Goal: Task Accomplishment & Management: Manage account settings

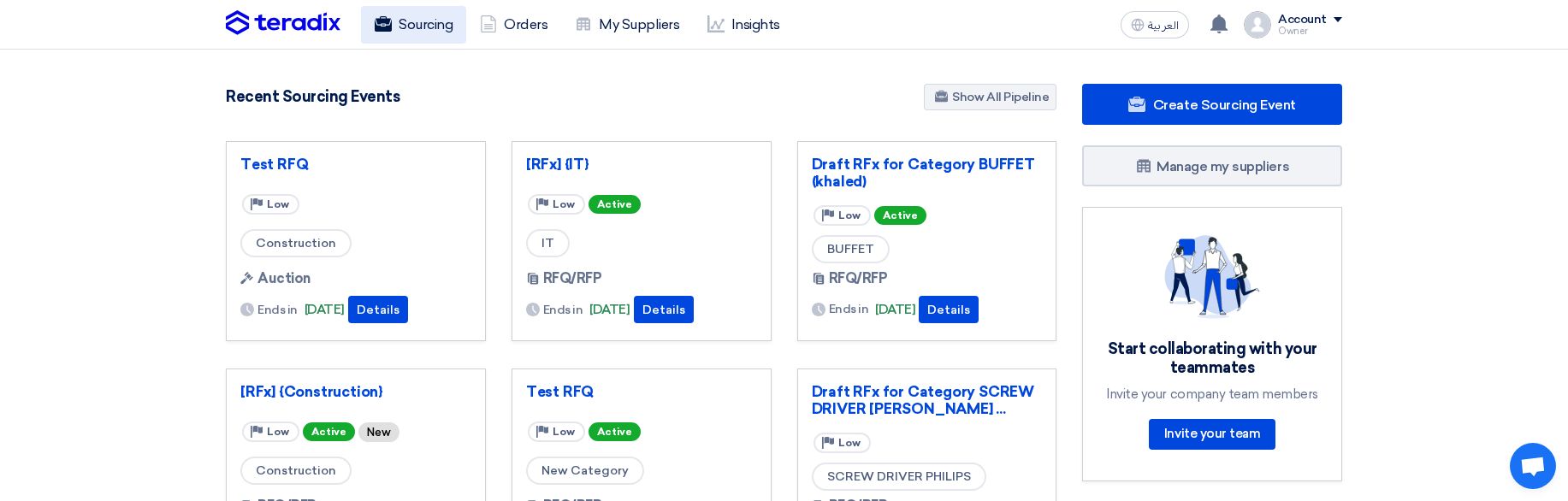
click at [411, 19] on link "Sourcing" at bounding box center [413, 25] width 105 height 38
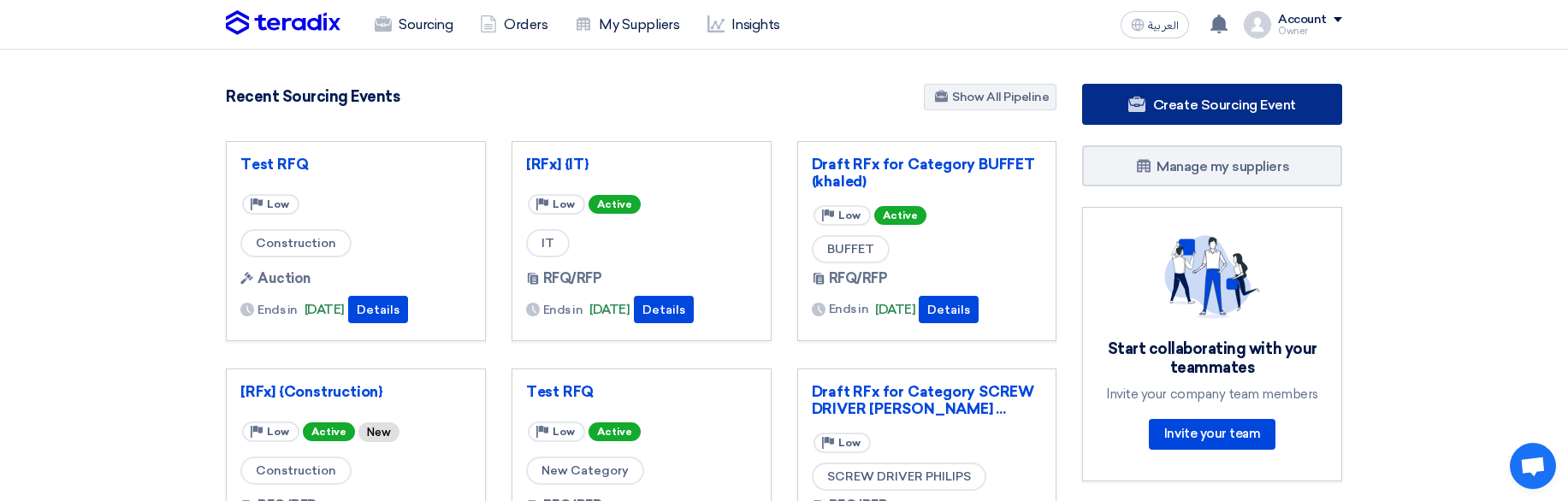
click at [1194, 99] on span "Create Sourcing Event" at bounding box center [1224, 105] width 143 height 16
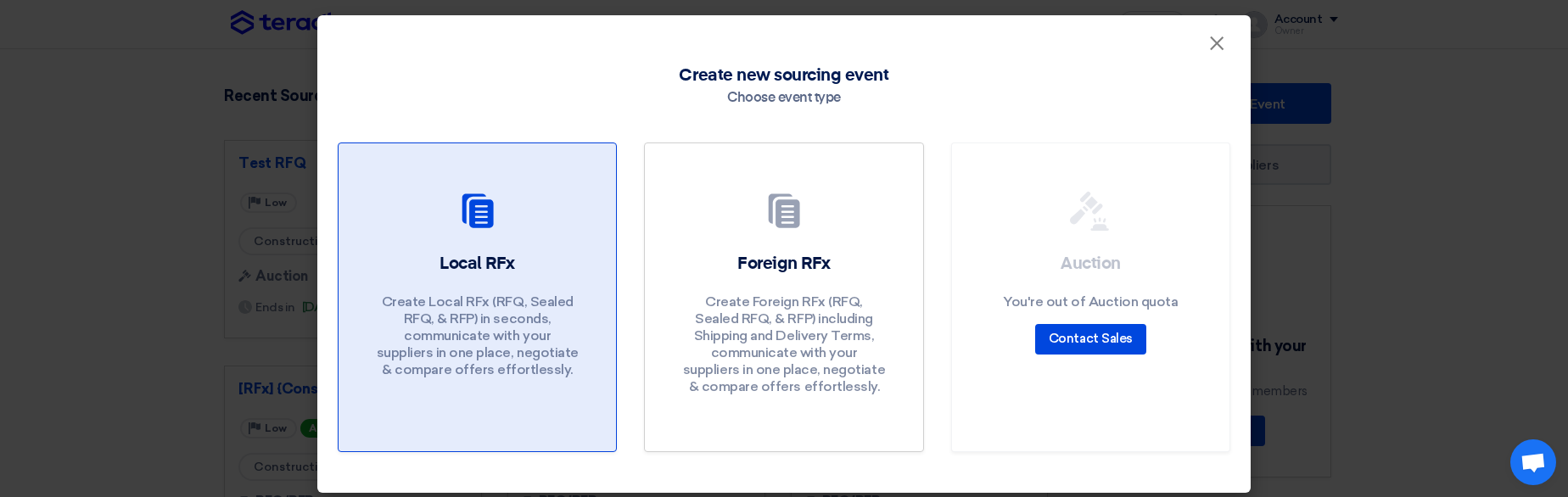
click at [582, 275] on div "Local RFx Create Local RFx (RFQ, Sealed RFQ, & RFP) in seconds, communicate wit…" at bounding box center [478, 319] width 237 height 135
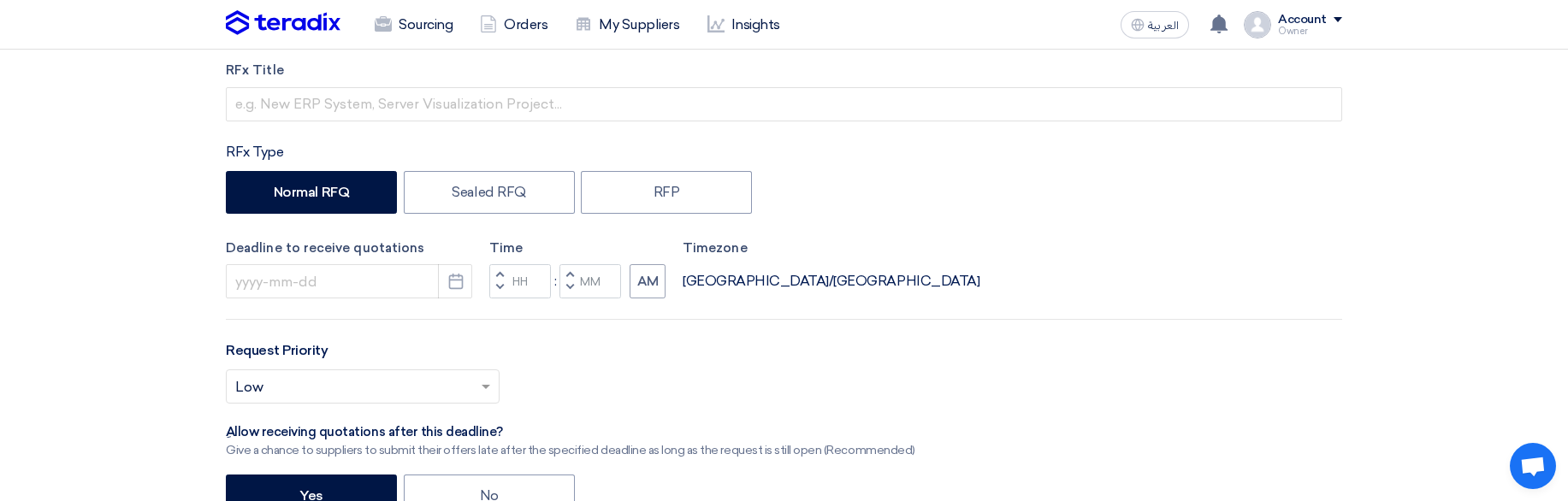
scroll to position [281, 0]
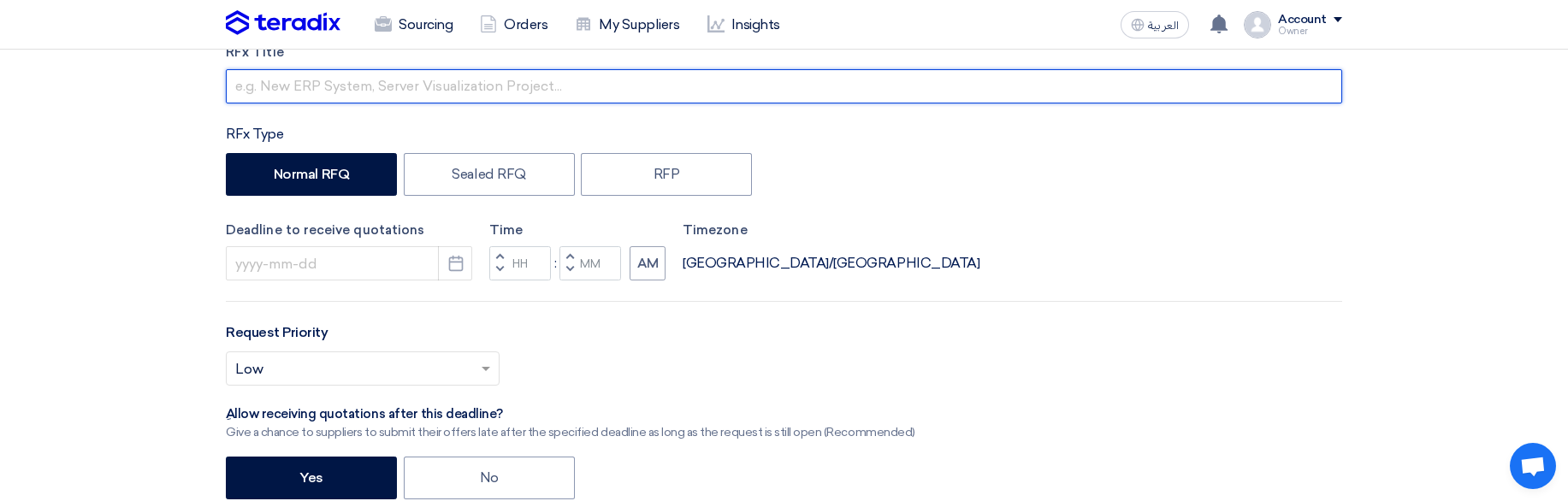
click at [628, 91] on input "text" at bounding box center [784, 86] width 1116 height 34
type input "WW"
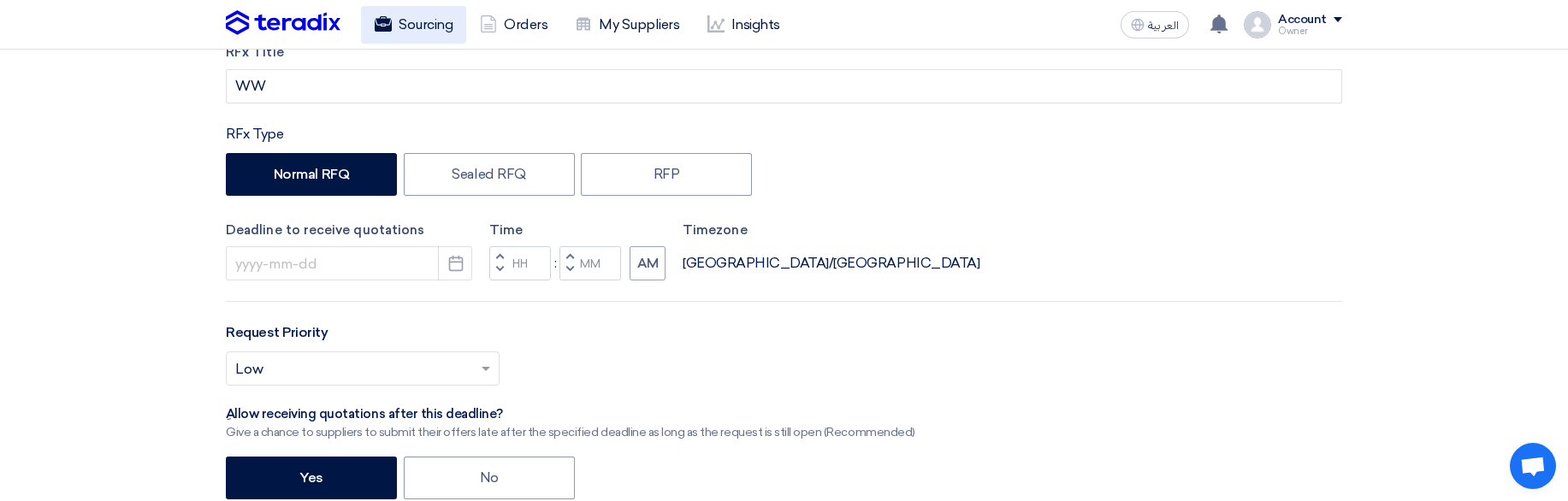
click at [397, 37] on link "Sourcing" at bounding box center [413, 25] width 105 height 38
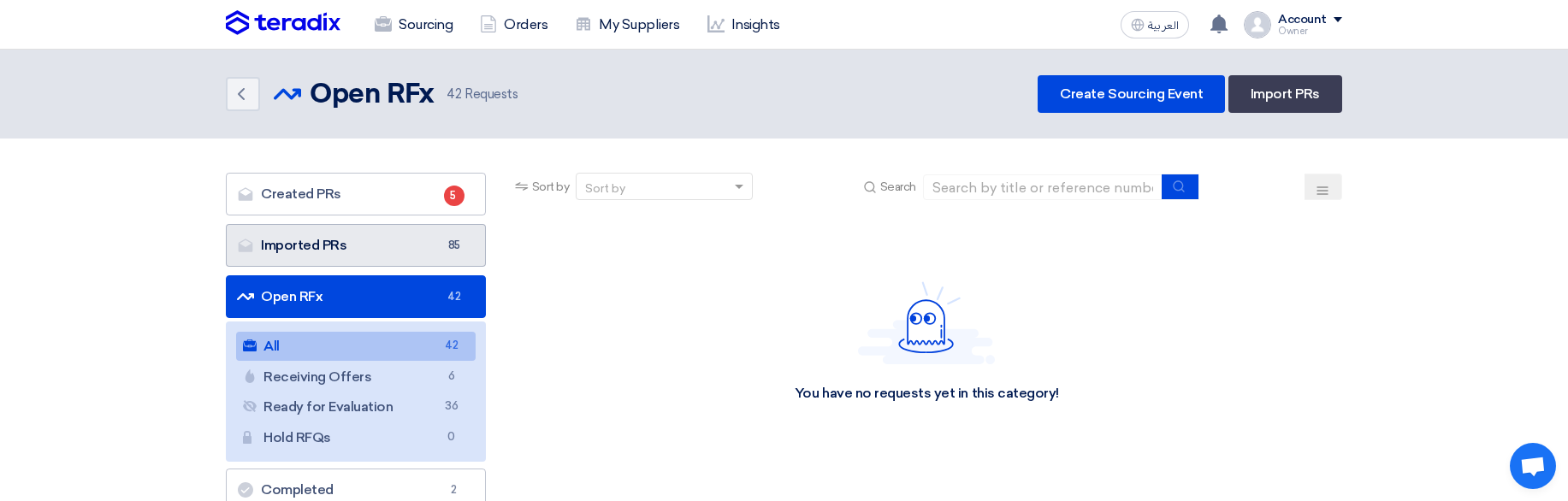
click at [391, 237] on link "Imported PRs Imported PRs 85" at bounding box center [356, 246] width 260 height 43
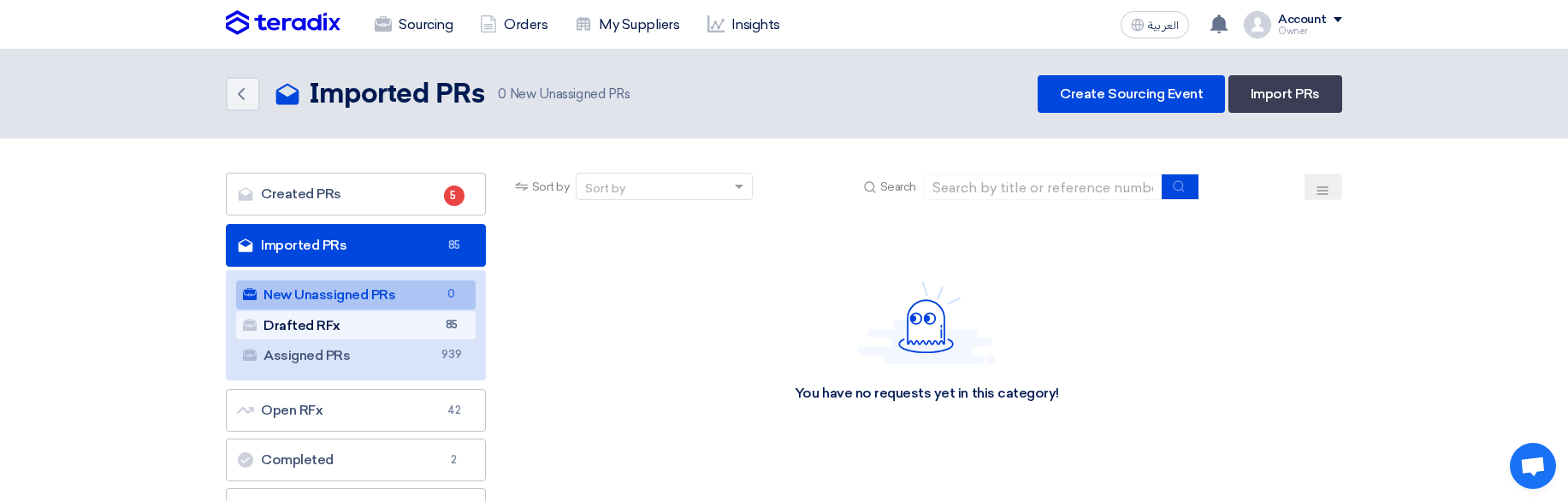
click at [428, 332] on link "Drafted RFx Drafted RFx 85" at bounding box center [355, 325] width 239 height 29
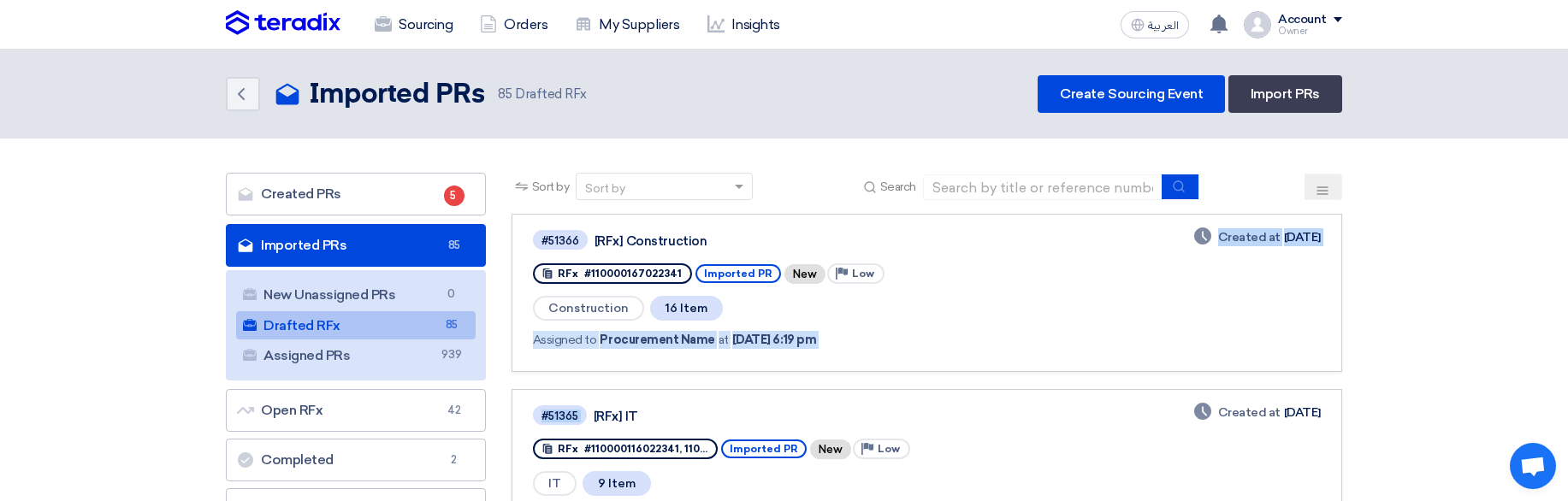
drag, startPoint x: 775, startPoint y: 393, endPoint x: 818, endPoint y: 294, distance: 107.9
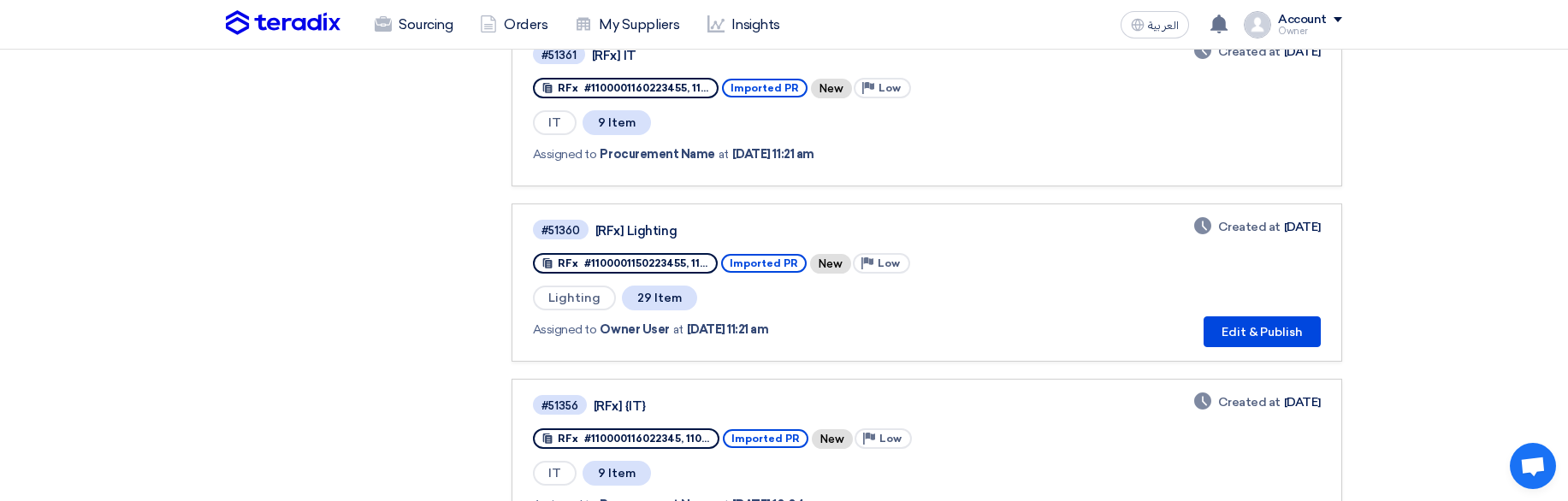
scroll to position [864, 0]
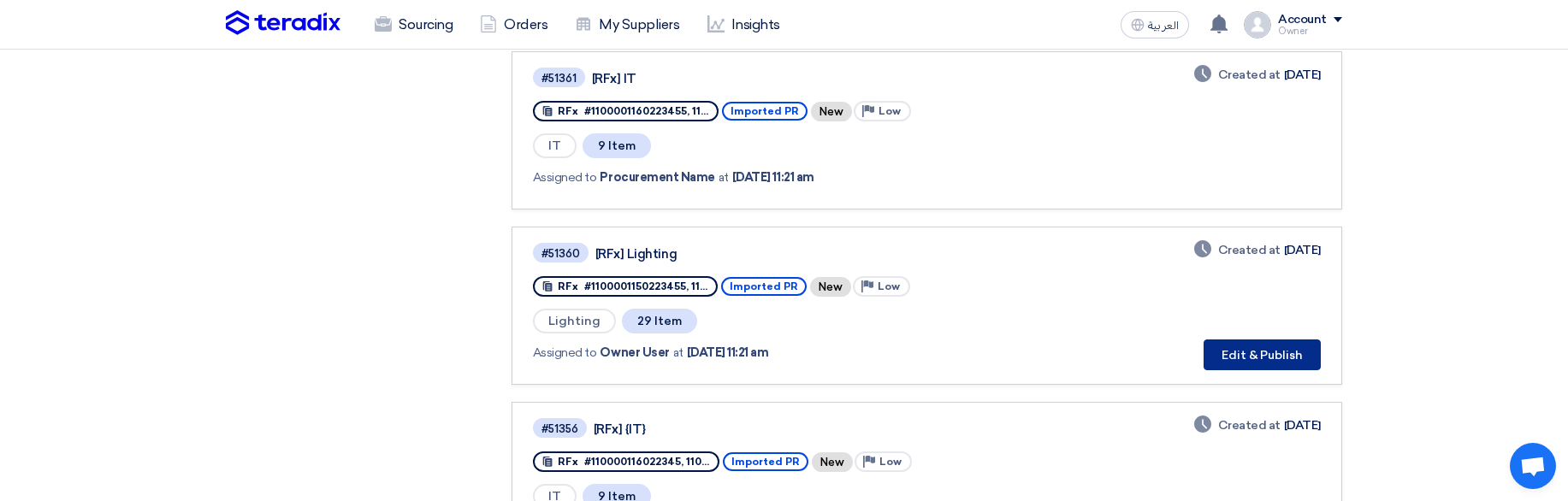
click at [1301, 341] on button "Edit & Publish" at bounding box center [1262, 355] width 117 height 30
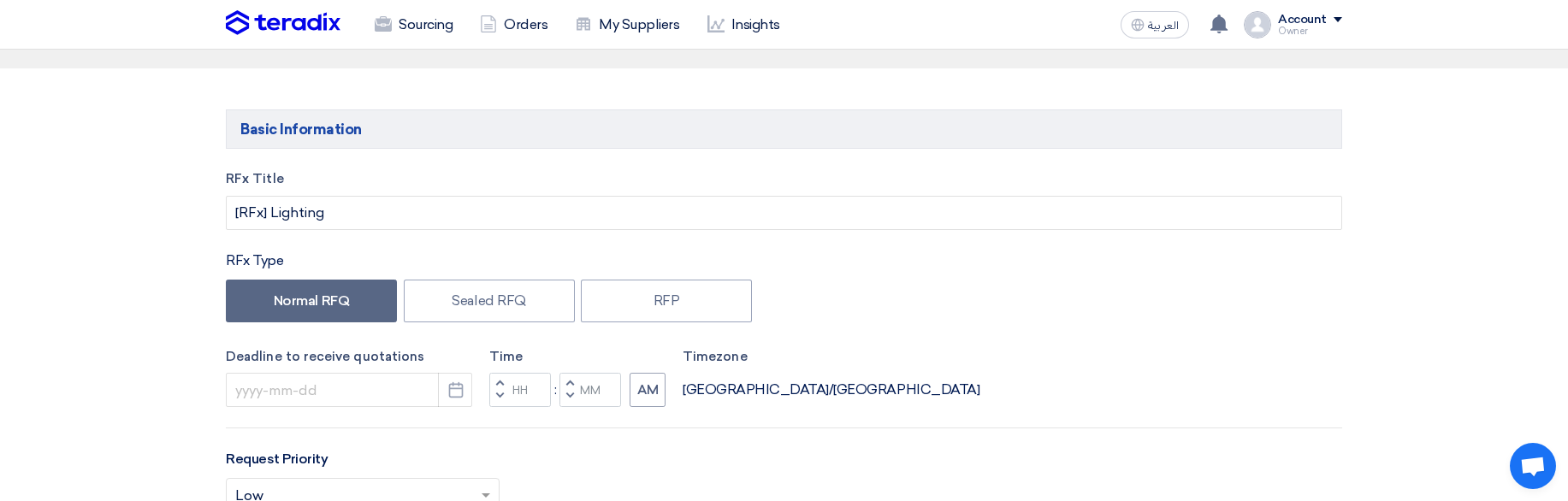
scroll to position [155, 0]
click at [458, 393] on icon "Pick a date" at bounding box center [455, 389] width 17 height 17
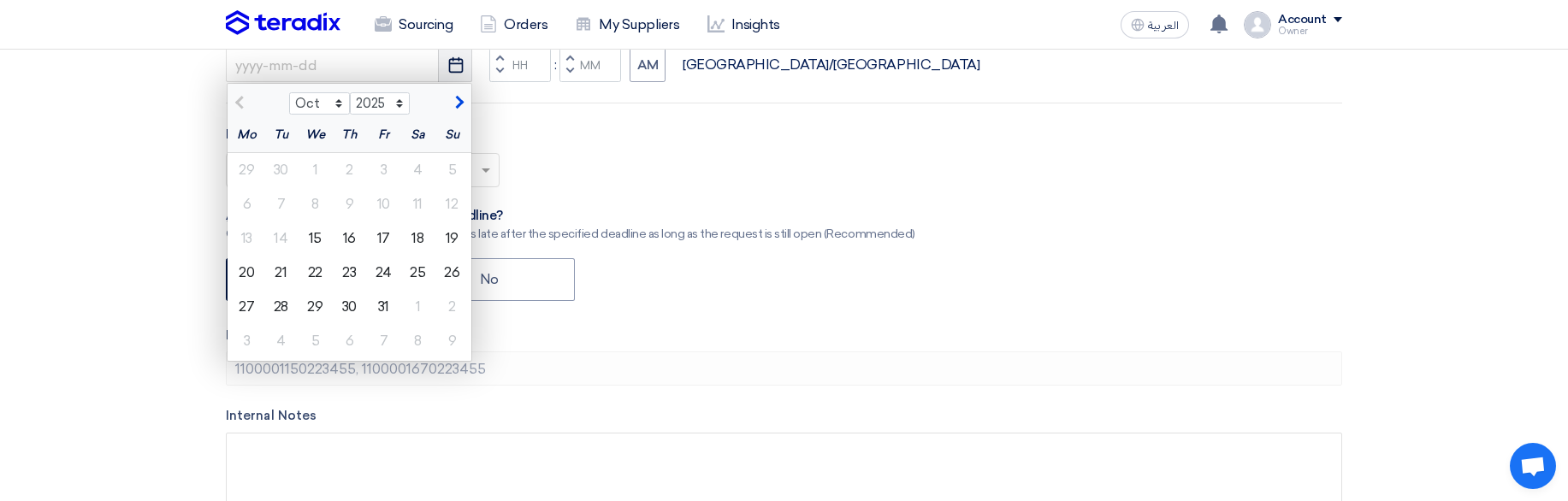
scroll to position [488, 0]
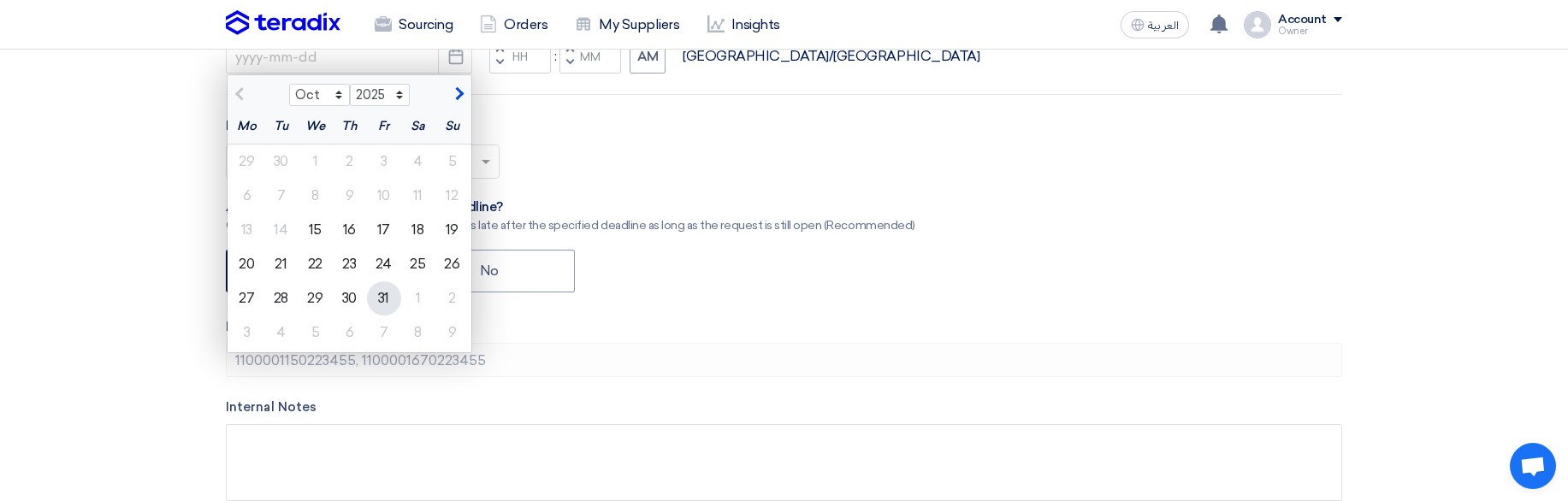
click at [372, 299] on div "31" at bounding box center [384, 298] width 34 height 34
type input "10/31/2025"
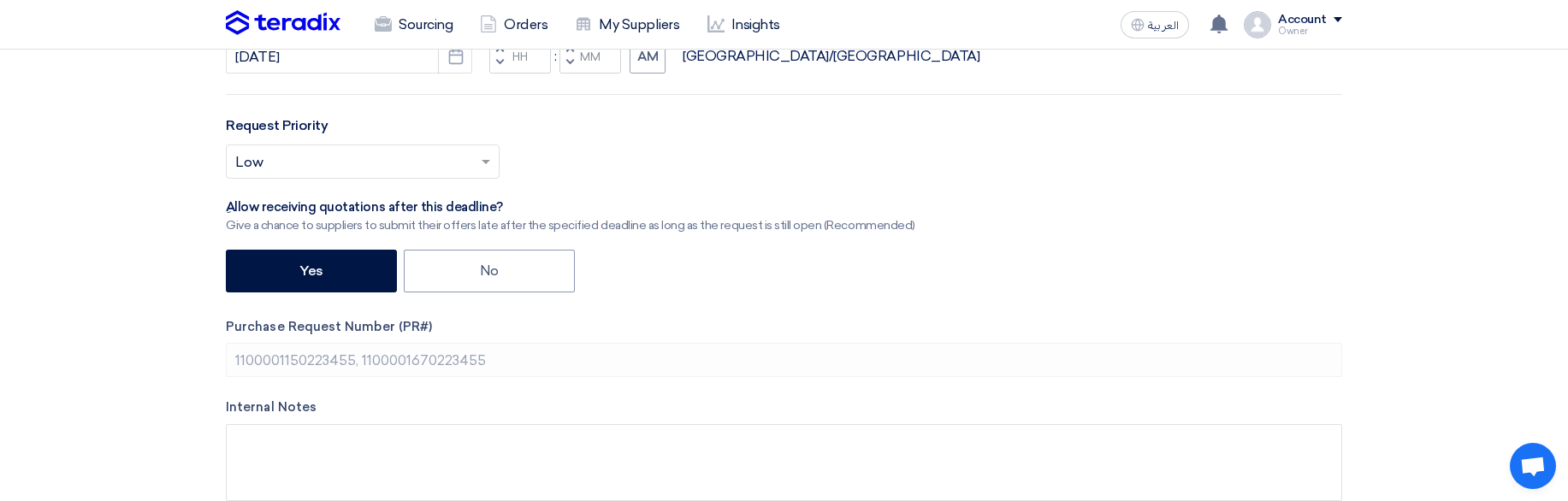
click at [573, 64] on button "Decrement minutes" at bounding box center [569, 64] width 21 height 22
type input "11"
type input "59"
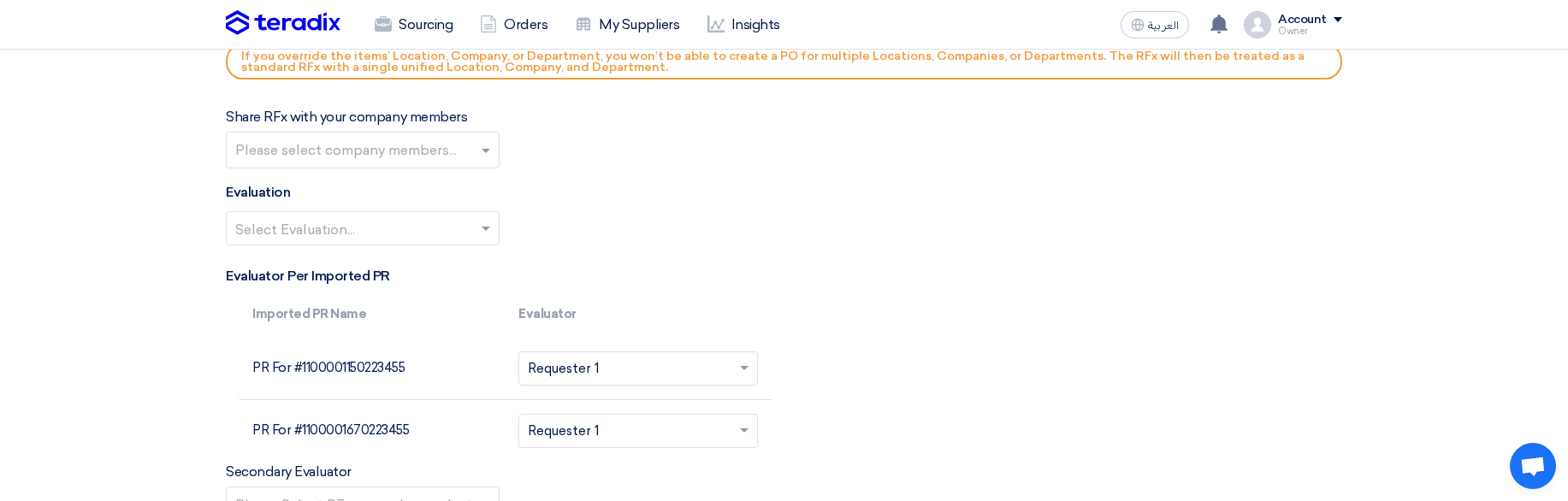
scroll to position [4242, 0]
click at [418, 230] on input "text" at bounding box center [353, 232] width 238 height 28
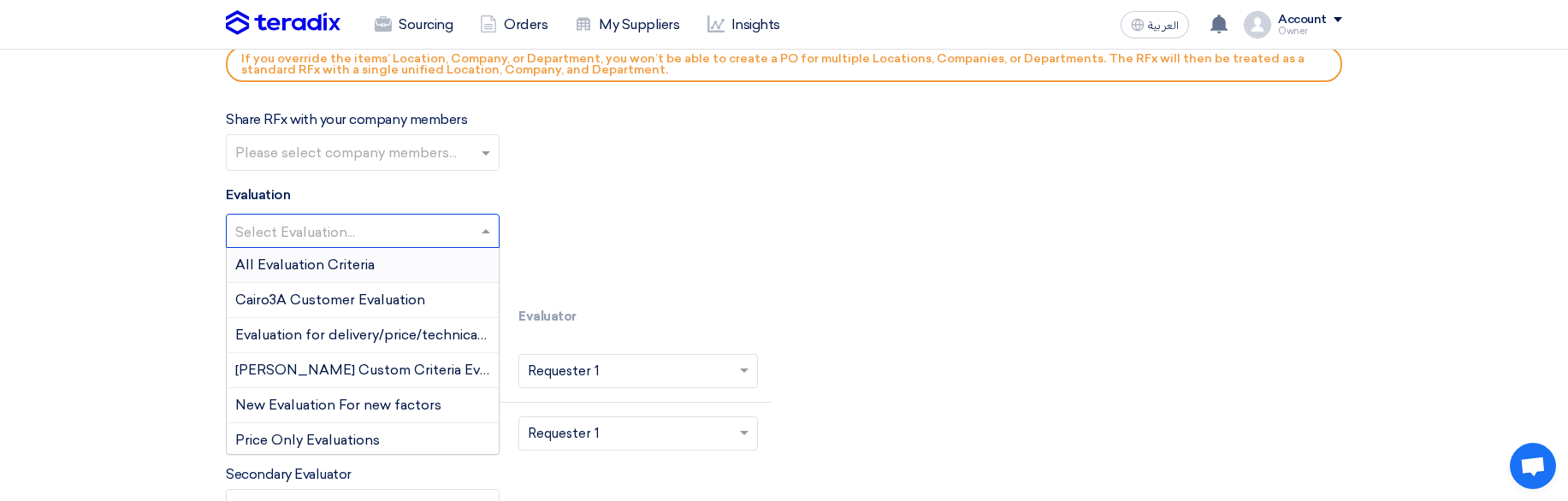
click at [359, 269] on span "All Evaluation Criteria" at bounding box center [305, 264] width 140 height 16
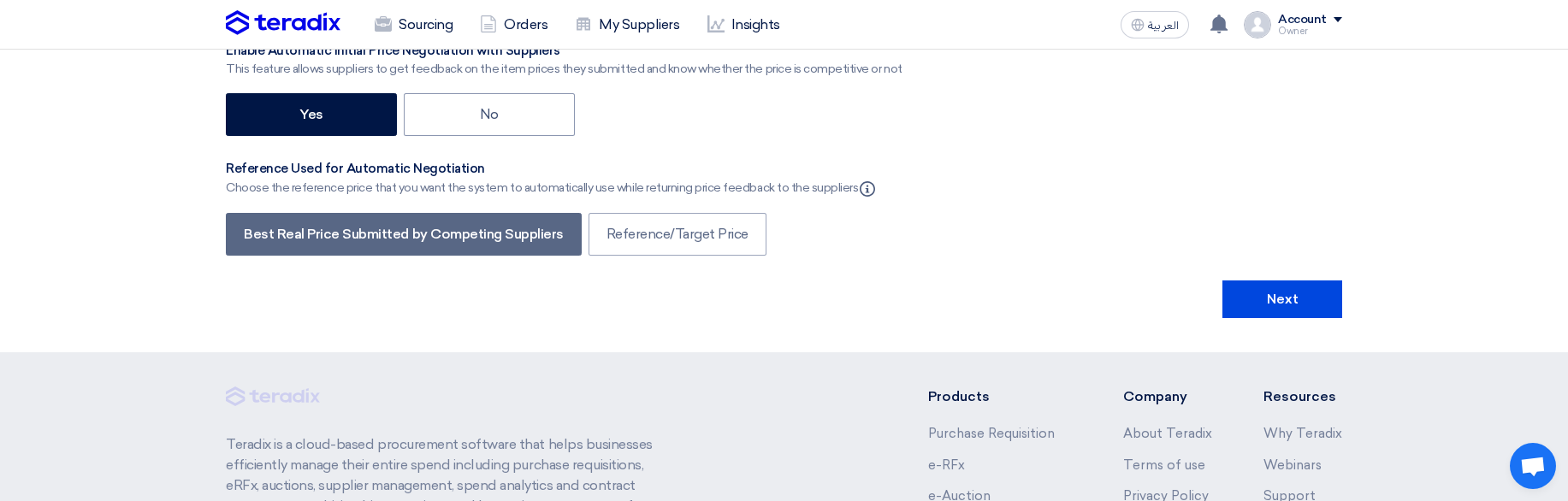
scroll to position [5130, 0]
click at [1295, 293] on button "Next" at bounding box center [1283, 298] width 120 height 38
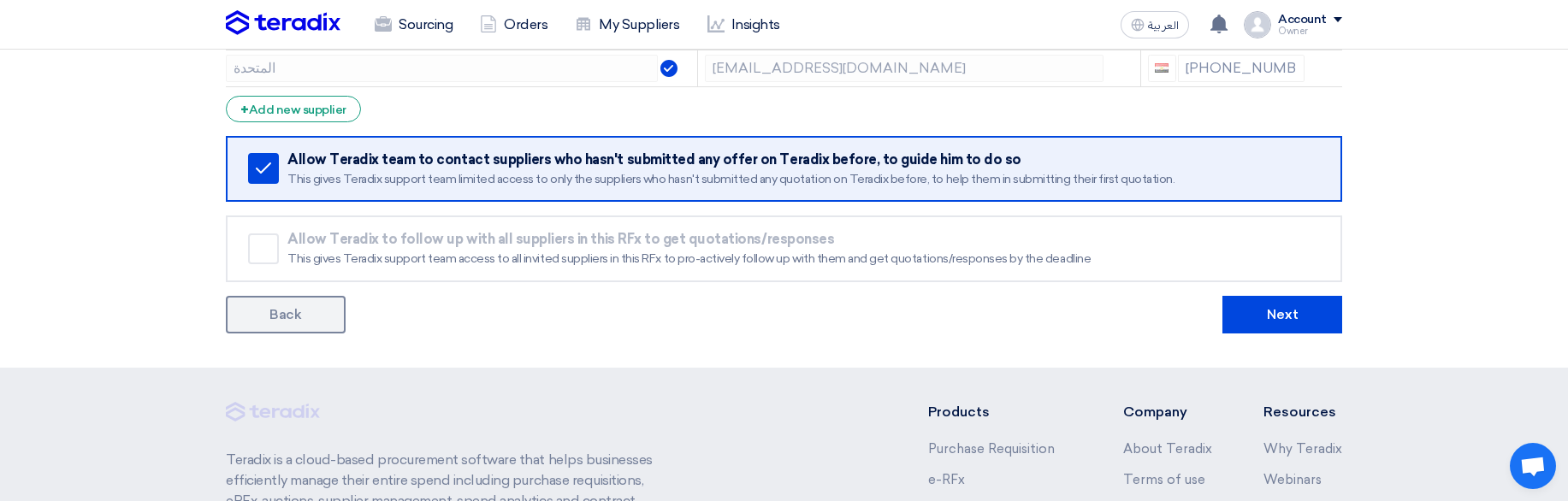
scroll to position [476, 0]
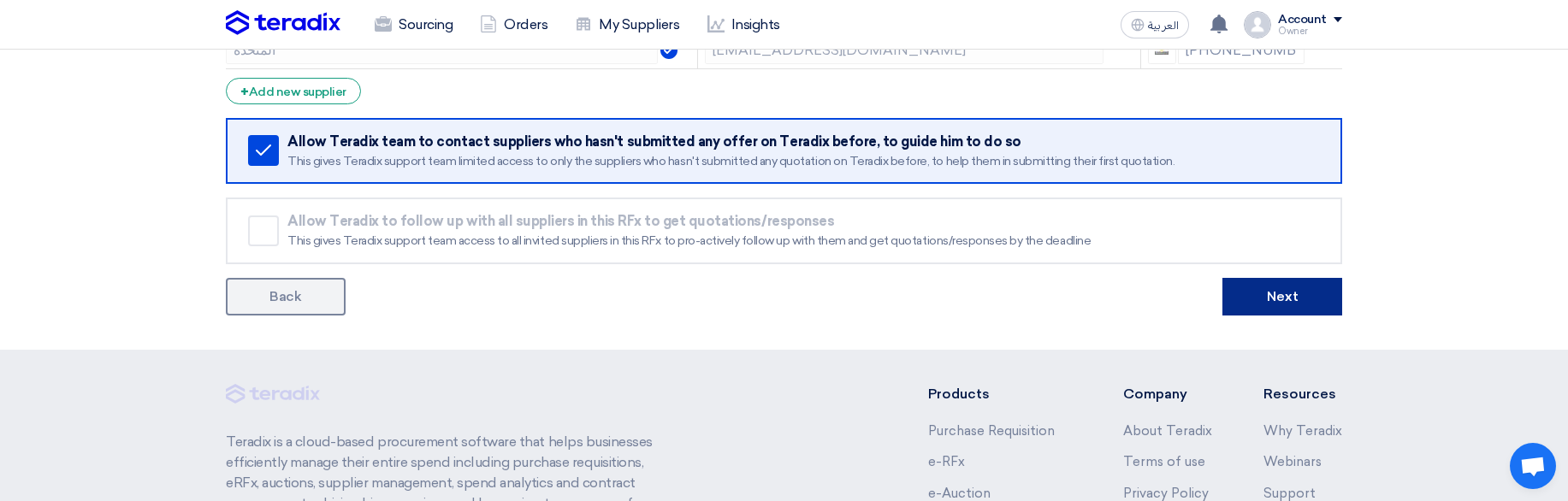
click at [1298, 286] on button "Next" at bounding box center [1283, 297] width 120 height 38
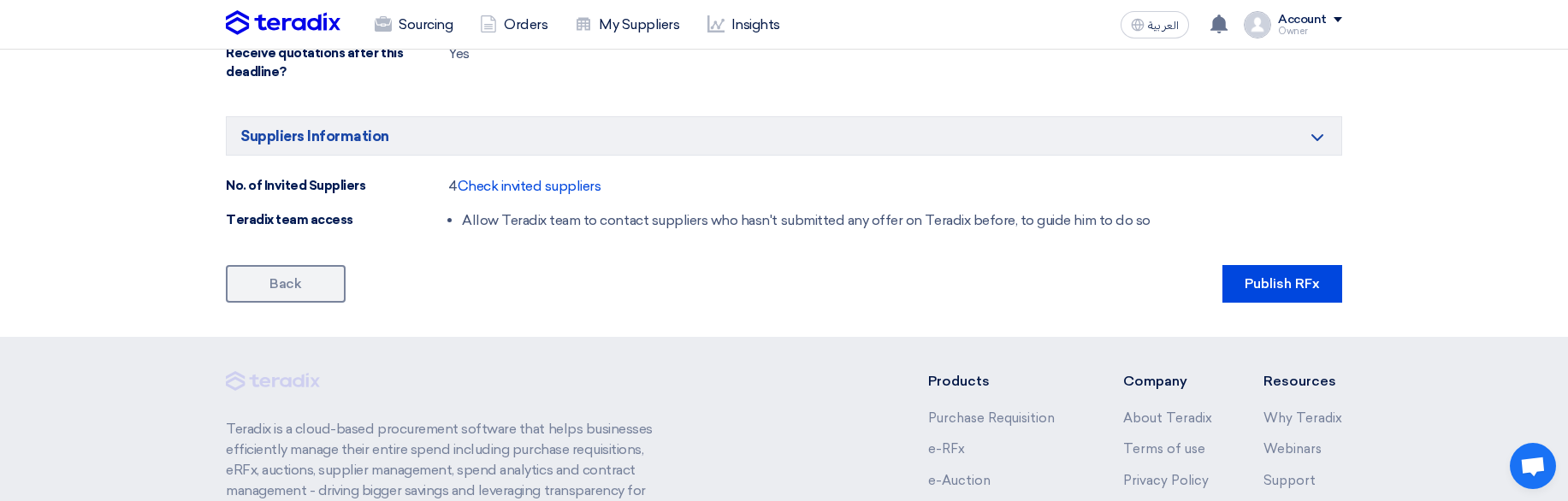
scroll to position [2412, 0]
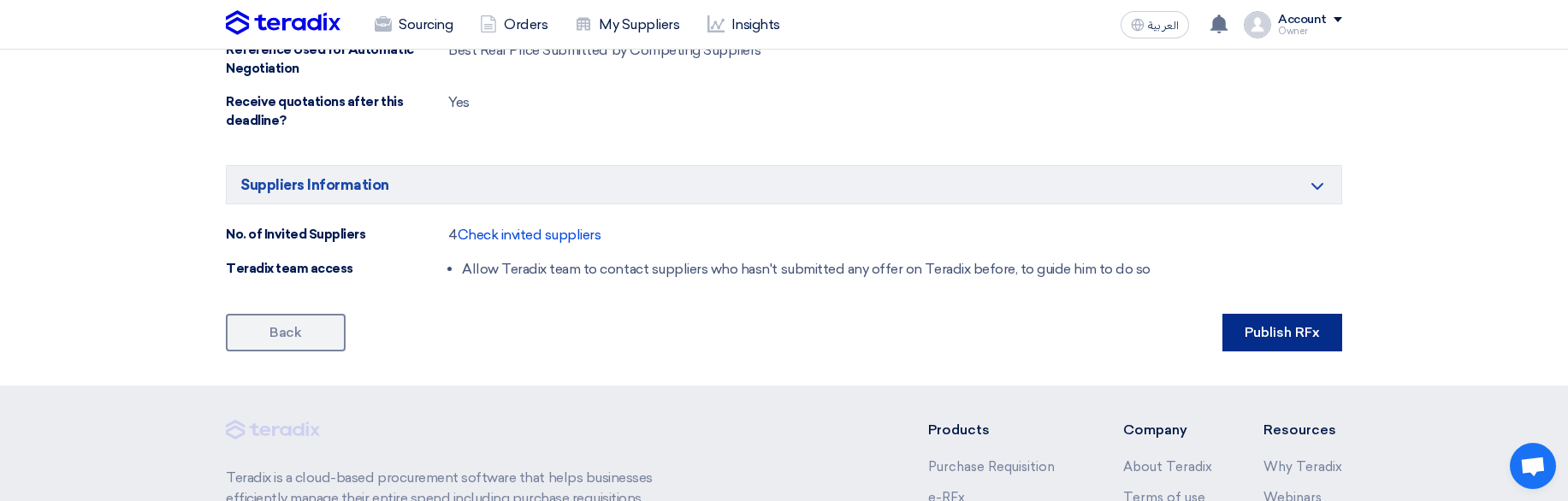
click at [1290, 332] on button "Publish RFx" at bounding box center [1283, 333] width 120 height 38
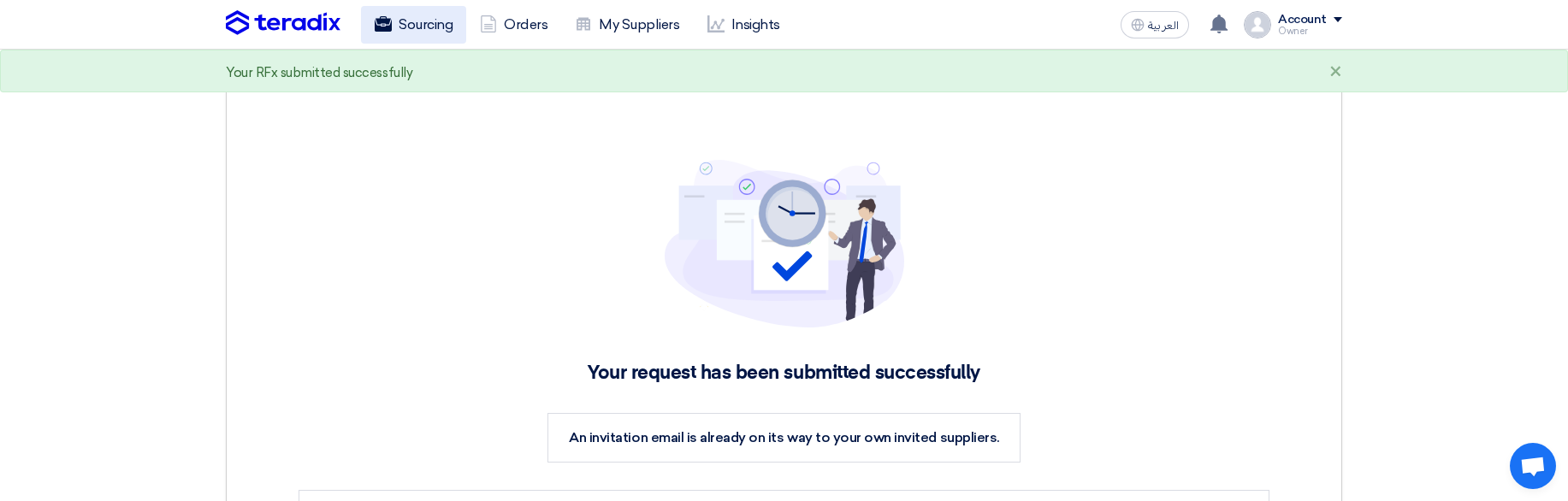
click at [413, 34] on link "Sourcing" at bounding box center [413, 25] width 105 height 38
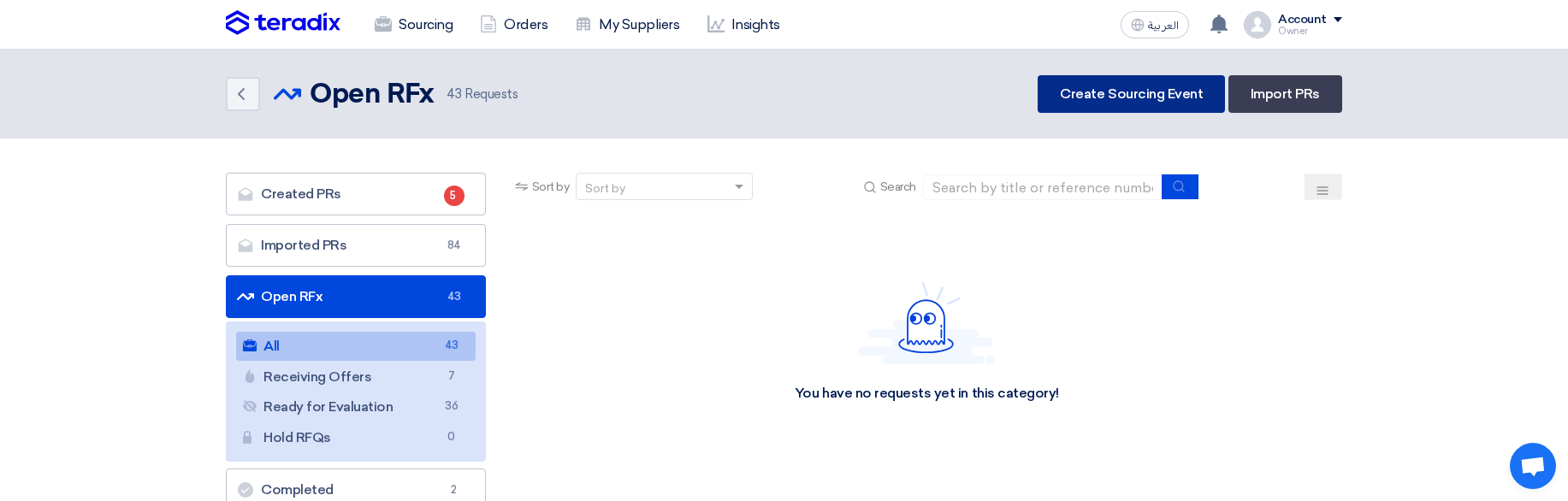
drag, startPoint x: 1174, startPoint y: 114, endPoint x: 1157, endPoint y: 109, distance: 17.7
click at [1157, 109] on header "Back Open RFx Open RFx 43 Requests" at bounding box center [784, 93] width 1568 height 89
click at [1157, 109] on link "Create Sourcing Event" at bounding box center [1131, 94] width 187 height 38
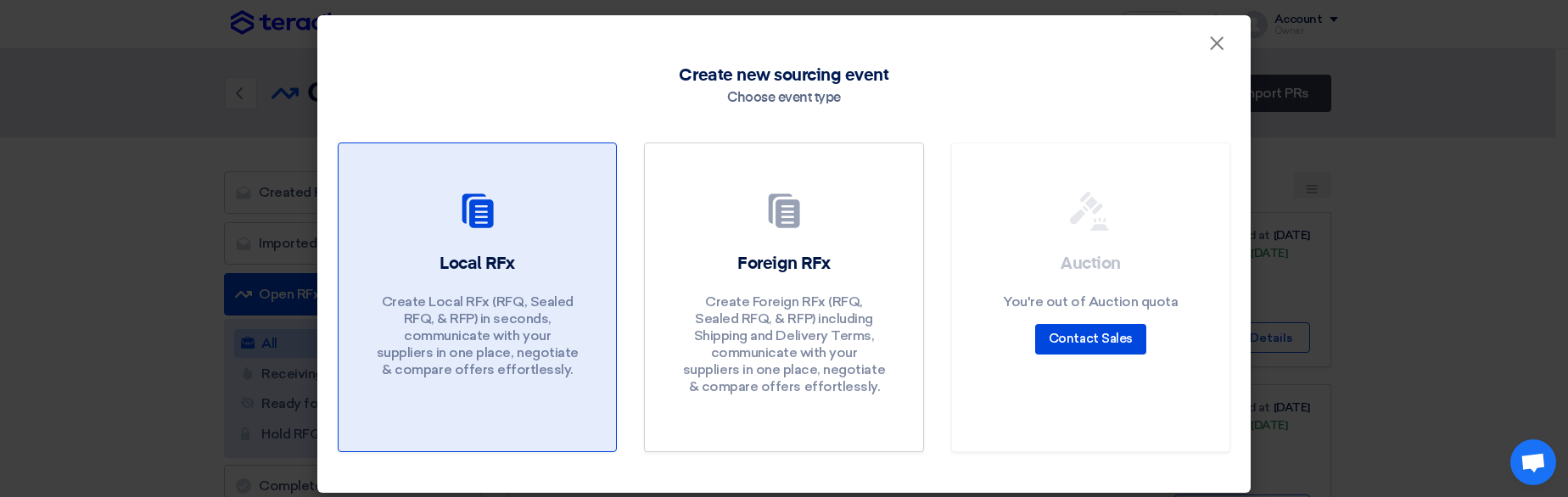
click at [450, 227] on div at bounding box center [478, 214] width 237 height 47
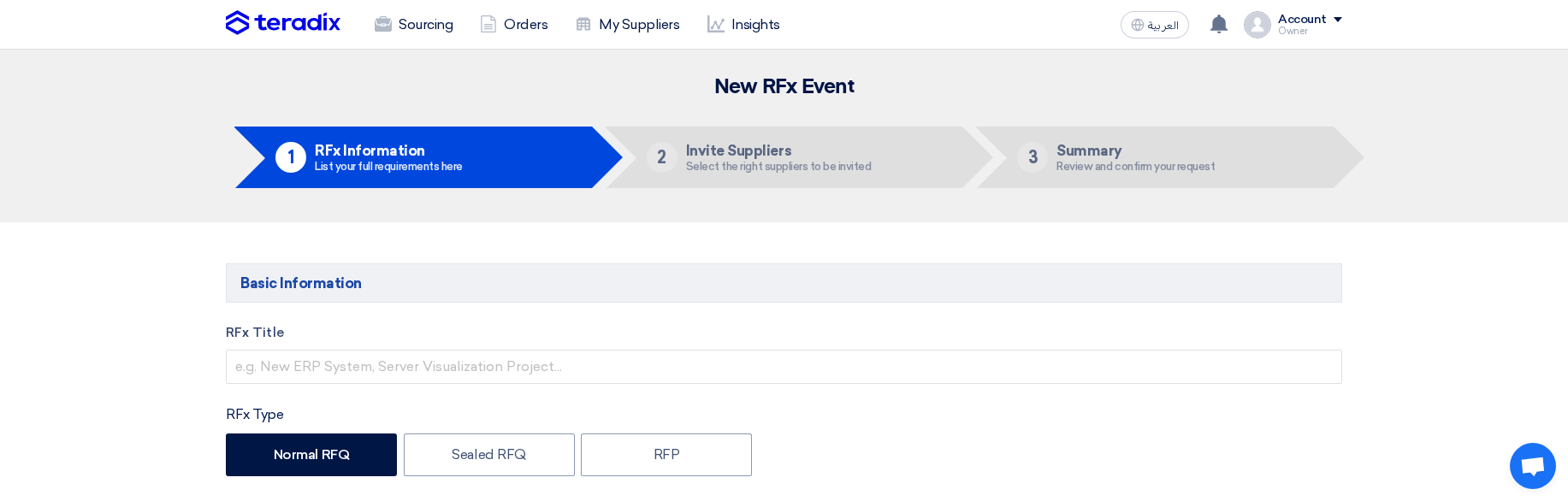
click at [428, 339] on label "RFx Title" at bounding box center [784, 333] width 1116 height 20
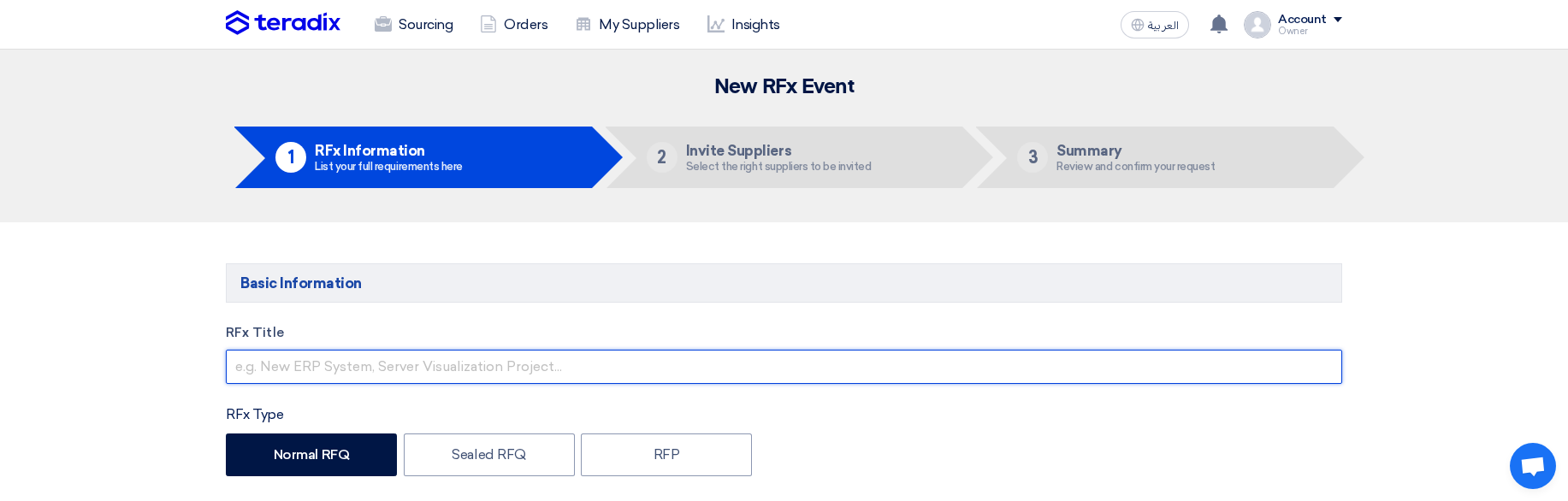
click at [389, 352] on input "text" at bounding box center [784, 367] width 1116 height 34
type input "B"
type input "o"
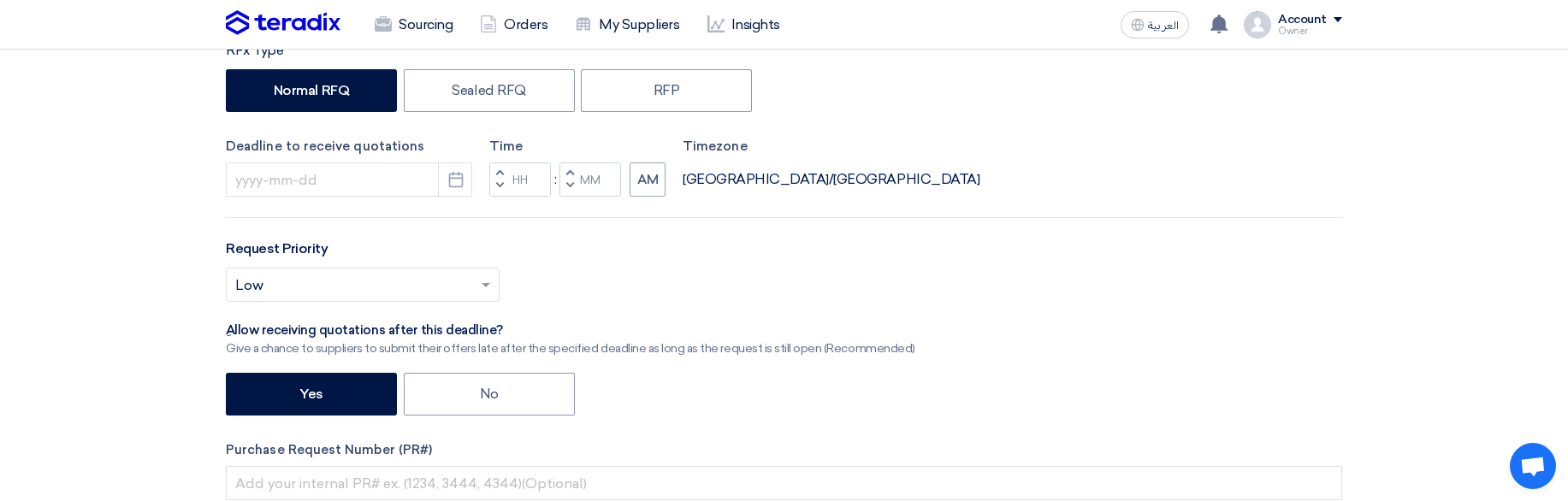
scroll to position [372, 0]
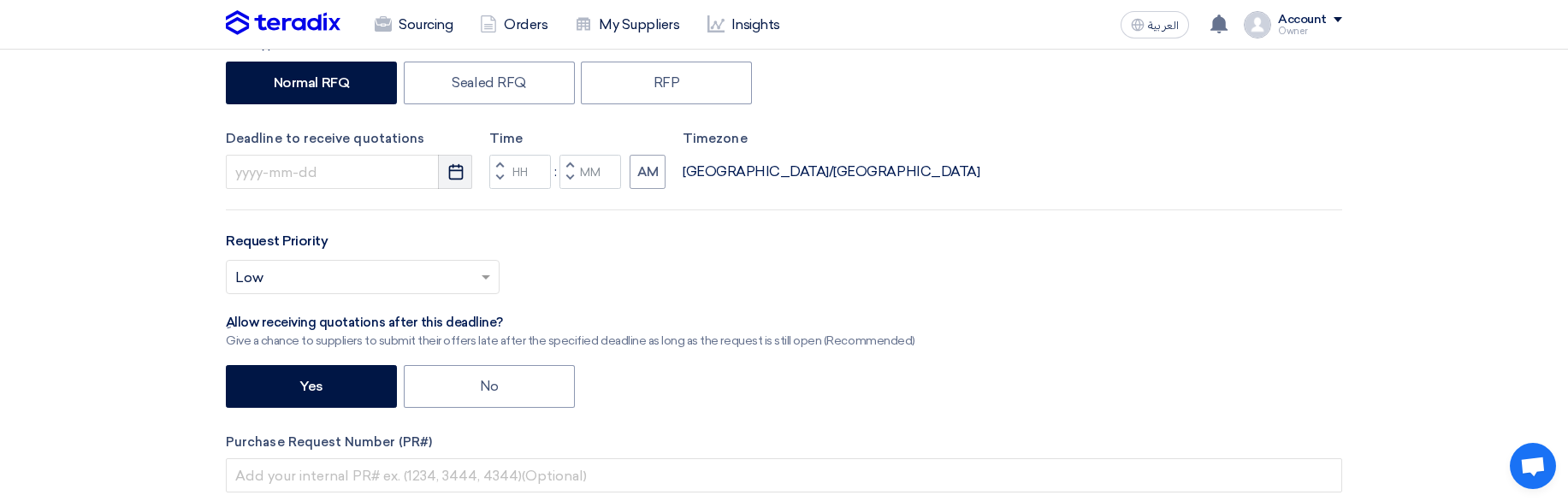
type input "Normal RFx"
click at [458, 174] on icon "Pick a date" at bounding box center [455, 171] width 17 height 17
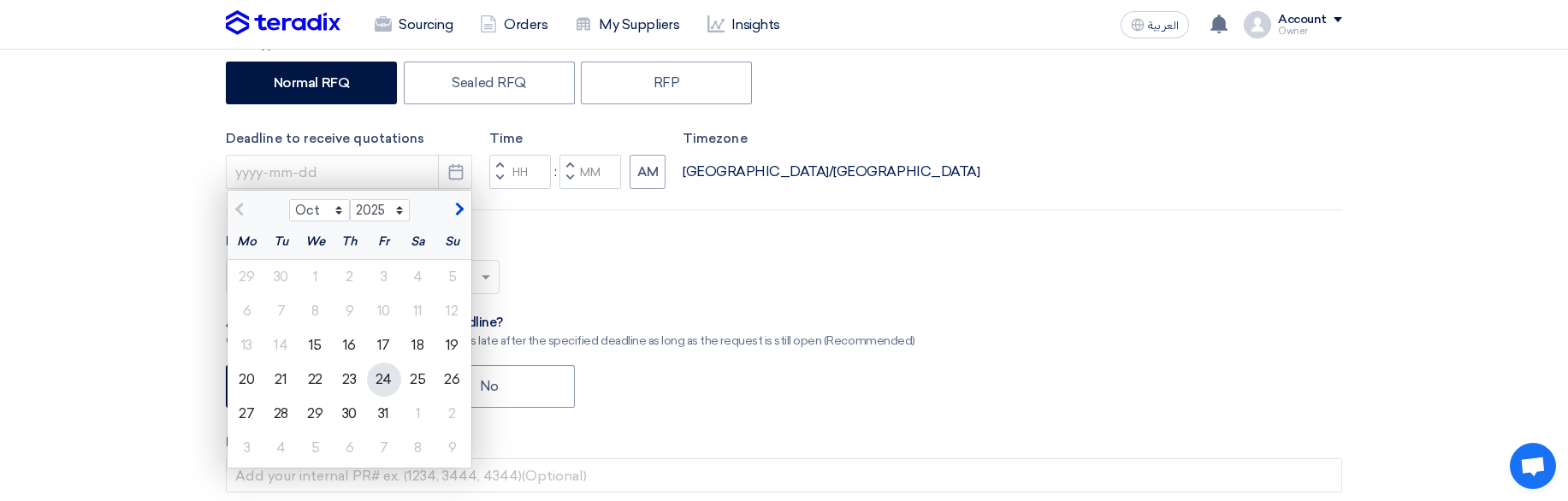
click at [382, 388] on div "24" at bounding box center [384, 380] width 34 height 34
type input "10/24/2025"
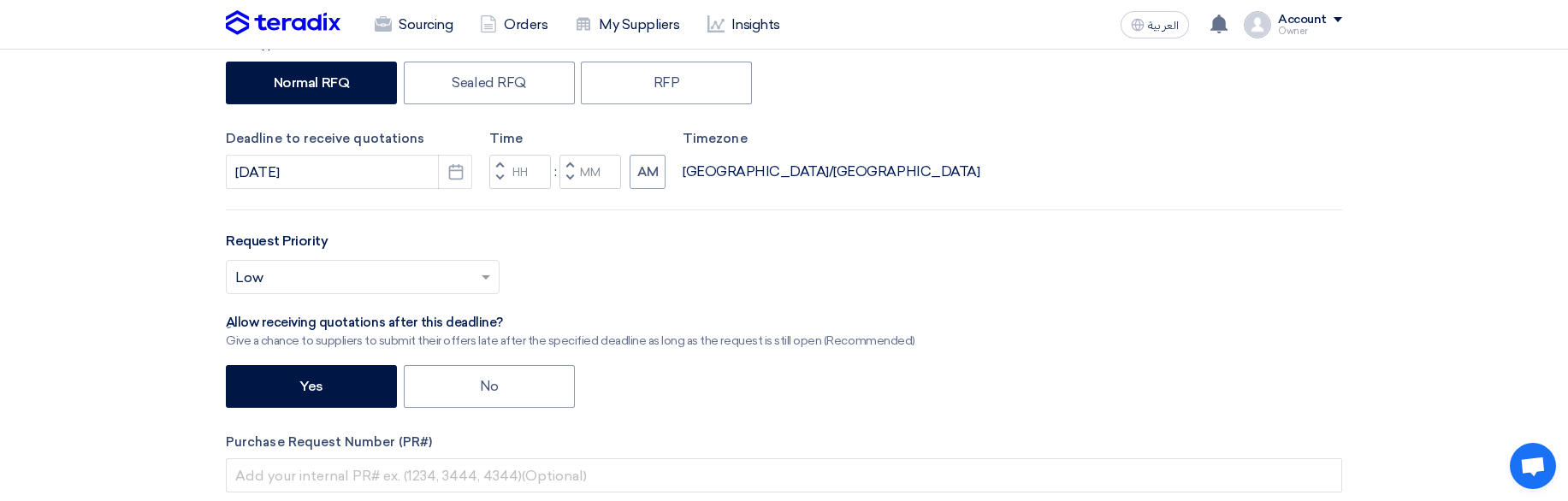
click at [568, 179] on span "button" at bounding box center [570, 177] width 6 height 10
type input "11"
type input "59"
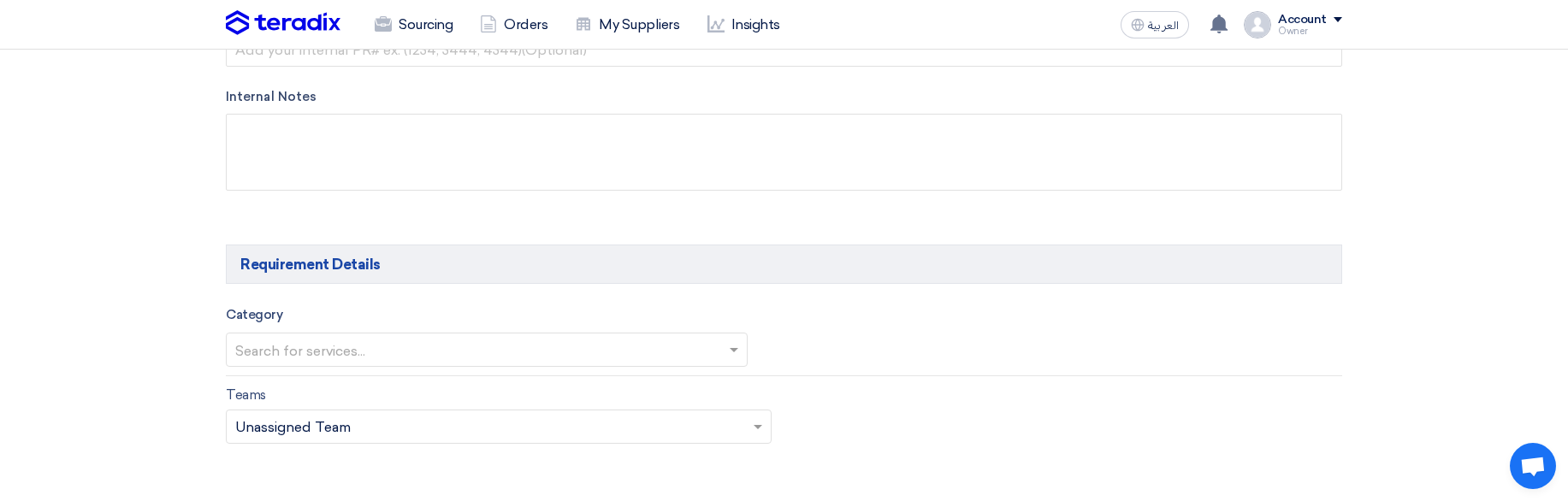
scroll to position [808, 0]
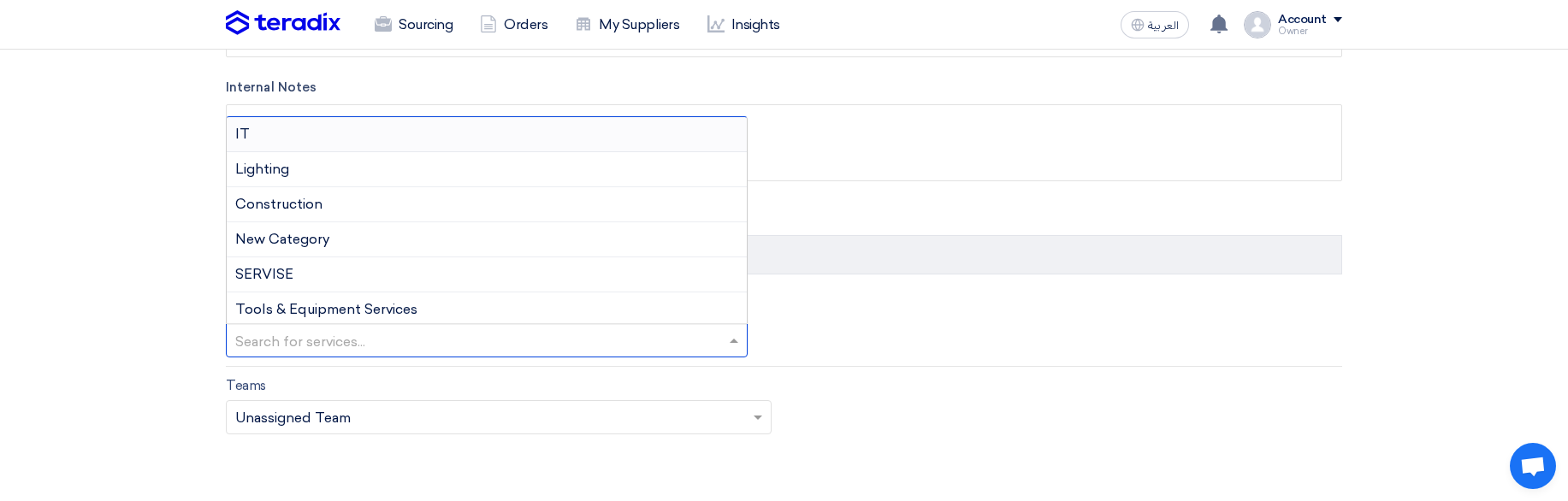
click at [378, 341] on input "text" at bounding box center [478, 341] width 486 height 28
click at [365, 135] on div "IT" at bounding box center [487, 134] width 520 height 35
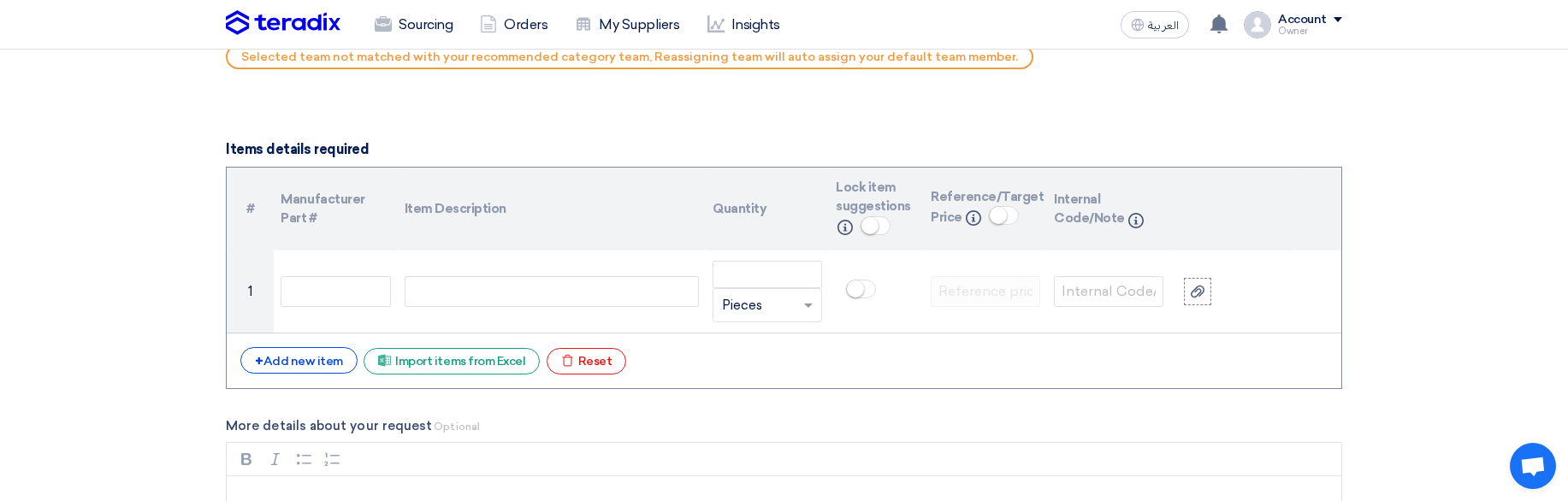
scroll to position [1222, 0]
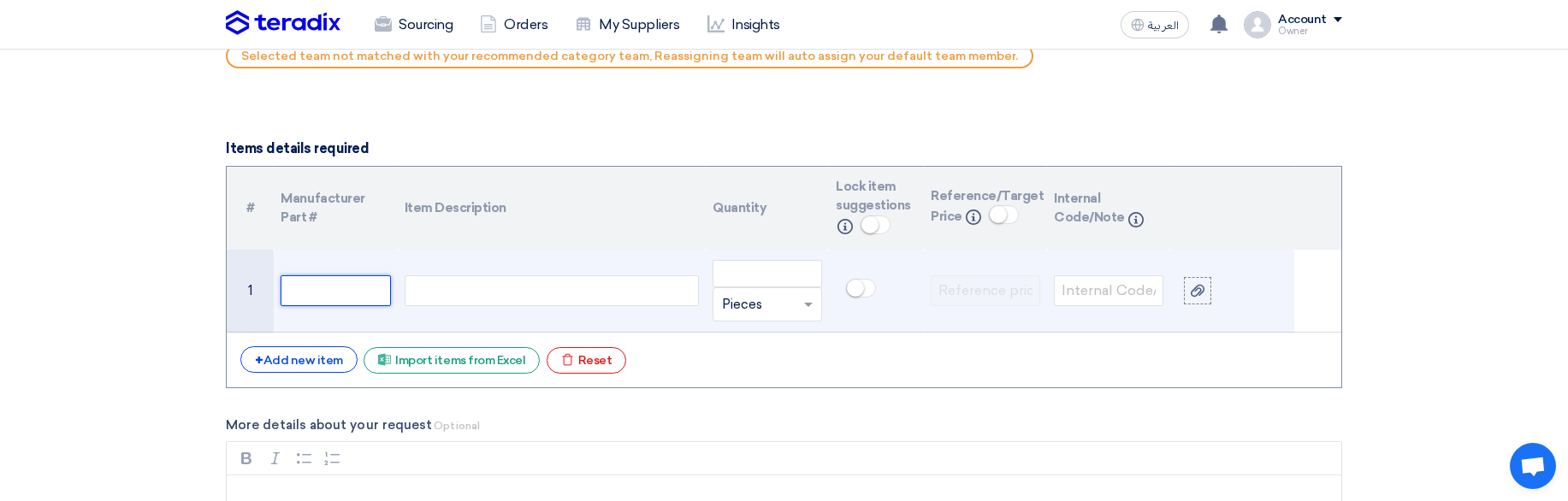
click at [329, 295] on input "text" at bounding box center [335, 290] width 109 height 30
type input "1"
type input "10"
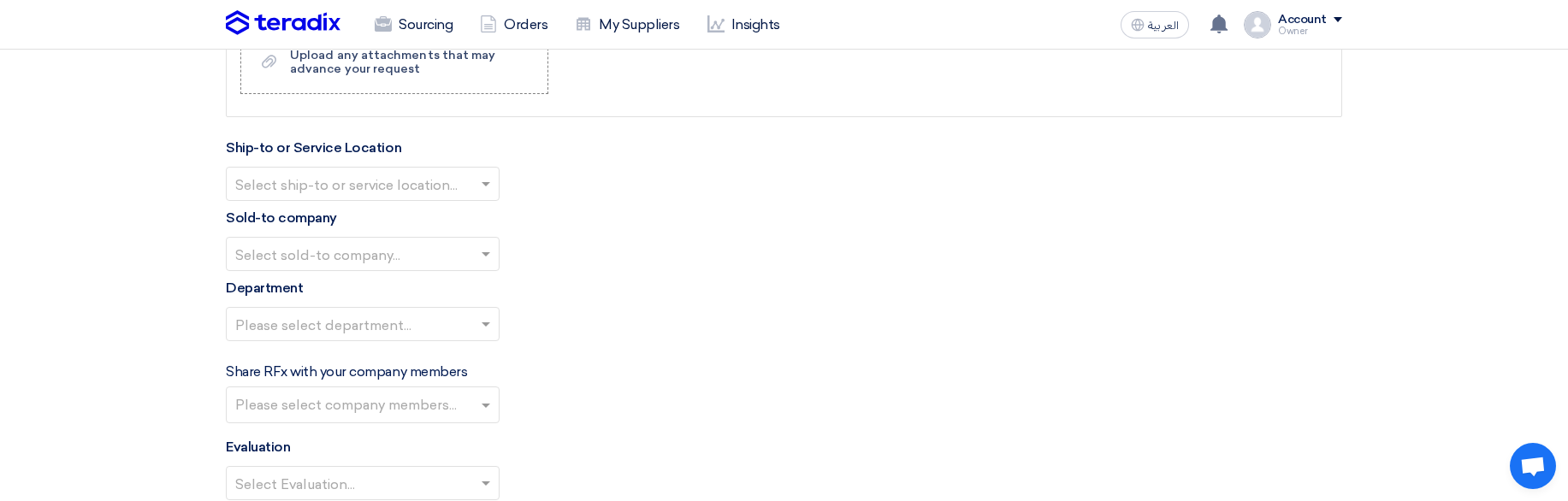
scroll to position [1811, 0]
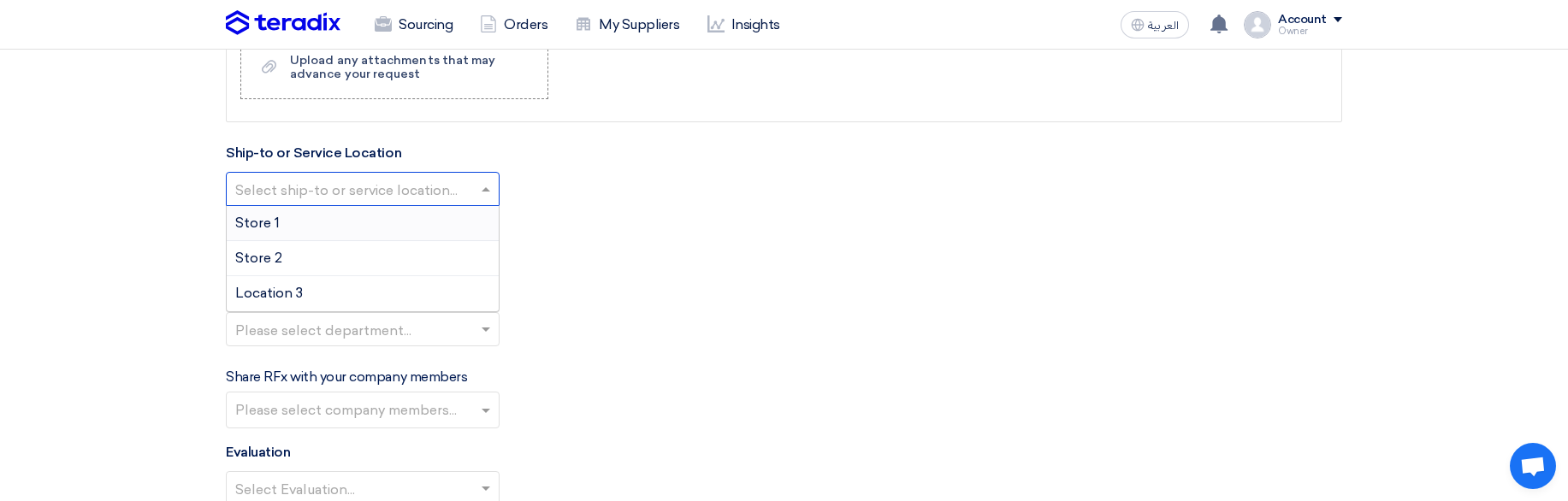
click at [407, 194] on input "text" at bounding box center [353, 191] width 238 height 28
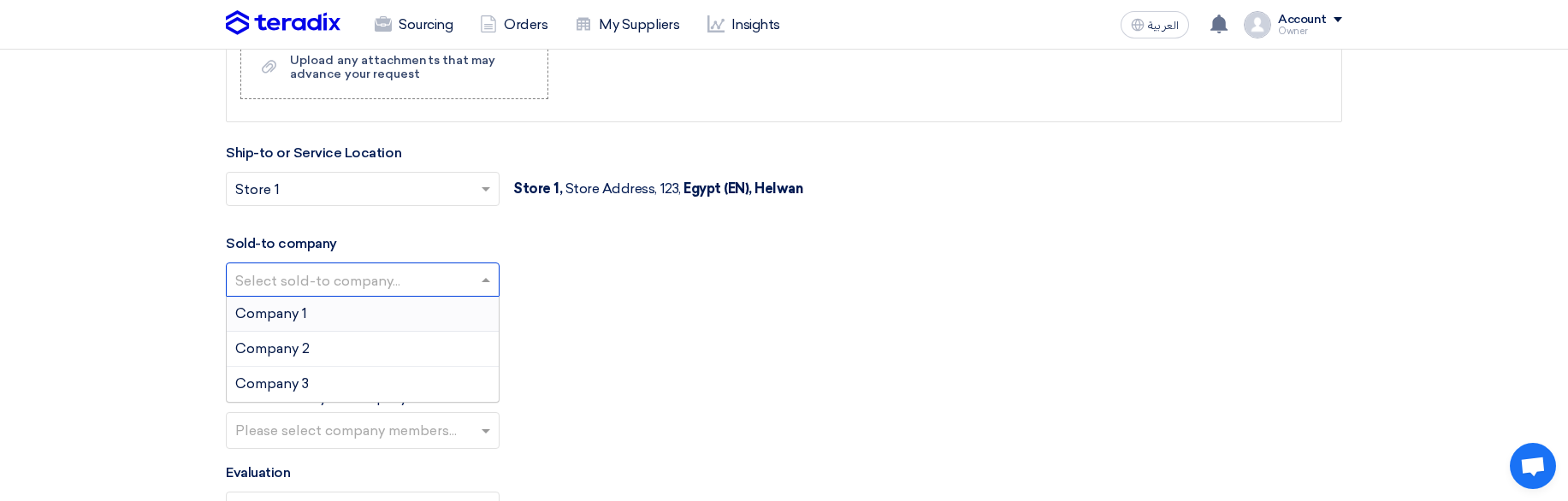
click at [368, 297] on ng-select "Select sold-to company... Company 1 Company 2 Company 3" at bounding box center [362, 280] width 273 height 34
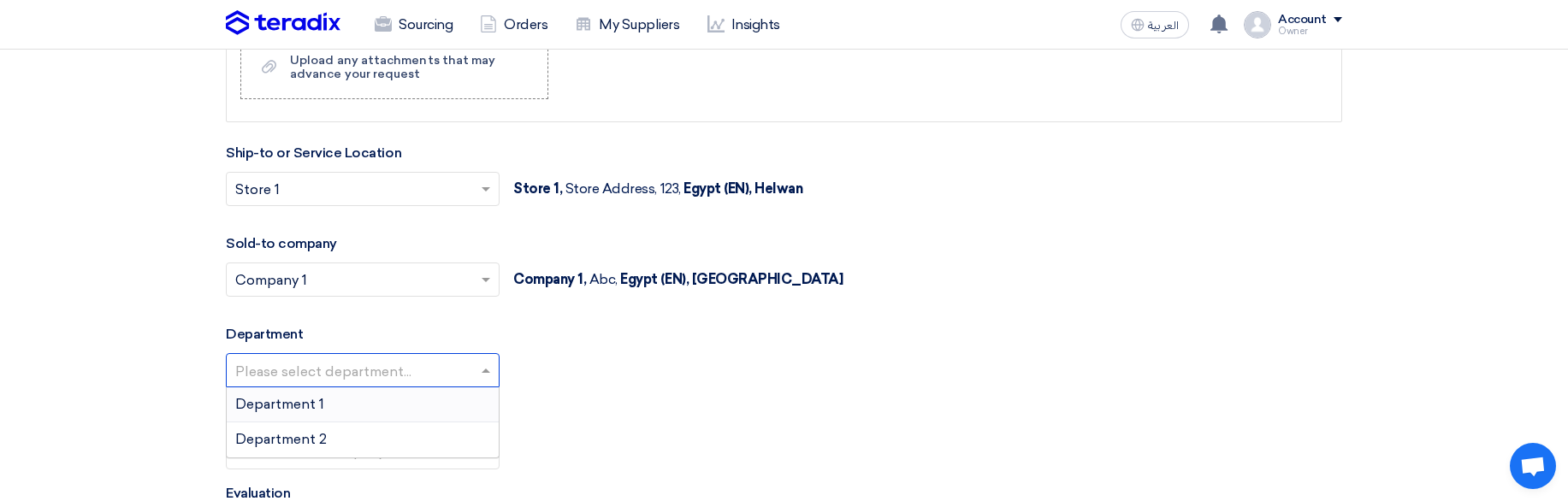
click at [329, 383] on input "text" at bounding box center [353, 372] width 238 height 28
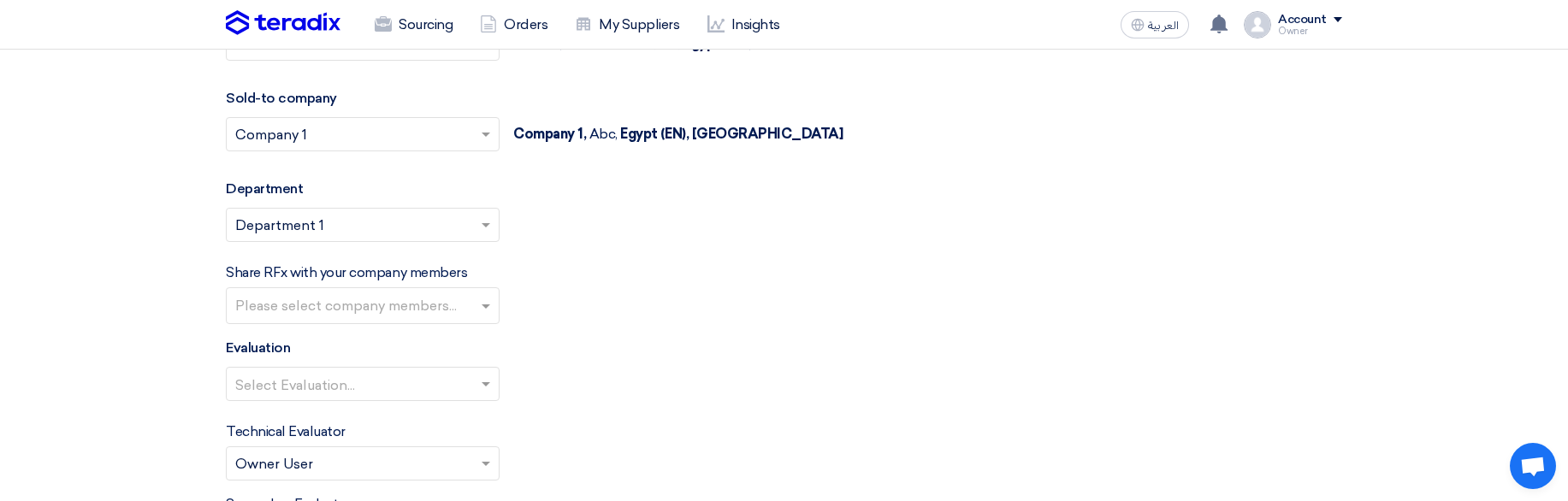
scroll to position [1987, 0]
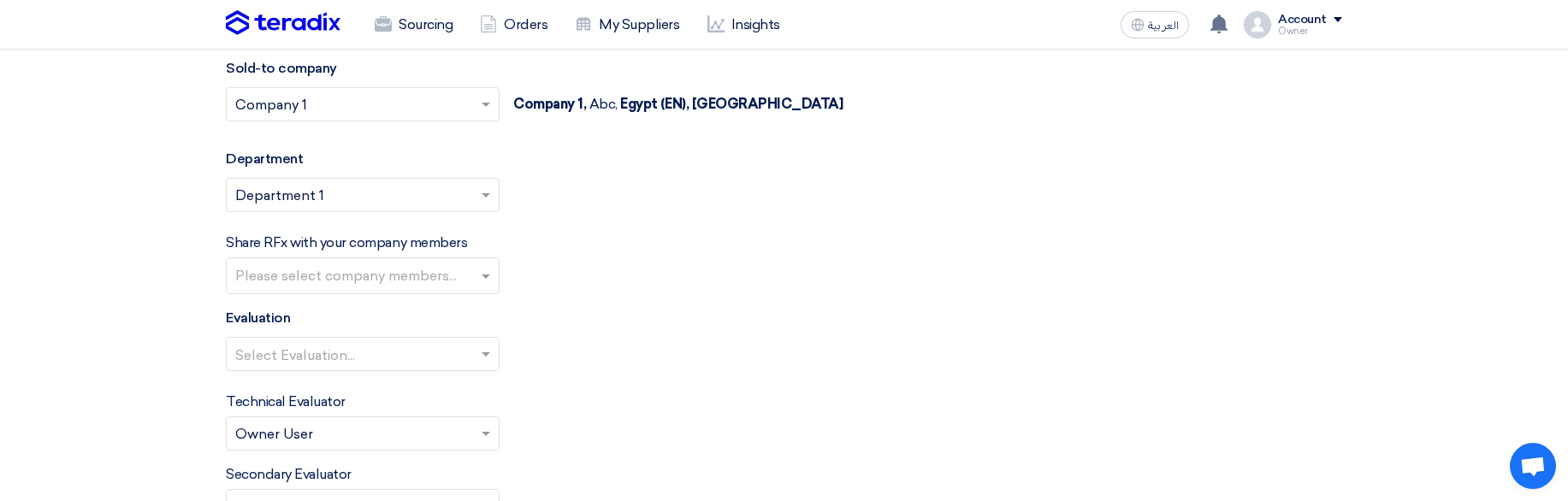
click at [350, 354] on input "text" at bounding box center [353, 356] width 238 height 28
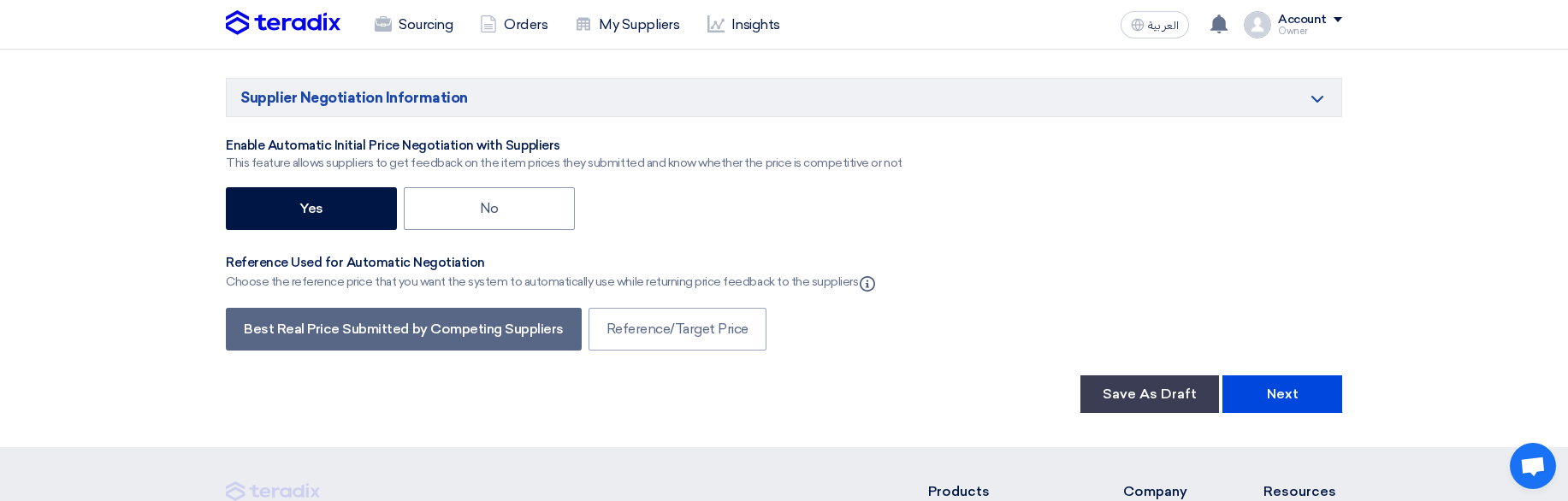
scroll to position [2778, 0]
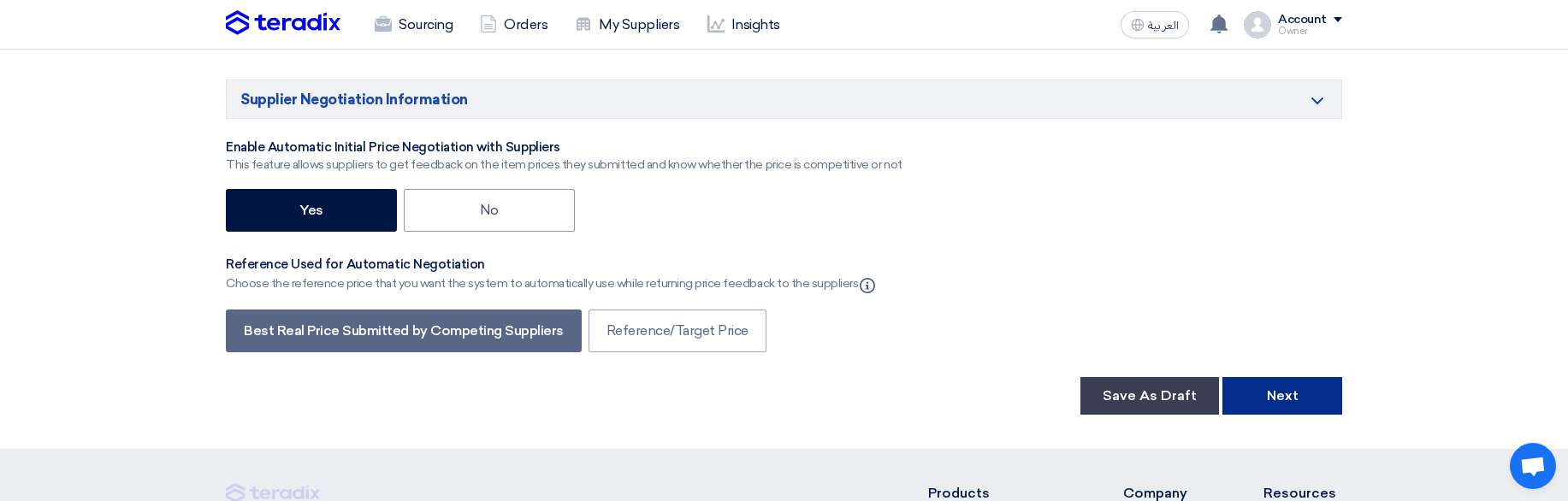
click at [1276, 396] on button "Next" at bounding box center [1283, 396] width 120 height 38
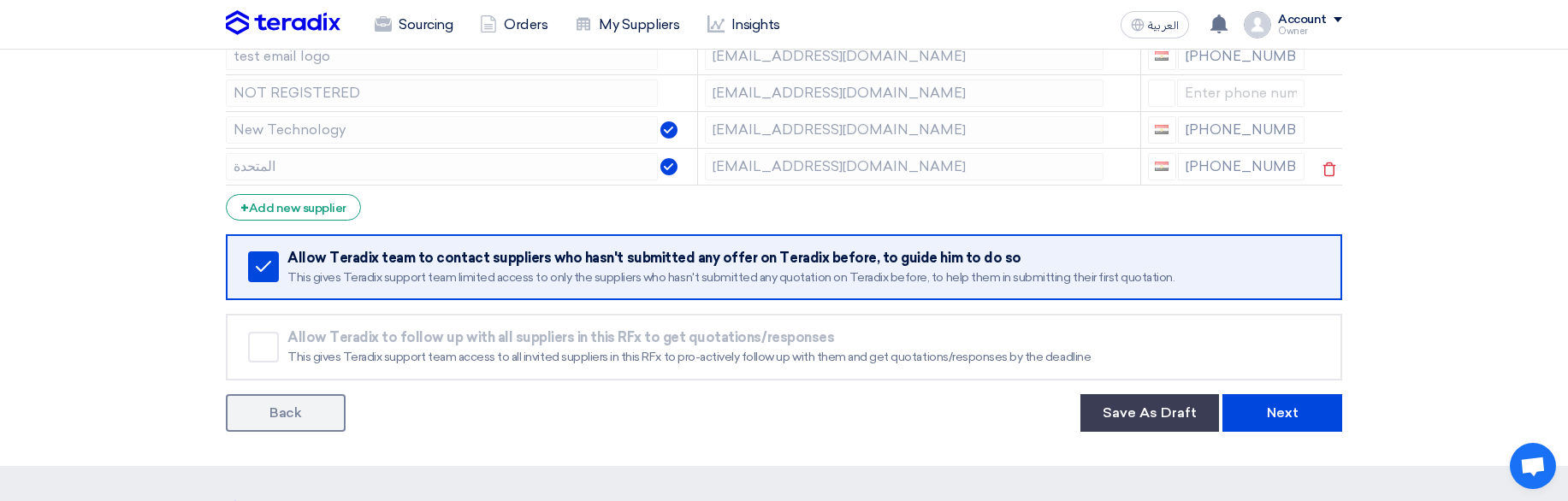
scroll to position [542, 0]
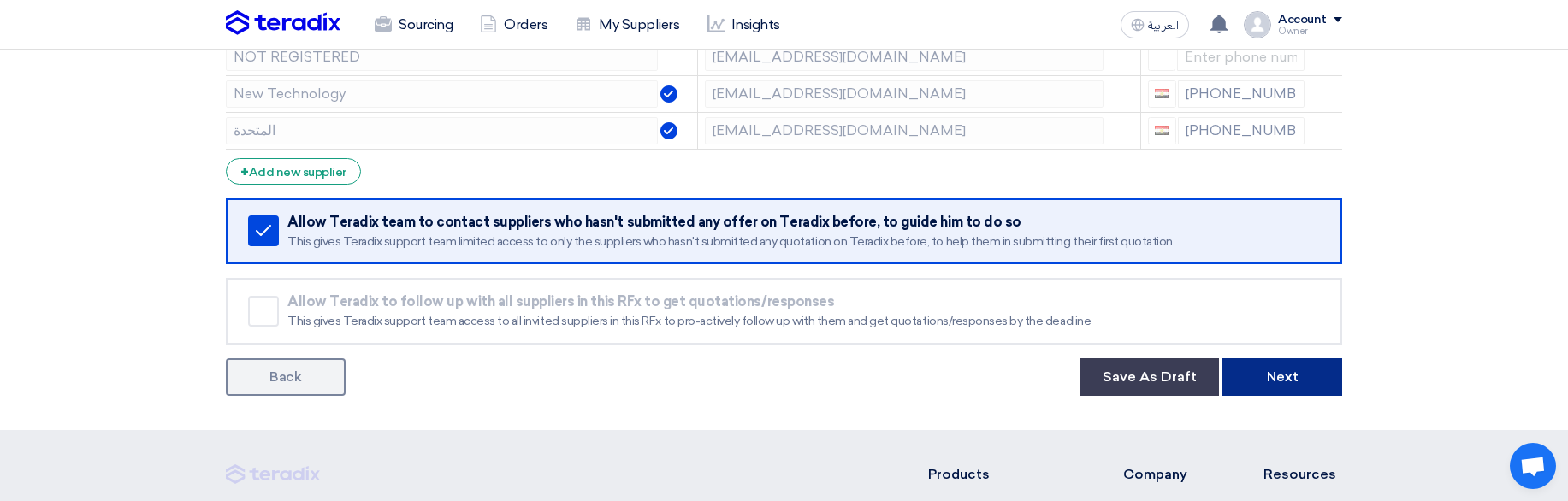
click at [1284, 383] on button "Next" at bounding box center [1283, 377] width 120 height 38
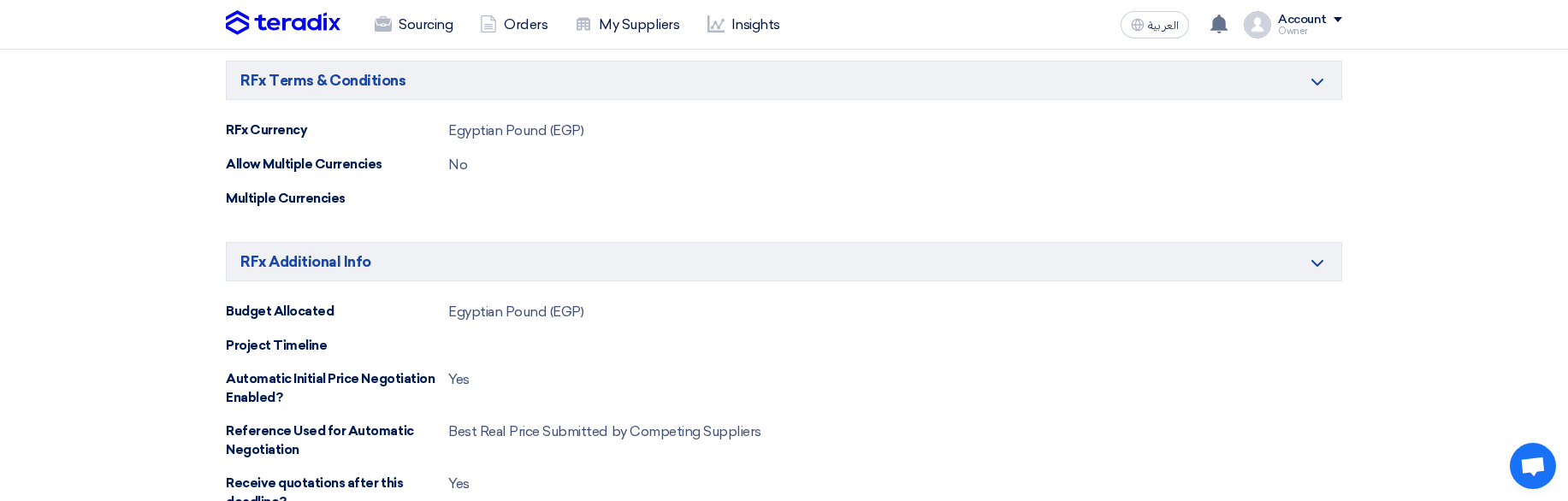
scroll to position [971, 0]
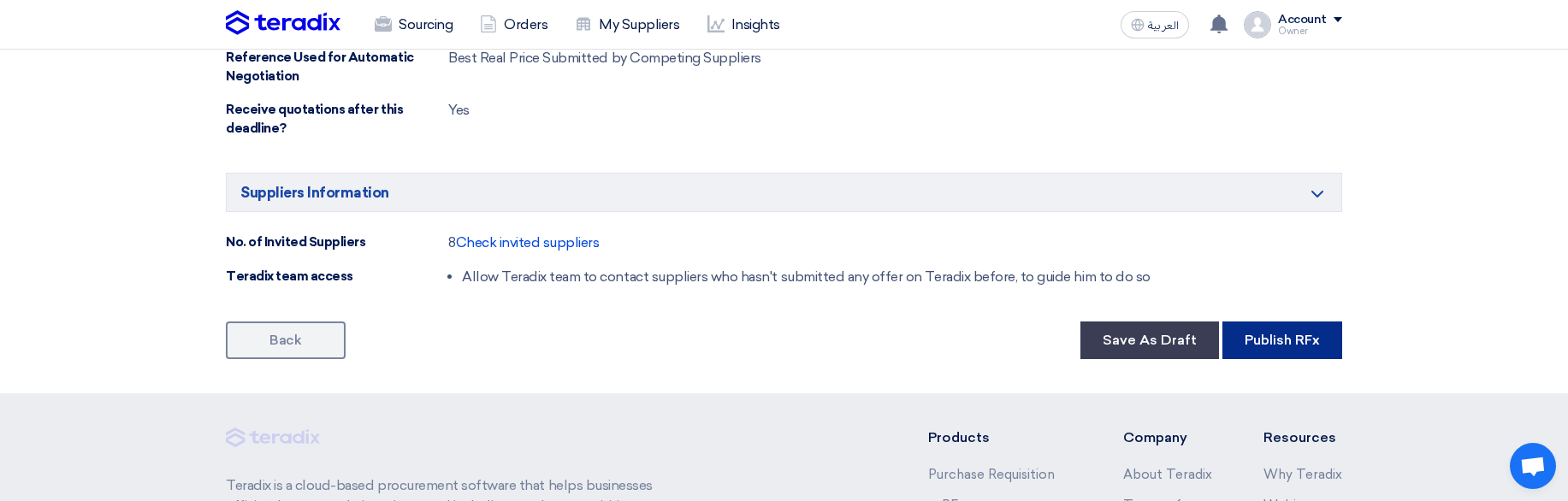
click at [1310, 344] on button "Publish RFx" at bounding box center [1283, 341] width 120 height 38
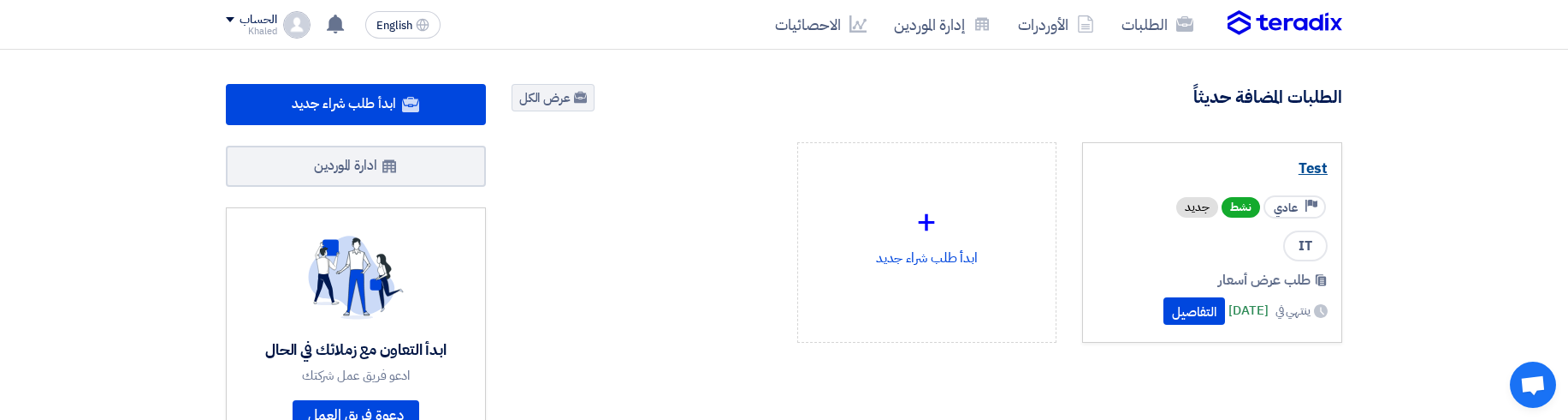
click at [1315, 172] on link "Test" at bounding box center [1212, 168] width 231 height 17
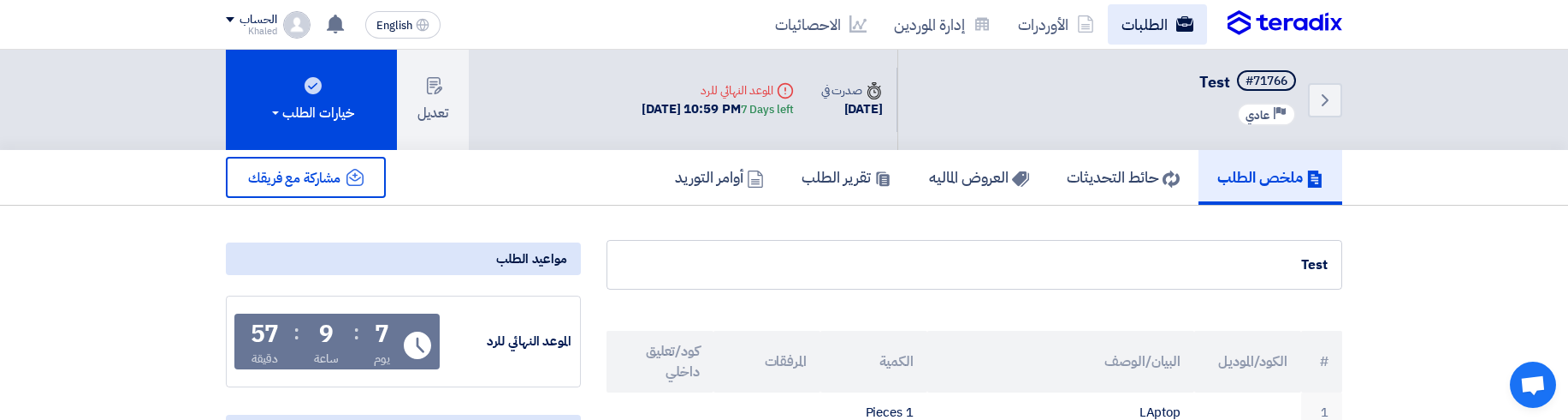
click at [1113, 29] on link "الطلبات" at bounding box center [1157, 24] width 100 height 40
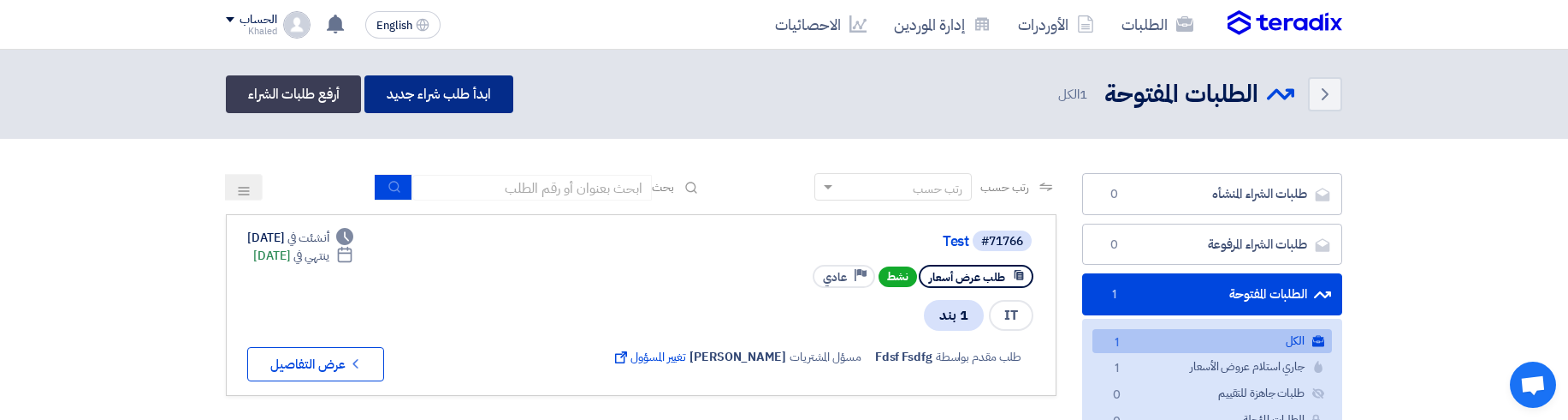
click at [464, 96] on link "ابدأ طلب شراء جديد" at bounding box center [437, 94] width 148 height 38
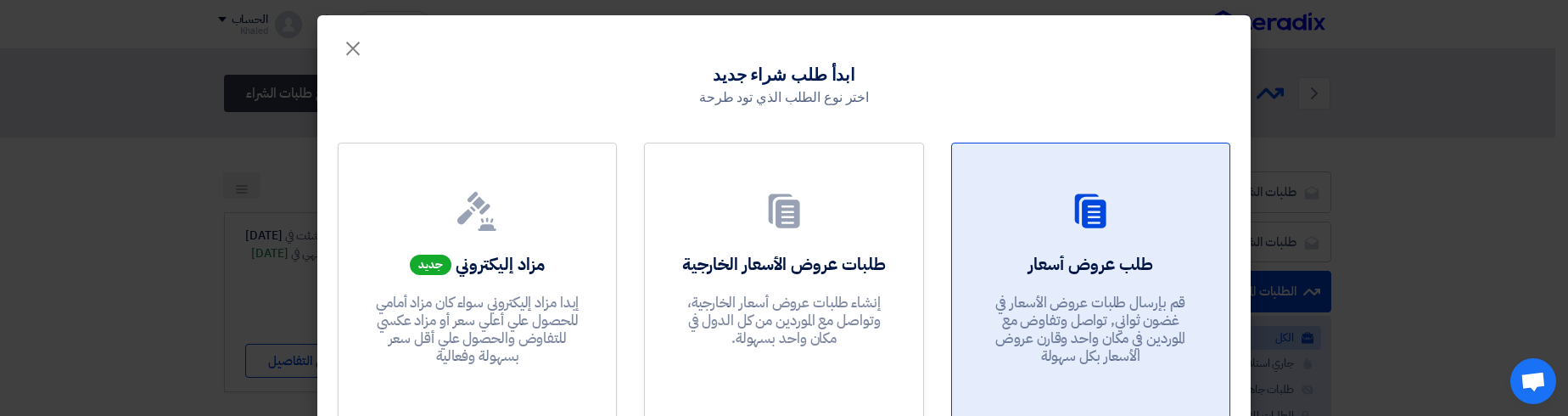
click at [1128, 226] on div at bounding box center [1091, 214] width 237 height 47
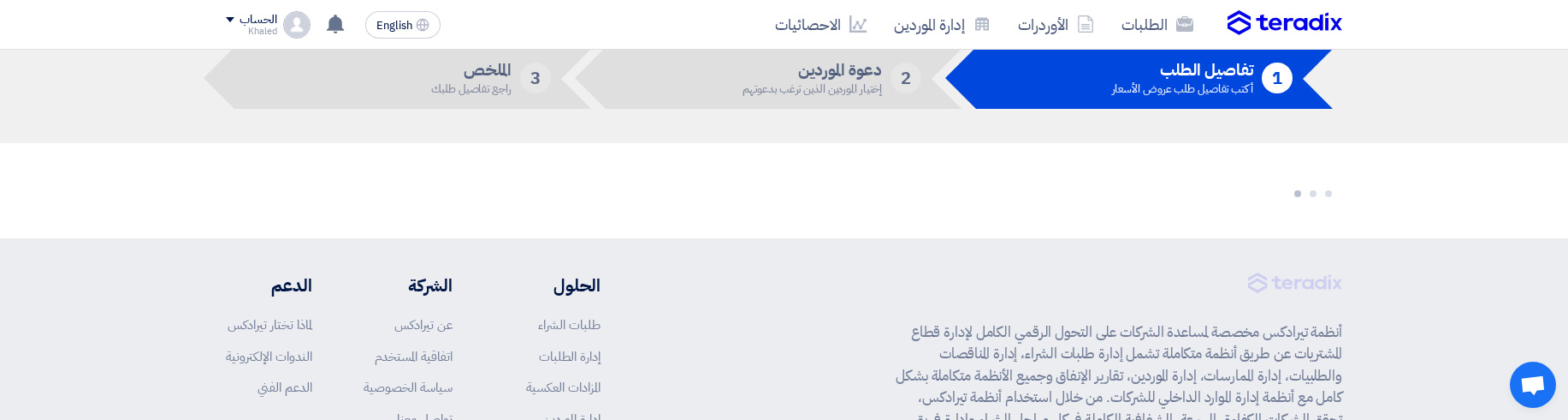
scroll to position [80, 0]
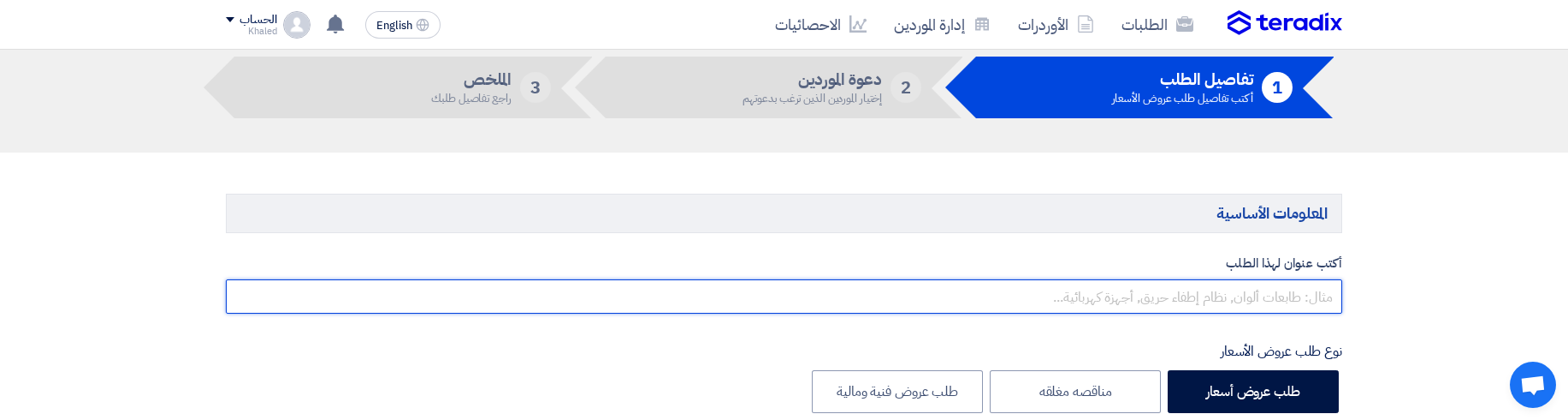
click at [948, 291] on input "text" at bounding box center [784, 296] width 1116 height 34
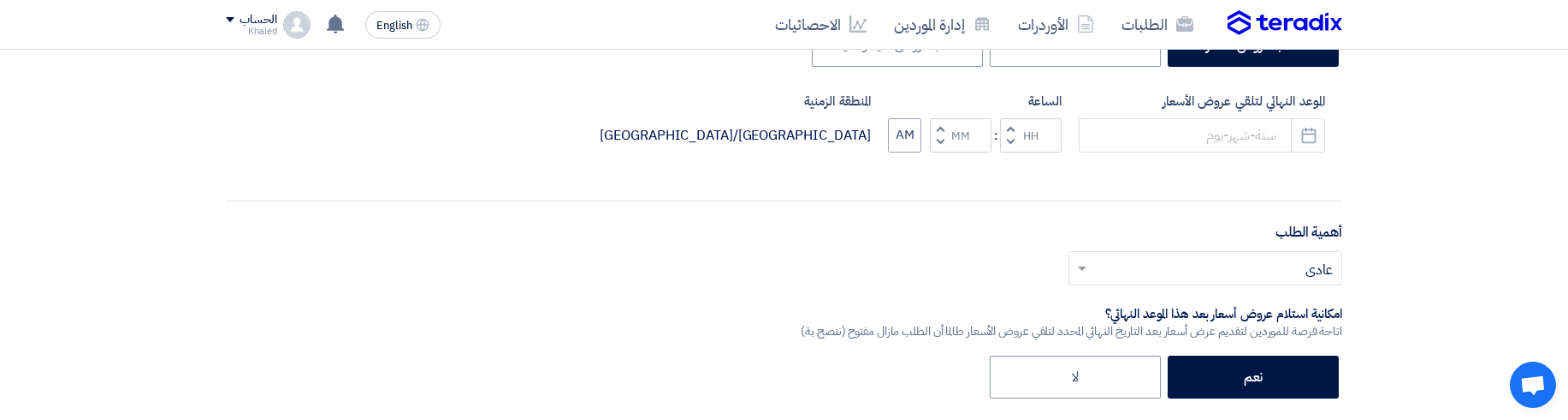
scroll to position [424, 0]
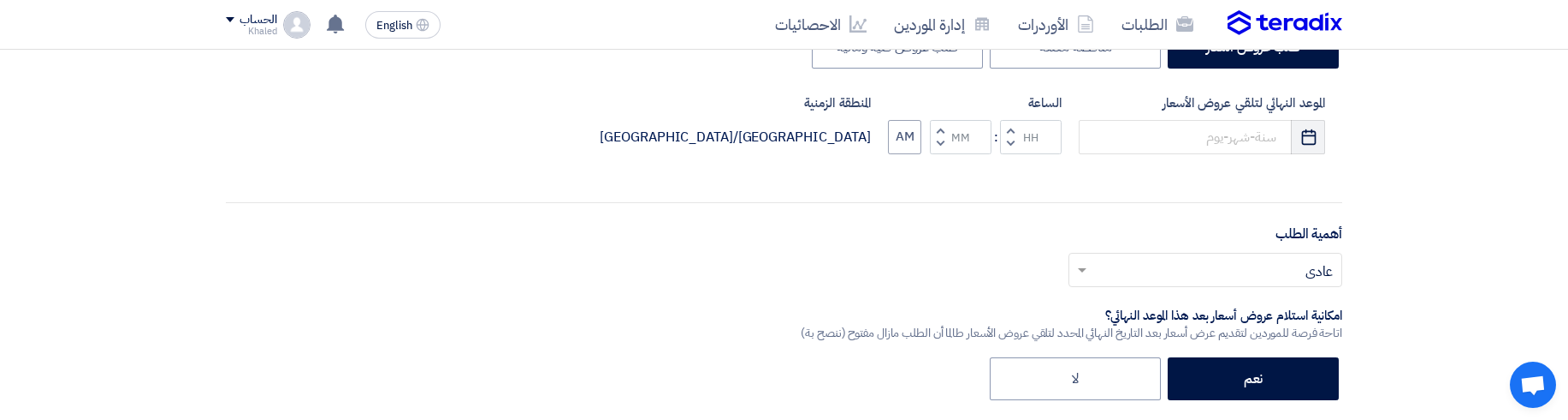
type input "Test RFx"
click at [1305, 135] on icon "Pick a date" at bounding box center [1308, 136] width 17 height 17
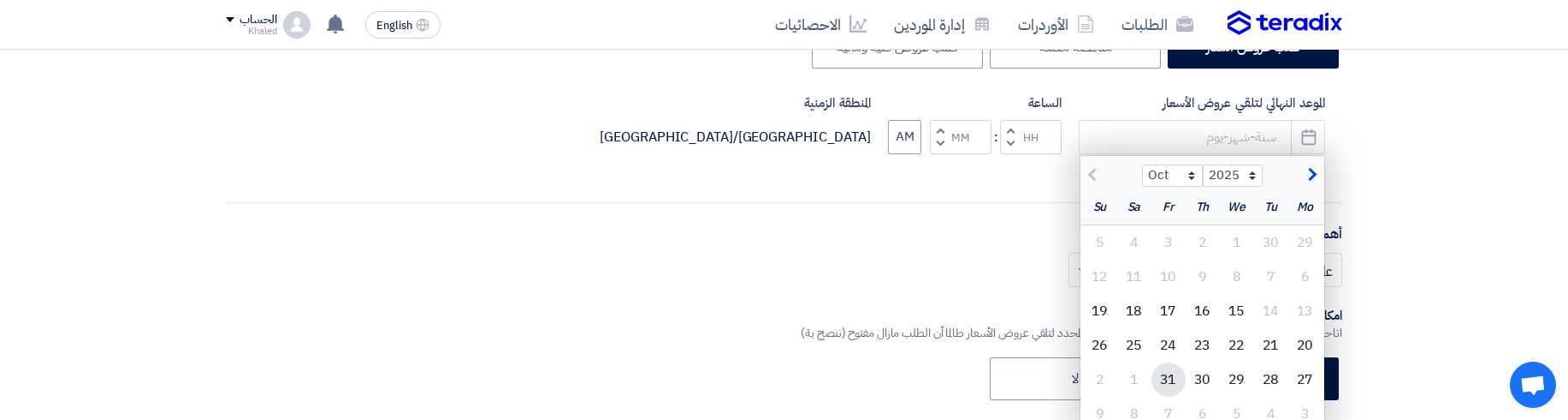
click at [1172, 372] on div "31" at bounding box center [1168, 380] width 34 height 34
type input "10/31/2025"
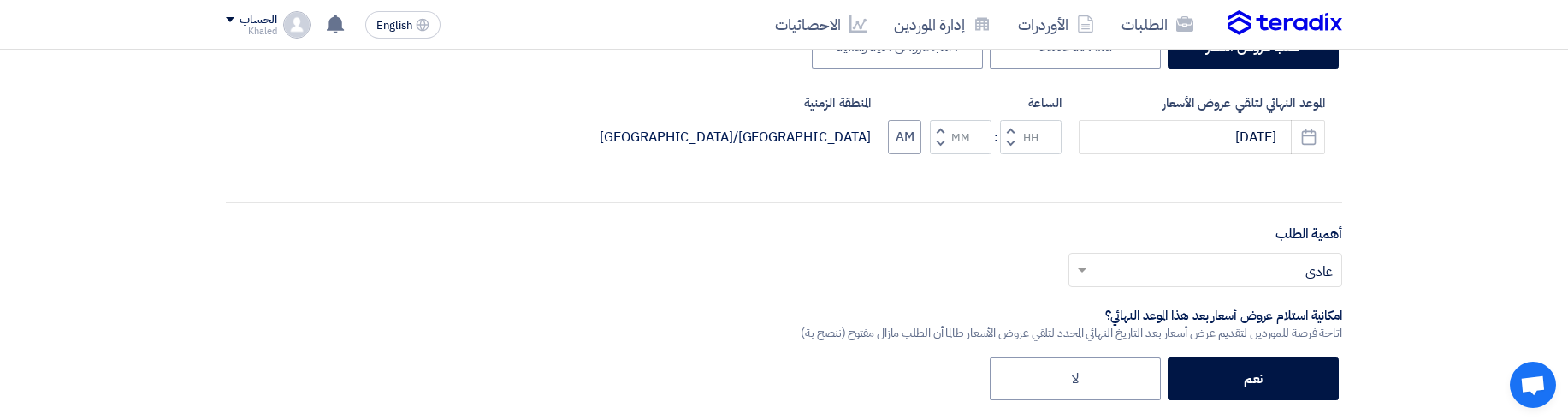
click at [935, 148] on button "Decrement minutes" at bounding box center [940, 144] width 21 height 22
type input "11"
type input "59"
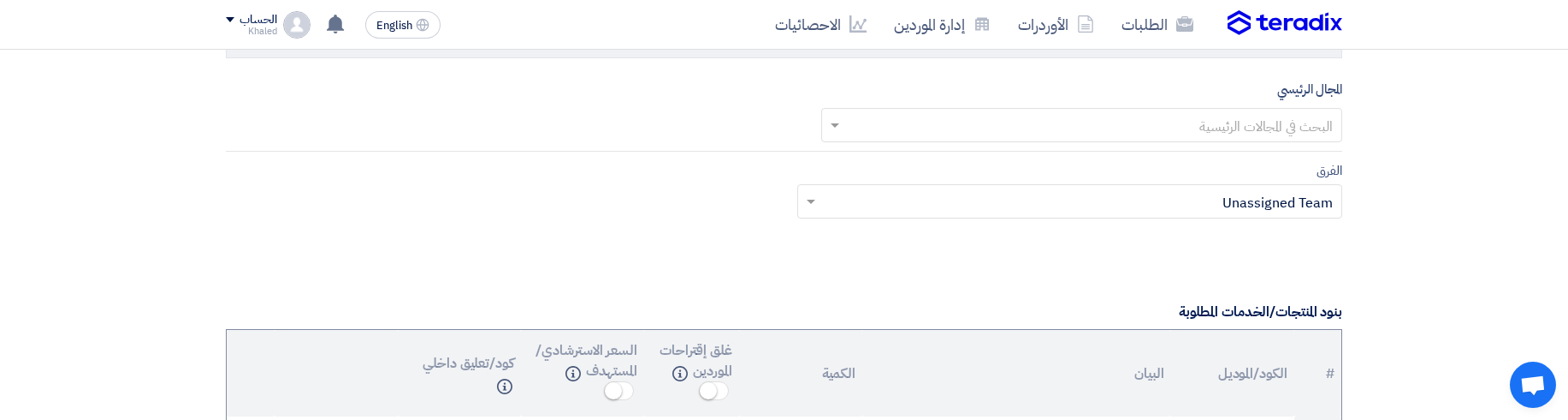
scroll to position [1070, 0]
click at [935, 148] on div "المجال الرئيسي البحث في المجالات الرئيسية" at bounding box center [784, 119] width 1116 height 73
click at [927, 141] on input "text" at bounding box center [1092, 130] width 488 height 28
click at [923, 164] on div "IT" at bounding box center [1082, 163] width 520 height 34
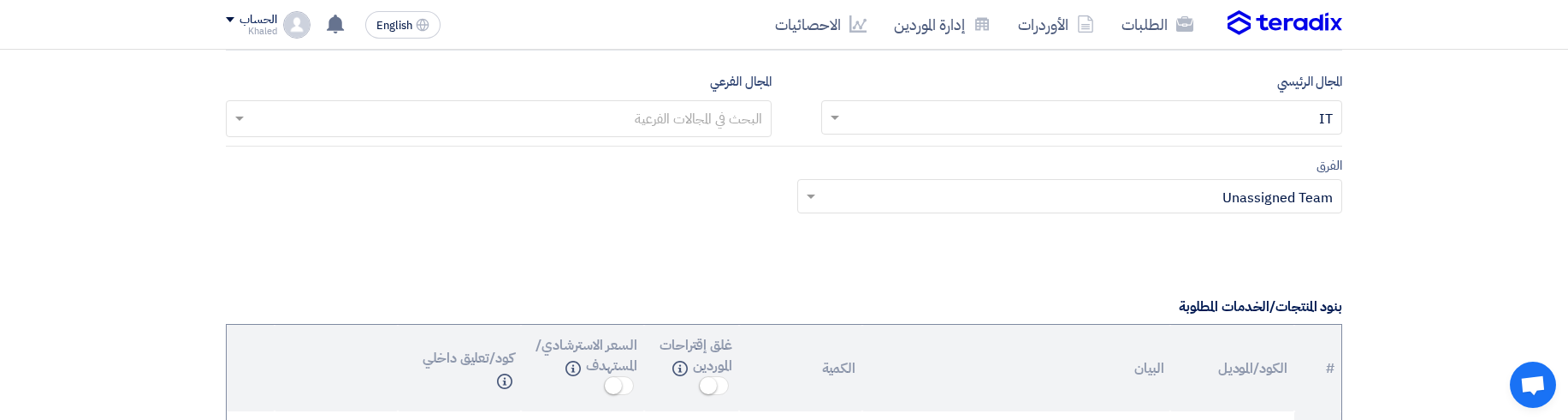
scroll to position [1083, 0]
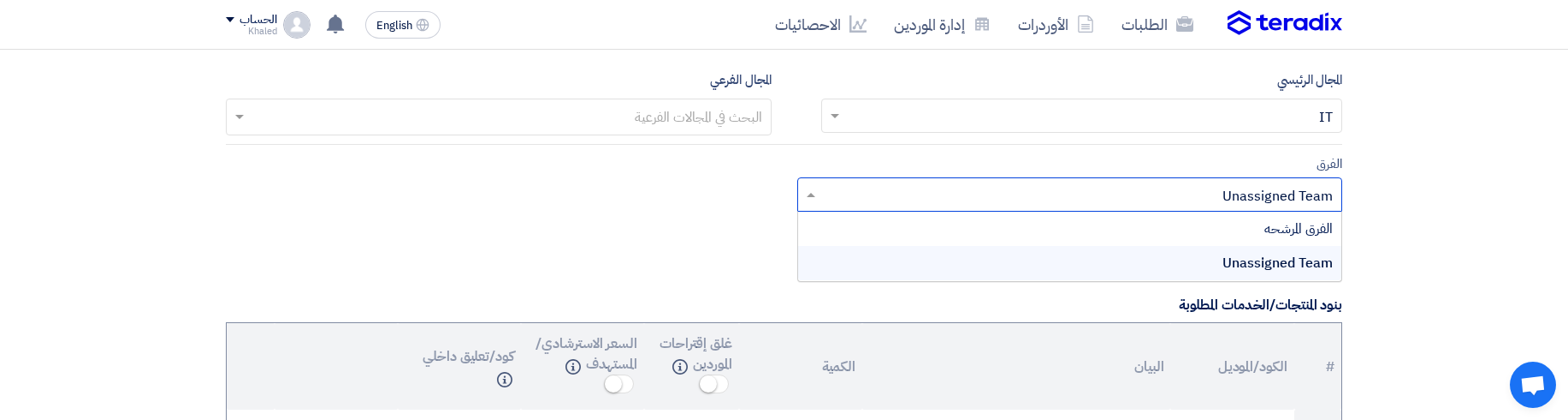
click at [900, 188] on input "text" at bounding box center [1079, 196] width 512 height 28
click at [870, 157] on div "الفرق Teams.. × Unassigned Team × الفرق المرشحه Unassigned Team" at bounding box center [1070, 183] width 546 height 59
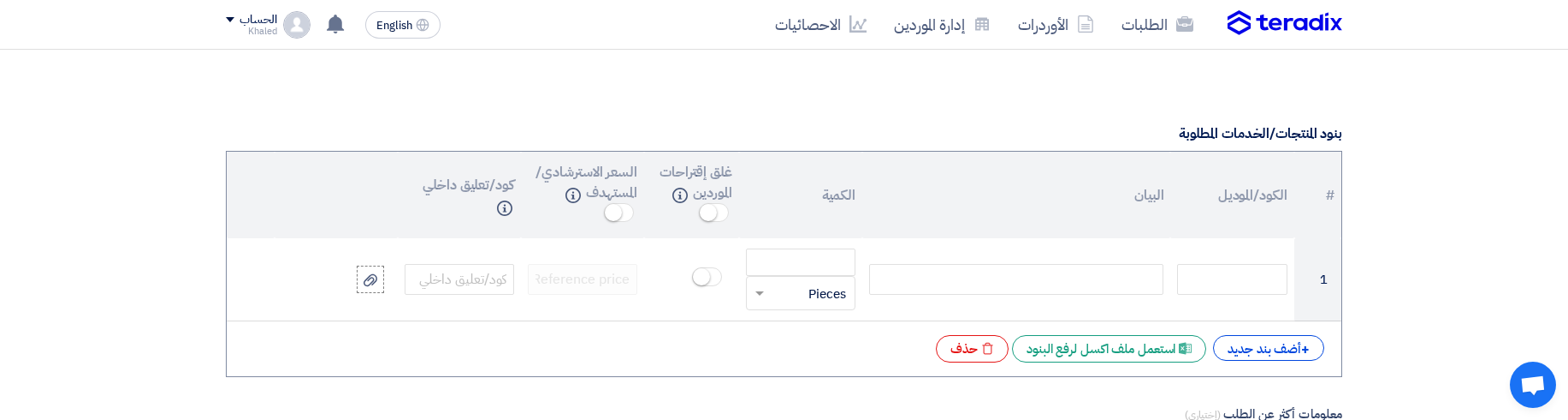
scroll to position [1256, 0]
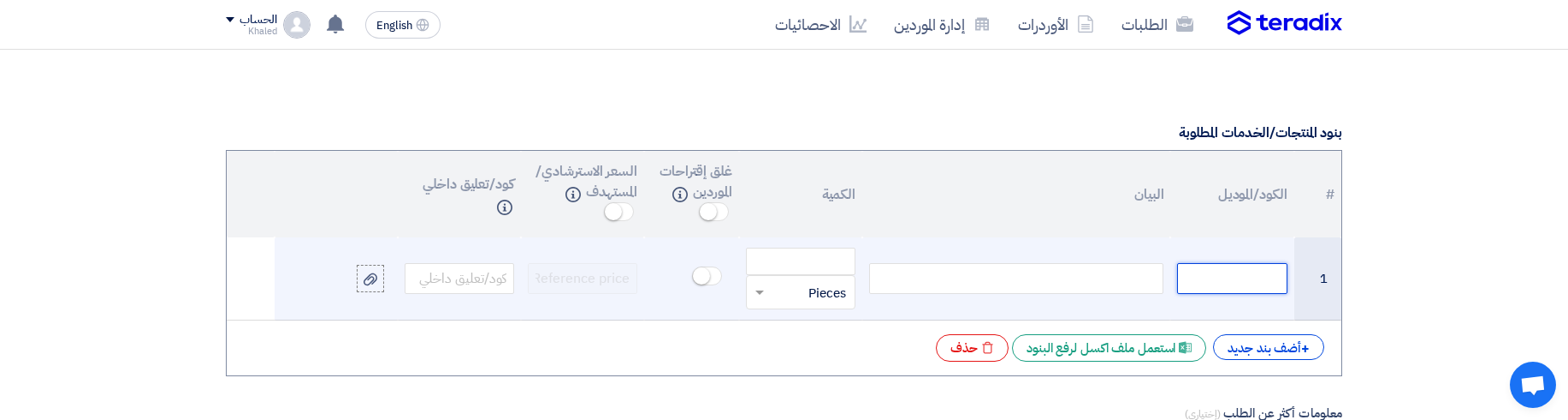
click at [1191, 270] on input "text" at bounding box center [1232, 278] width 109 height 31
type input "1"
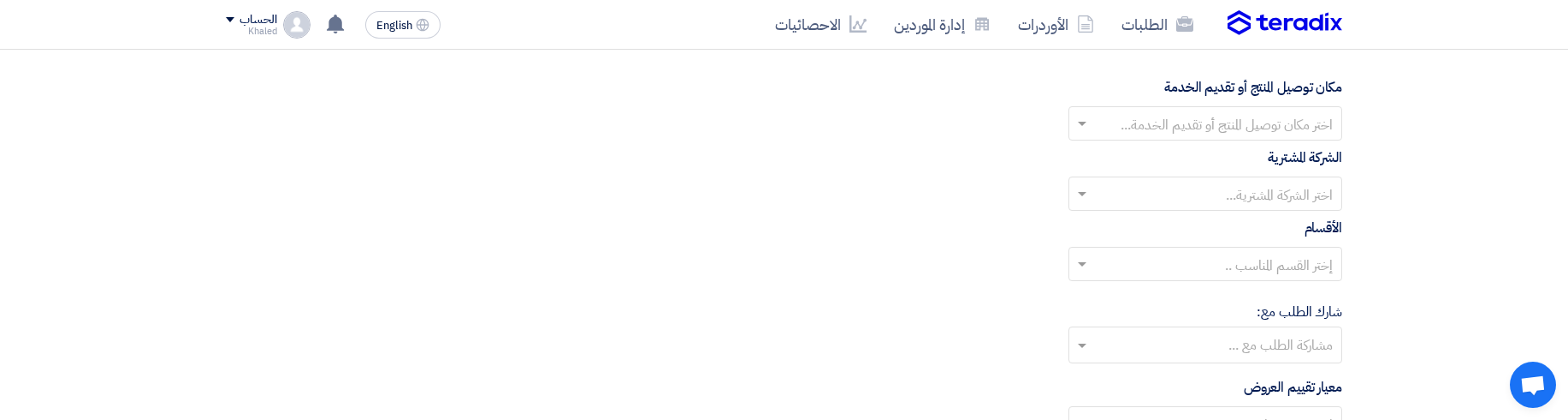
scroll to position [1902, 0]
type input "10"
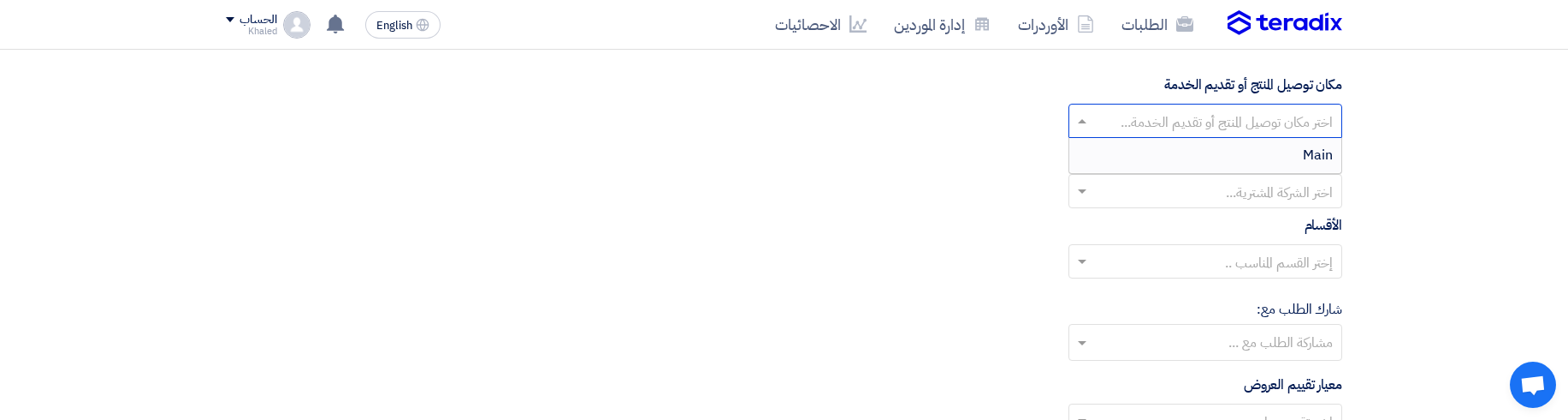
click at [1267, 129] on input "text" at bounding box center [1214, 122] width 239 height 28
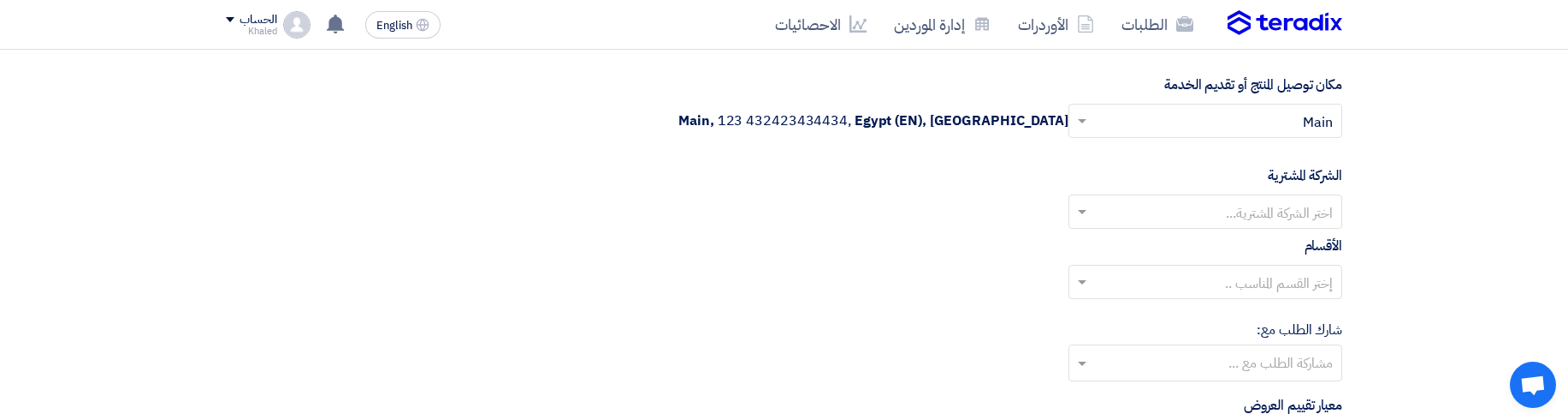
click at [1287, 211] on input "text" at bounding box center [1214, 213] width 239 height 28
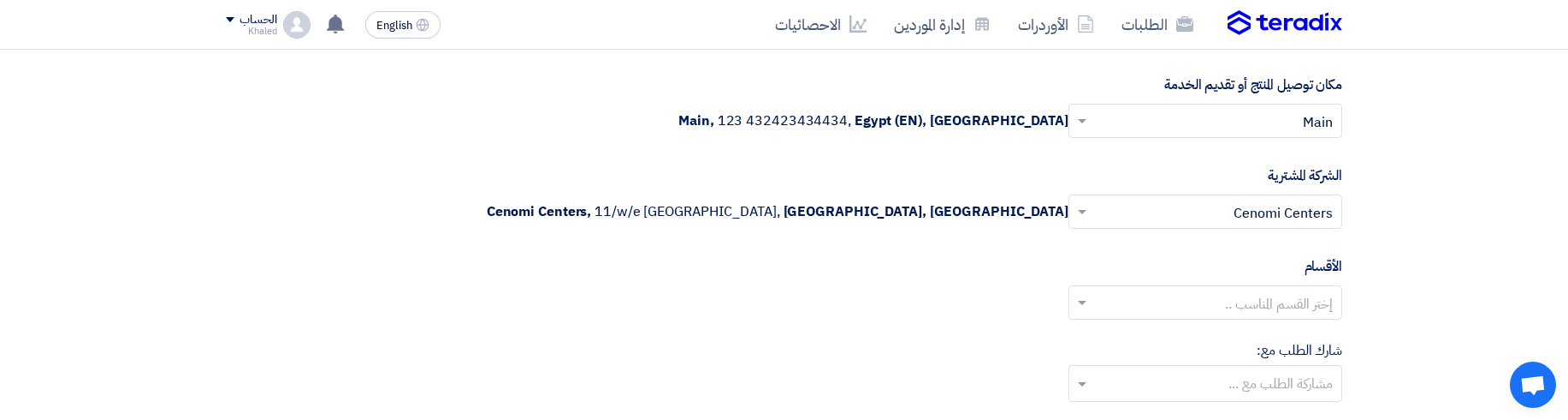
click at [1254, 302] on input "text" at bounding box center [1214, 303] width 239 height 28
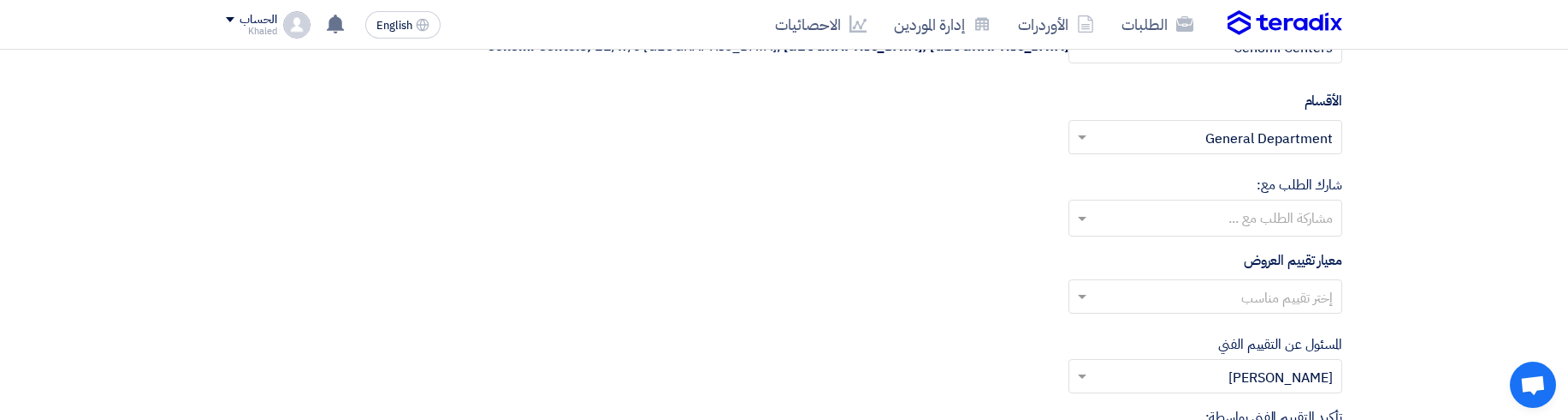
scroll to position [2064, 0]
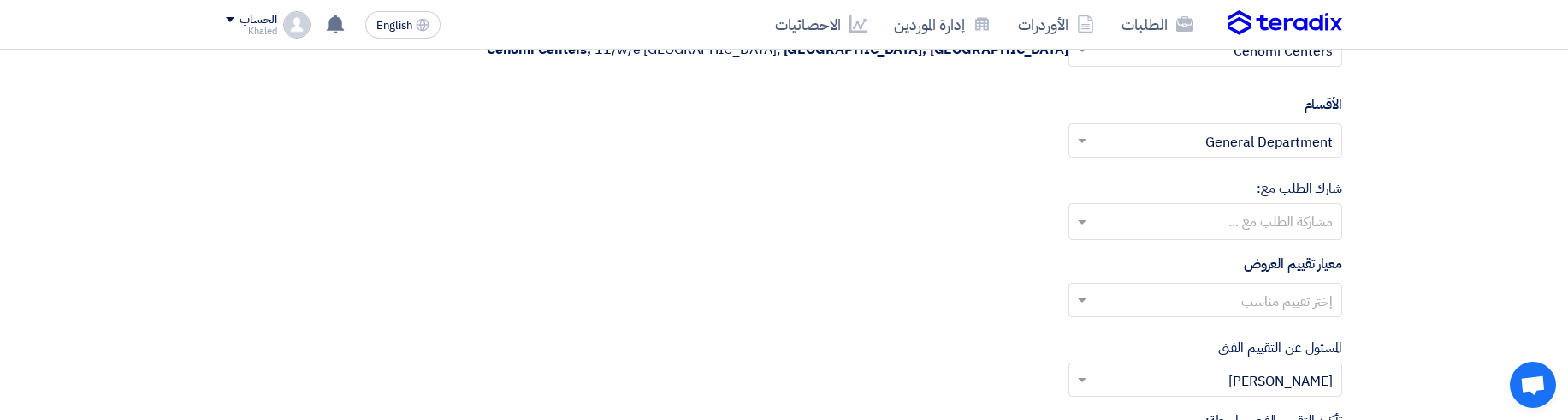
click at [1298, 232] on input "text" at bounding box center [1204, 223] width 256 height 28
click at [1015, 257] on div "معيار تقييم العروض إختر تقييم مناسب" at bounding box center [784, 292] width 1116 height 77
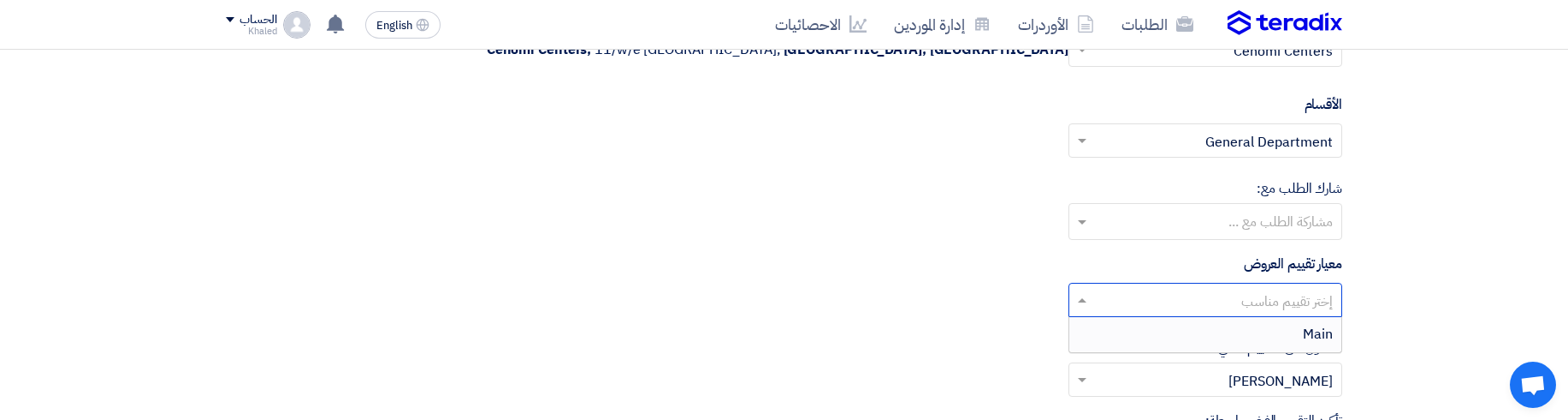
click at [1187, 309] on input "text" at bounding box center [1214, 302] width 239 height 28
click at [1216, 335] on div "Main" at bounding box center [1205, 334] width 272 height 34
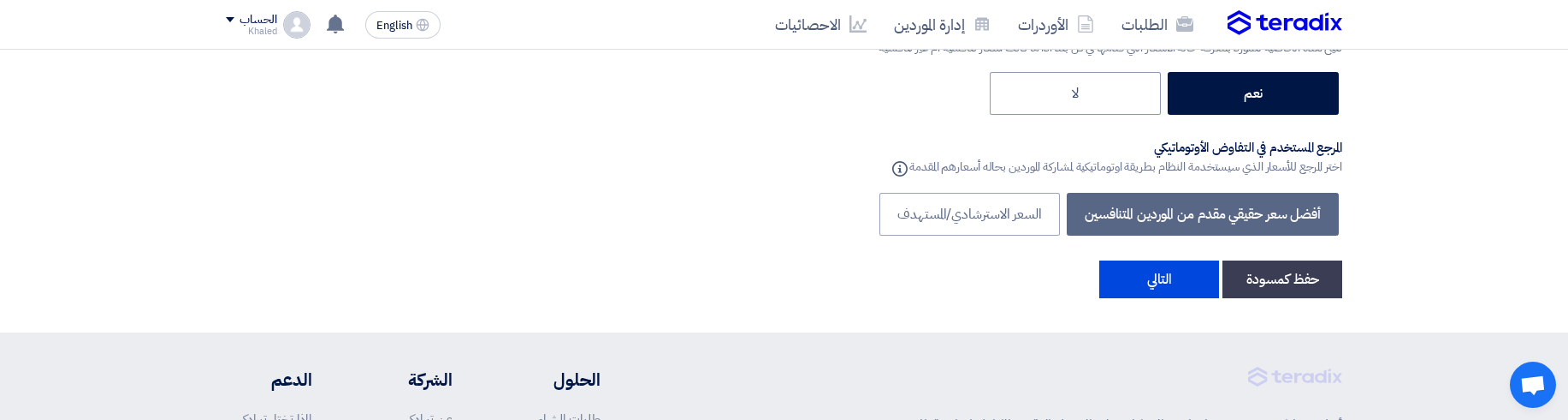
scroll to position [2922, 0]
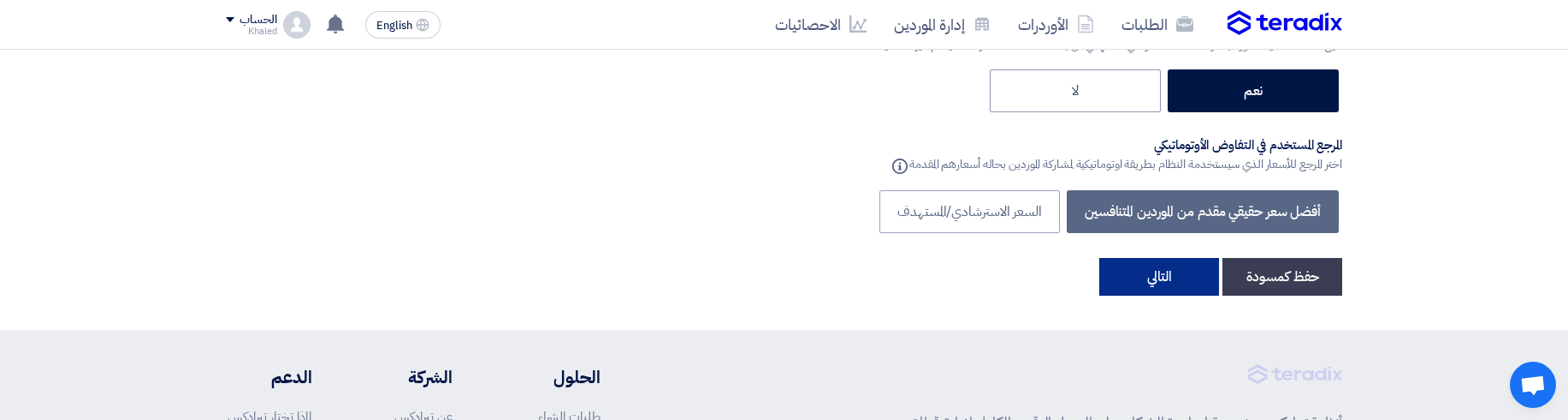
click at [1173, 290] on button "التالي" at bounding box center [1159, 276] width 120 height 38
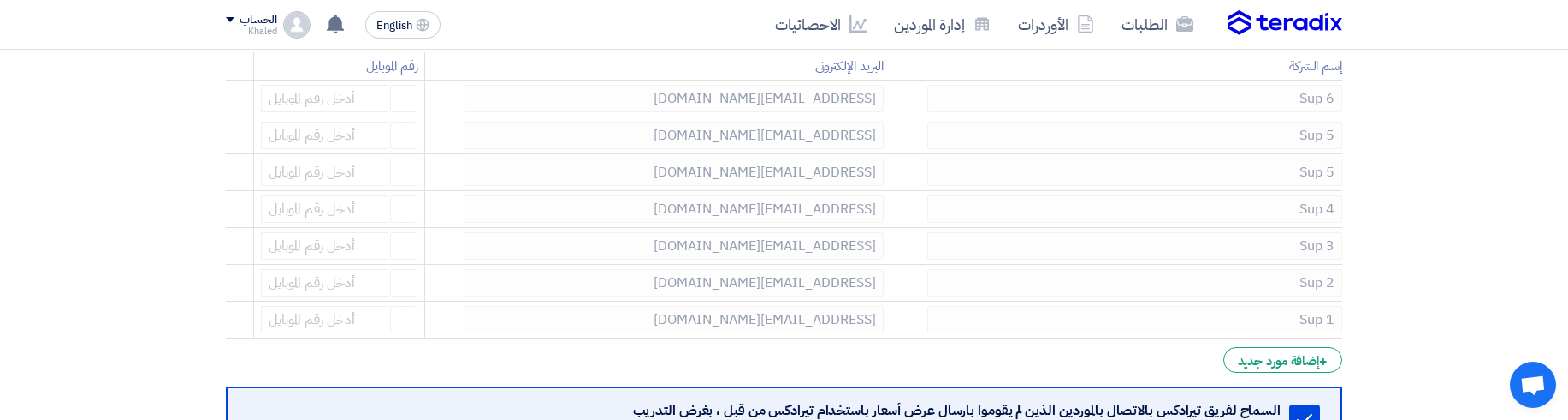
scroll to position [333, 0]
click at [229, 134] on use at bounding box center [231, 137] width 13 height 14
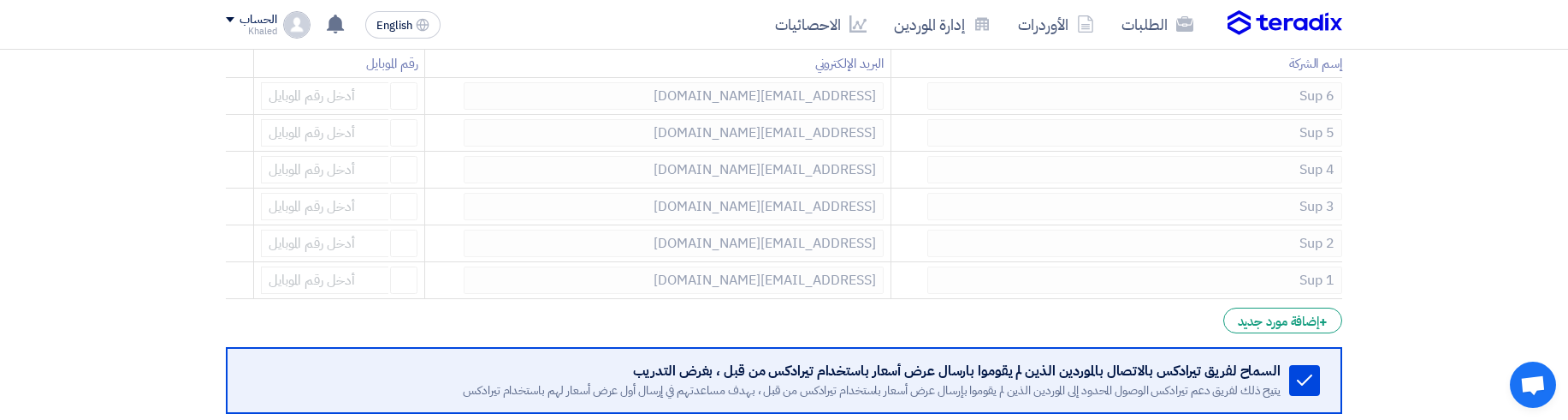
click at [229, 134] on td at bounding box center [239, 133] width 28 height 37
click at [0, 0] on use at bounding box center [0, 0] width 0 height 0
click at [229, 152] on td at bounding box center [239, 170] width 28 height 37
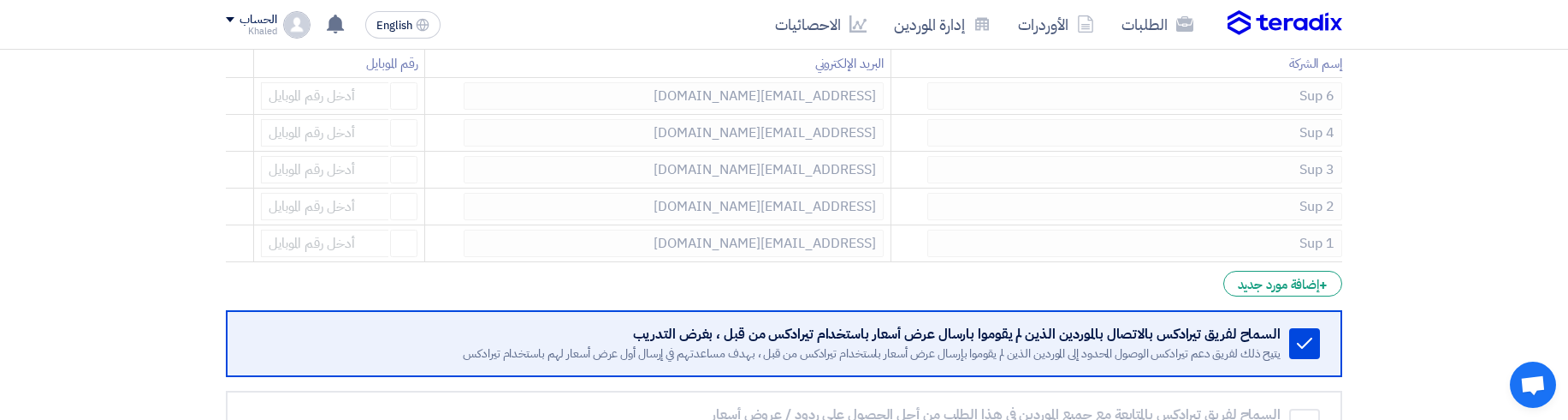
click at [0, 0] on use at bounding box center [0, 0] width 0 height 0
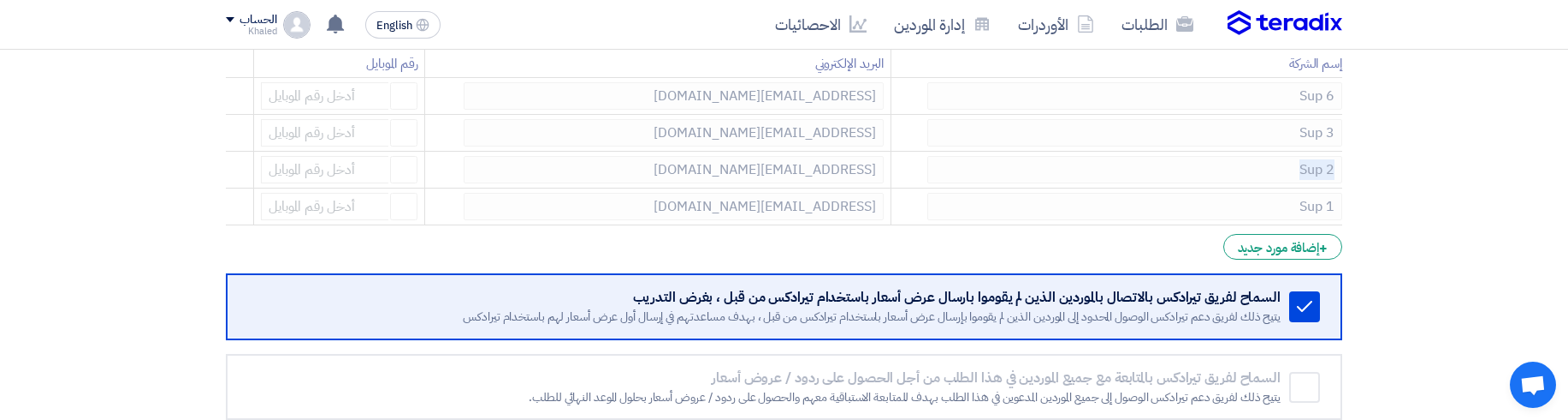
click at [0, 0] on use at bounding box center [0, 0] width 0 height 0
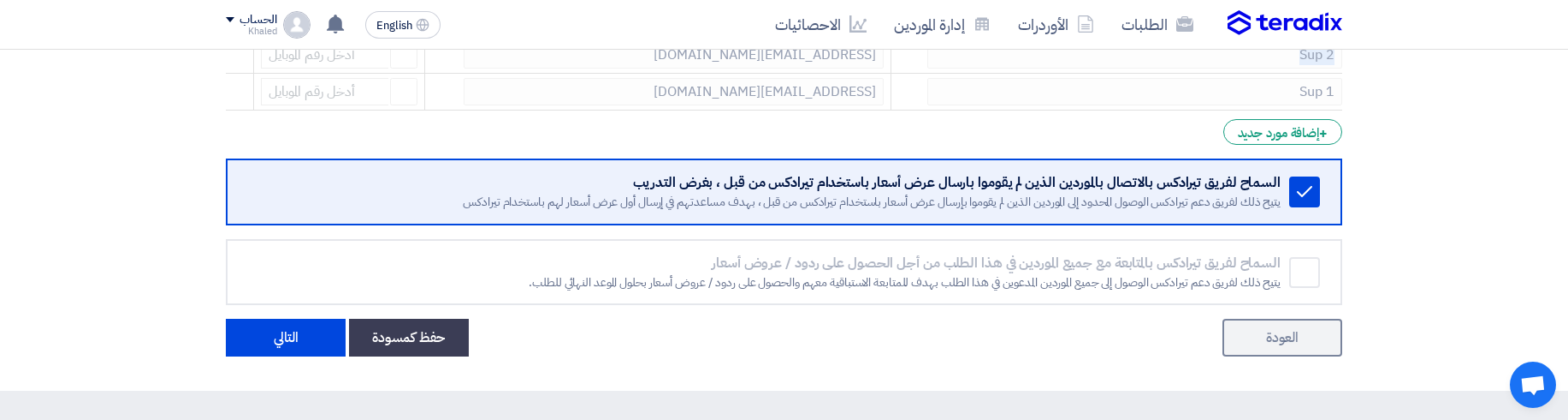
scroll to position [433, 0]
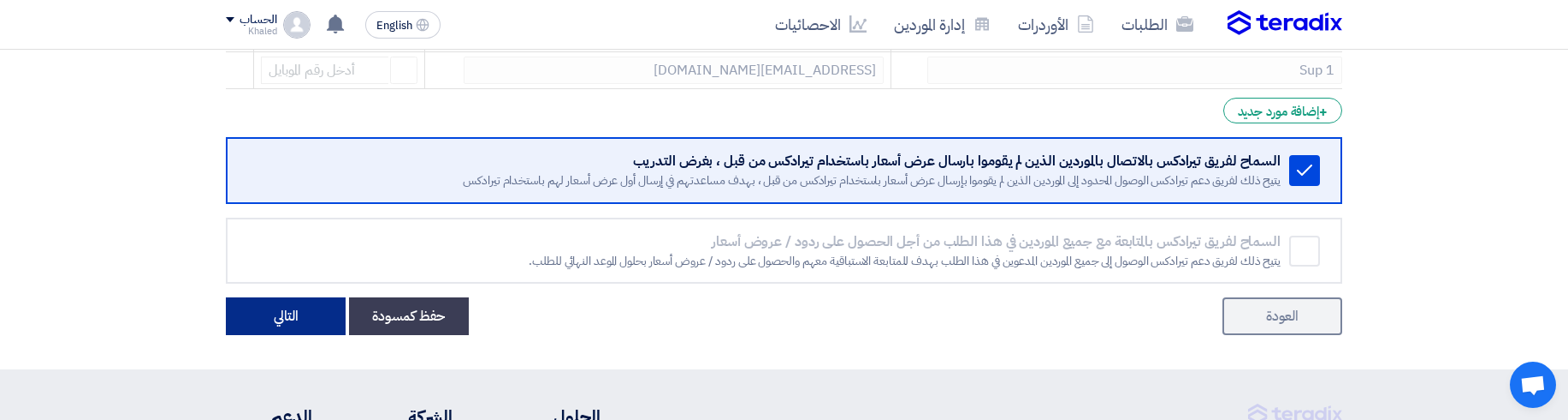
click at [303, 314] on button "التالي" at bounding box center [286, 316] width 120 height 38
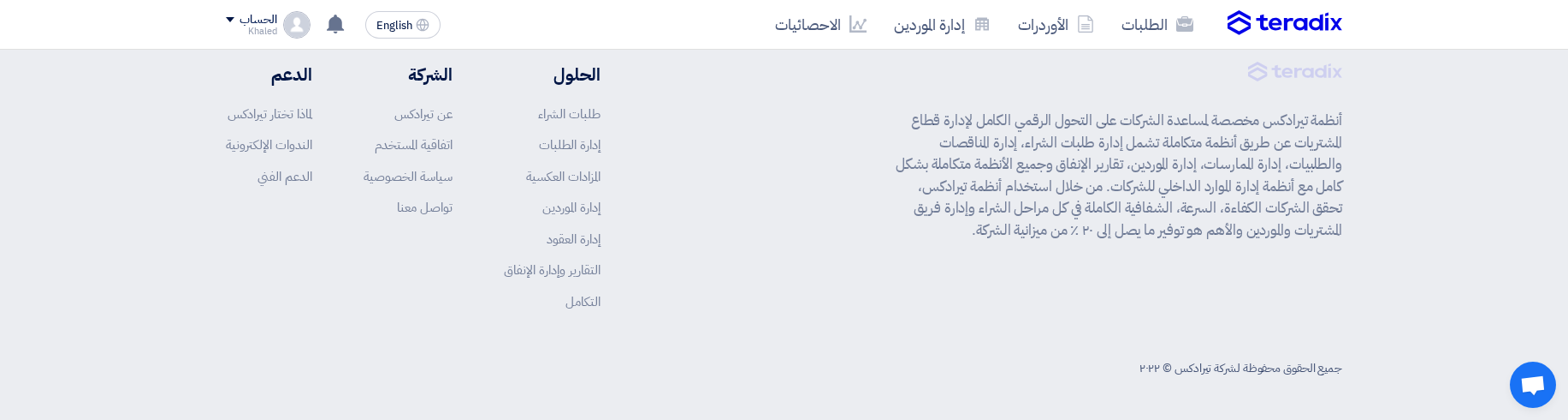
scroll to position [1091, 0]
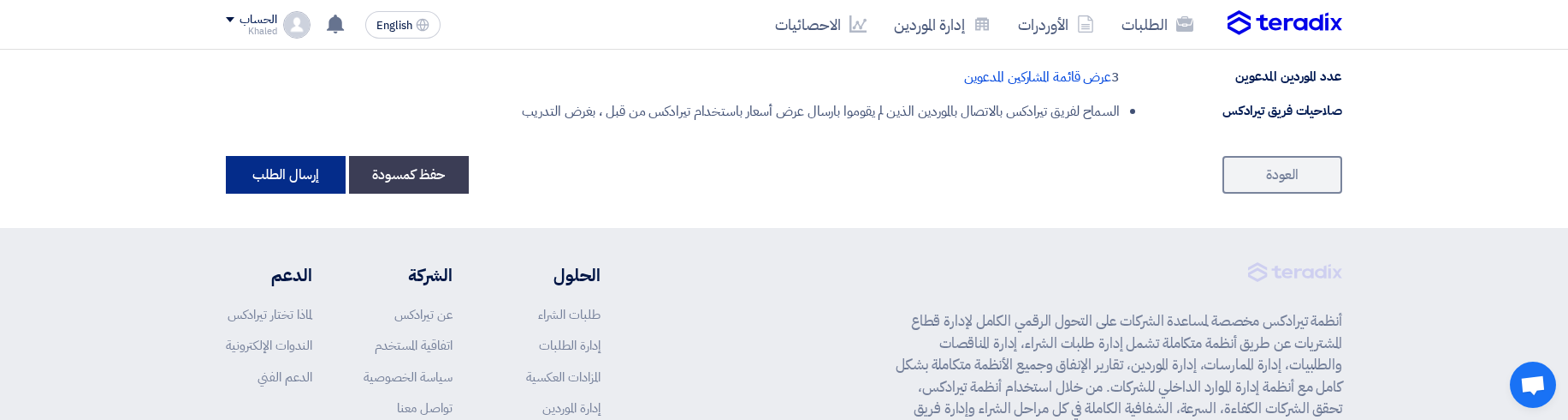
click at [303, 188] on button "إرسال الطلب" at bounding box center [286, 175] width 120 height 38
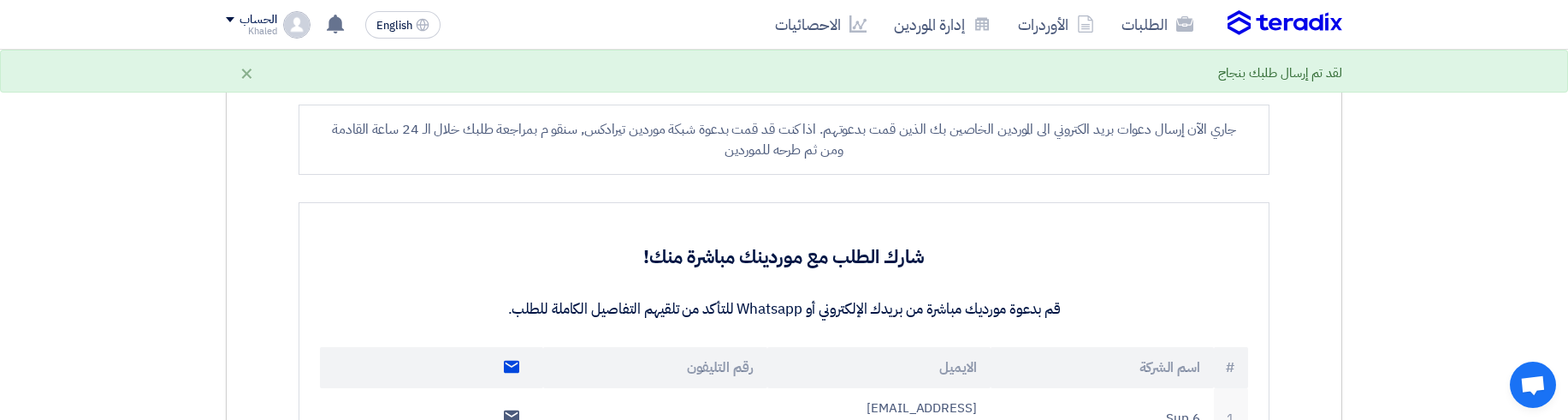
scroll to position [313, 0]
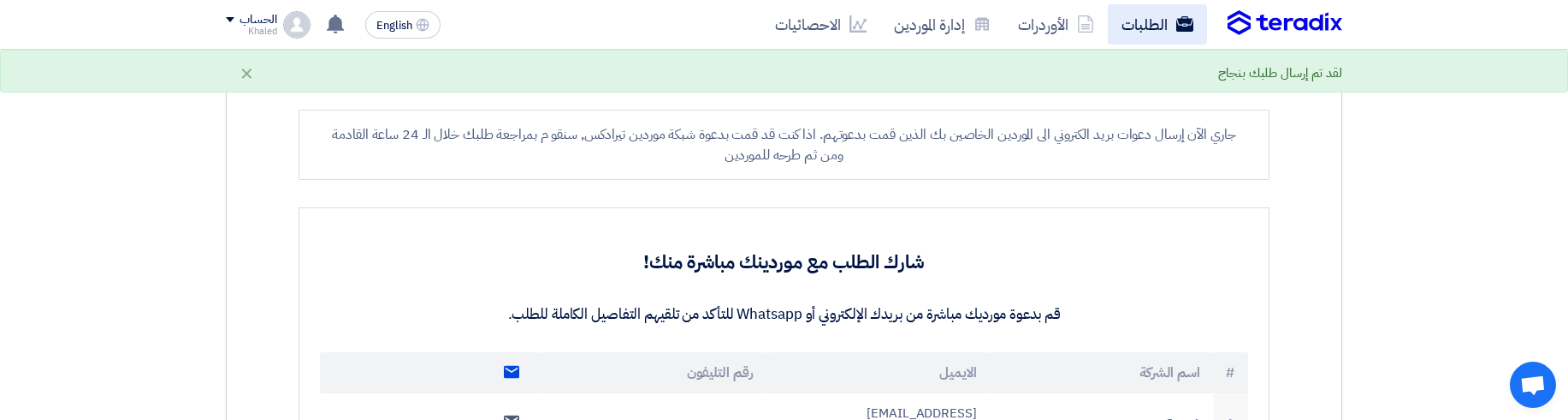
click at [1131, 20] on link "الطلبات" at bounding box center [1157, 24] width 100 height 40
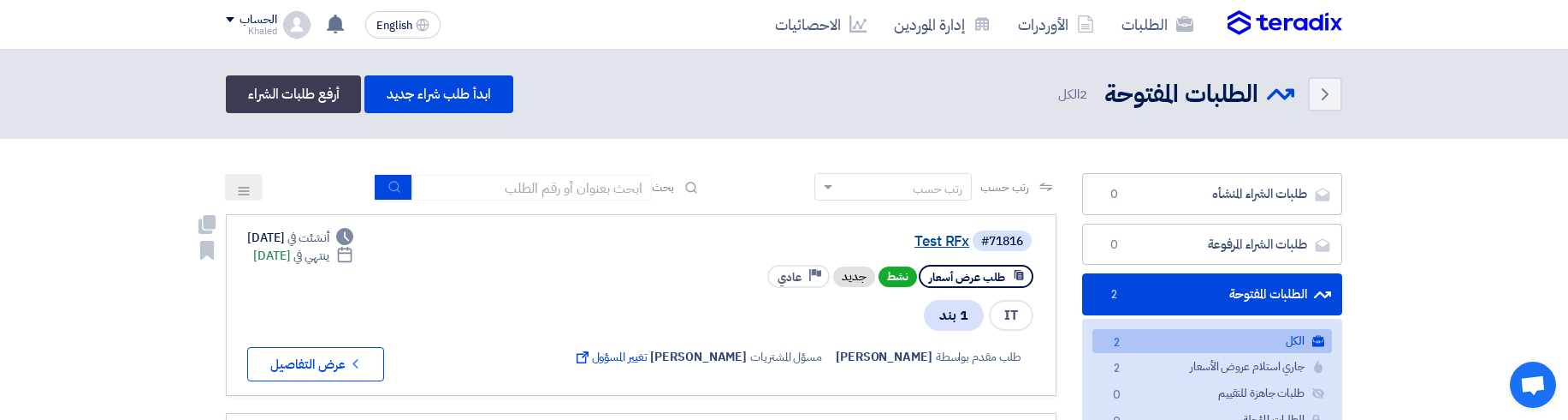
click at [940, 241] on link "Test RFx" at bounding box center [798, 241] width 342 height 15
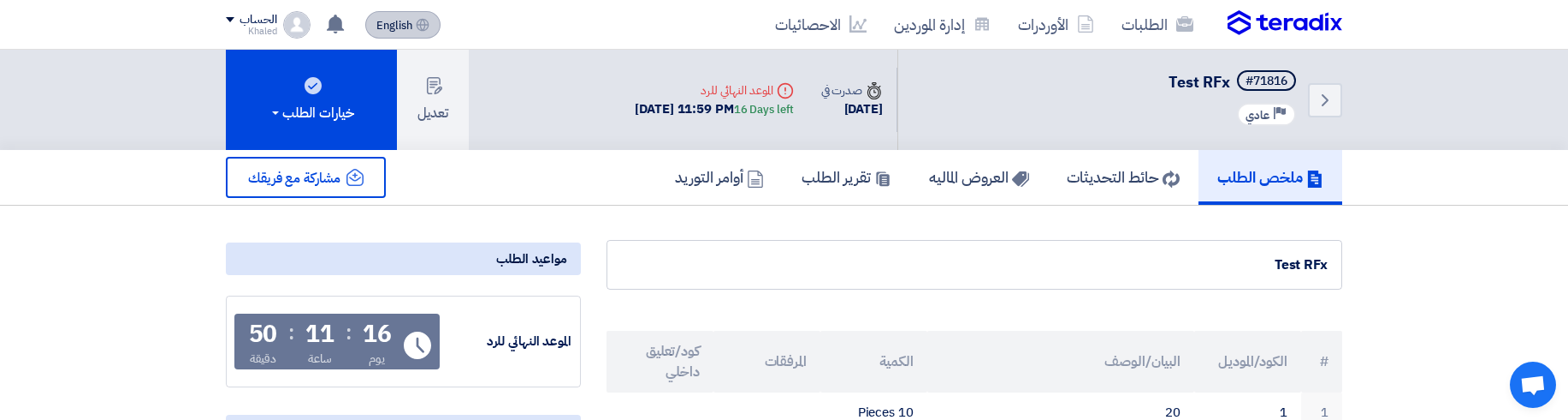
click at [386, 20] on span "English" at bounding box center [394, 25] width 36 height 12
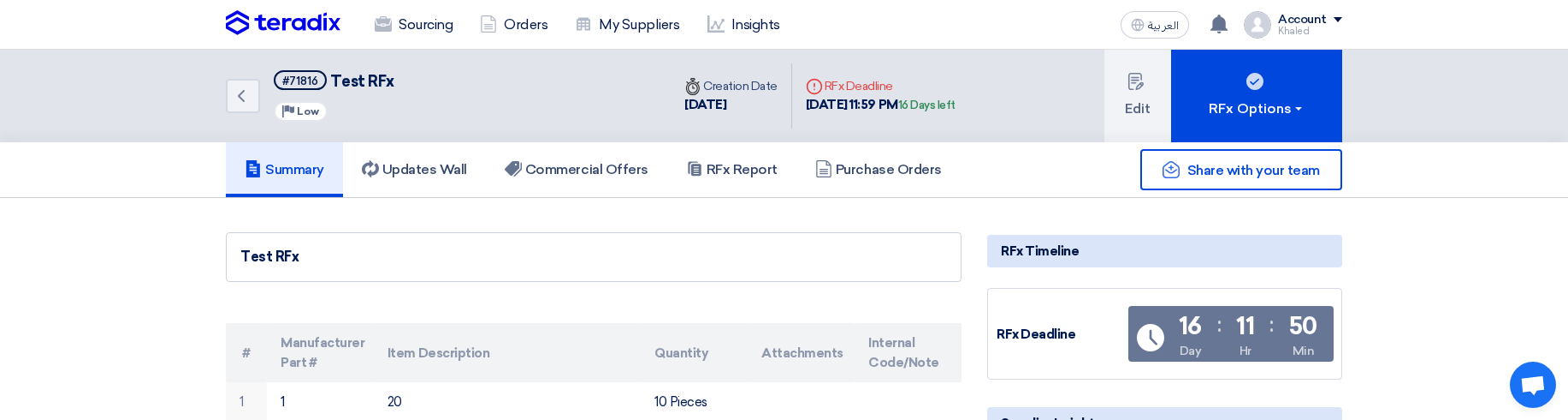
click at [1281, 25] on div "Account" at bounding box center [1303, 20] width 48 height 14
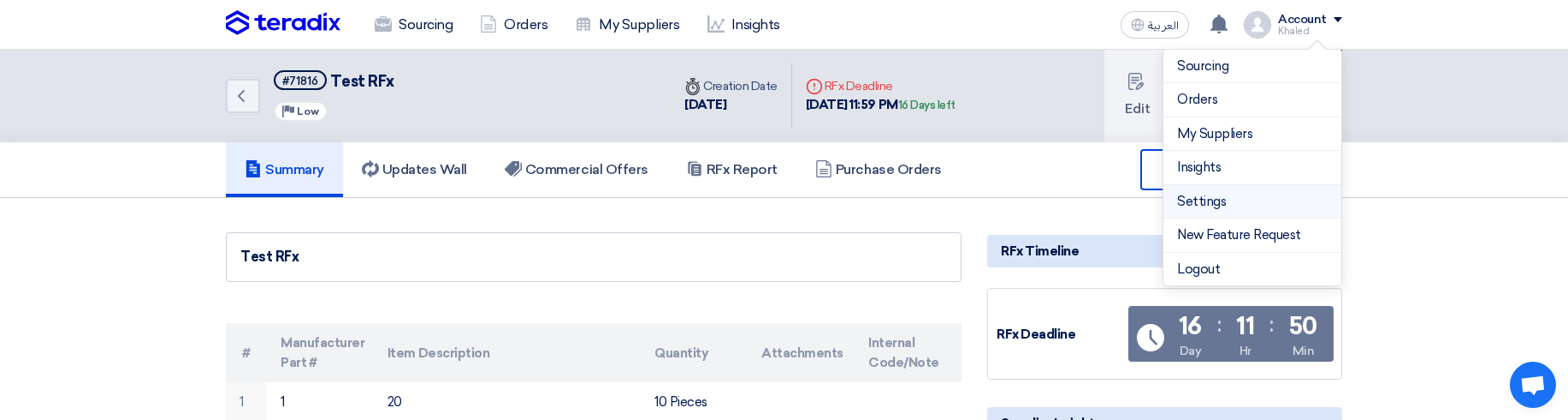
click at [1198, 206] on link "Settings" at bounding box center [1252, 202] width 151 height 20
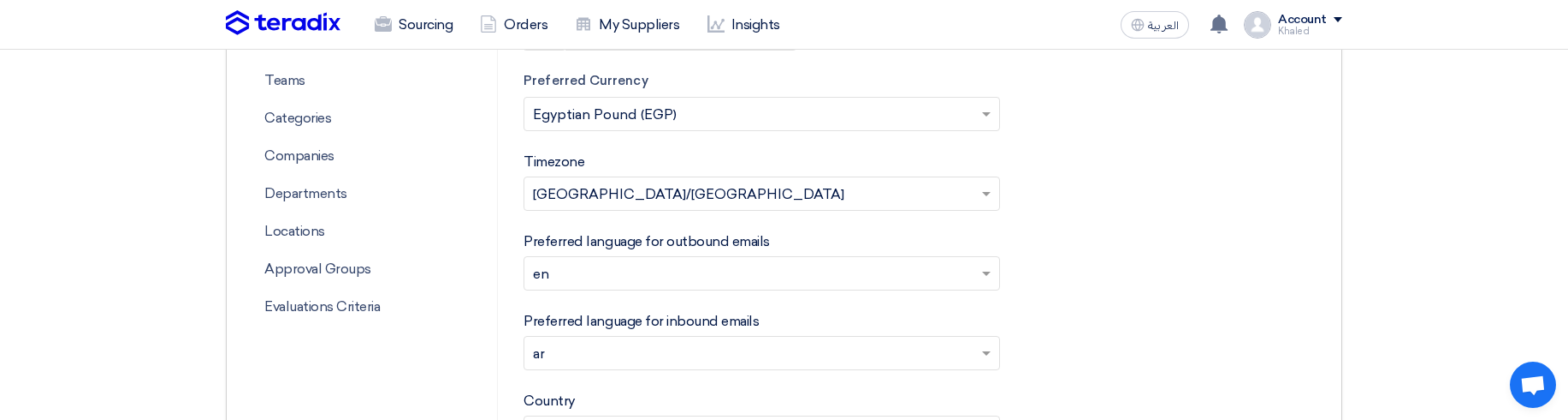
scroll to position [543, 0]
click at [335, 160] on p "Companies" at bounding box center [364, 159] width 226 height 38
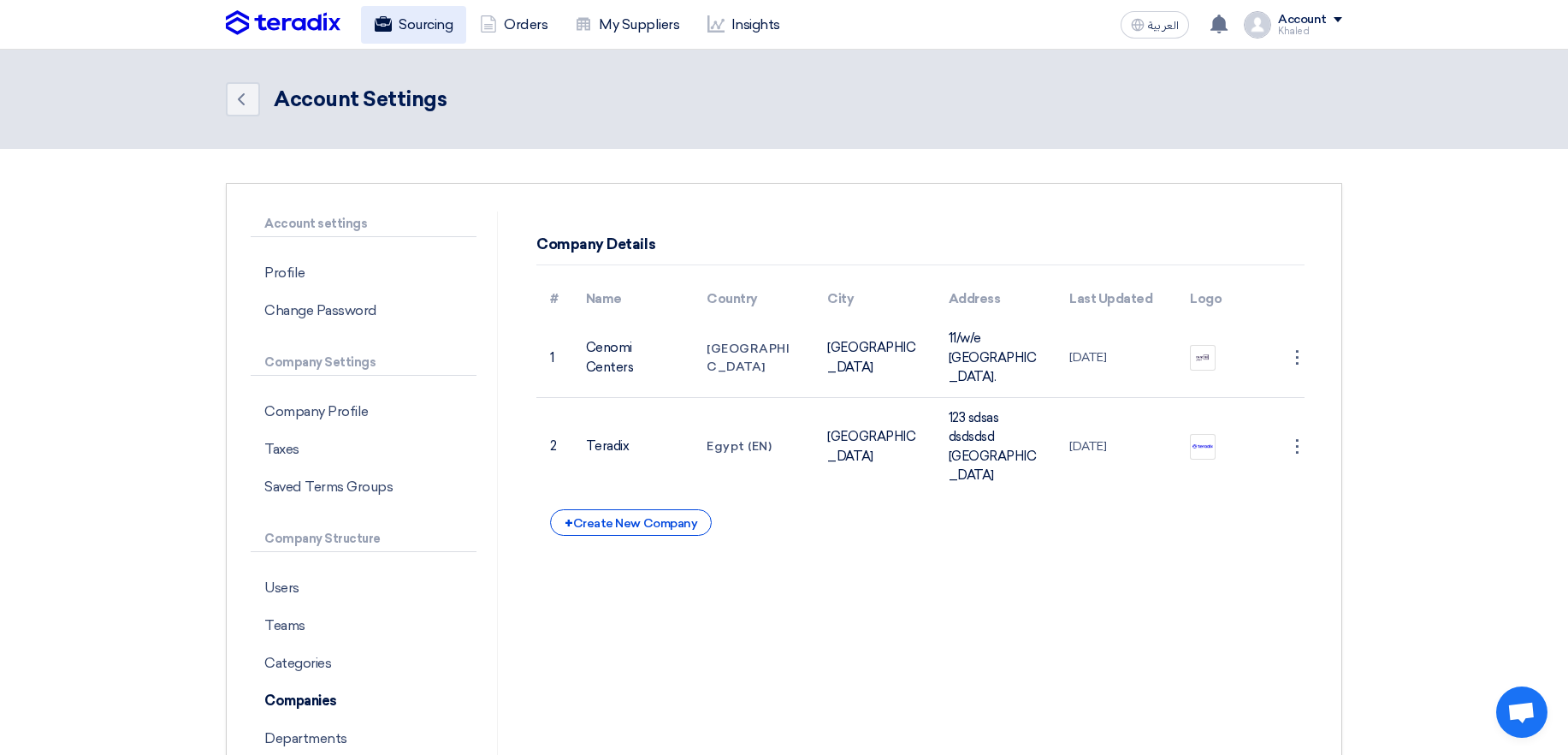
click at [387, 19] on use at bounding box center [383, 23] width 17 height 15
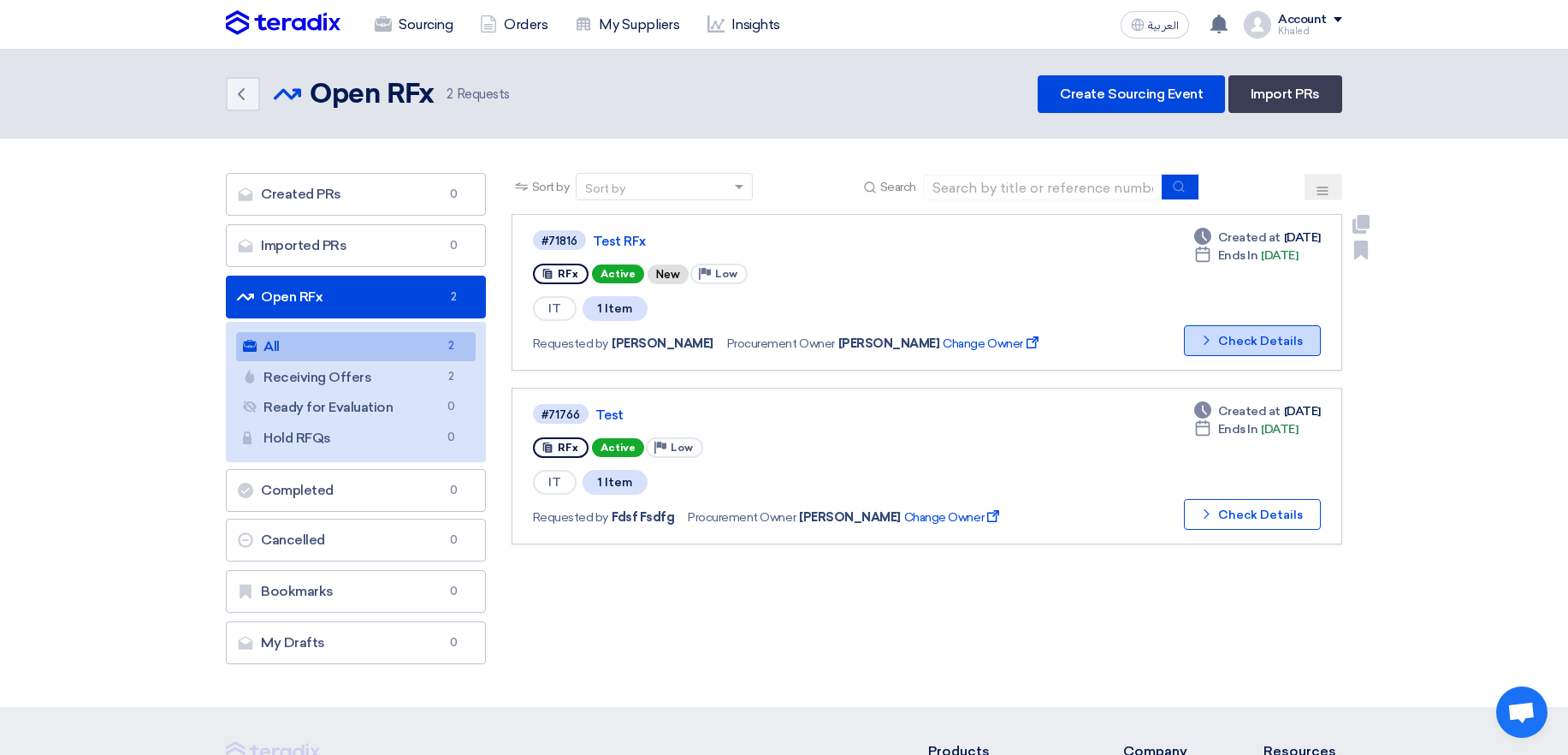
click at [1292, 338] on button "Check details Check Details" at bounding box center [1252, 341] width 137 height 30
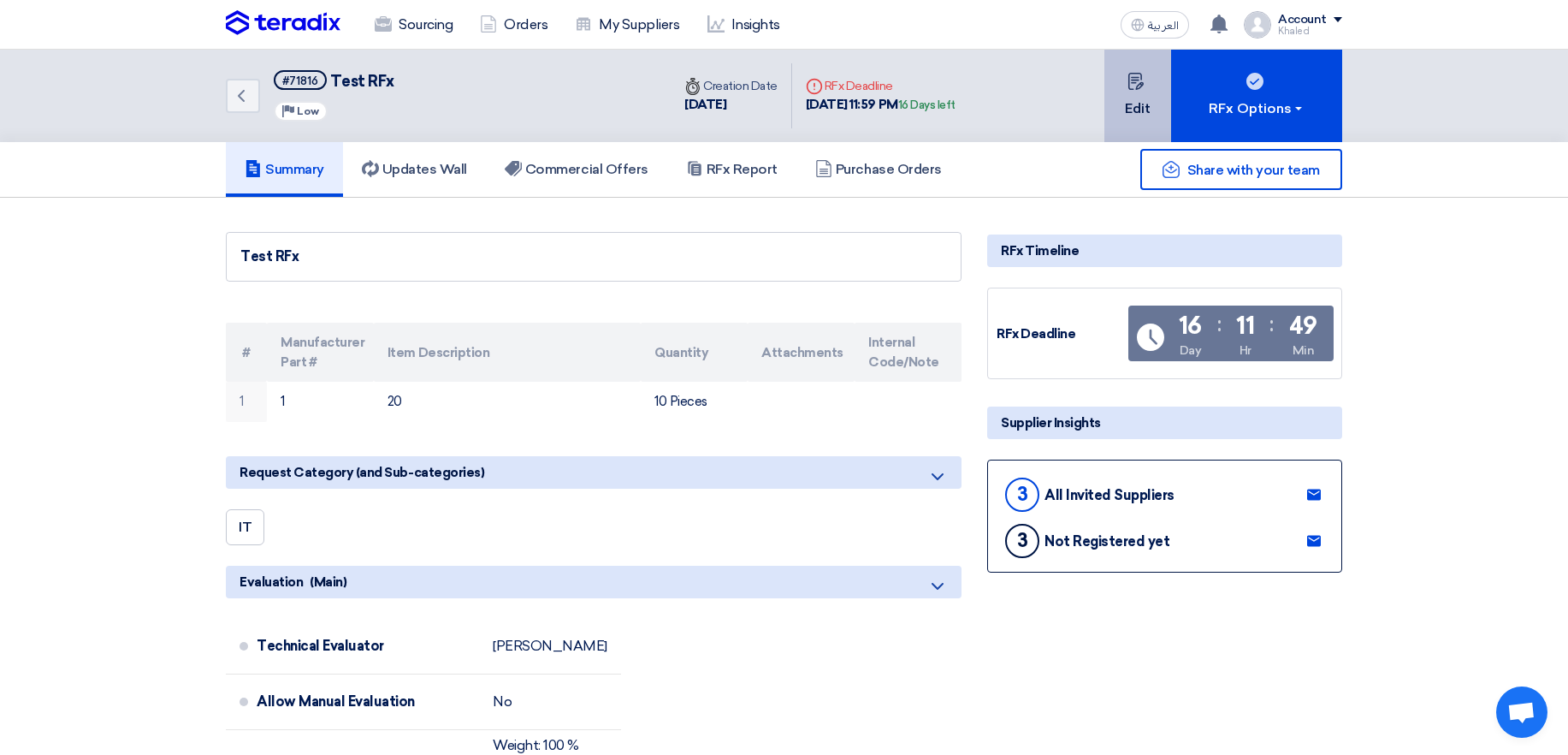
click at [1140, 96] on button "Edit" at bounding box center [1138, 95] width 66 height 92
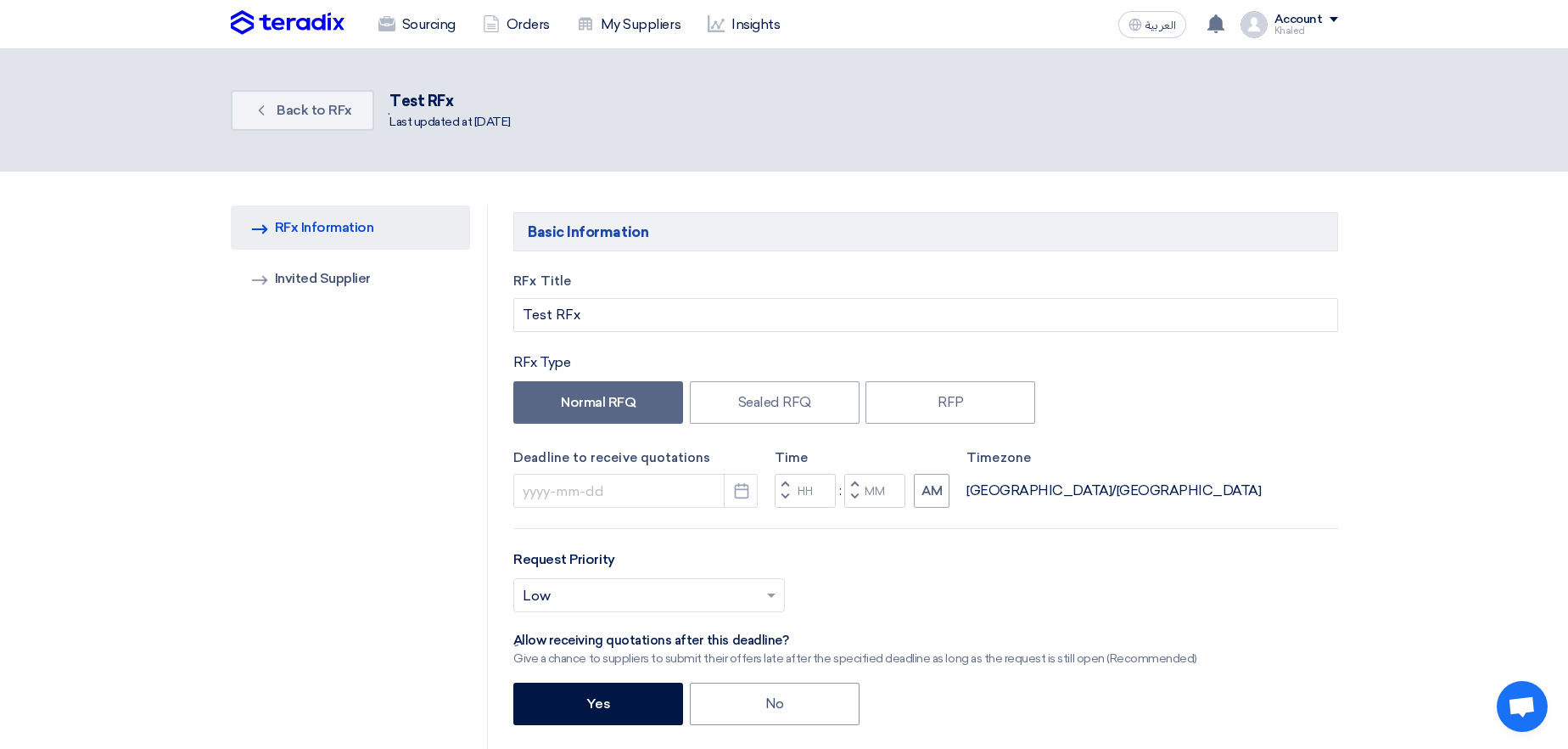
type input "10/31/2025"
type input "11"
type input "59"
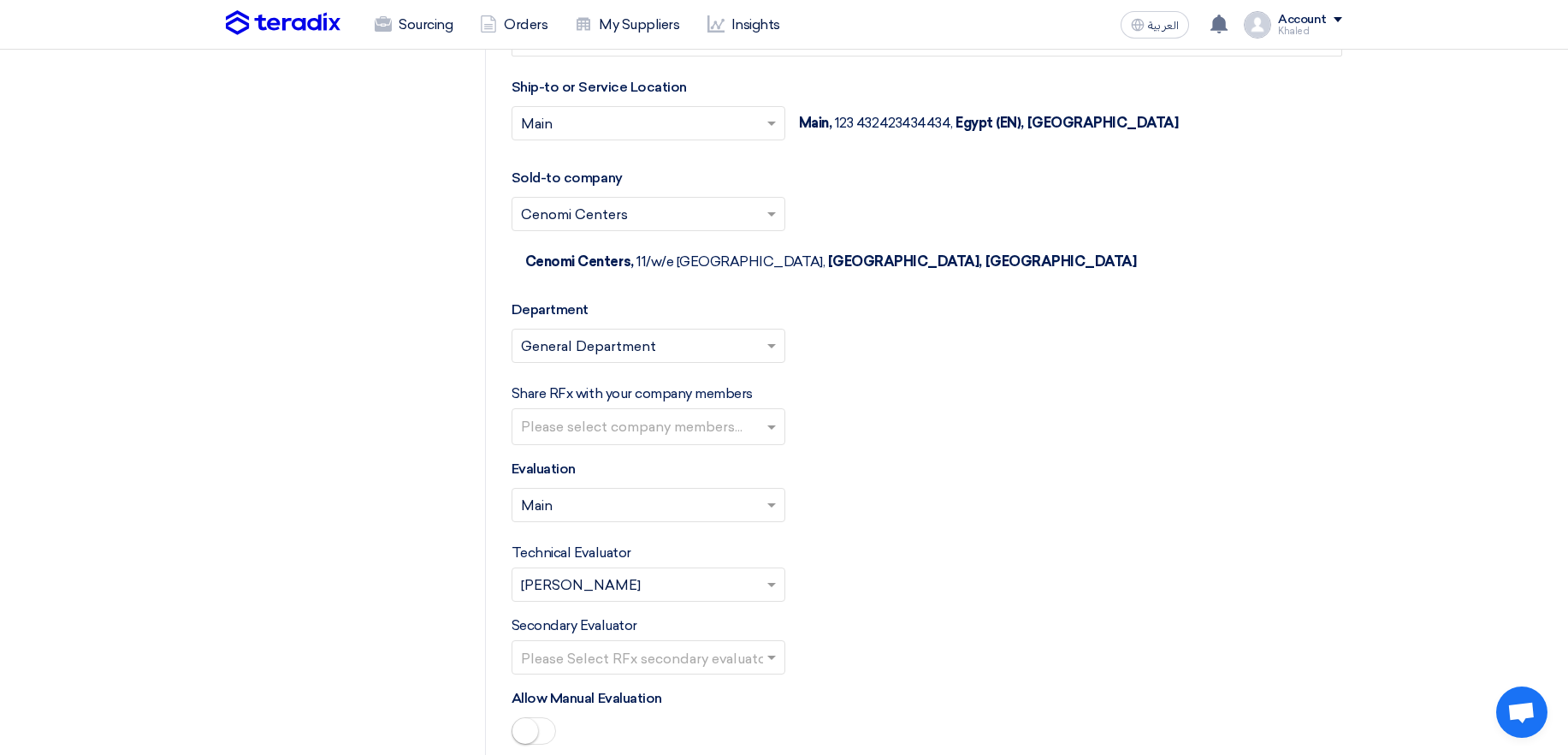
scroll to position [1833, 0]
click at [707, 215] on input "text" at bounding box center [639, 217] width 238 height 28
click at [1057, 330] on div "Please select department... × General Department ×" at bounding box center [927, 353] width 831 height 48
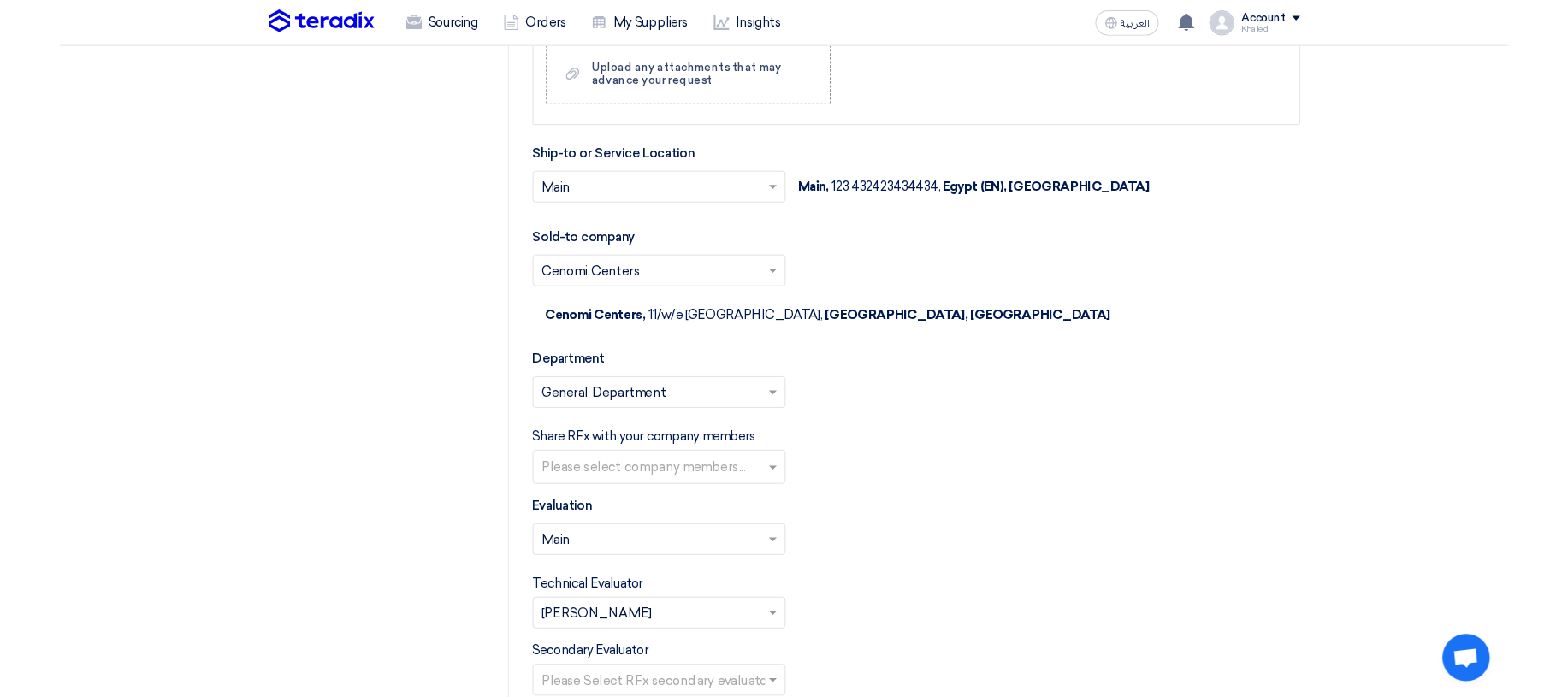
scroll to position [1760, 0]
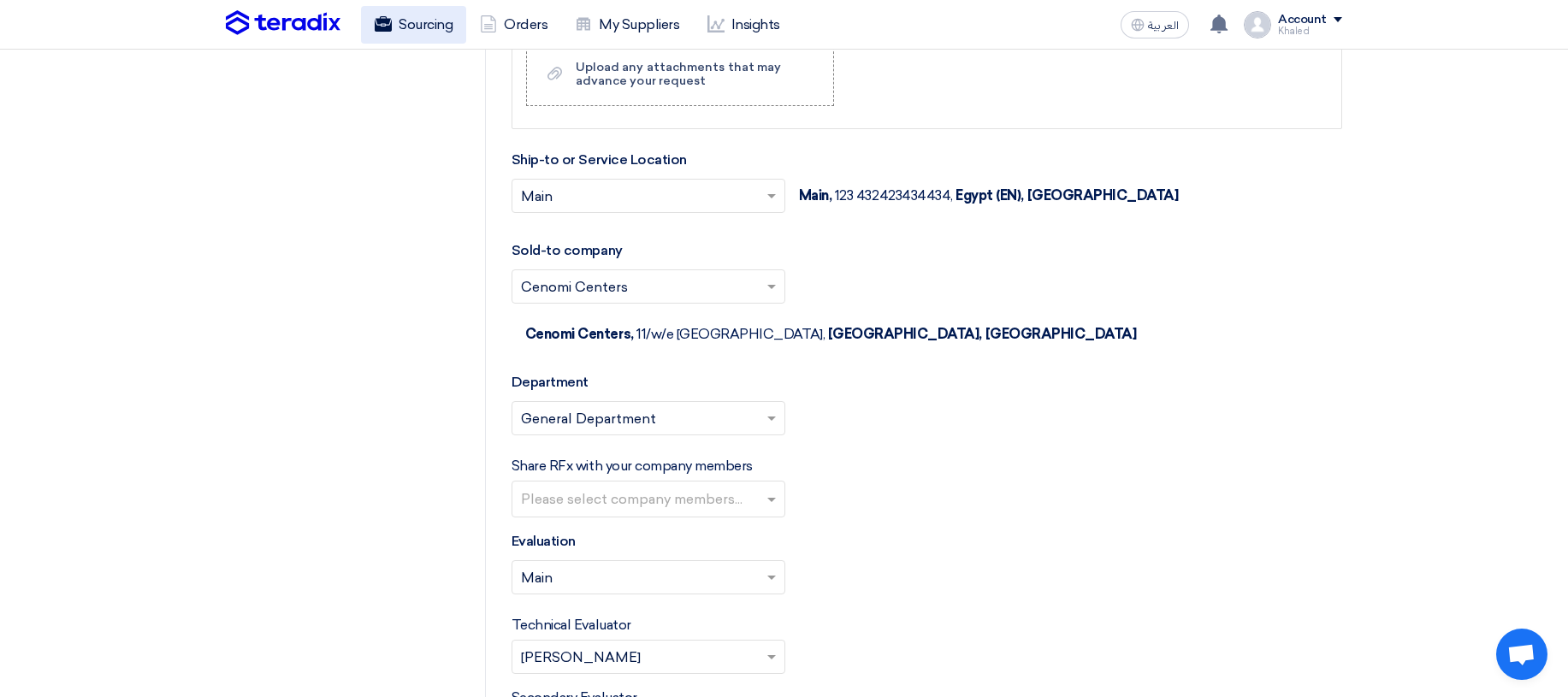
click at [376, 23] on use at bounding box center [383, 23] width 17 height 15
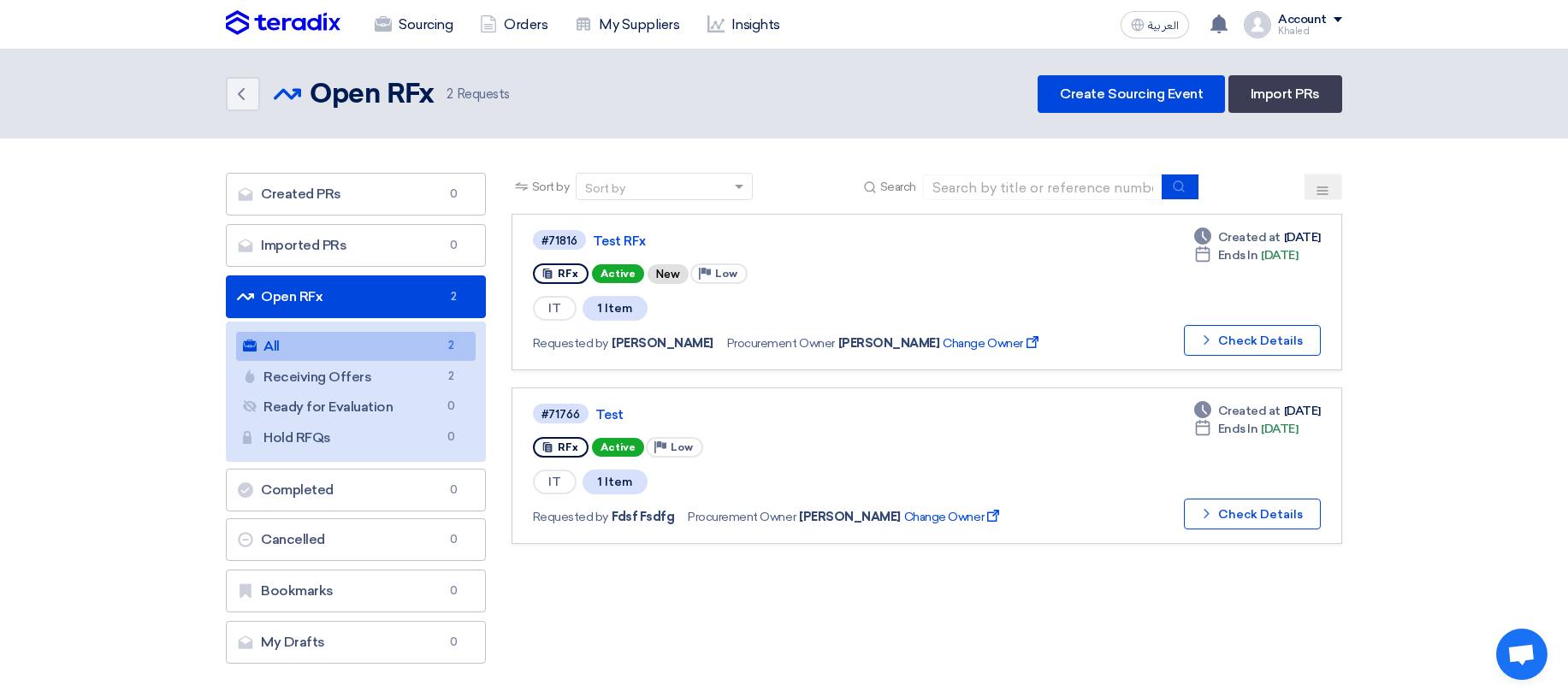
click at [1270, 14] on div "Account Khaled Sourcing Orders My Suppliers Insights Settings New Feature Reque…" at bounding box center [1293, 24] width 99 height 28
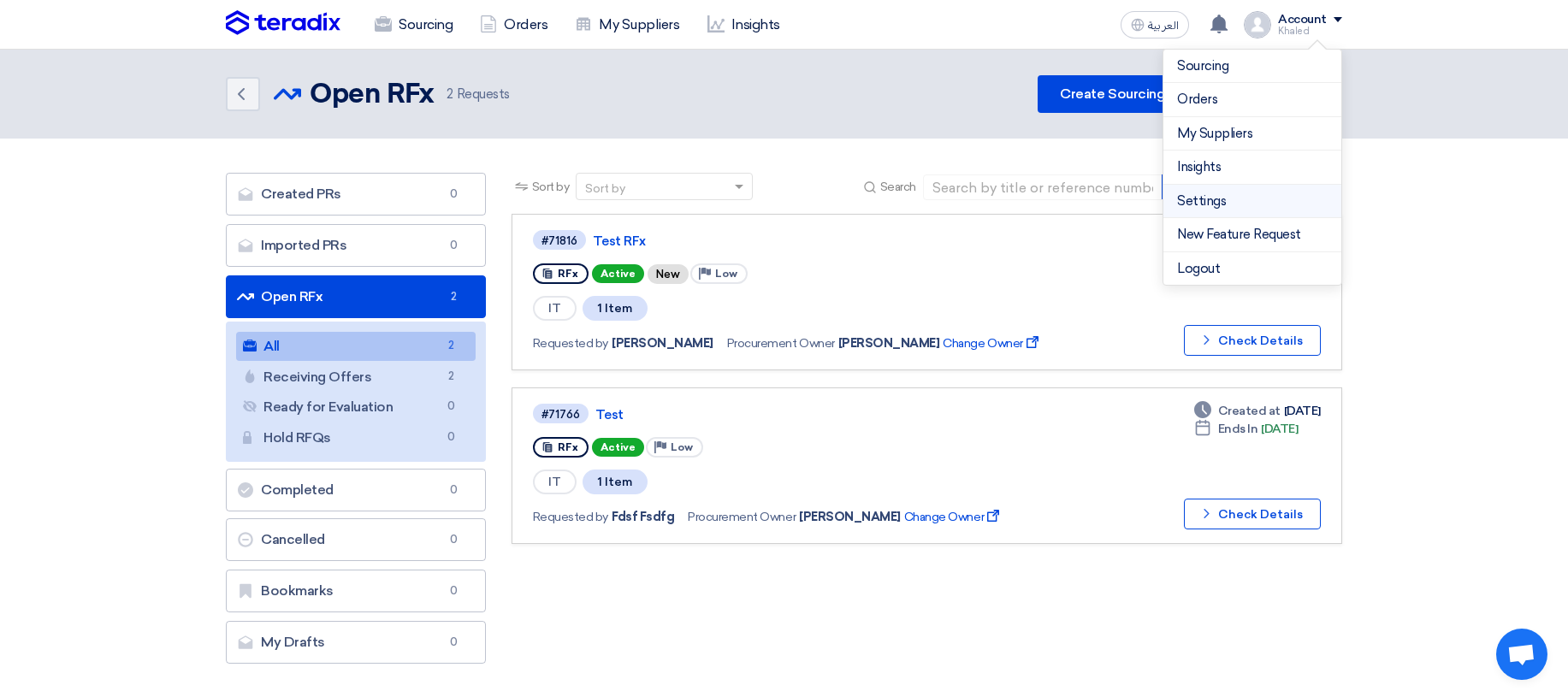
click at [1197, 201] on link "Settings" at bounding box center [1252, 202] width 151 height 20
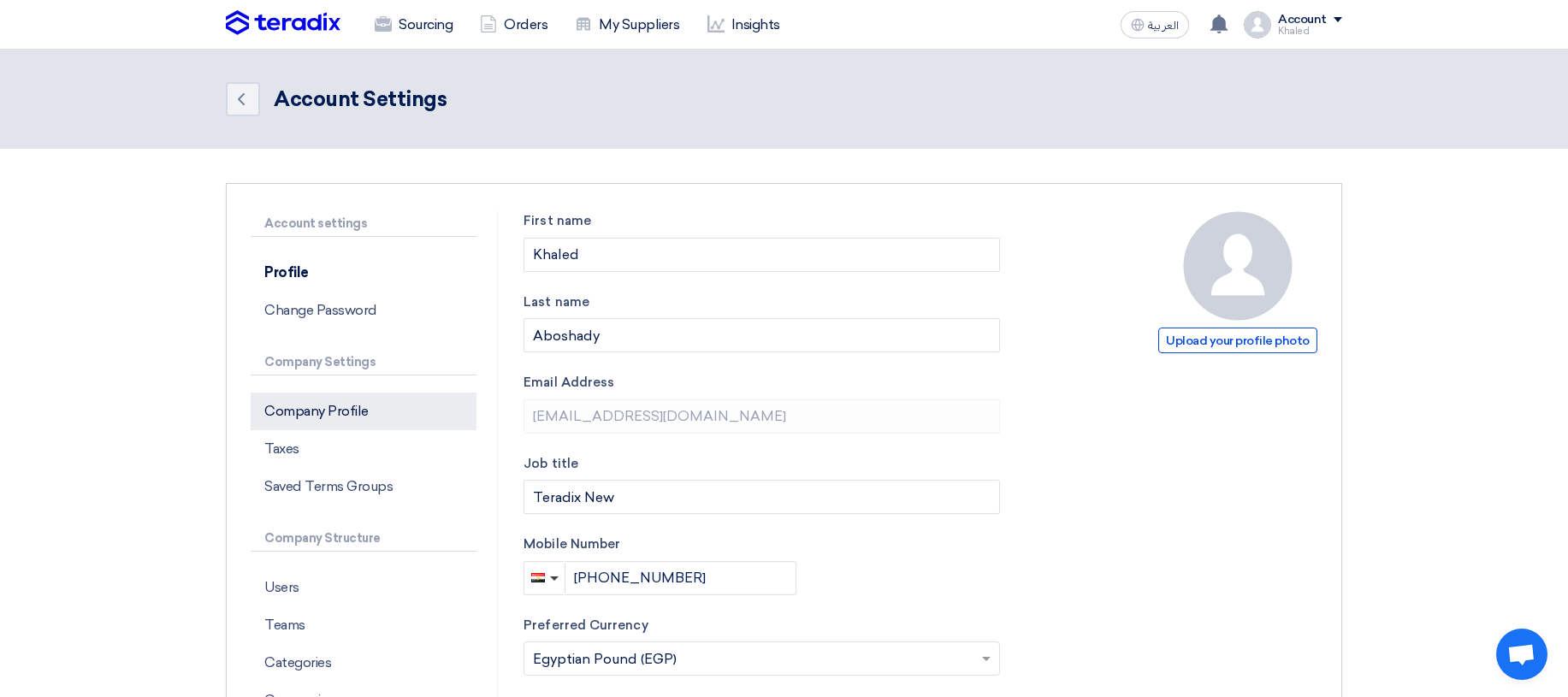
click at [373, 407] on p "Company Profile" at bounding box center [364, 411] width 226 height 38
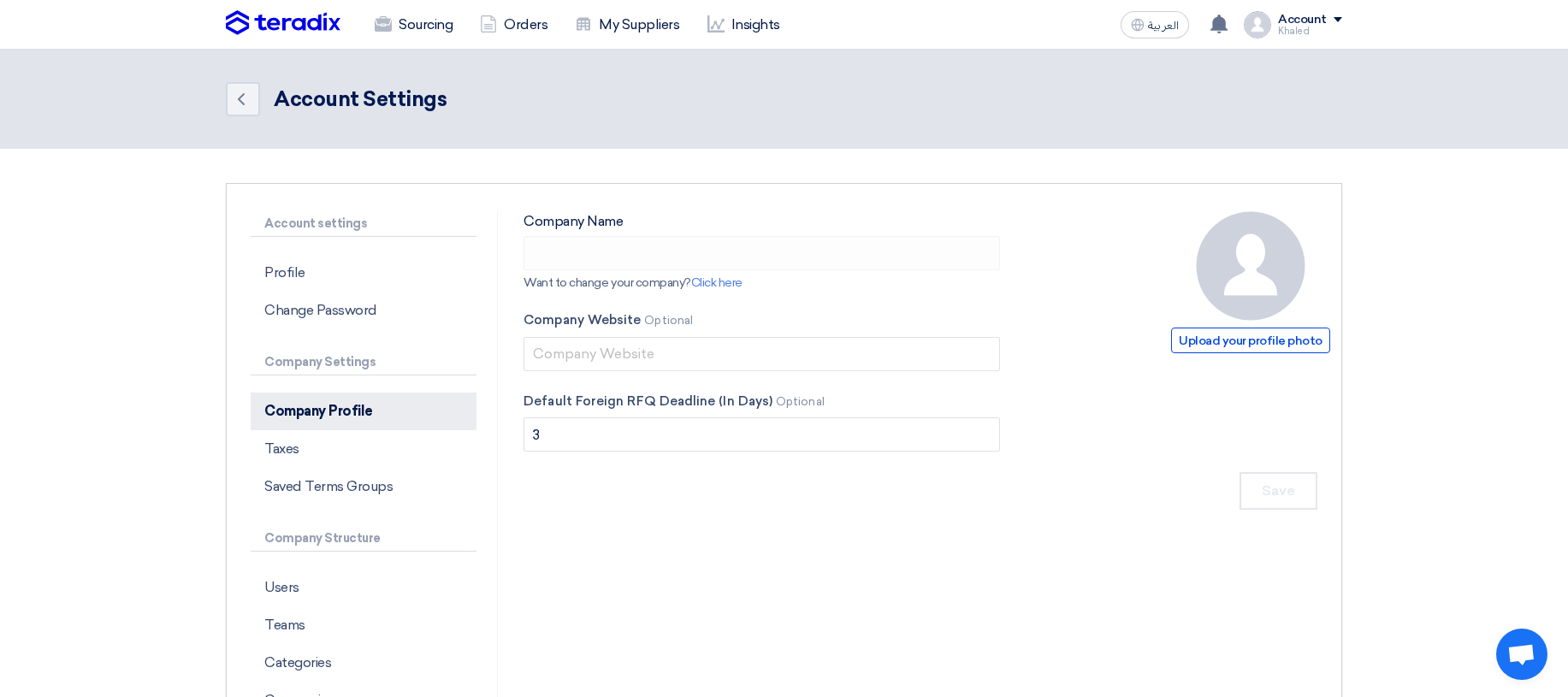
type input "fsdf"
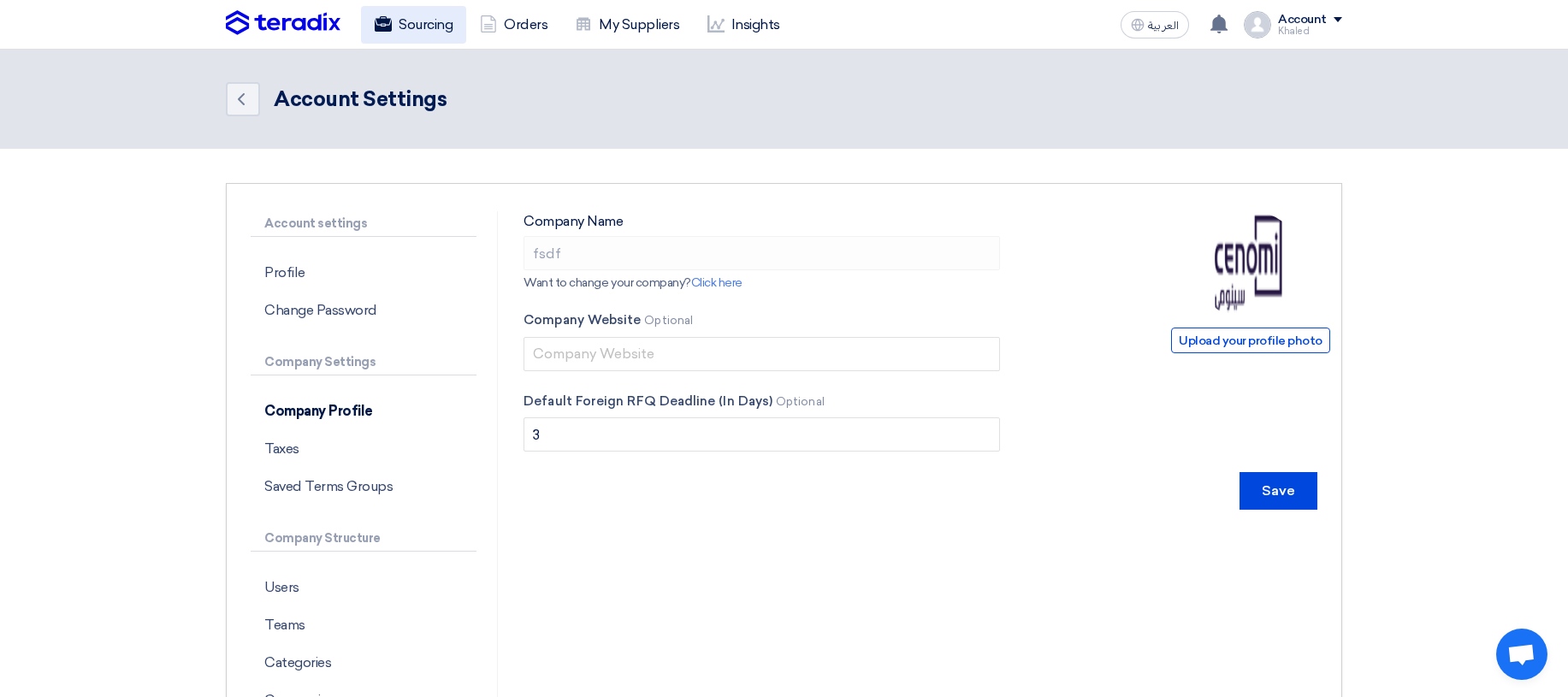
click at [409, 21] on link "Sourcing" at bounding box center [413, 25] width 105 height 38
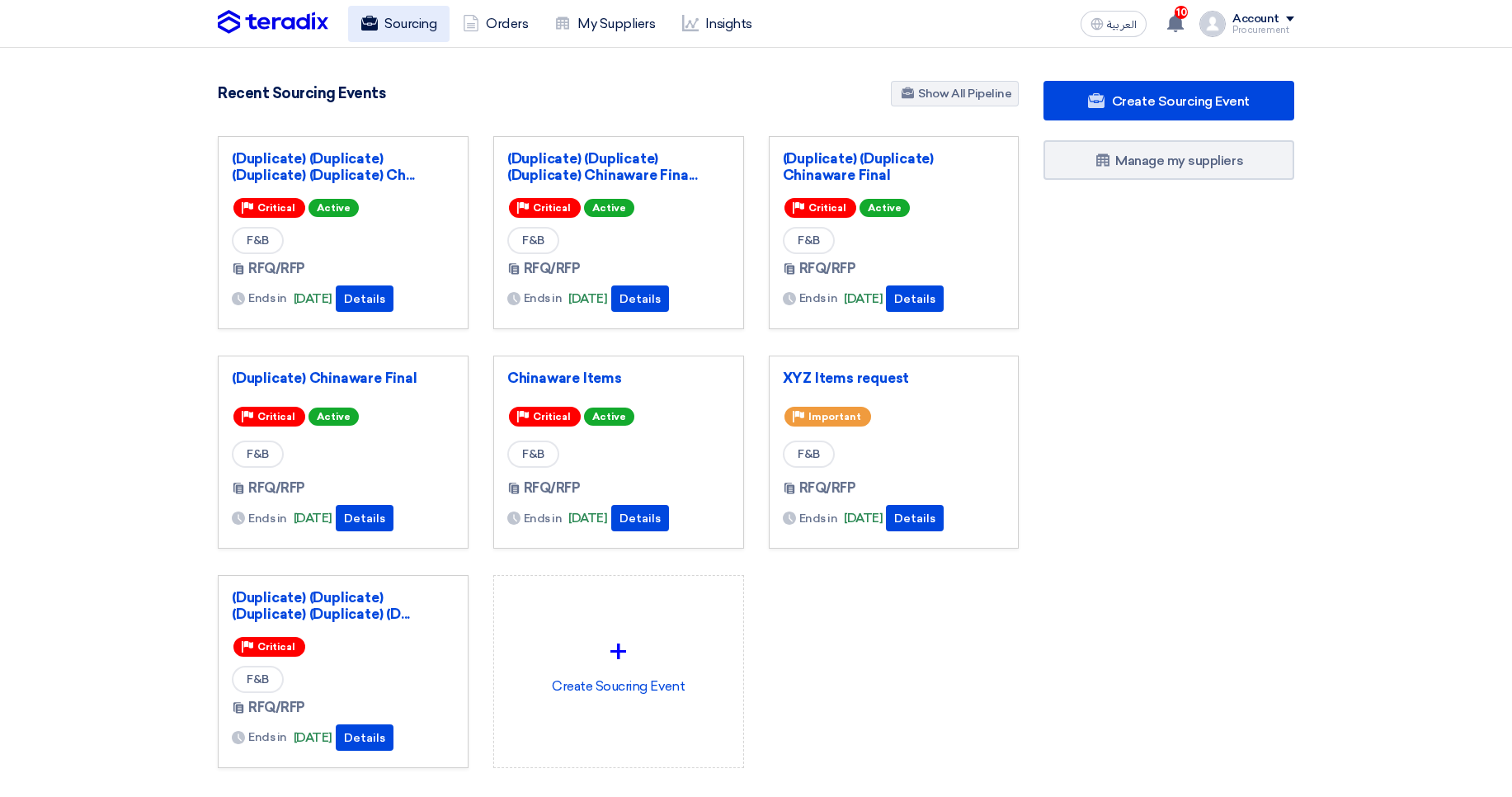
click at [371, 27] on use at bounding box center [369, 22] width 16 height 15
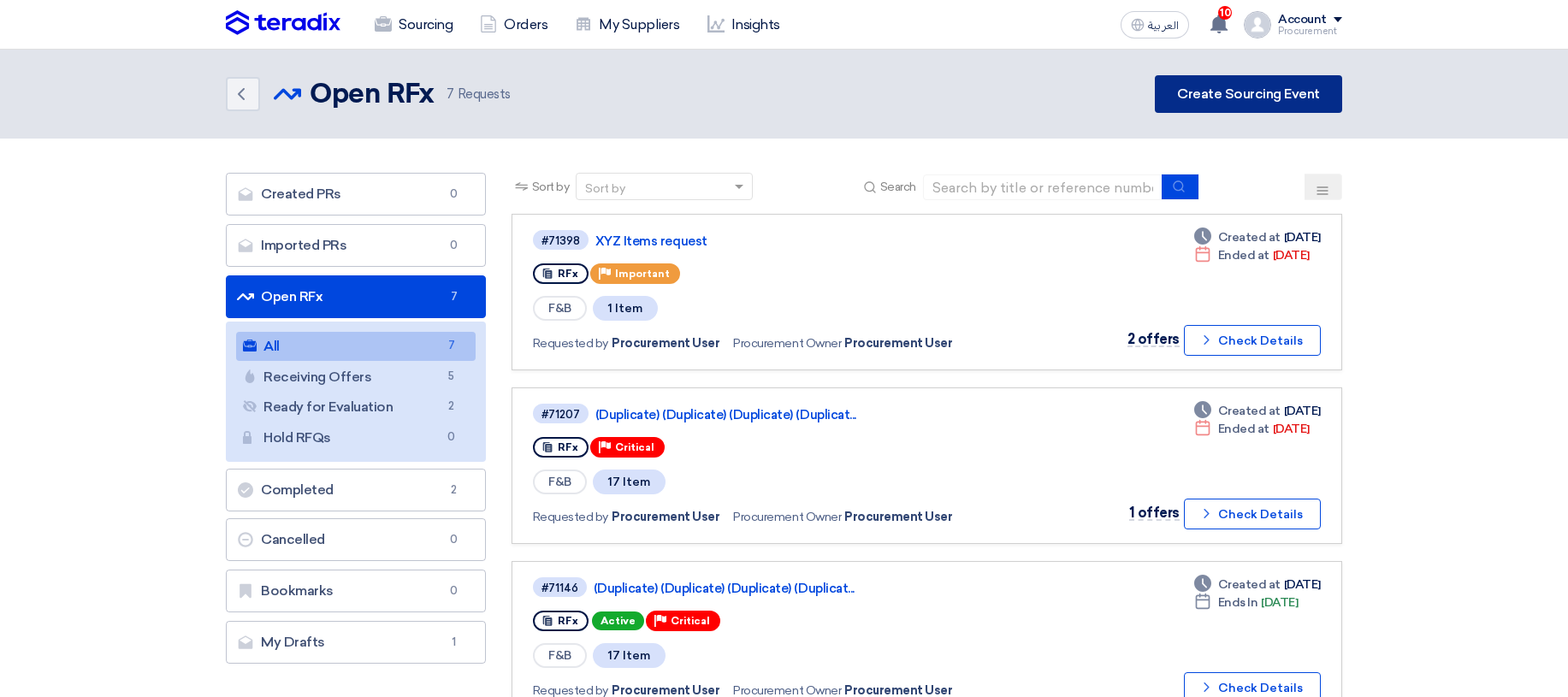
click at [1191, 86] on link "Create Sourcing Event" at bounding box center [1248, 94] width 187 height 38
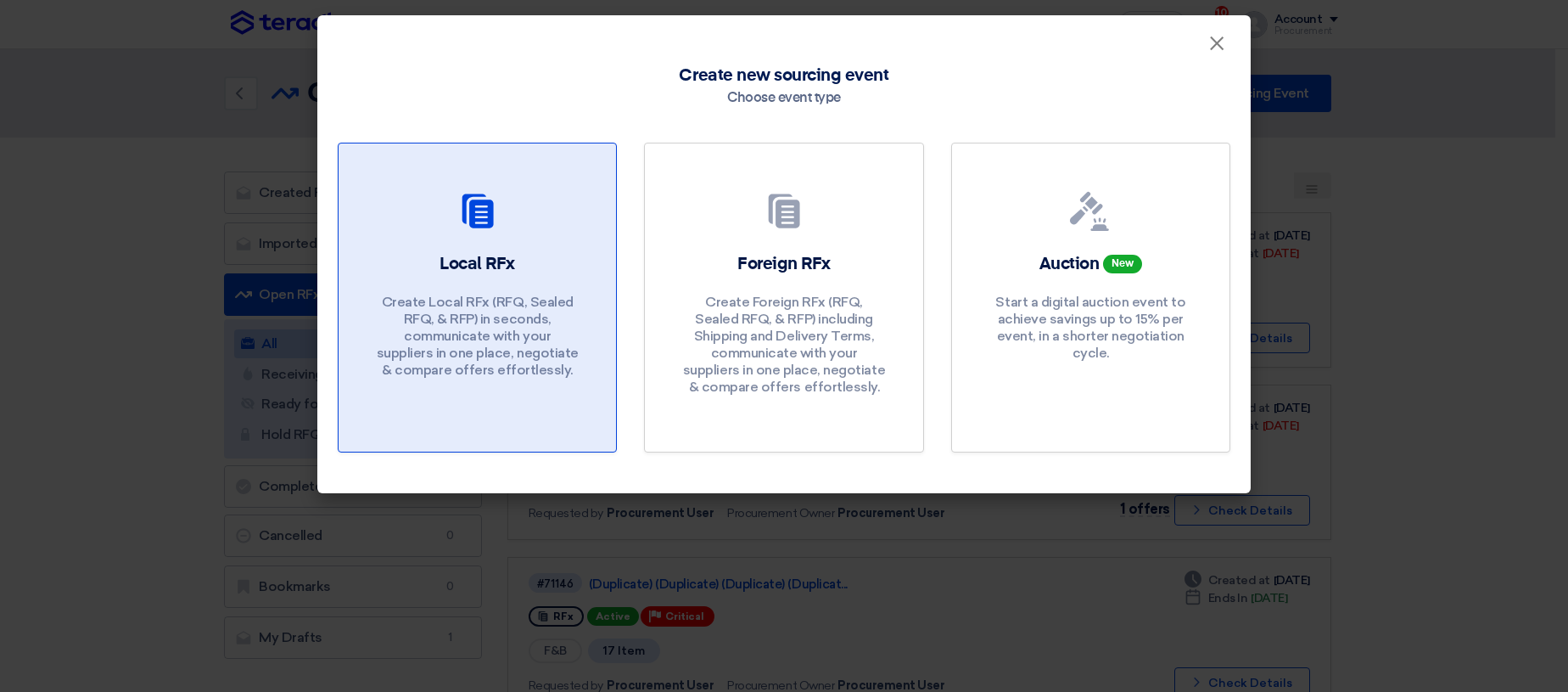
click at [542, 149] on link "Local RFx Create Local RFx (RFQ, Sealed RFQ, & RFP) in seconds, communicate wit…" at bounding box center [478, 297] width 279 height 310
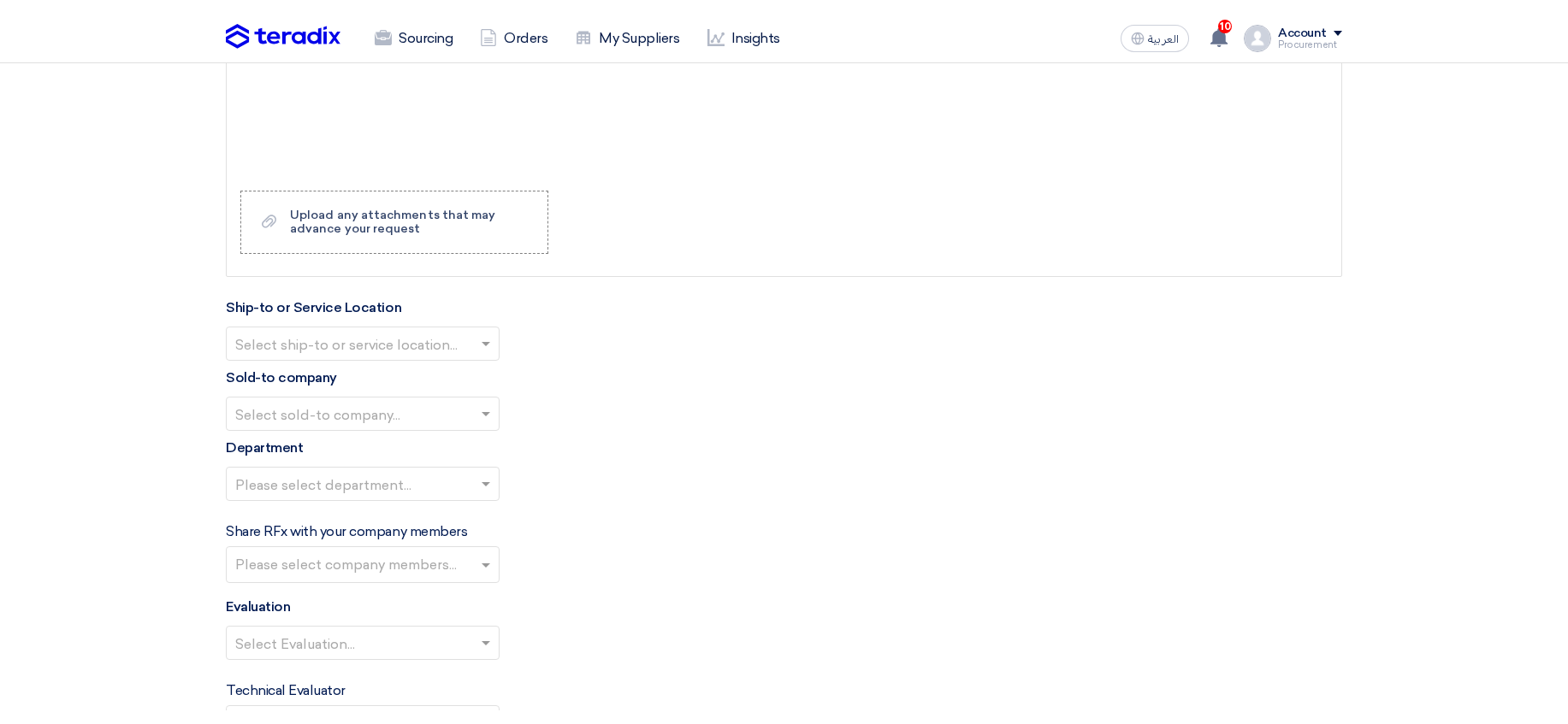
scroll to position [1646, 0]
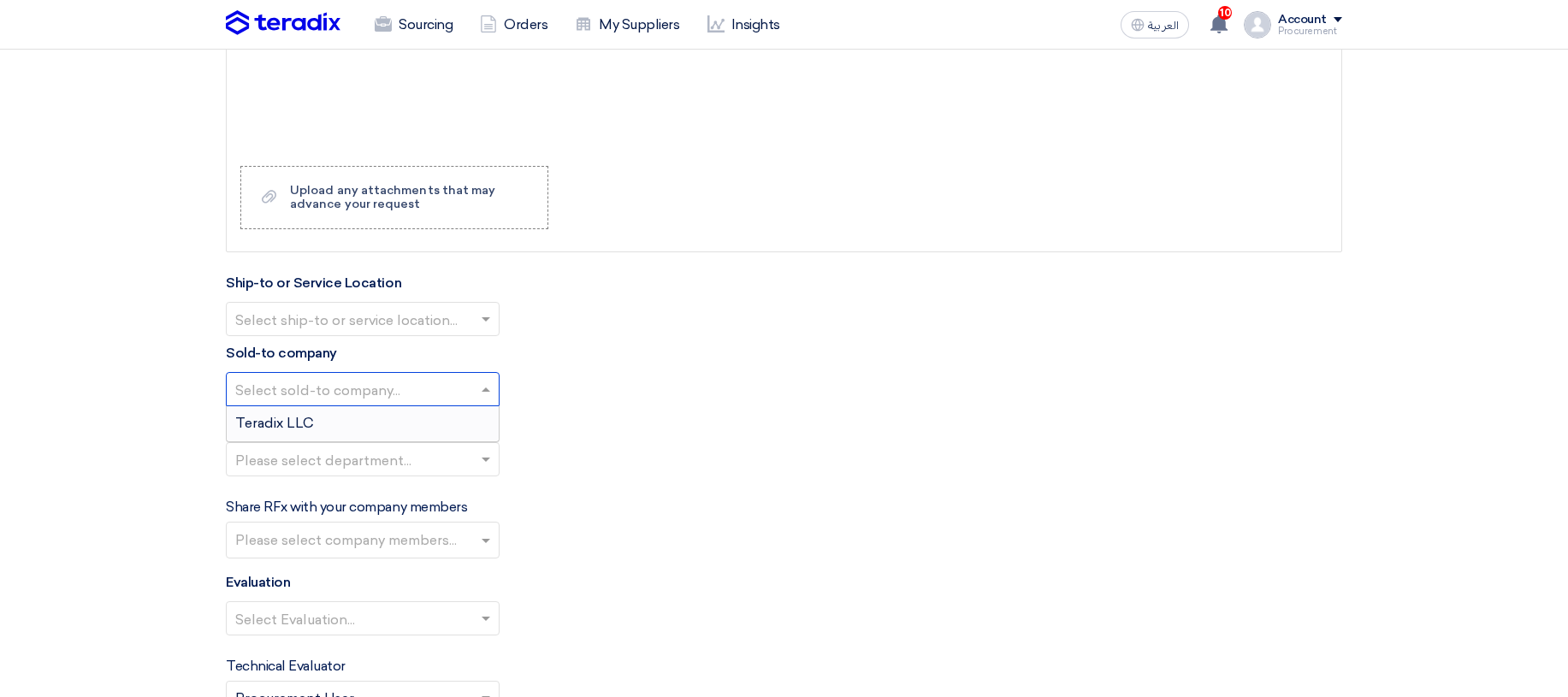
click at [368, 393] on input "text" at bounding box center [353, 391] width 238 height 28
click at [607, 385] on div "Select sold-to company... Teradix LLC" at bounding box center [784, 389] width 1116 height 34
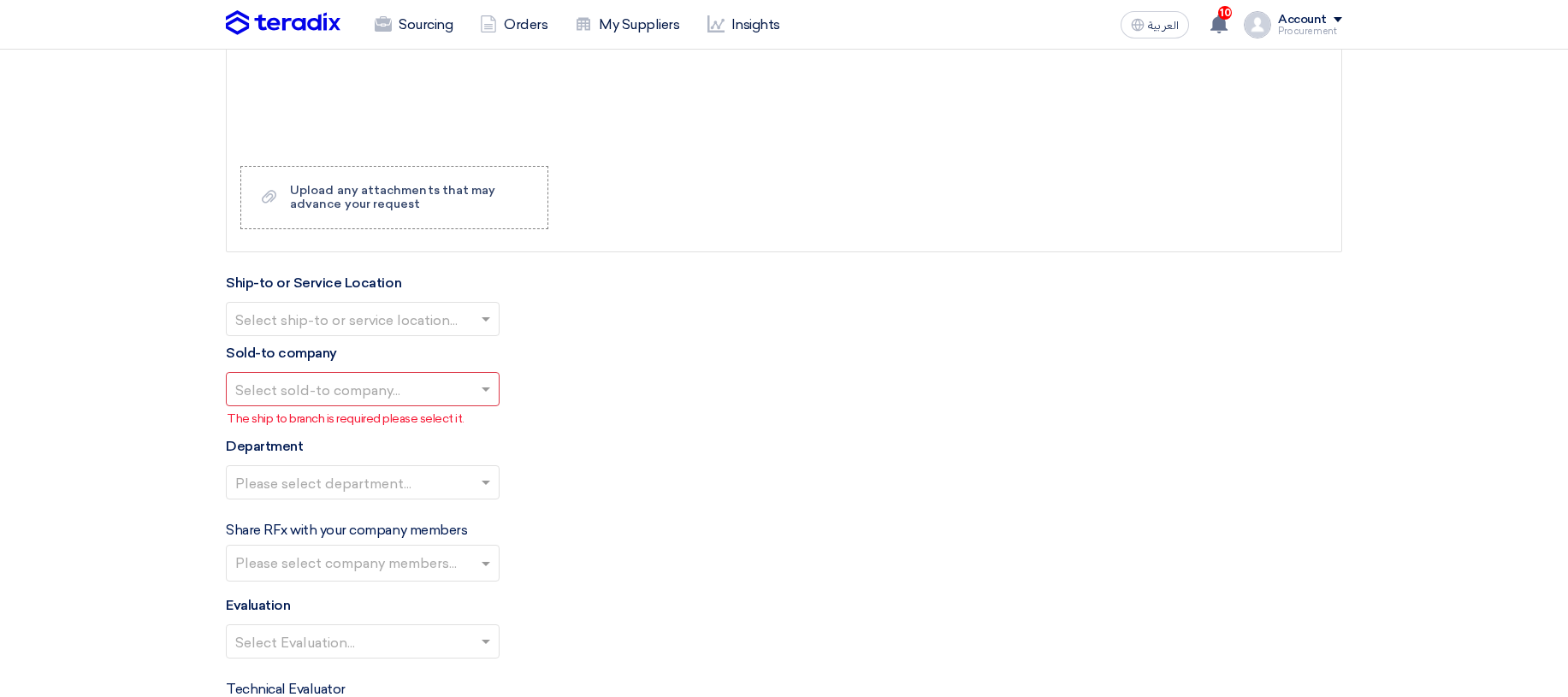
click at [1313, 22] on div "Account" at bounding box center [1303, 20] width 48 height 14
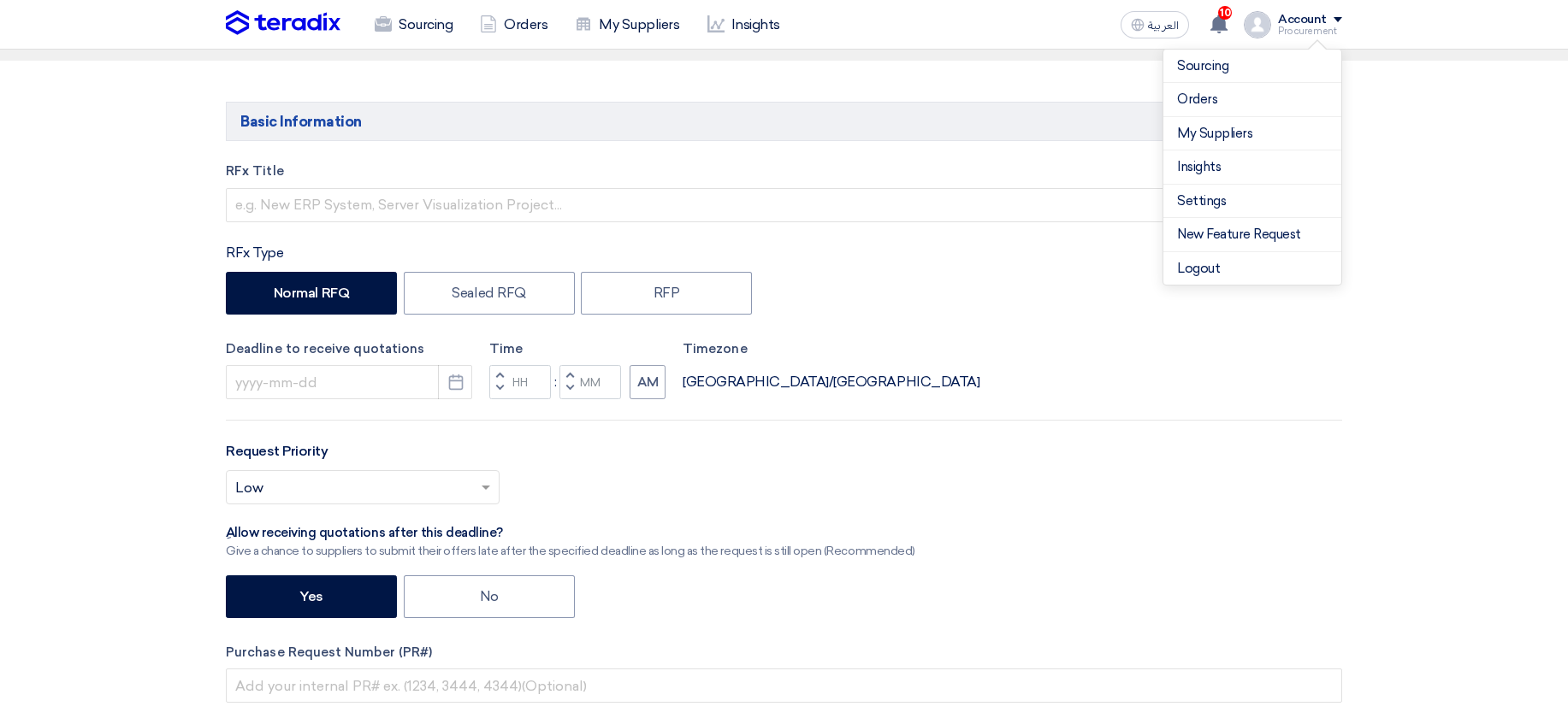
scroll to position [0, 0]
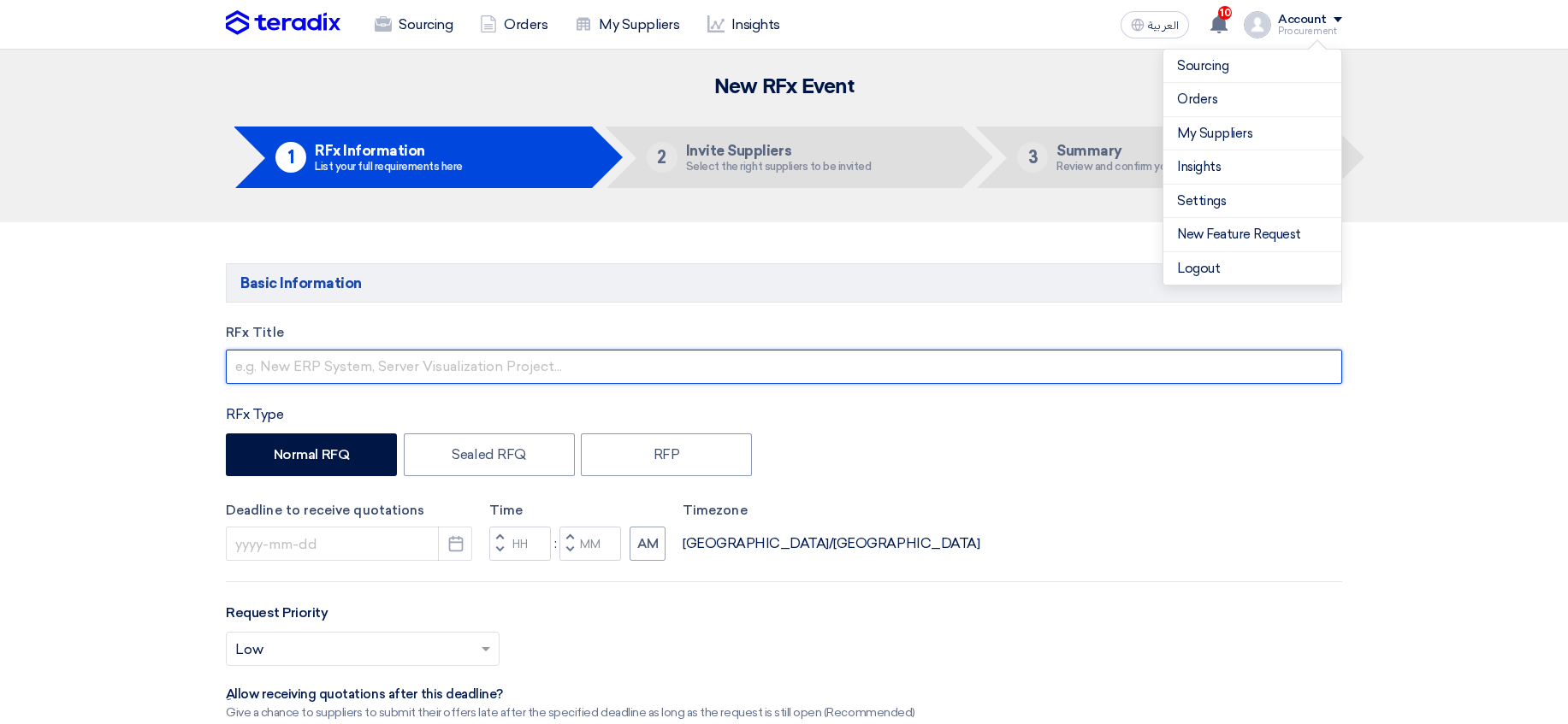
click at [358, 370] on input "text" at bounding box center [784, 366] width 1116 height 34
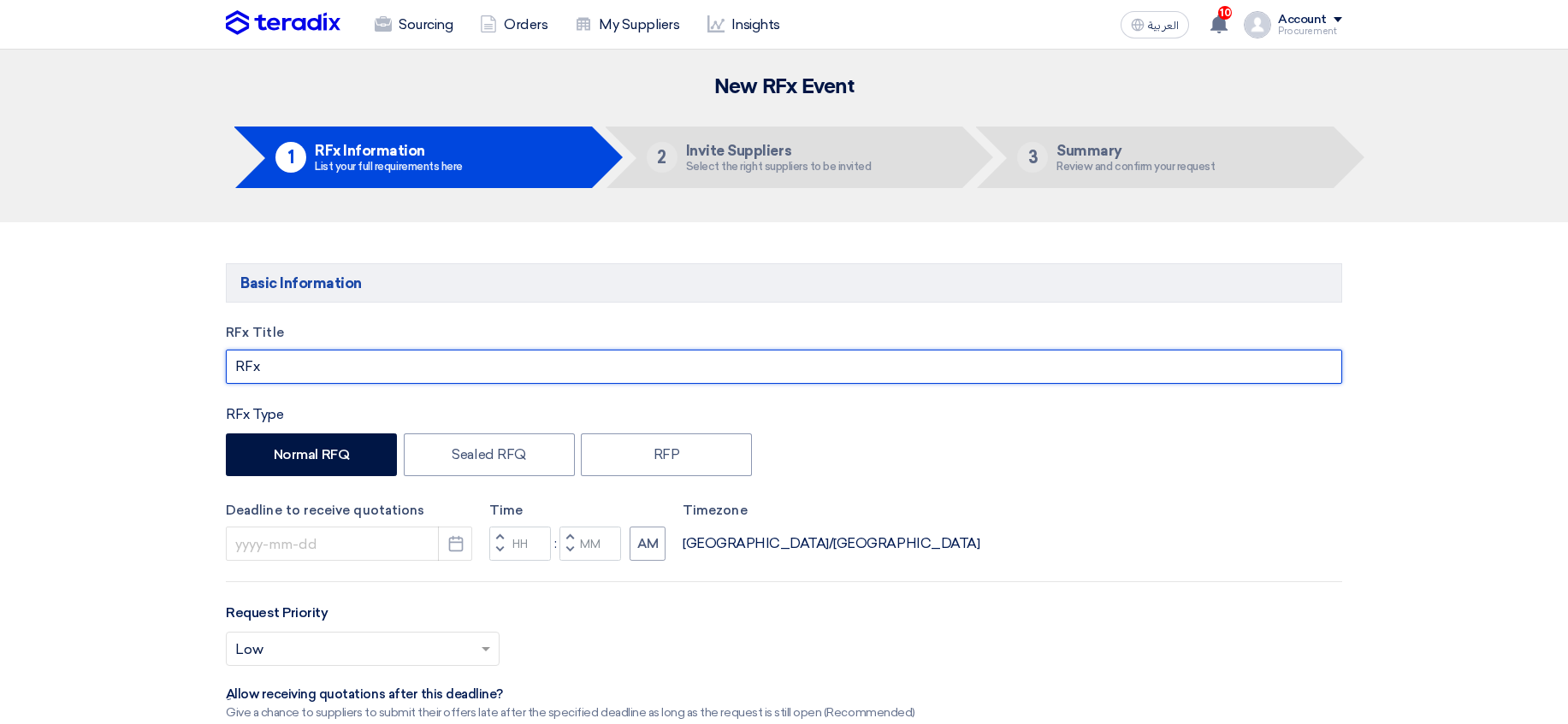
type input "RFx"
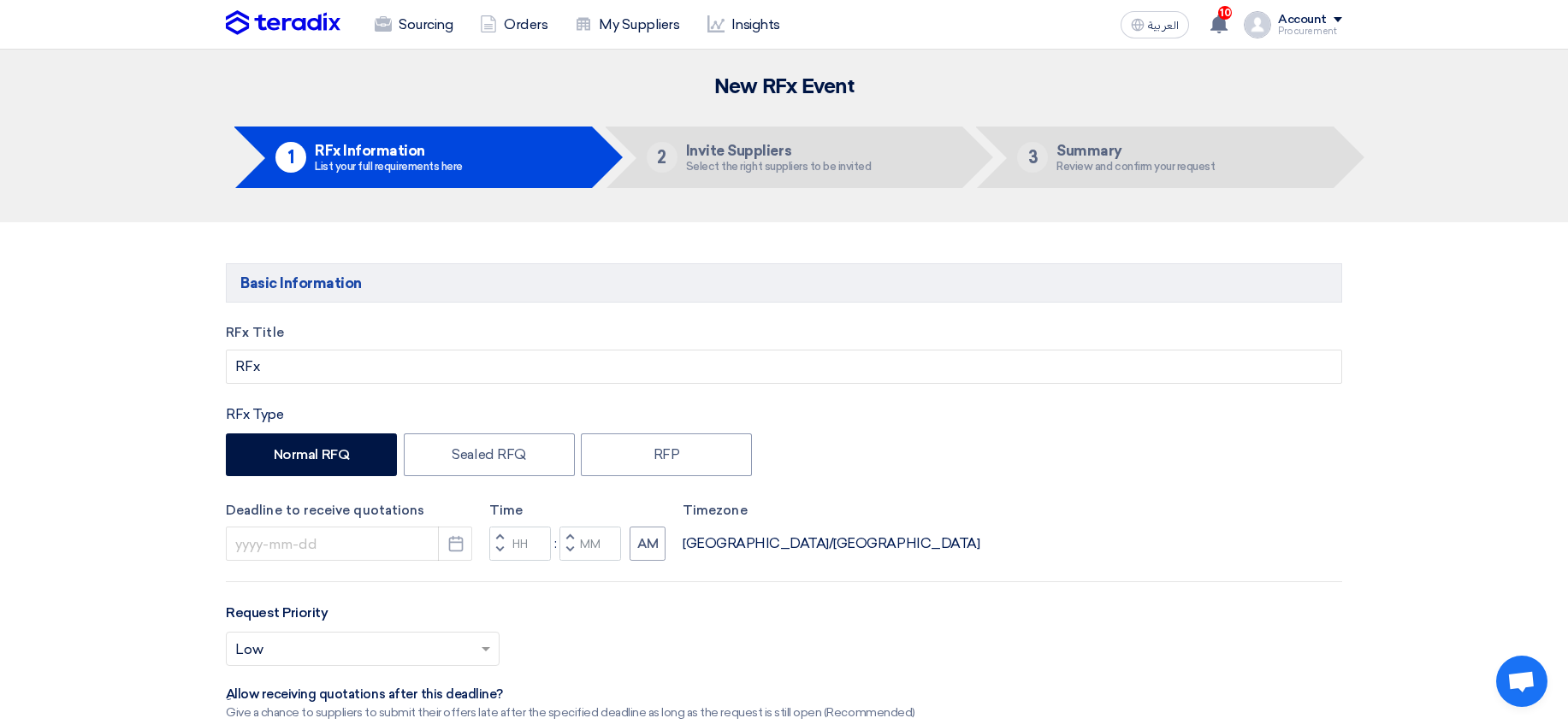
click at [1295, 30] on div "Procurement" at bounding box center [1311, 31] width 65 height 9
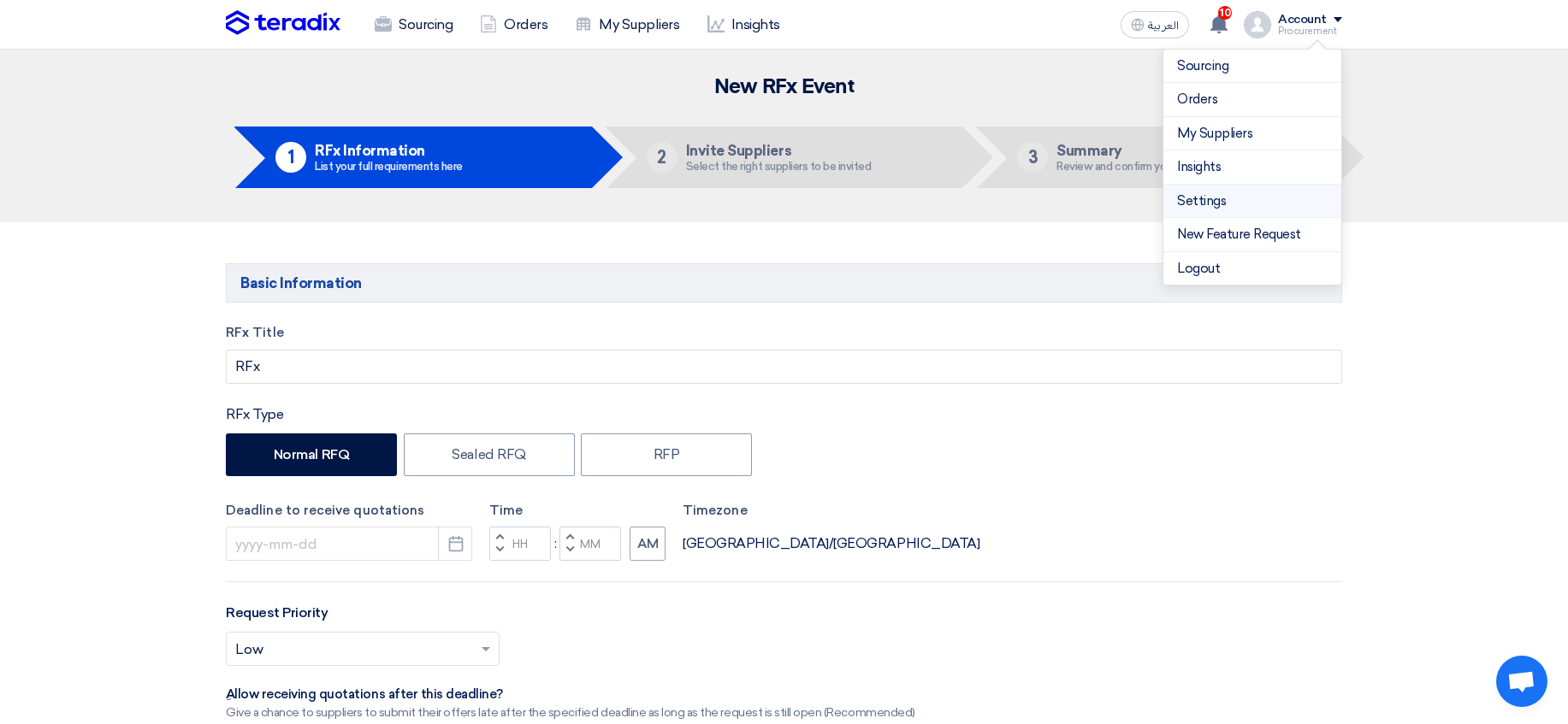
click at [1192, 197] on link "Settings" at bounding box center [1252, 202] width 151 height 20
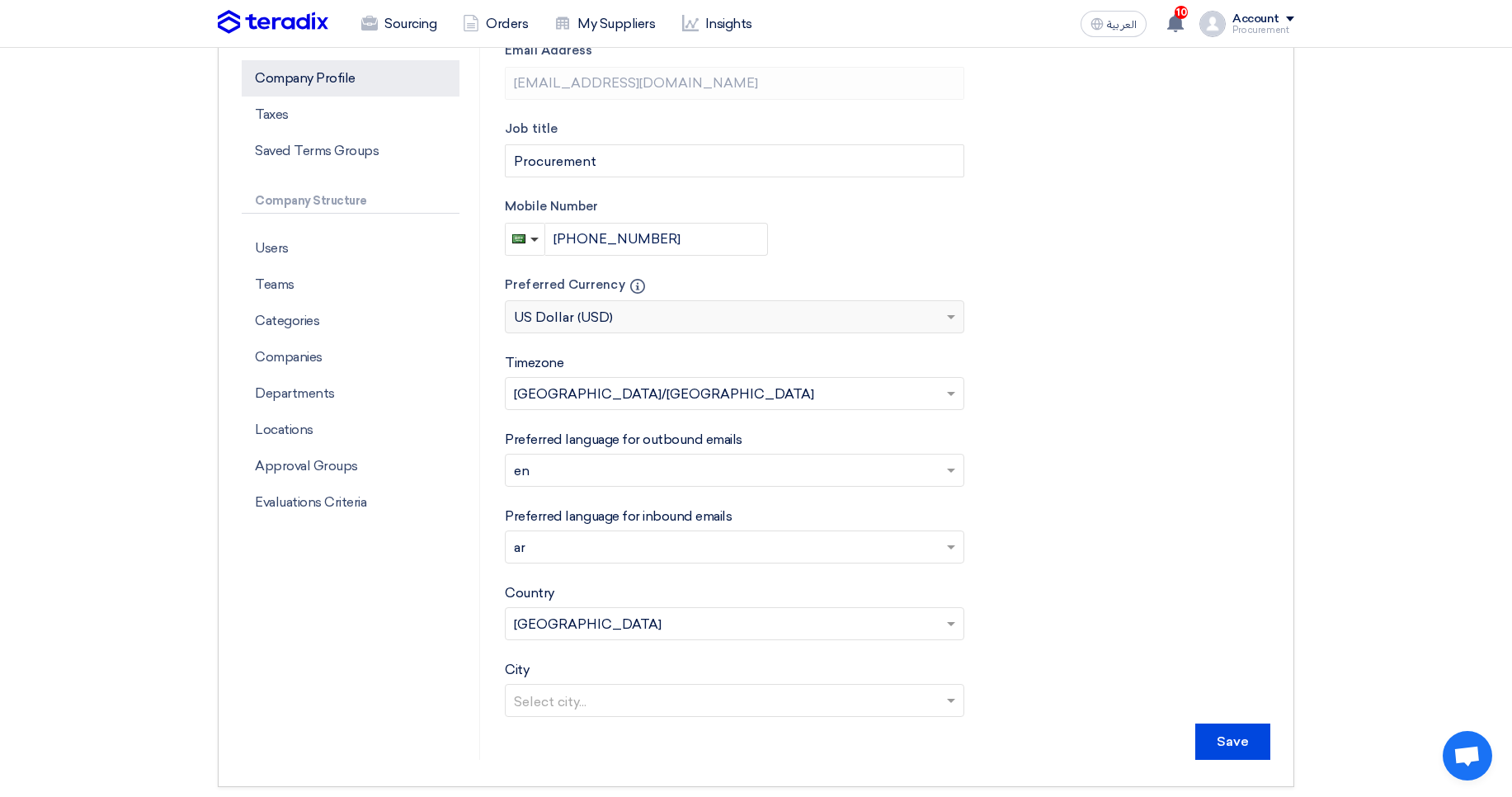
scroll to position [356, 0]
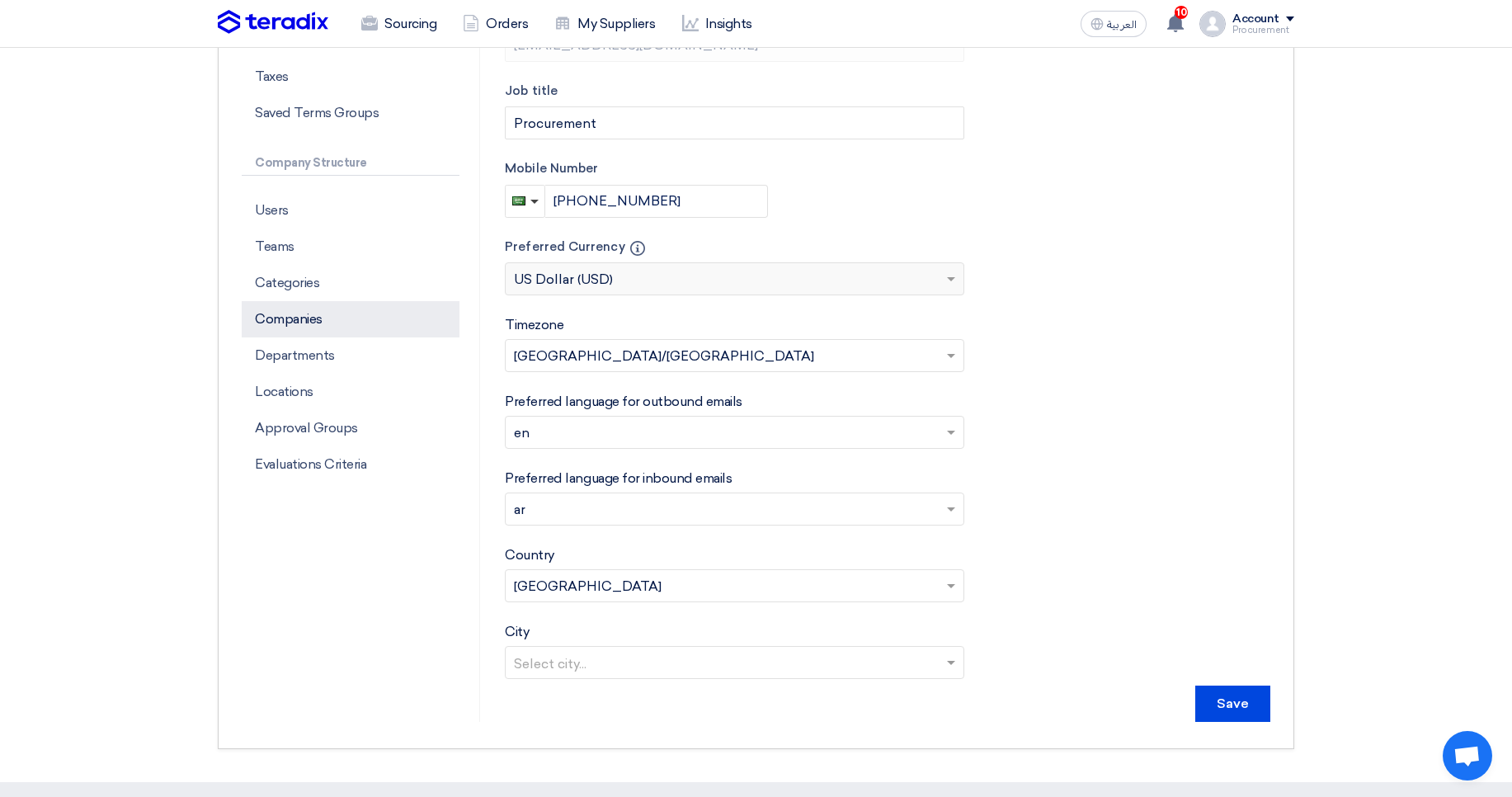
click at [338, 324] on p "Companies" at bounding box center [351, 319] width 218 height 36
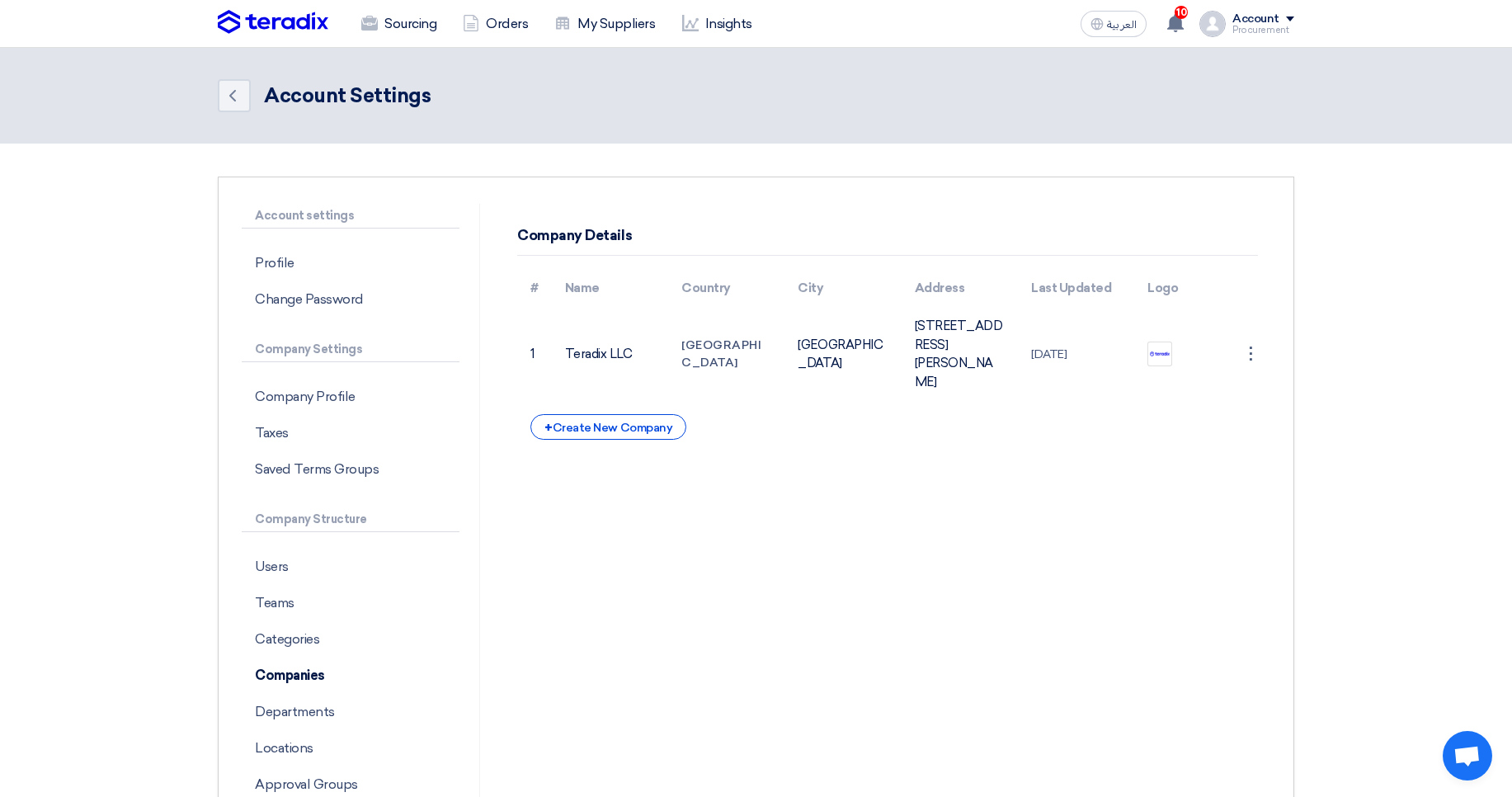
scroll to position [3, 0]
click at [612, 437] on div "+ Create New Company" at bounding box center [609, 424] width 156 height 26
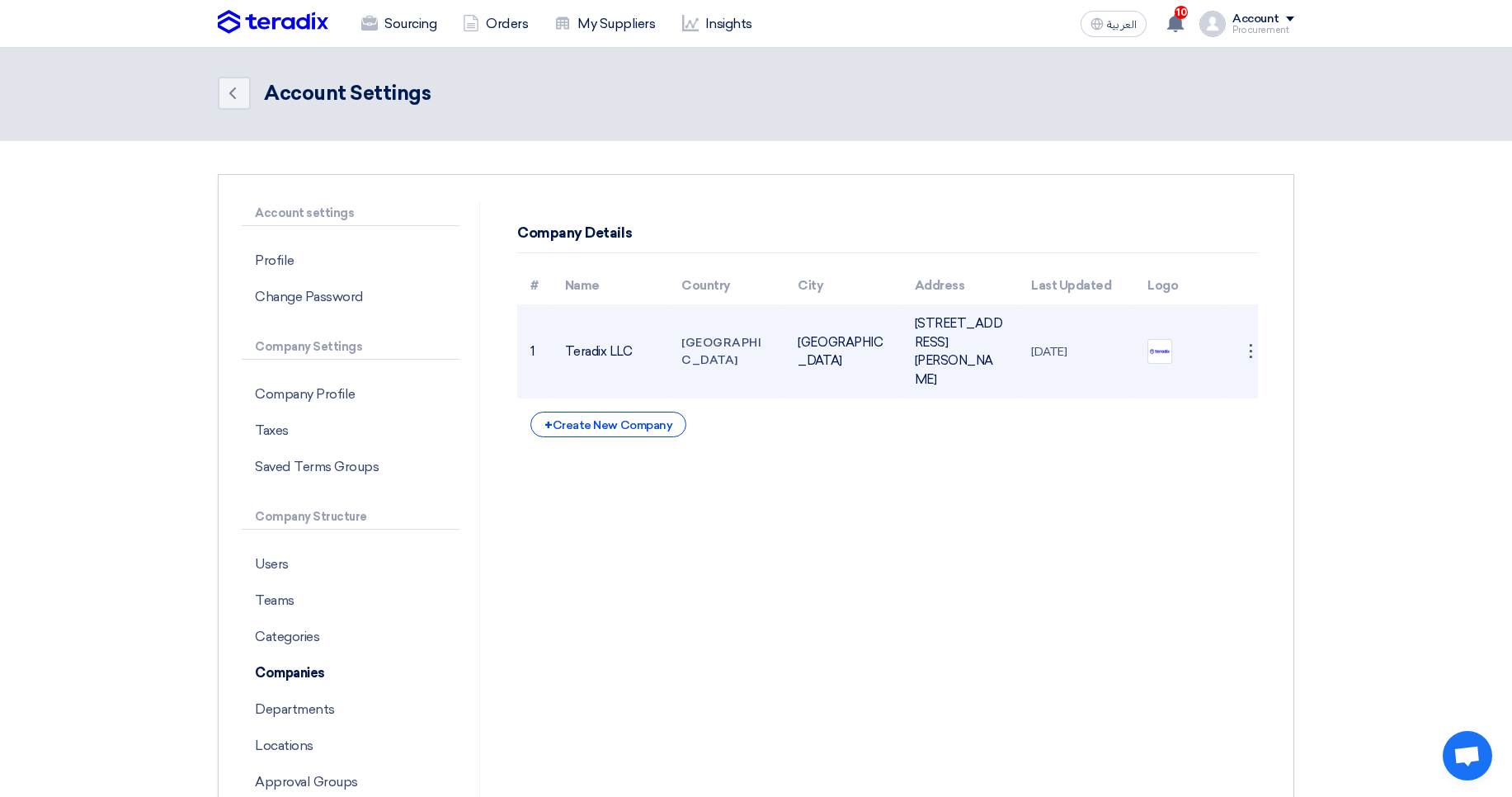
click at [577, 361] on td "Teradix LLC" at bounding box center [609, 351] width 117 height 94
drag, startPoint x: 577, startPoint y: 361, endPoint x: 617, endPoint y: 361, distance: 40.0
click at [617, 361] on td "Teradix LLC" at bounding box center [609, 351] width 117 height 94
copy td "Teradix LLC"
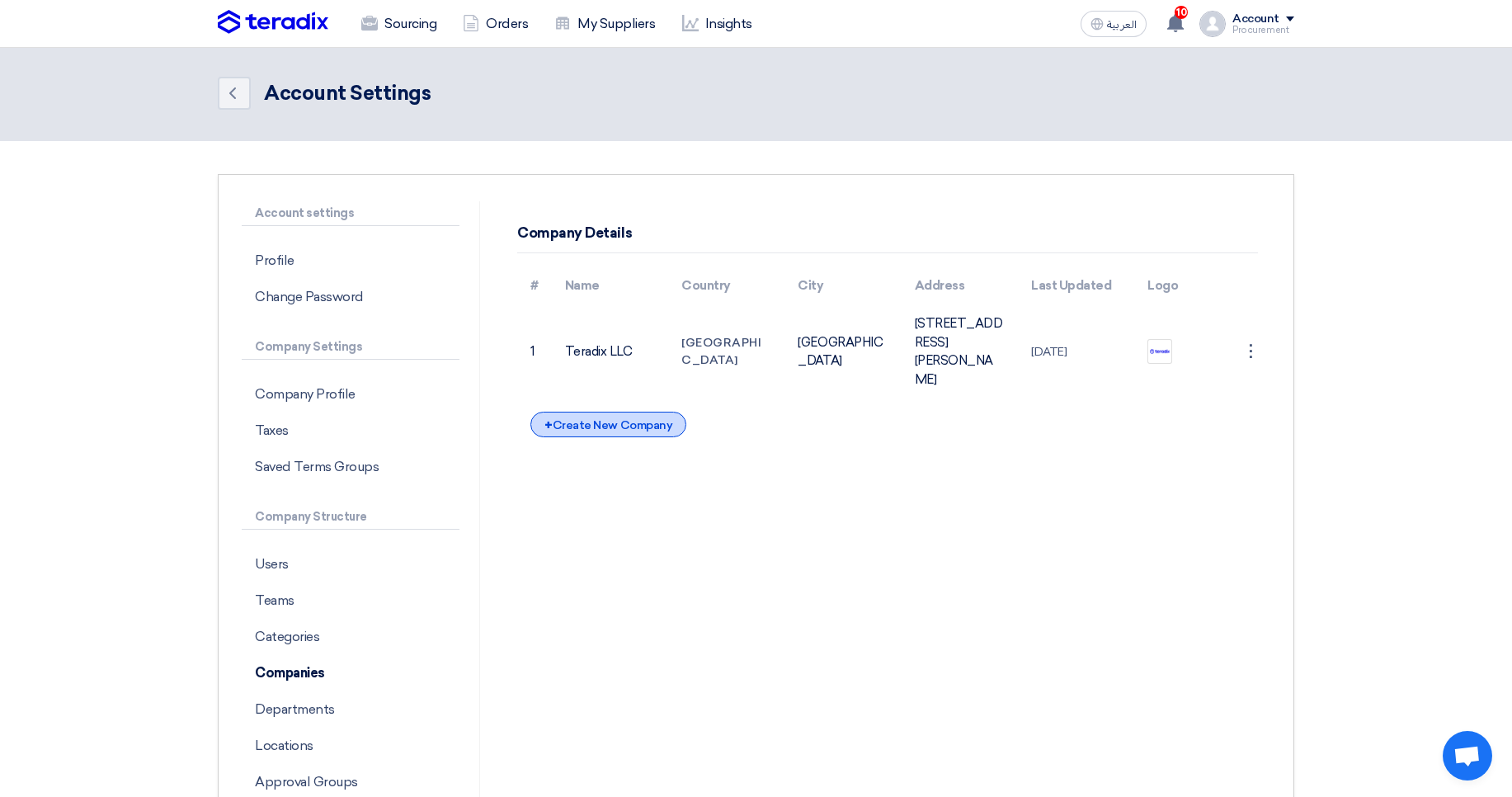
click at [611, 437] on div "+ Create New Company" at bounding box center [609, 424] width 156 height 26
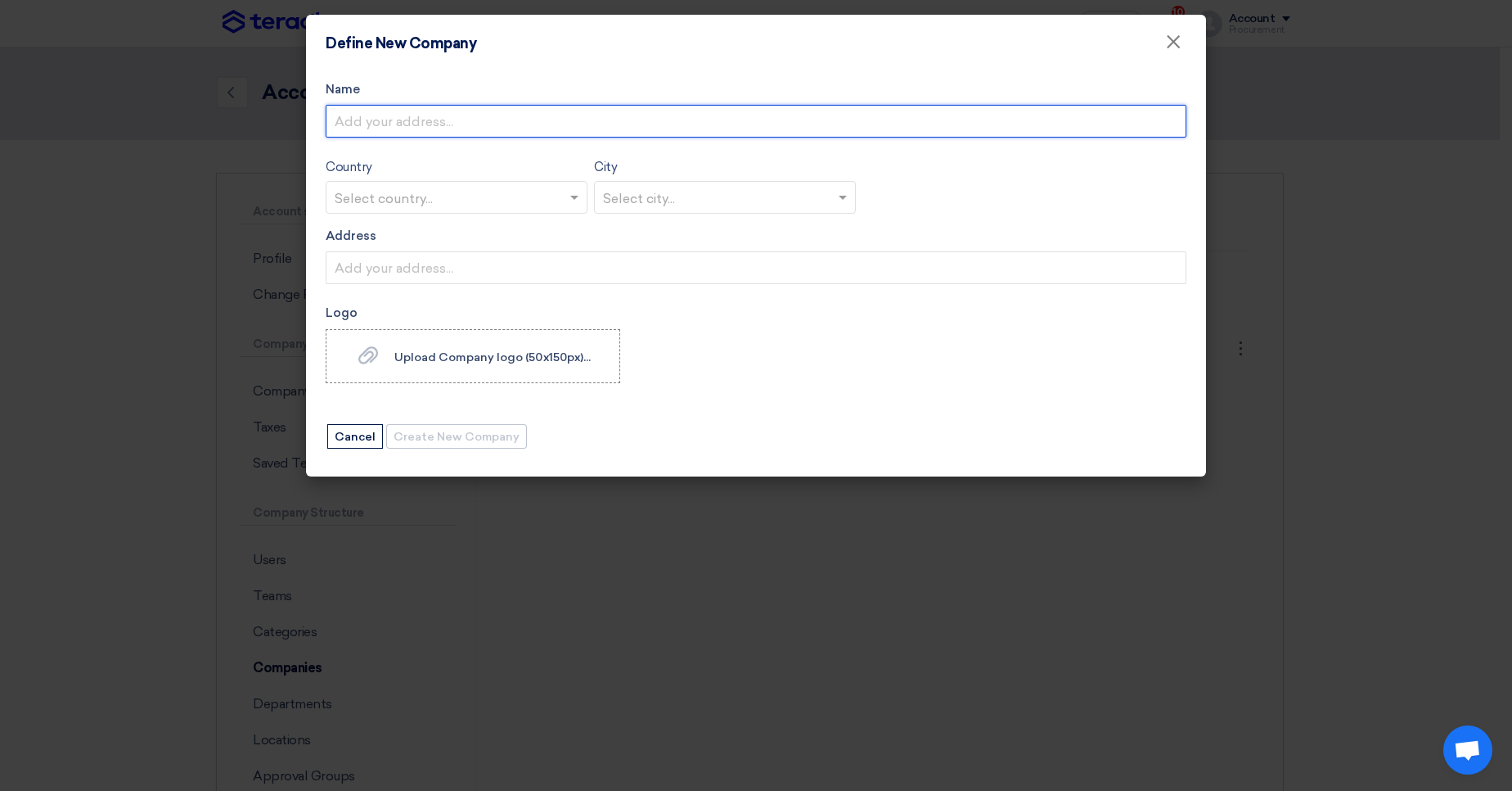
click at [478, 127] on input "Name" at bounding box center [756, 121] width 861 height 33
paste input "Teradix LLC"
type input "Teradix LLC2"
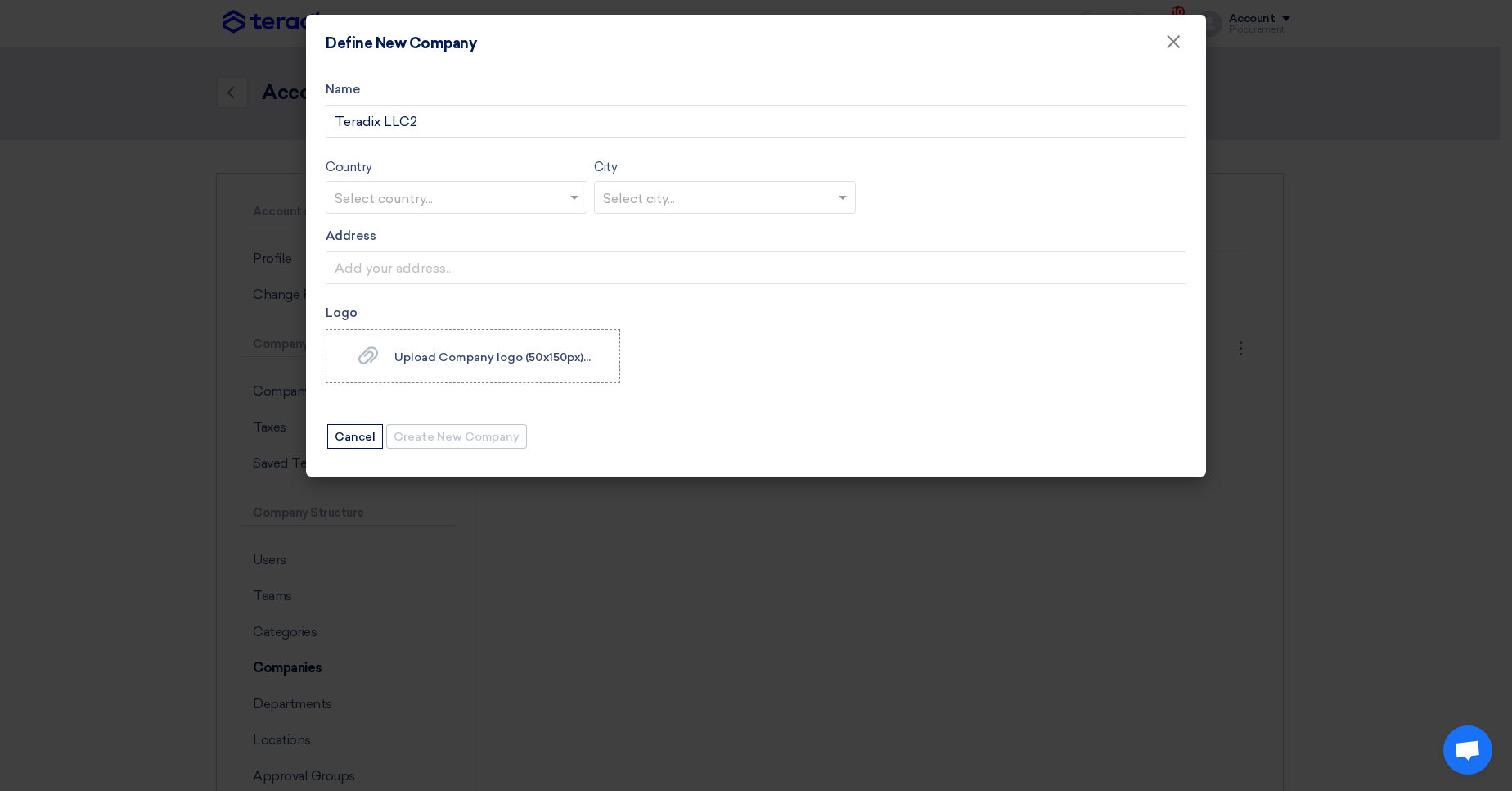
click at [507, 201] on input "text" at bounding box center [448, 198] width 227 height 27
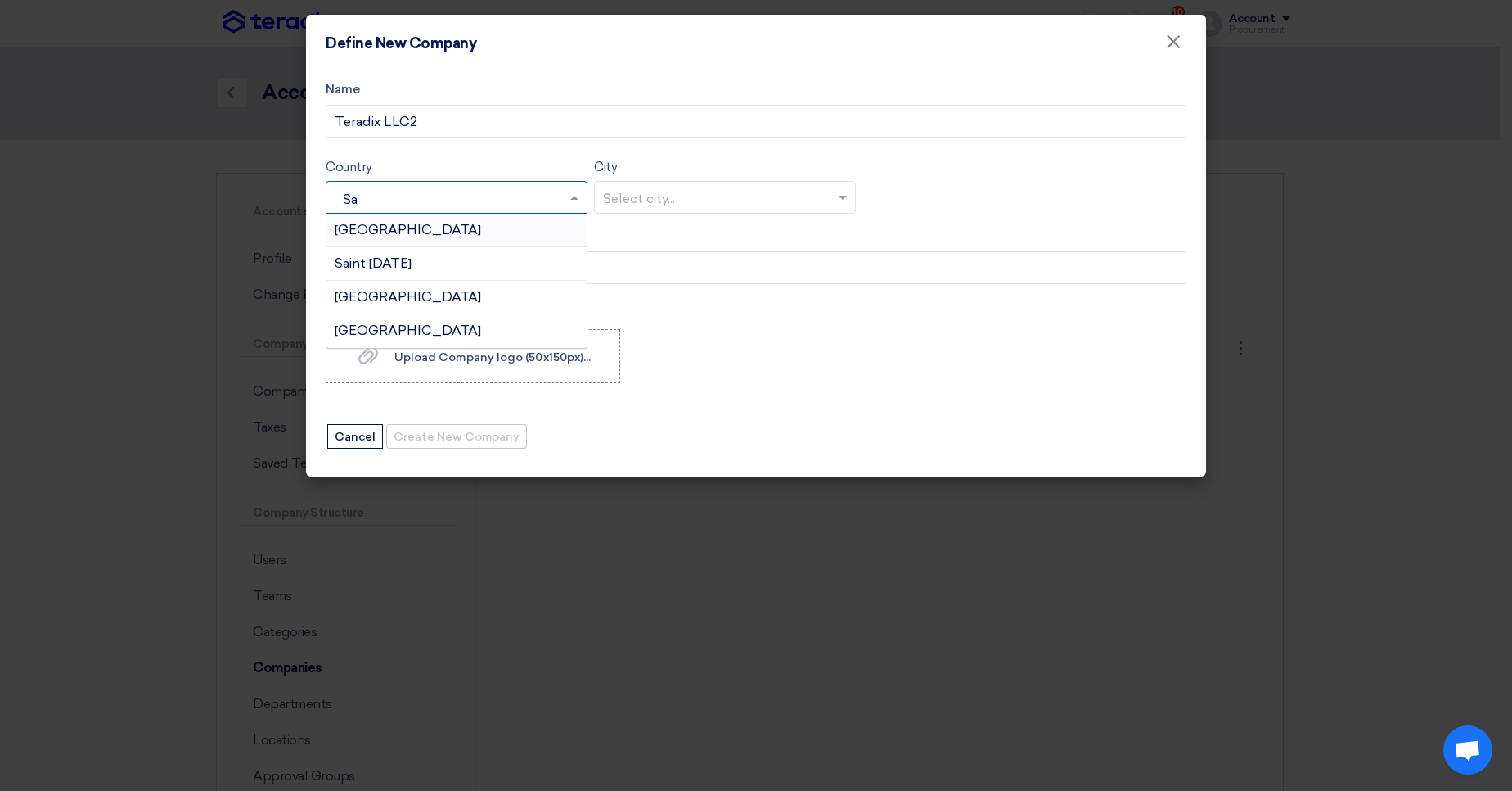
type input "Sau"
click at [464, 227] on div "[GEOGRAPHIC_DATA]" at bounding box center [456, 230] width 260 height 33
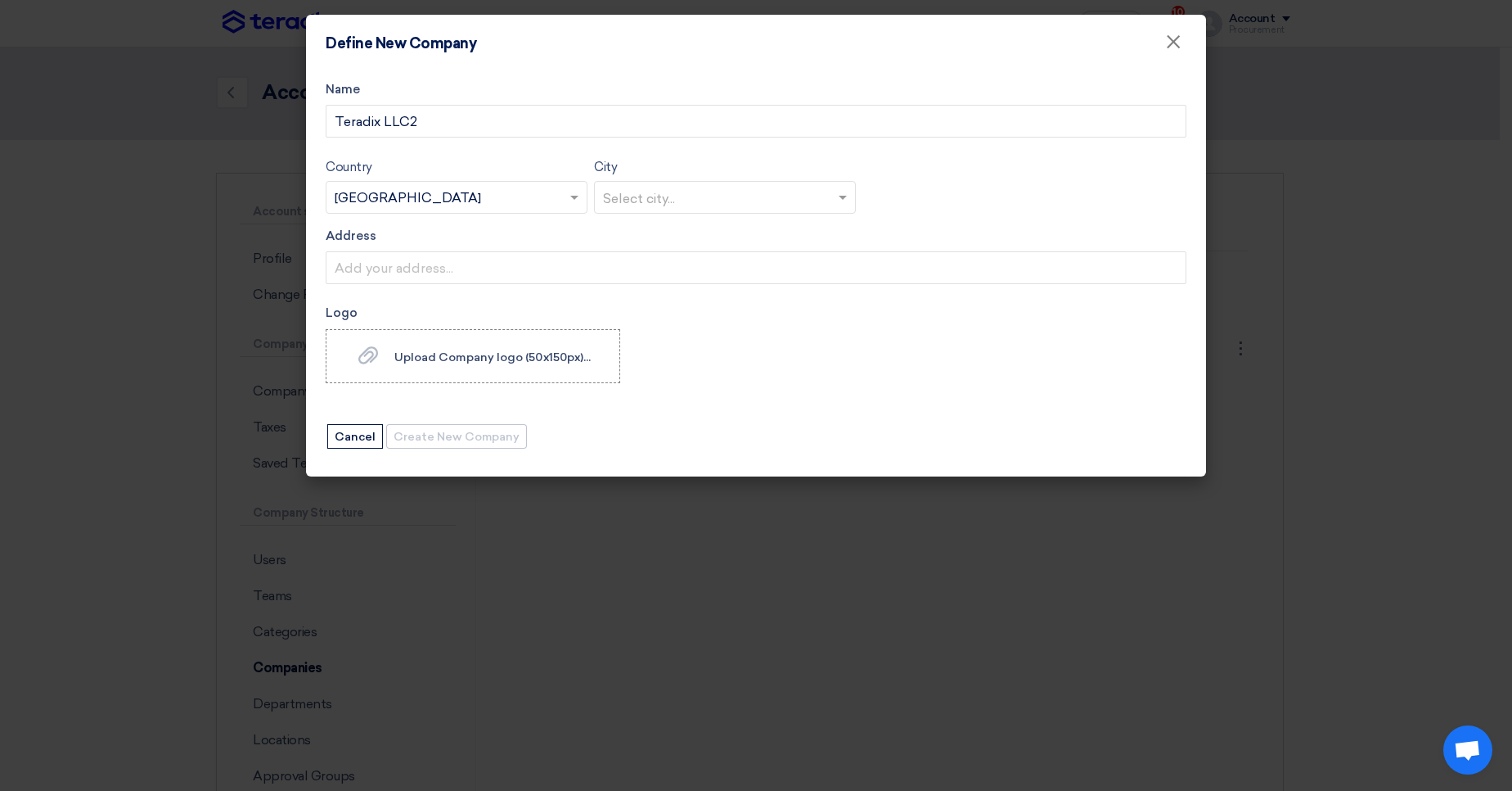
click at [697, 197] on input "text" at bounding box center [716, 198] width 227 height 27
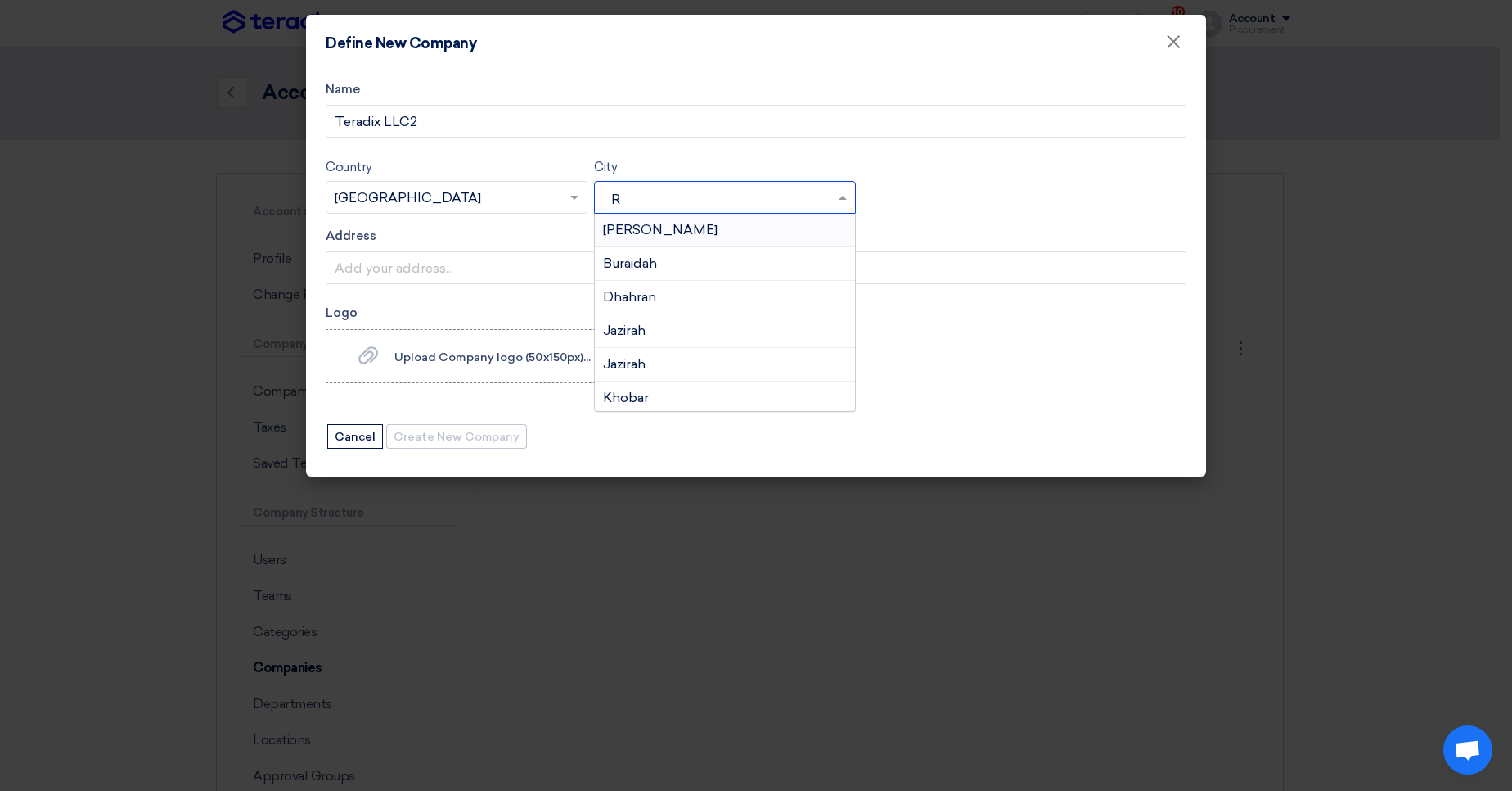
type input "Ri"
click at [686, 237] on div "[GEOGRAPHIC_DATA]" at bounding box center [725, 230] width 260 height 33
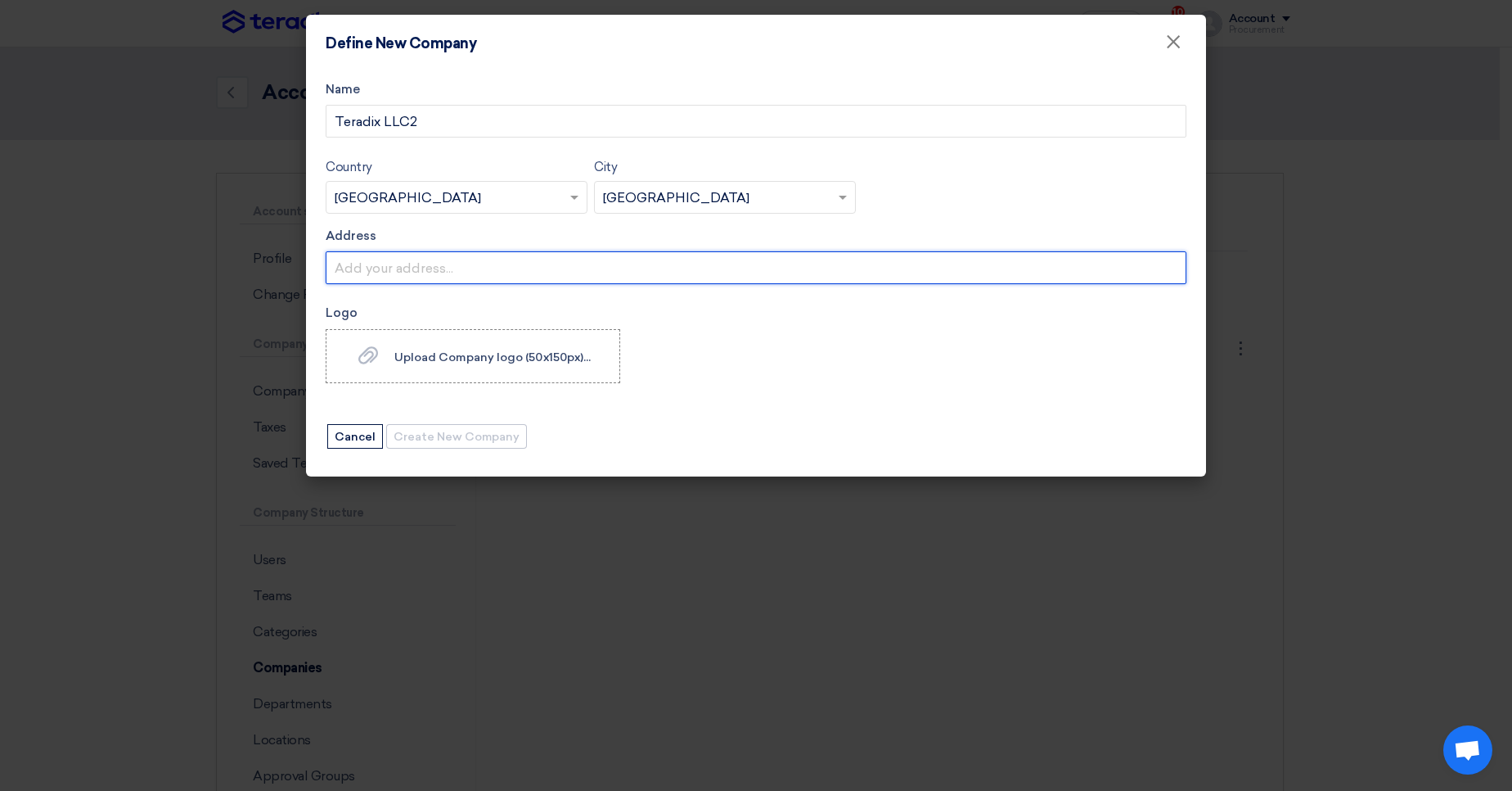
click at [635, 269] on input "Address" at bounding box center [756, 268] width 861 height 33
paste input "[STREET_ADDRESS][PERSON_NAME]"
type input "[STREET_ADDRESS][PERSON_NAME]"
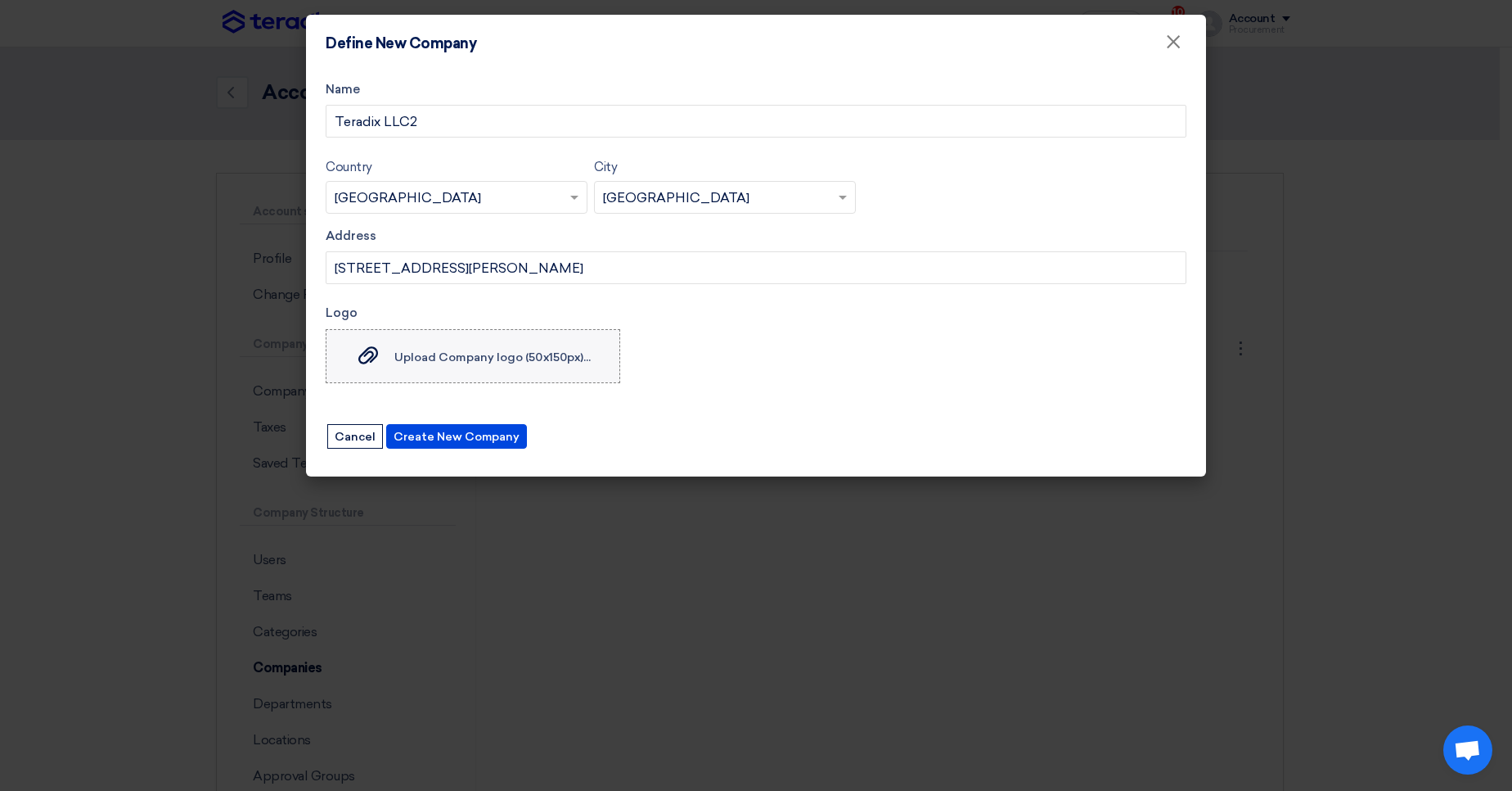
click at [468, 342] on label "Upload Company logo (50x150px)... Upload Company logo (50x150px)..." at bounding box center [473, 356] width 295 height 54
click at [0, 0] on input "Upload Company logo (50x150px)... Upload Company logo (50x150px)..." at bounding box center [0, 0] width 0 height 0
click at [485, 343] on label "Upload Company logo (50x150px)... Upload Company logo (50x150px)..." at bounding box center [473, 356] width 295 height 54
click at [0, 0] on input "Upload Company logo (50x150px)... Upload Company logo (50x150px)..." at bounding box center [0, 0] width 0 height 0
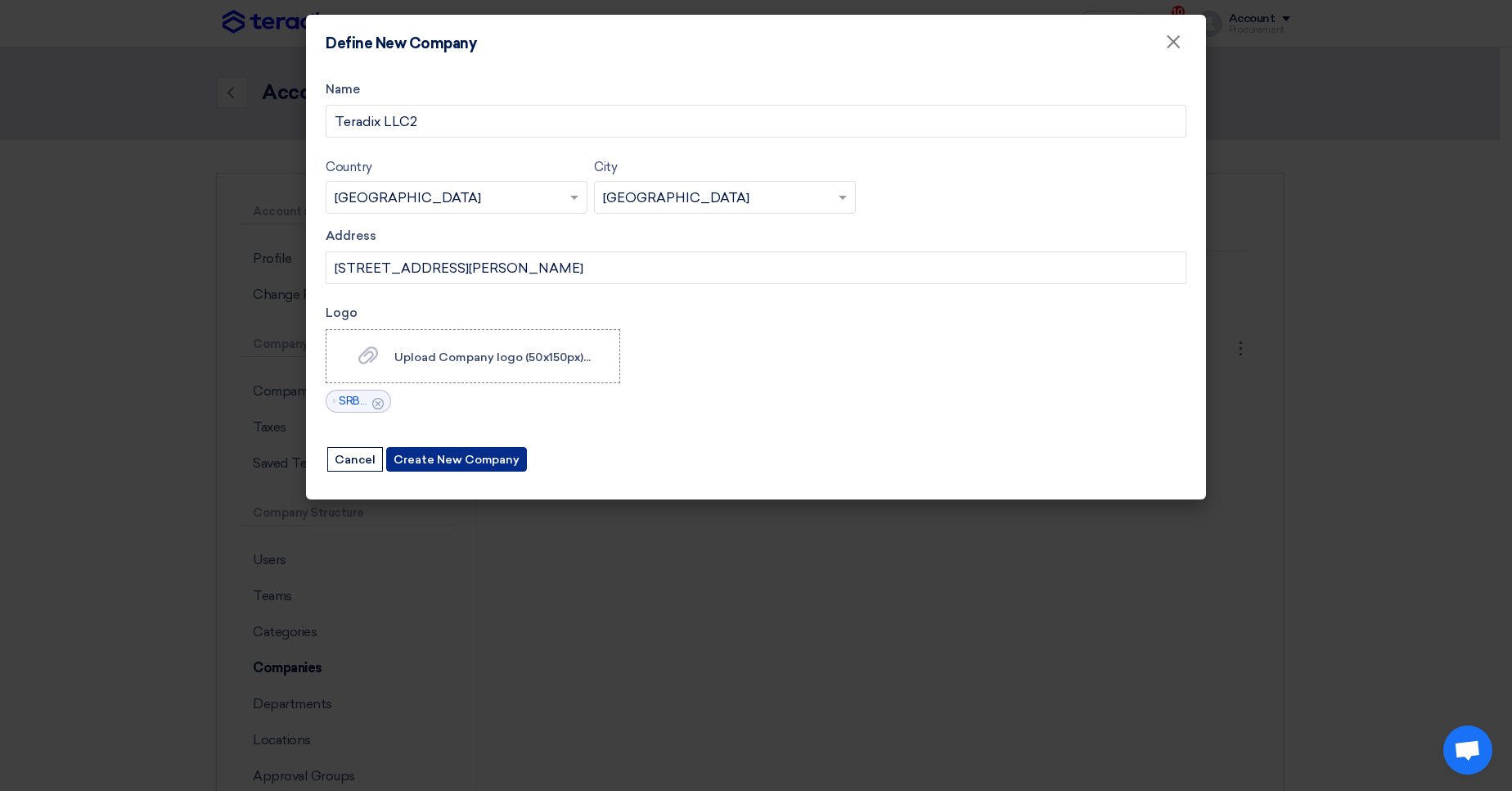
click at [509, 462] on button "Create New Company" at bounding box center [456, 459] width 141 height 25
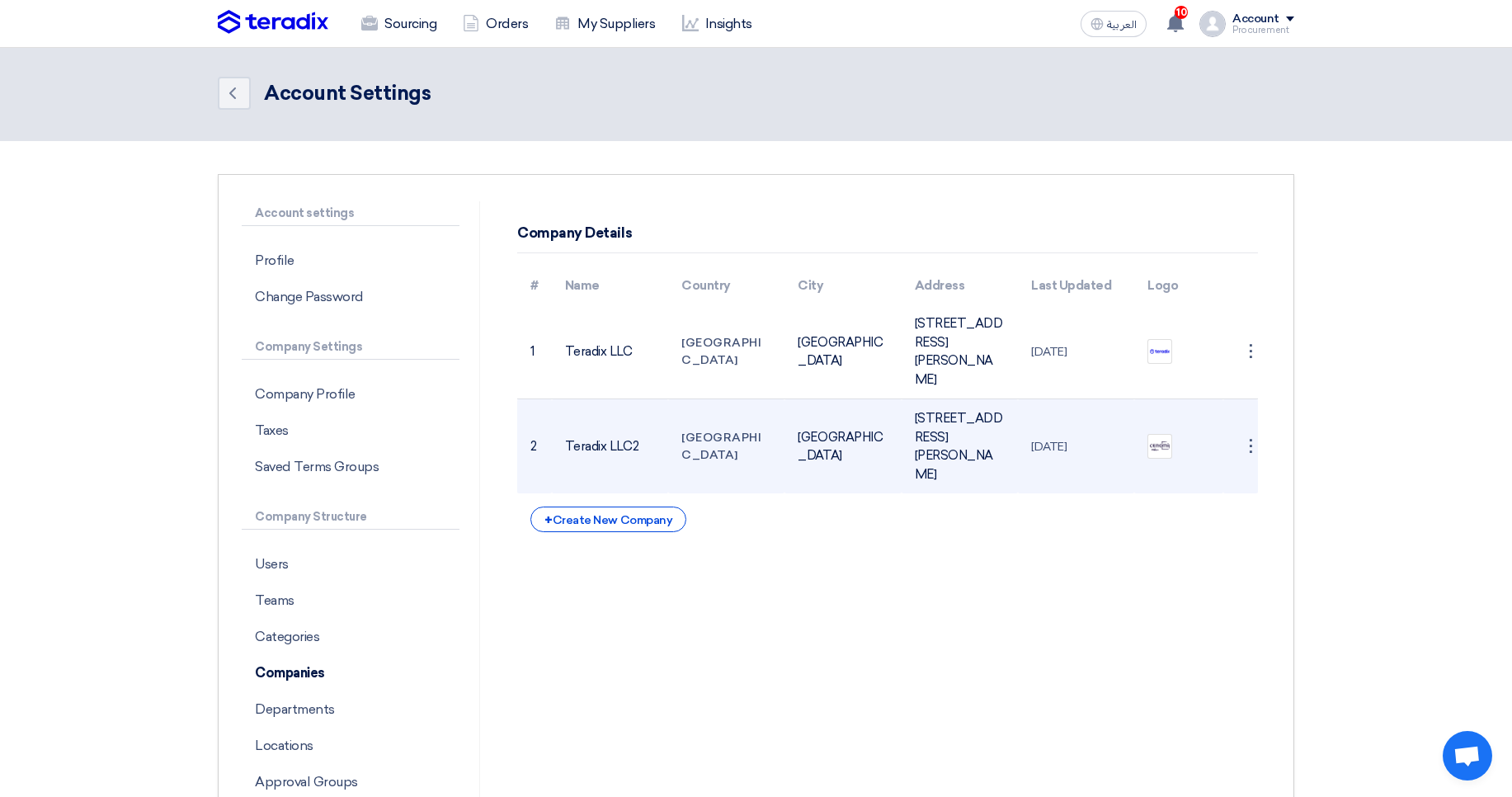
click at [567, 475] on td "Teradix LLC2" at bounding box center [609, 447] width 117 height 95
drag, startPoint x: 567, startPoint y: 475, endPoint x: 995, endPoint y: 470, distance: 428.0
click at [995, 470] on tr "2 Teradix LLC2 [GEOGRAPHIC_DATA] [GEOGRAPHIC_DATA] [STREET_ADDRESS][PERSON_NAME…" at bounding box center [887, 447] width 741 height 95
click at [995, 470] on td "[STREET_ADDRESS][PERSON_NAME]" at bounding box center [960, 447] width 117 height 95
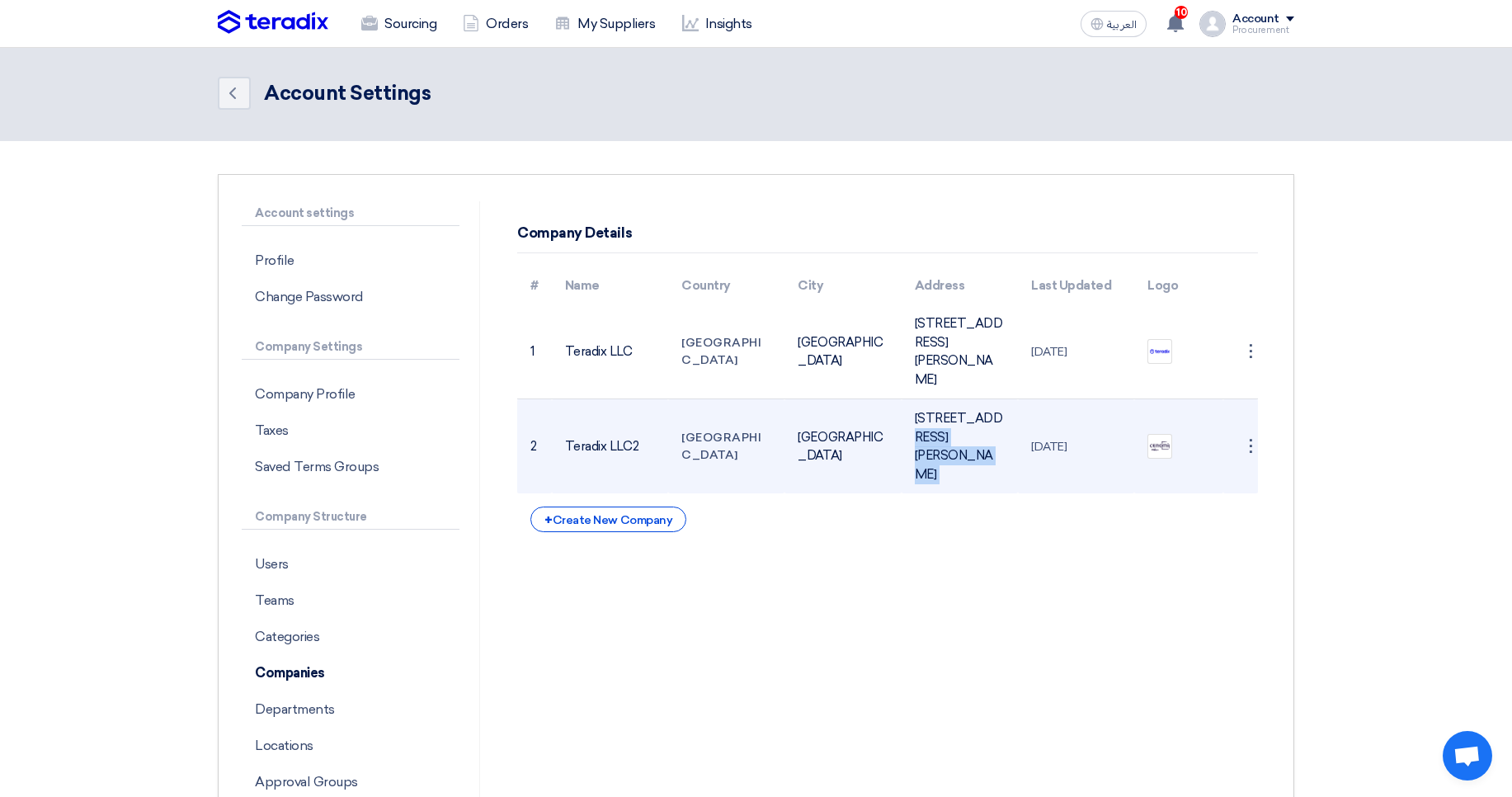
click at [995, 470] on td "[STREET_ADDRESS][PERSON_NAME]" at bounding box center [960, 447] width 117 height 95
drag, startPoint x: 633, startPoint y: 476, endPoint x: 649, endPoint y: 475, distance: 16.0
click at [649, 475] on td "Teradix LLC2" at bounding box center [609, 447] width 117 height 95
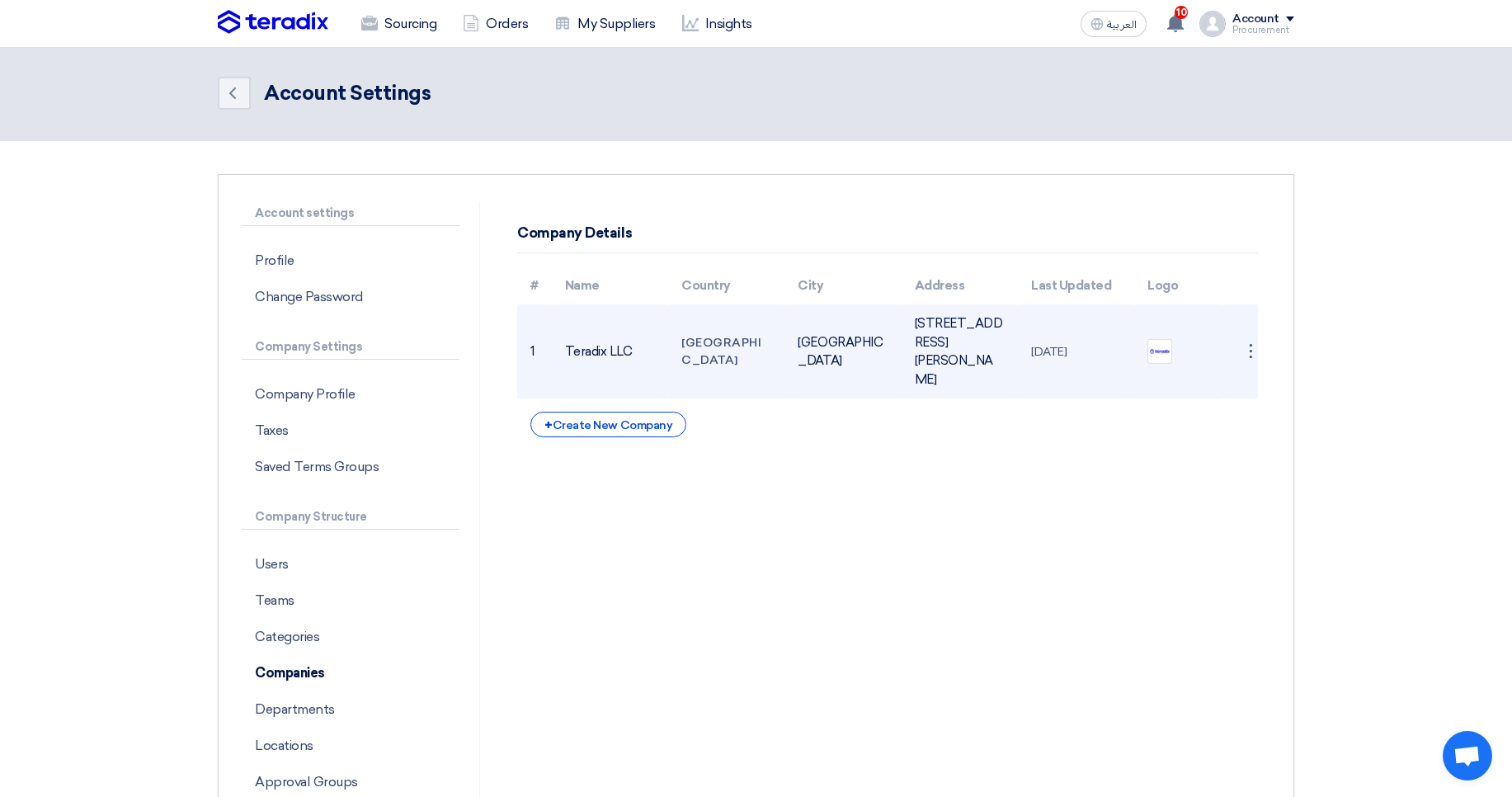
click at [926, 315] on td "845 Al-Nakheel Street, Al-Olaya District, Riyadh, 12222, Saudi Arabia" at bounding box center [960, 351] width 117 height 94
drag, startPoint x: 926, startPoint y: 315, endPoint x: 945, endPoint y: 401, distance: 88.1
click at [945, 398] on td "845 Al-Nakheel Street, Al-Olaya District, Riyadh, 12222, Saudi Arabia" at bounding box center [960, 351] width 117 height 94
copy td "845 Al-Nakheel Street, Al-Olaya District, Riyadh, 12222, Saudi Arabia"
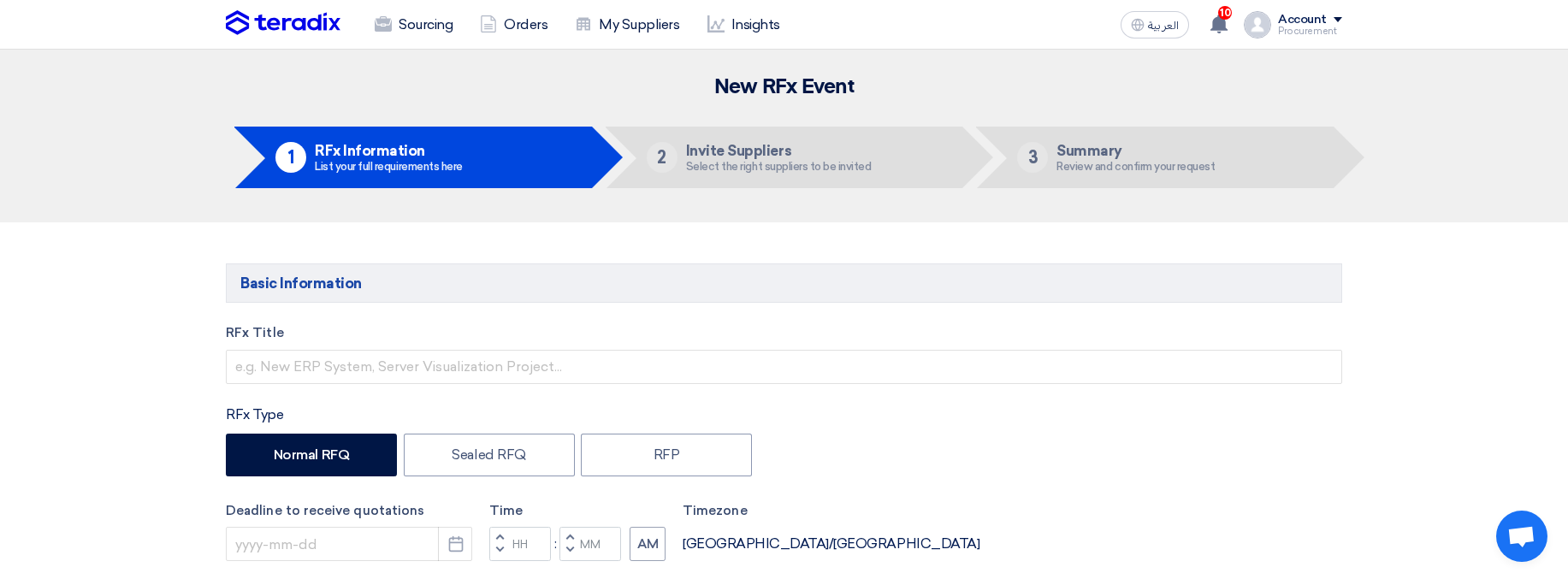
click at [537, 333] on label "RFx Title" at bounding box center [784, 333] width 1116 height 20
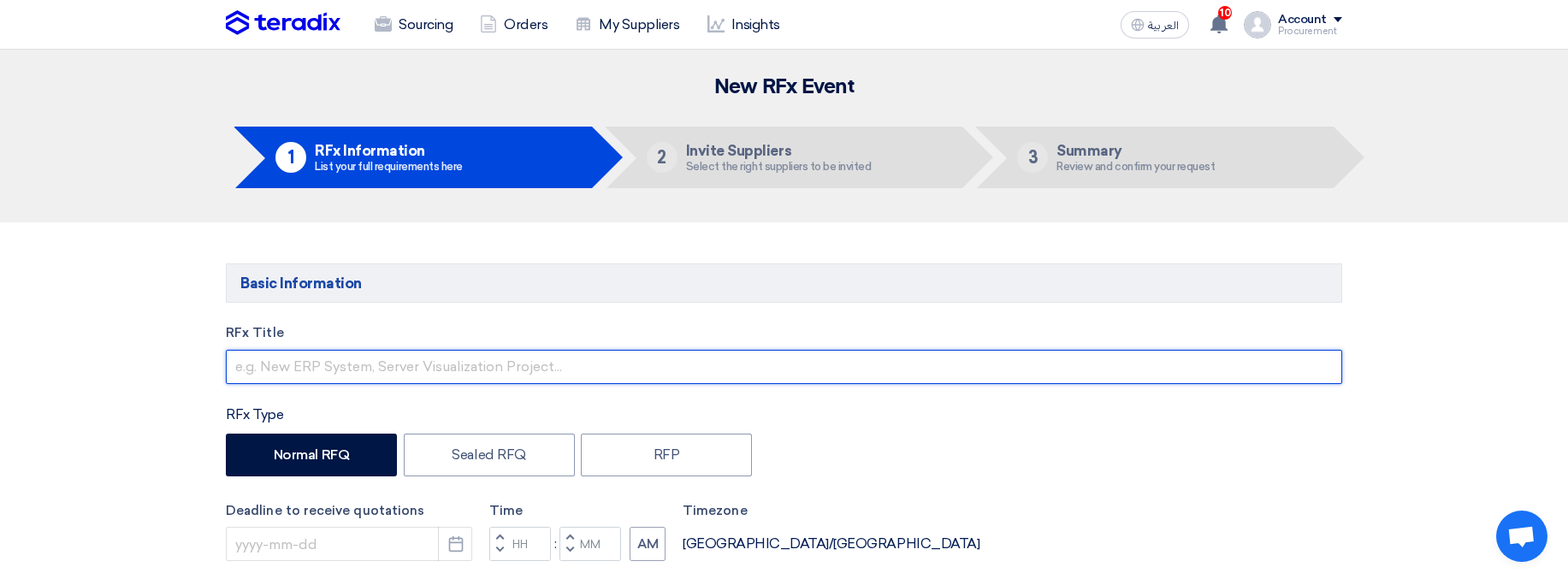
click at [486, 333] on input "text" at bounding box center [784, 367] width 1116 height 34
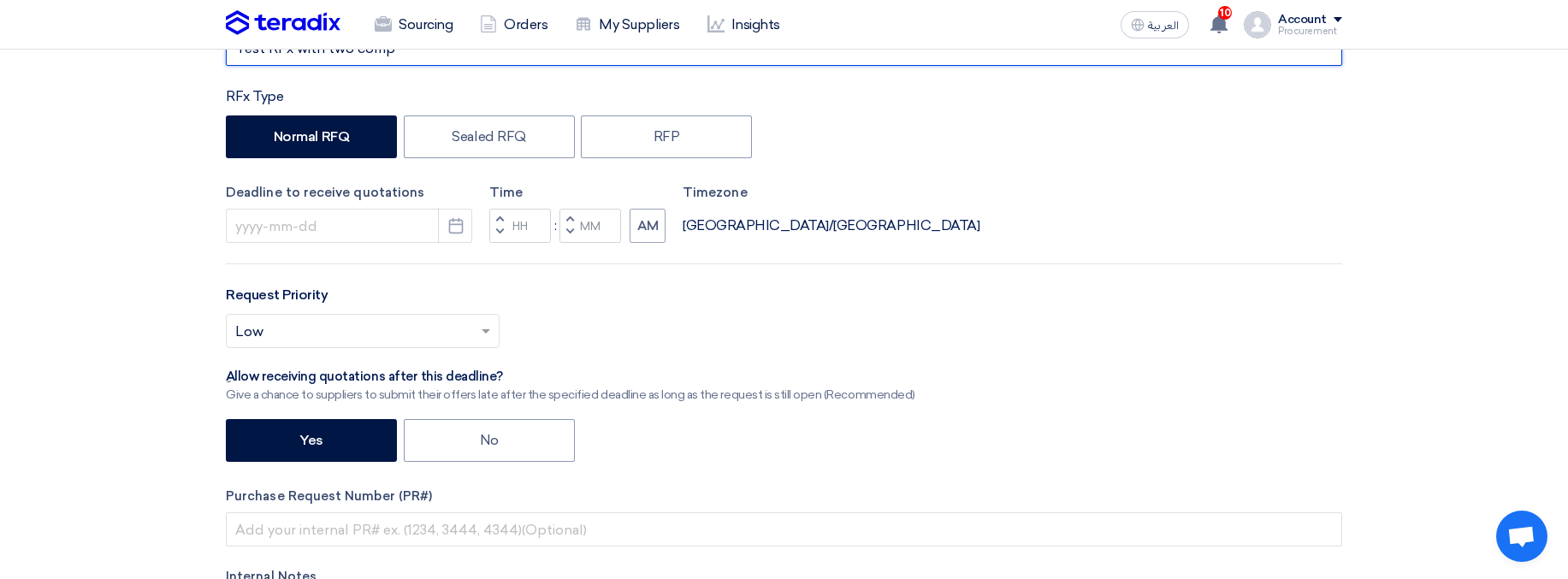
scroll to position [348, 0]
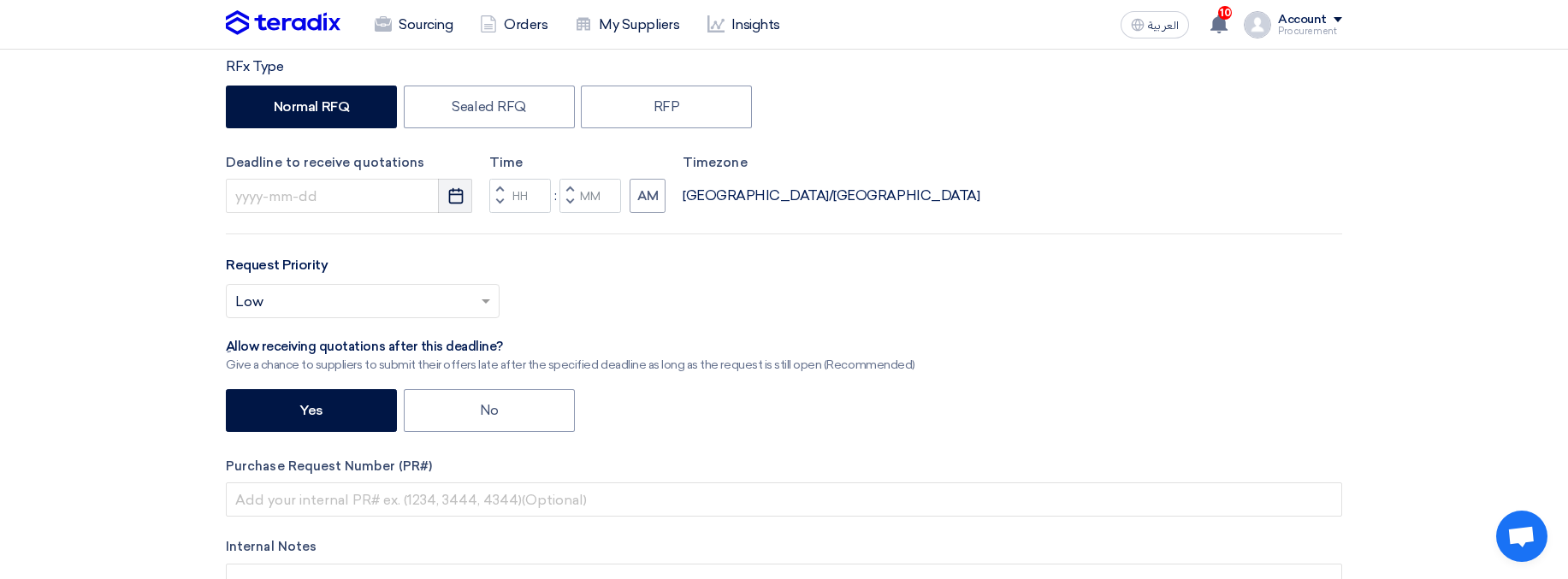
type input "Test RFx with two comp"
click at [448, 200] on icon "Pick a date" at bounding box center [455, 195] width 17 height 17
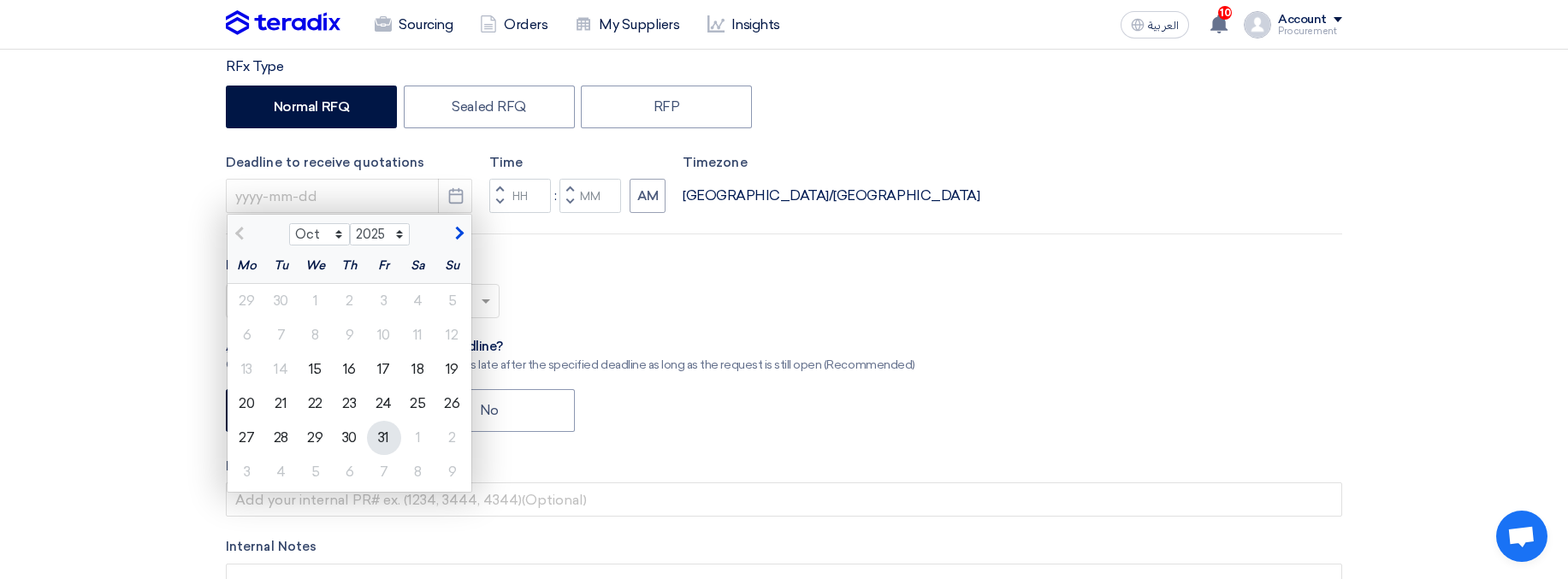
click at [377, 333] on div "31" at bounding box center [384, 437] width 34 height 34
type input "10/31/2025"
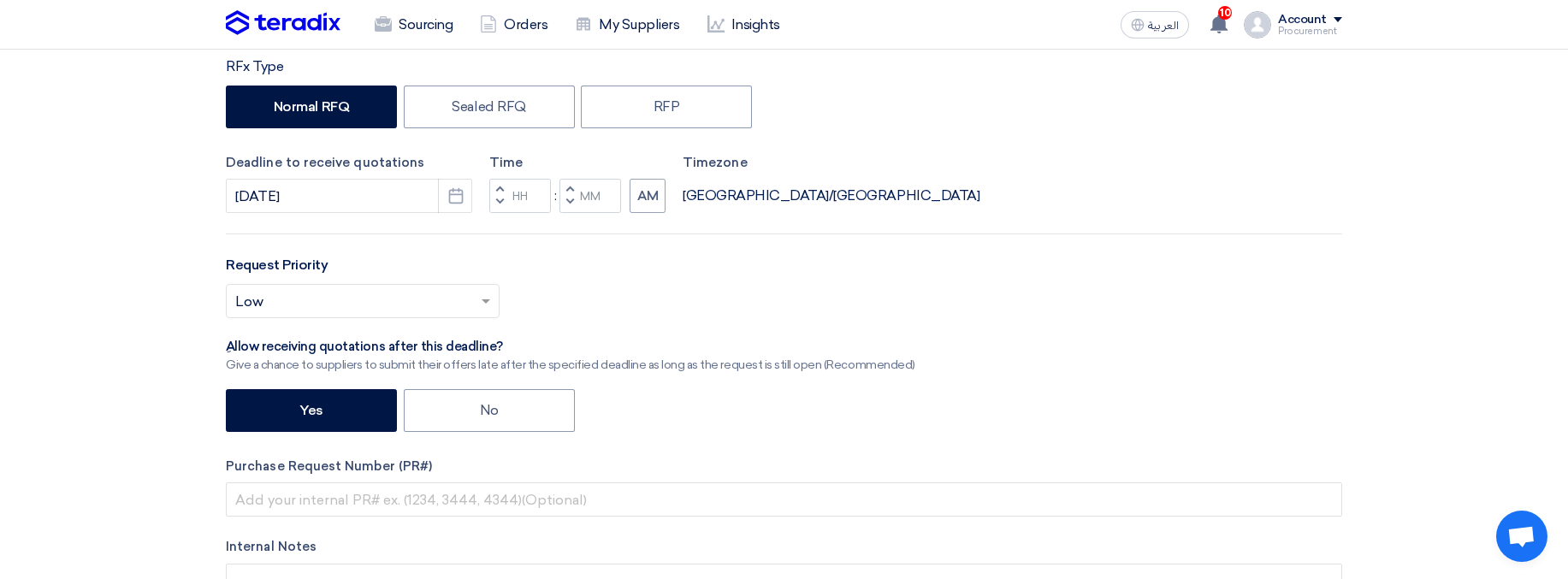
click at [570, 196] on span "button" at bounding box center [570, 201] width 6 height 10
type input "11"
type input "59"
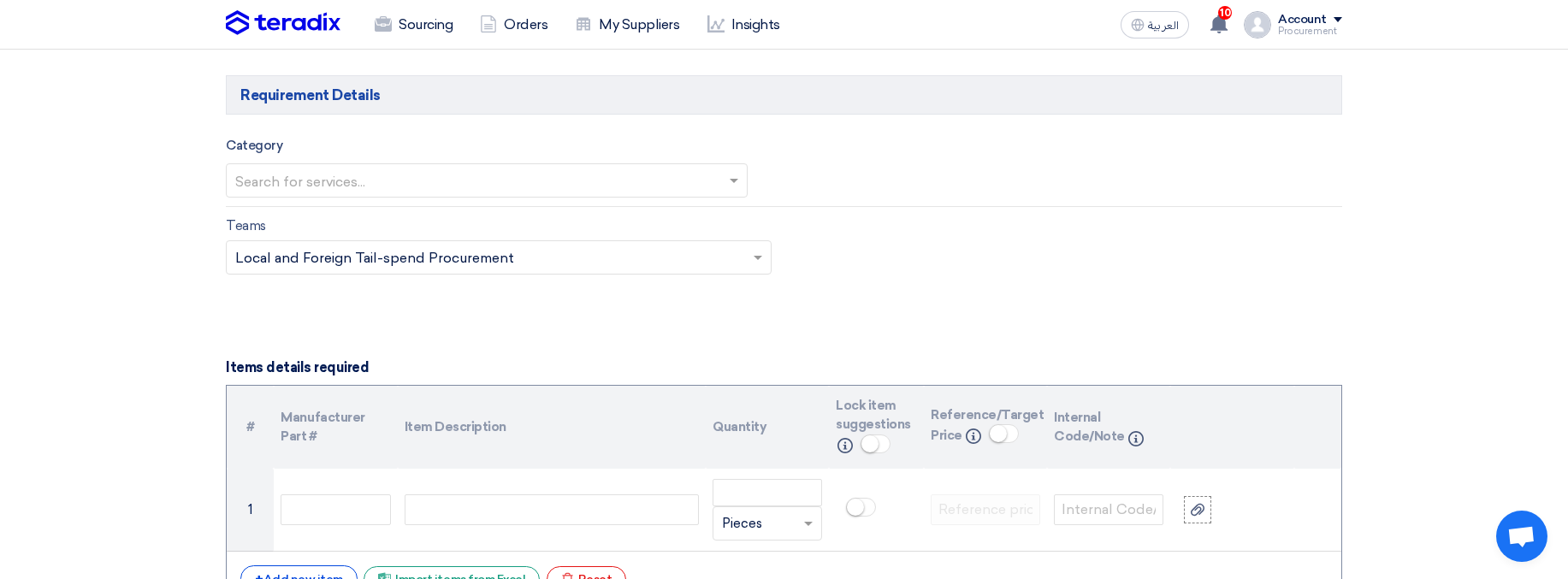
scroll to position [1031, 0]
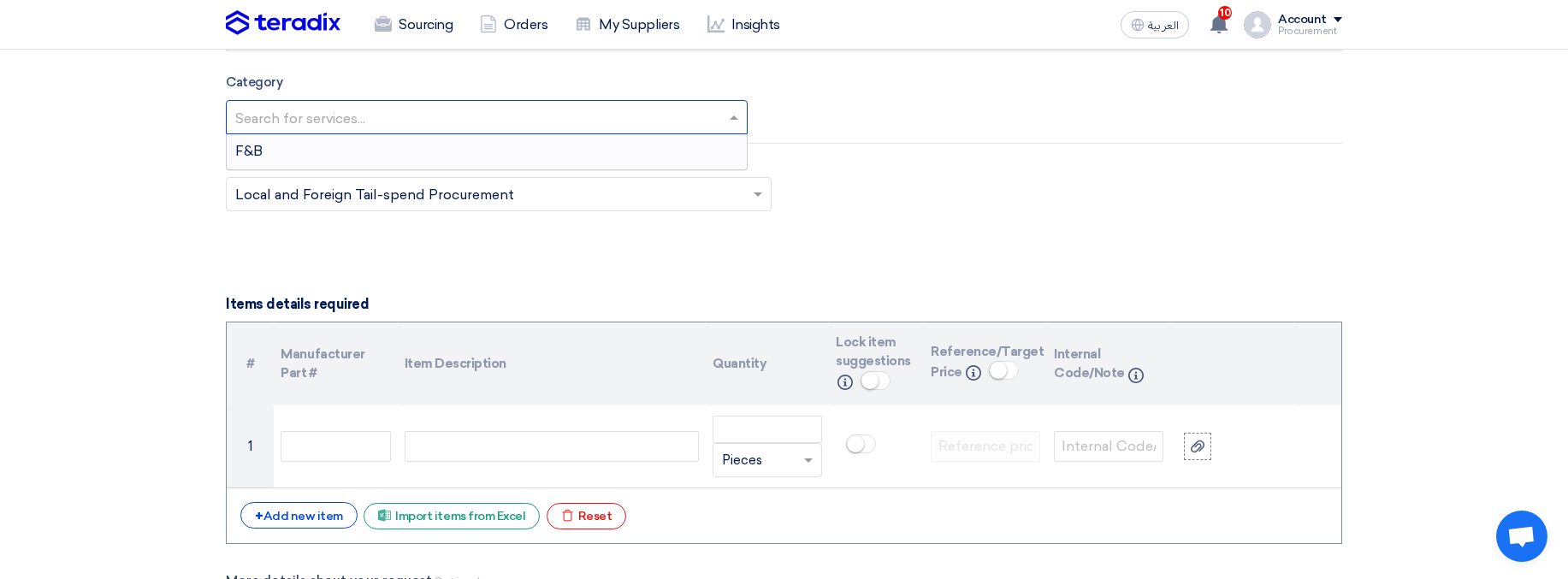
click at [452, 111] on input "text" at bounding box center [478, 118] width 486 height 28
click at [397, 153] on div "F&B" at bounding box center [487, 151] width 520 height 34
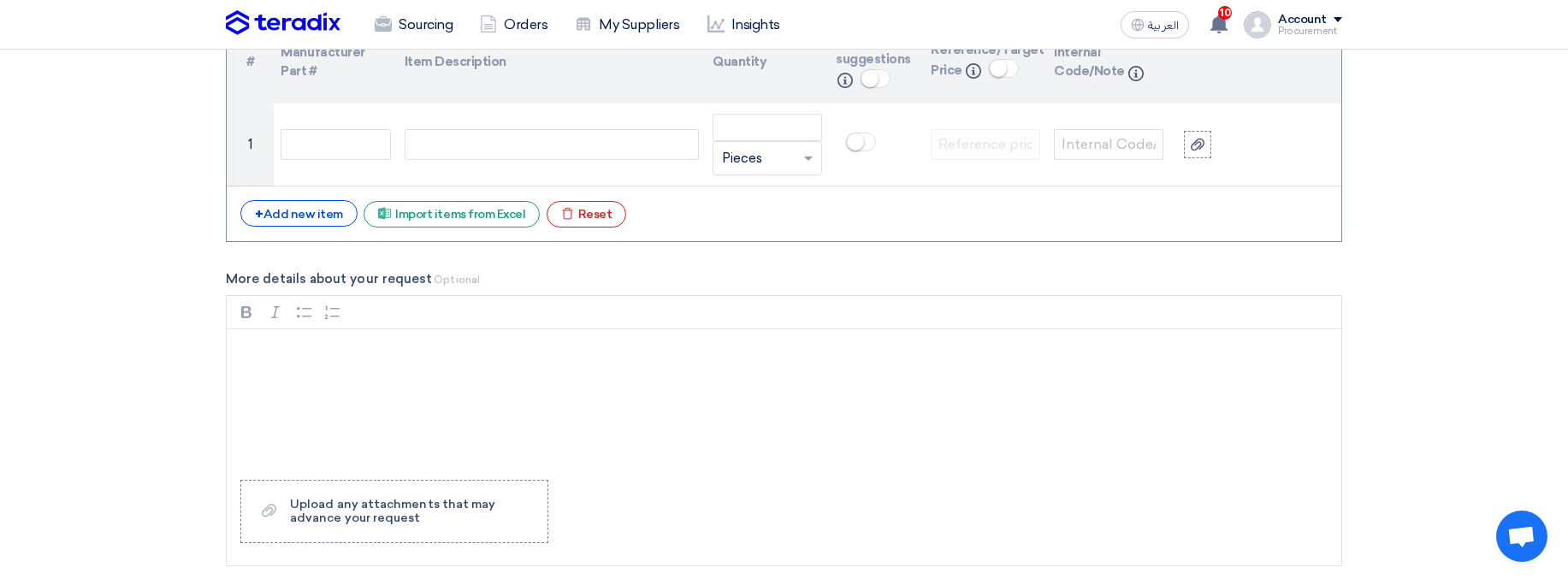
scroll to position [1336, 0]
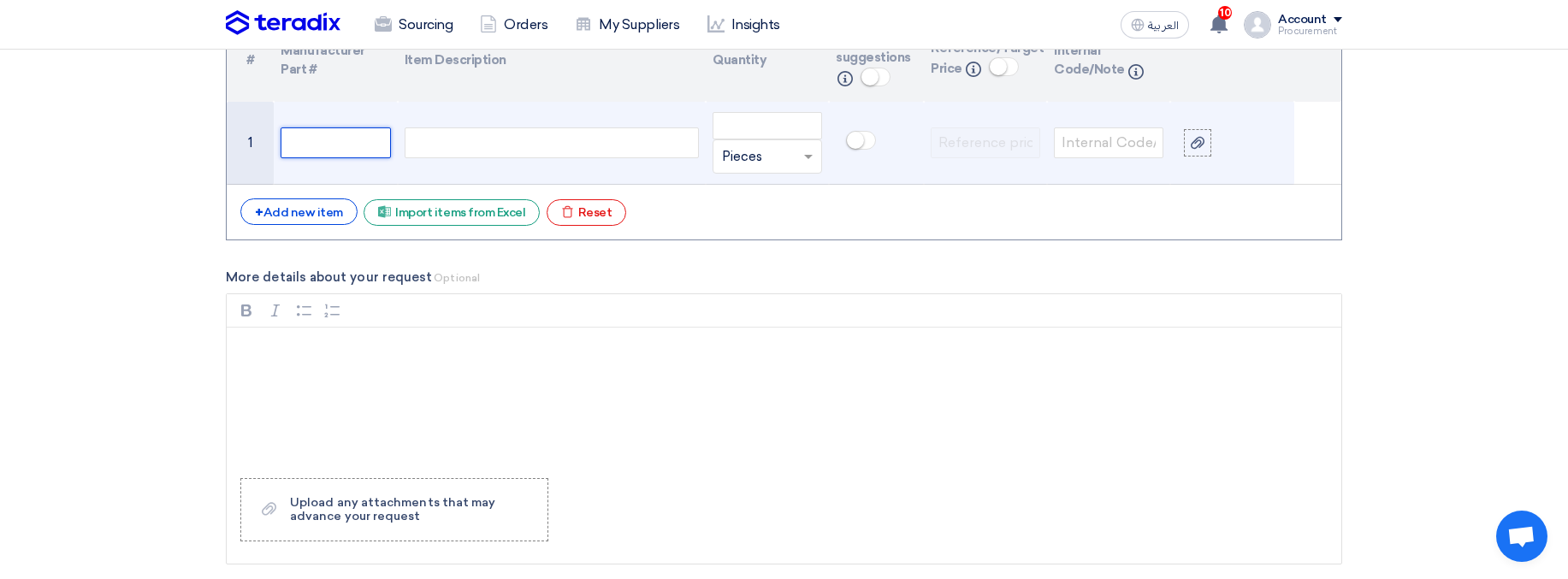
click at [368, 150] on input "text" at bounding box center [335, 143] width 109 height 30
type input "1"
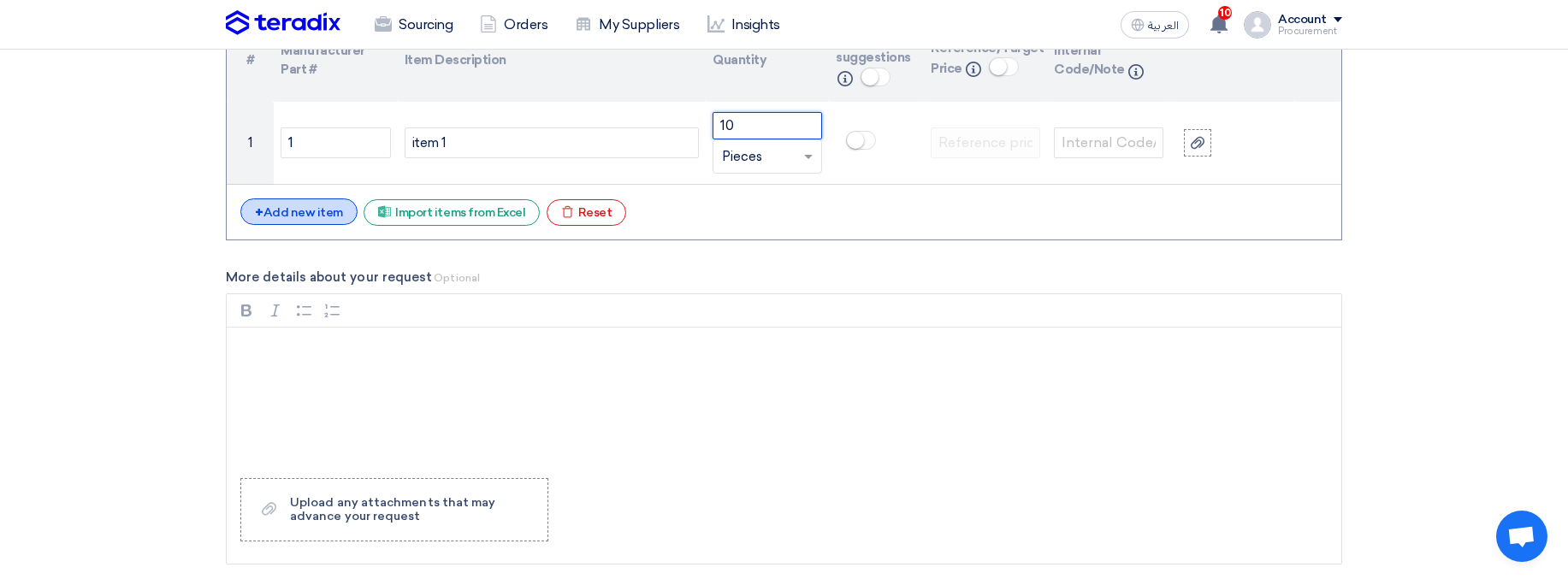
type input "10"
click at [280, 219] on div "+ Add new item" at bounding box center [299, 212] width 117 height 27
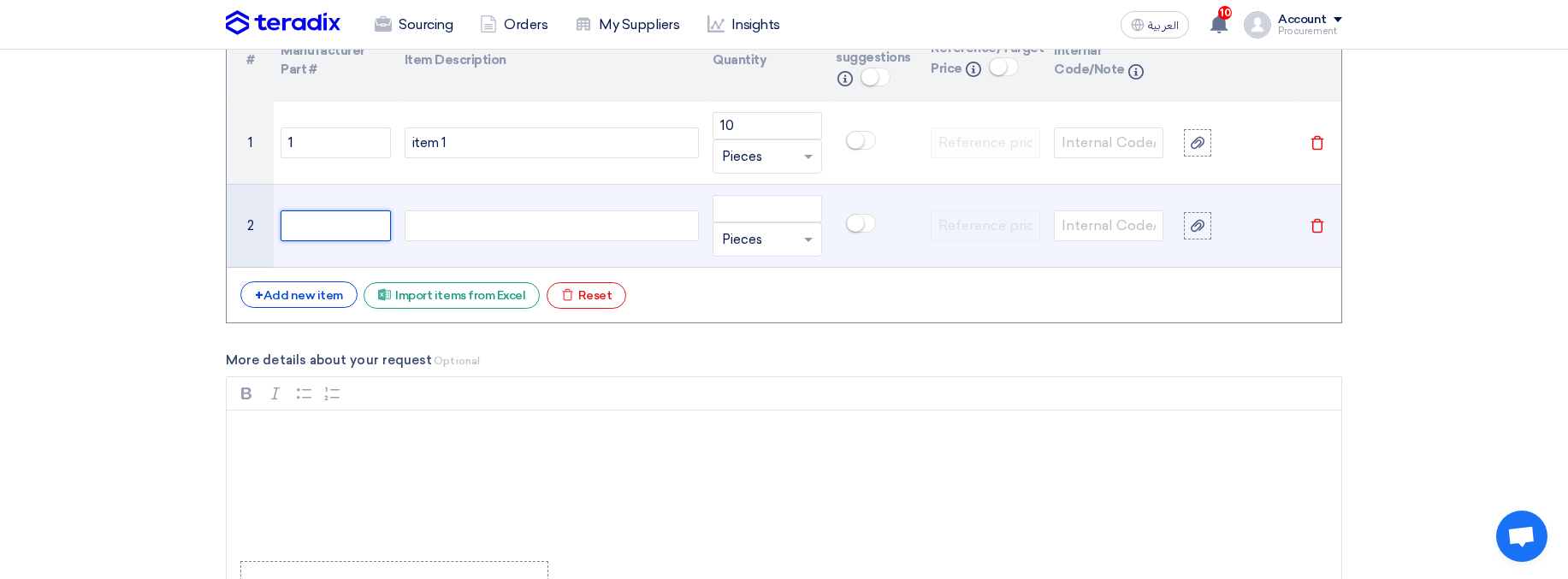
click at [336, 222] on input "text" at bounding box center [335, 226] width 109 height 30
type input "2"
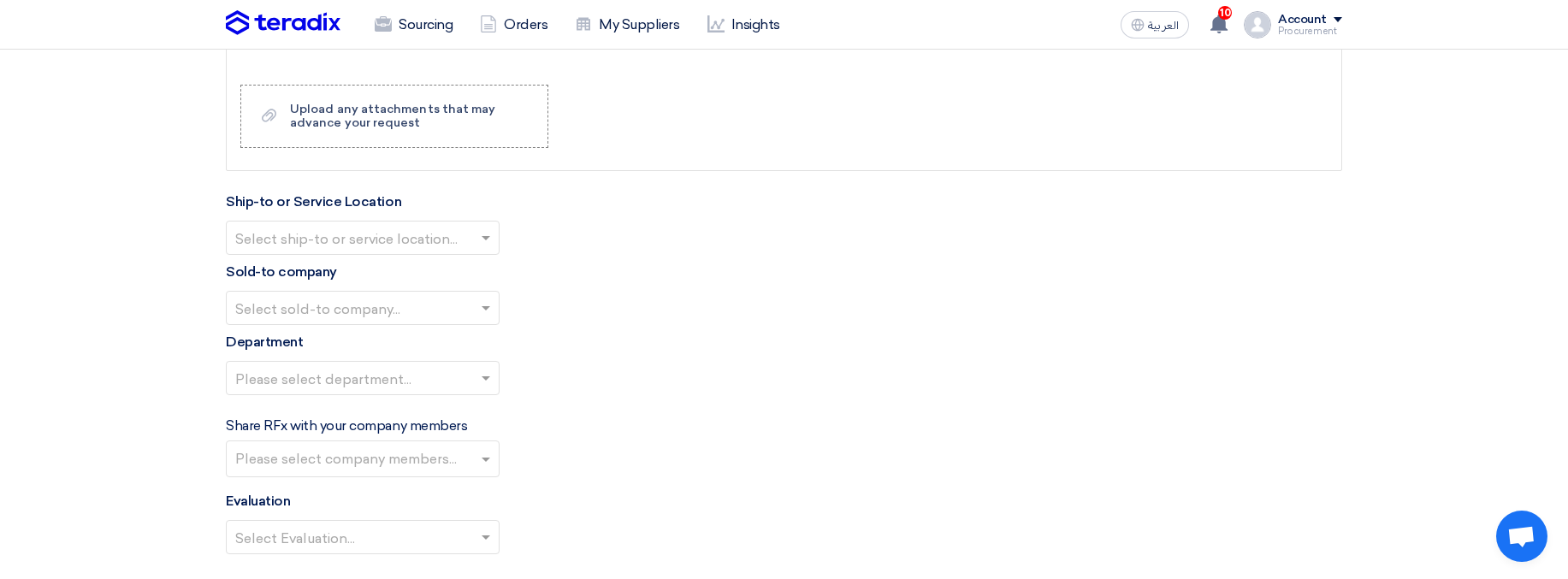
scroll to position [1836, 0]
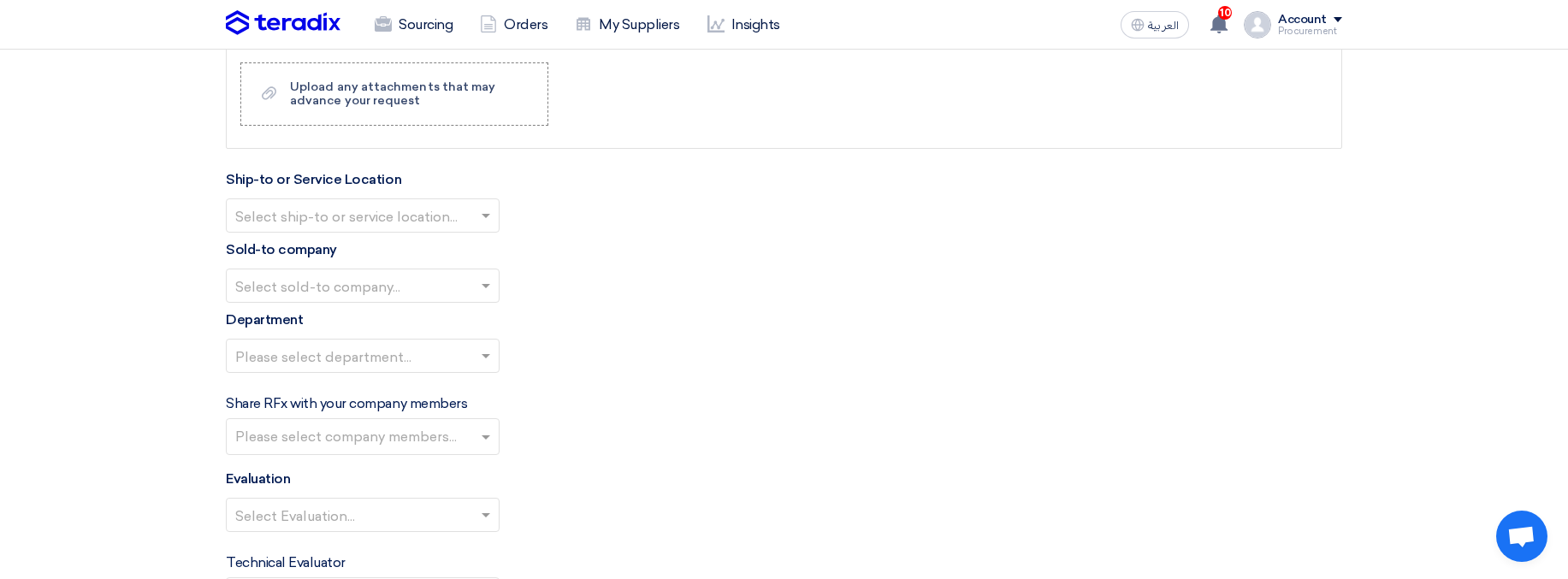
type input "10"
click at [336, 222] on input "text" at bounding box center [353, 217] width 238 height 28
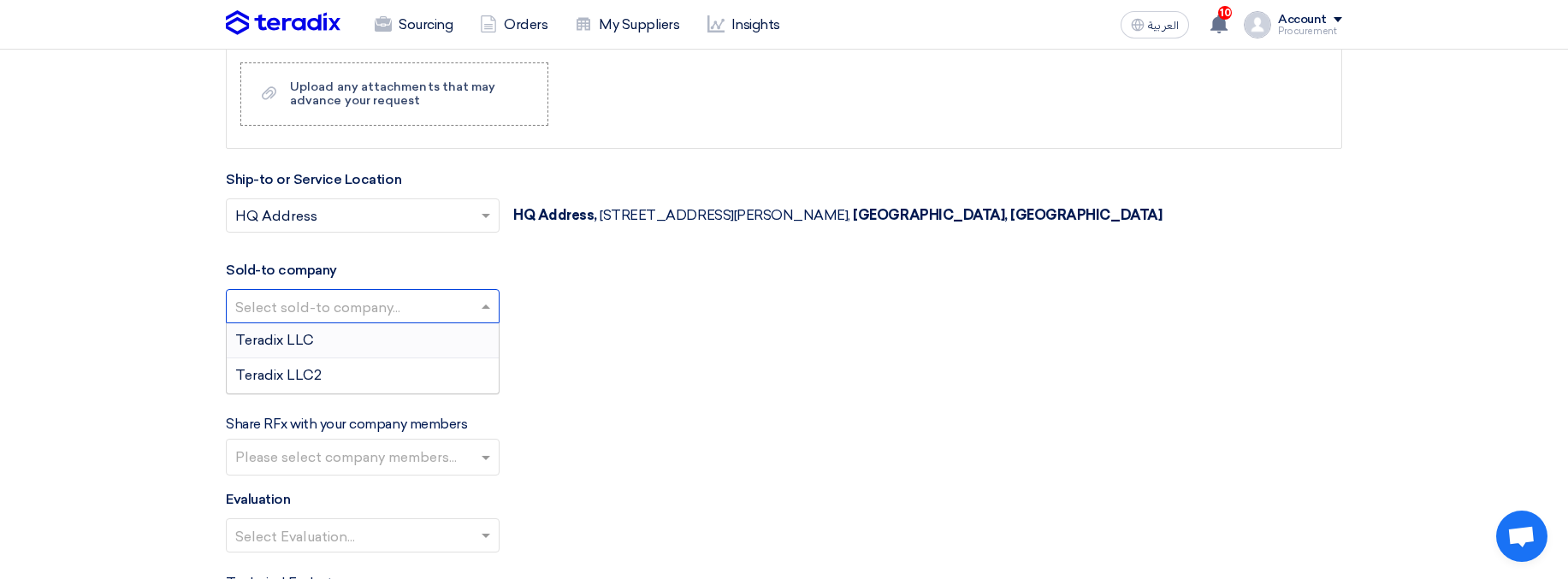
click at [325, 300] on input "text" at bounding box center [353, 307] width 238 height 28
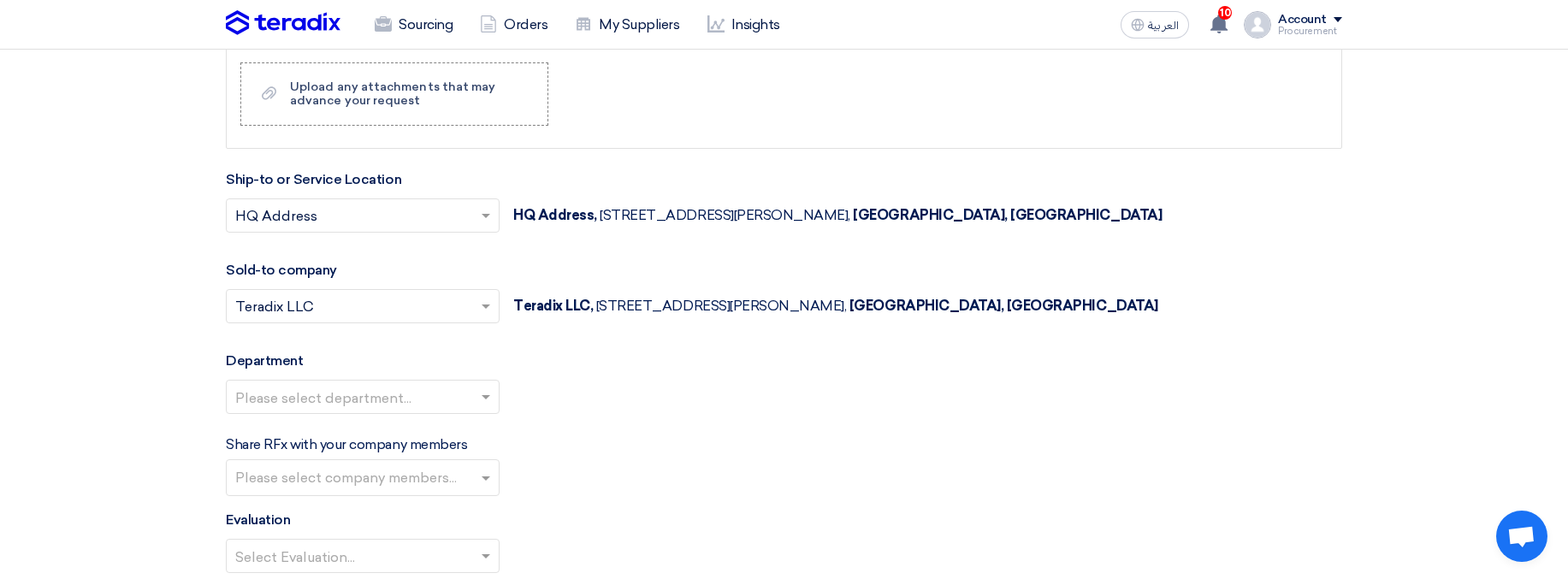
click at [349, 333] on input "text" at bounding box center [353, 398] width 238 height 28
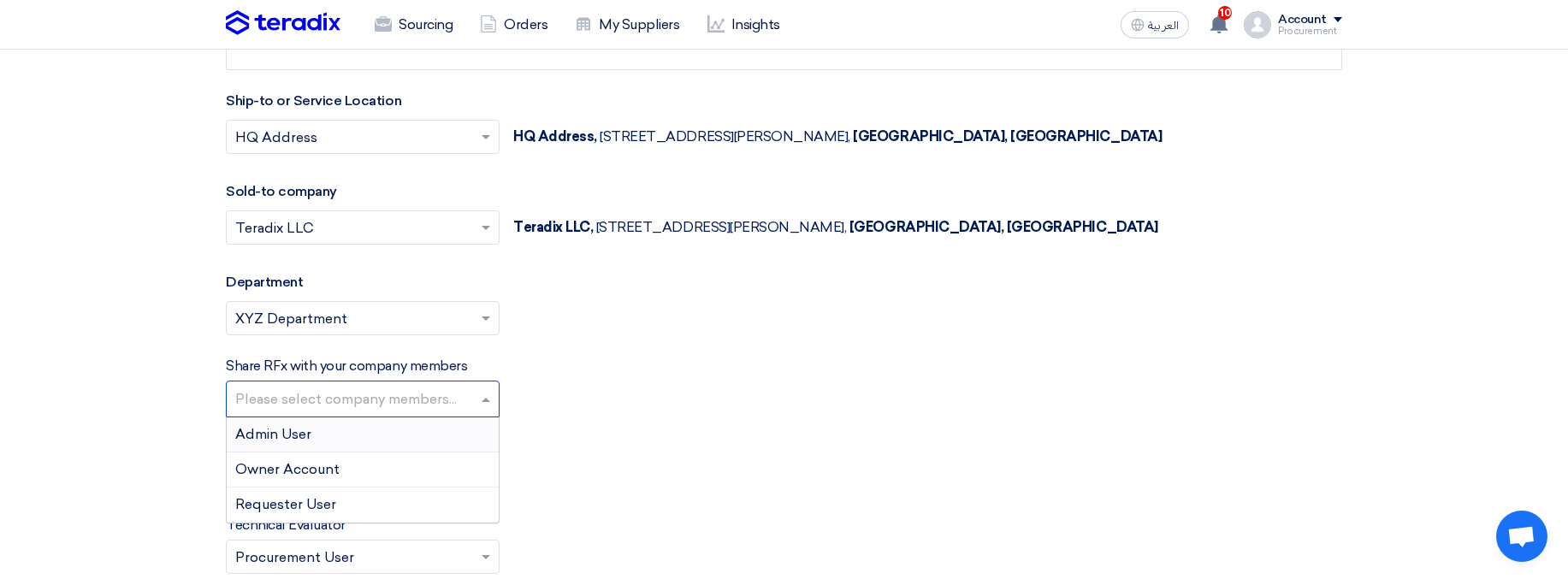
click at [349, 333] on input "text" at bounding box center [364, 400] width 259 height 28
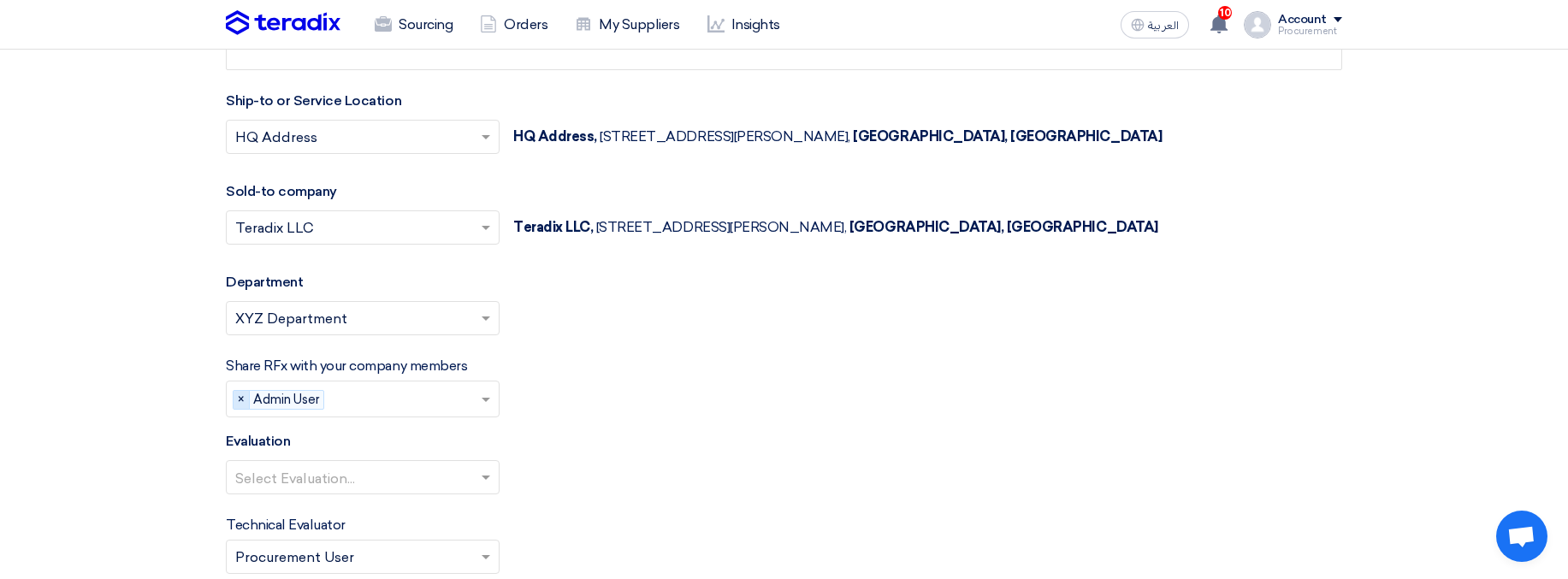
click at [243, 333] on span "×" at bounding box center [242, 400] width 16 height 19
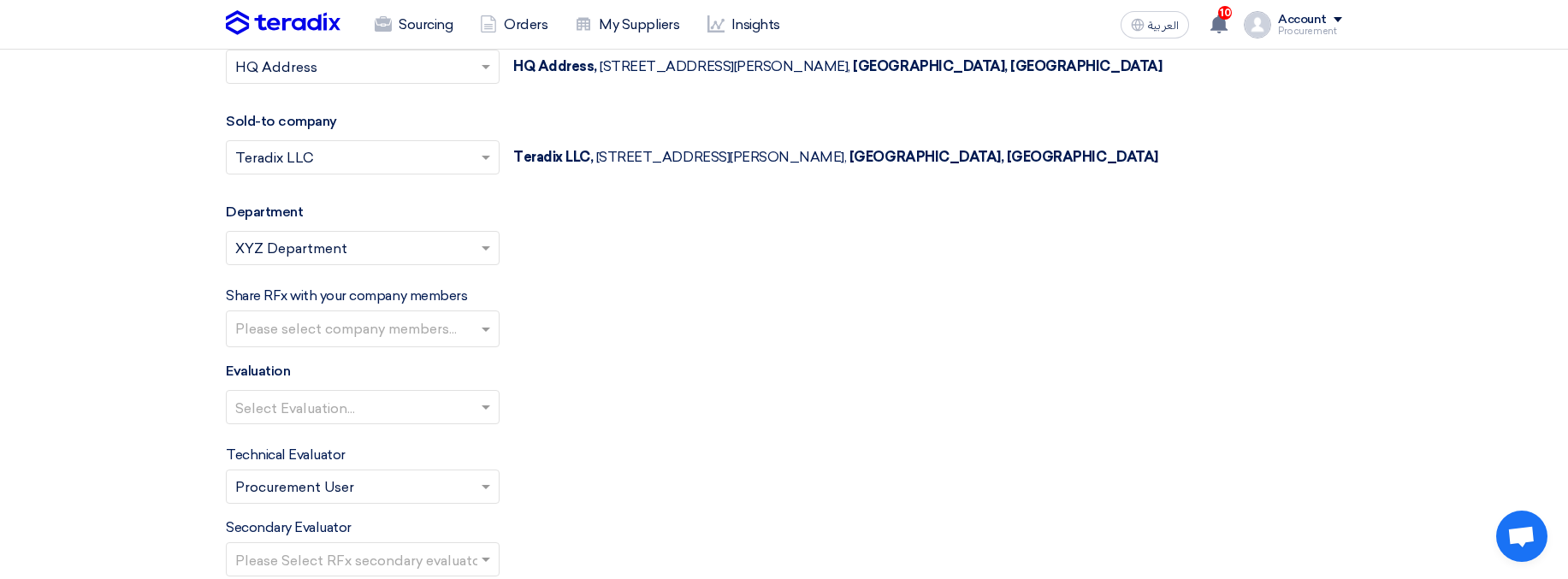
scroll to position [1987, 0]
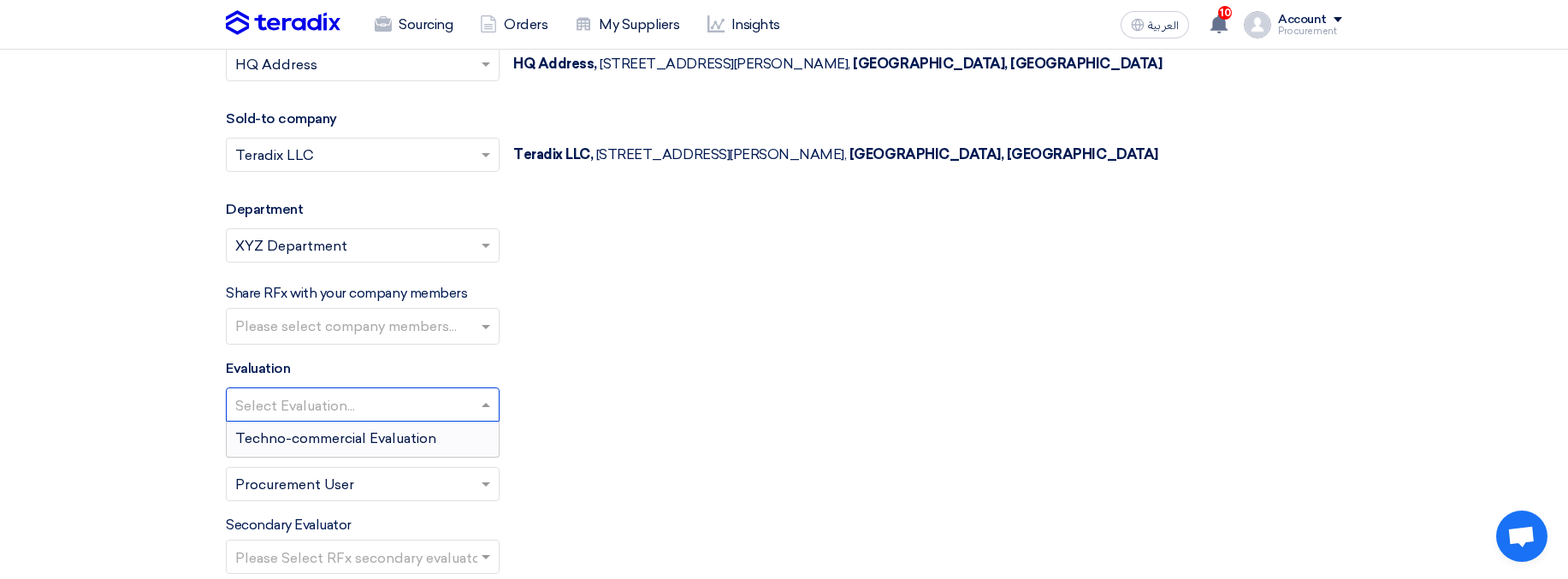
click at [243, 333] on input "text" at bounding box center [353, 406] width 238 height 28
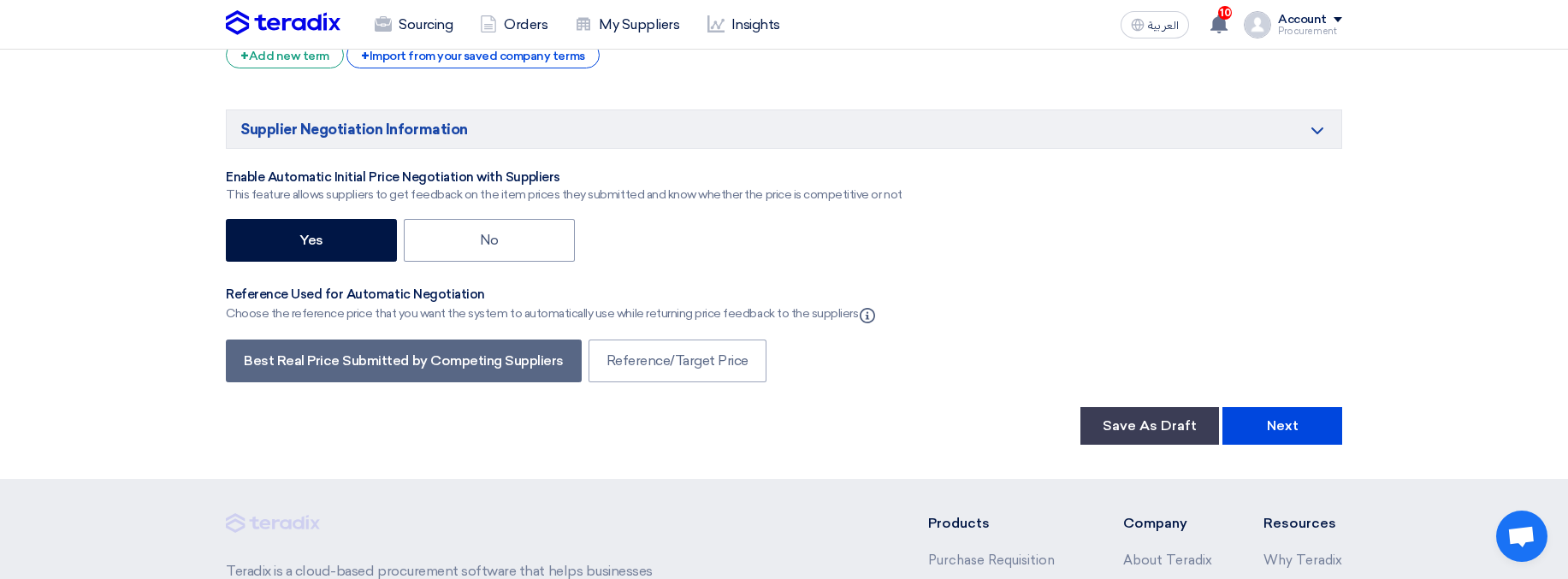
scroll to position [3017, 0]
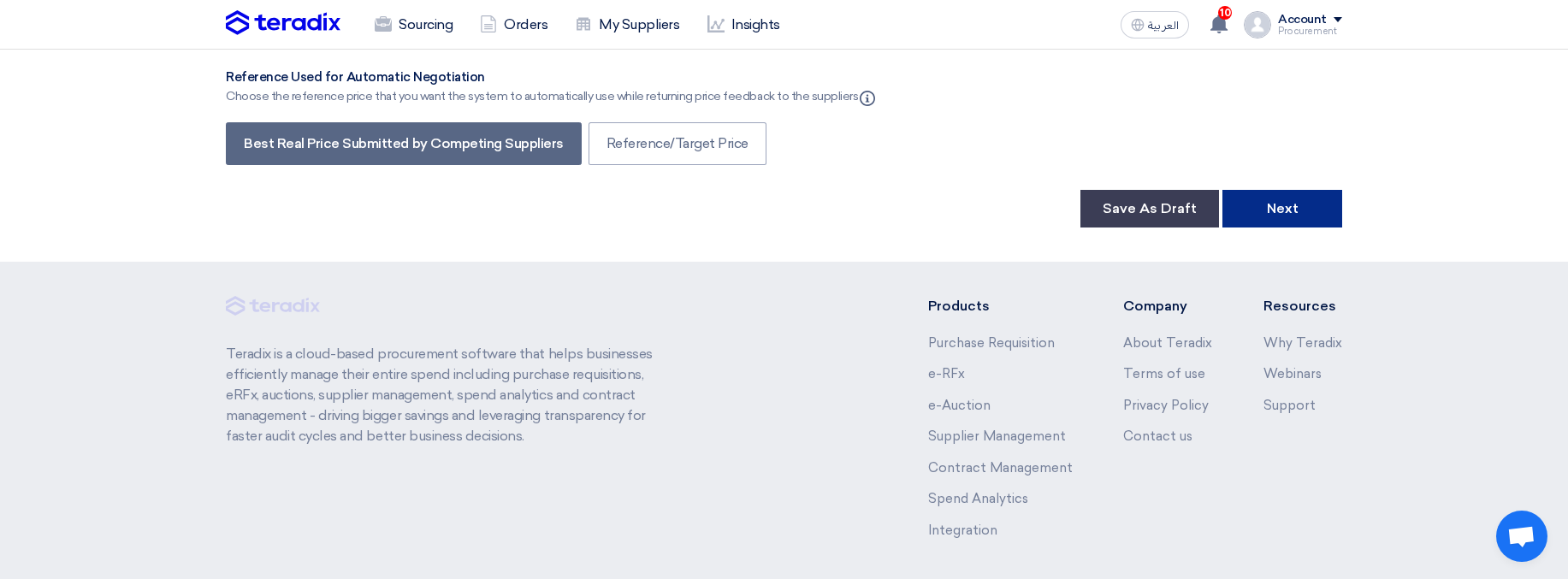
click at [1267, 211] on button "Next" at bounding box center [1283, 209] width 120 height 38
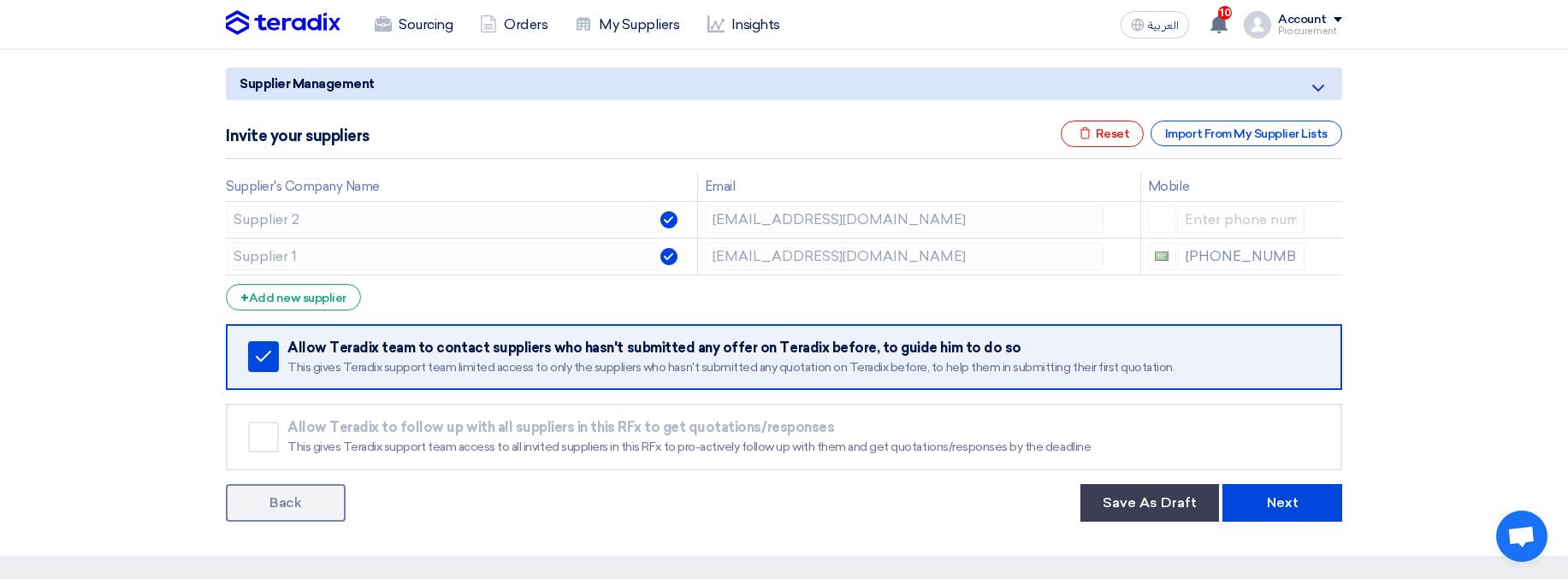
scroll to position [247, 0]
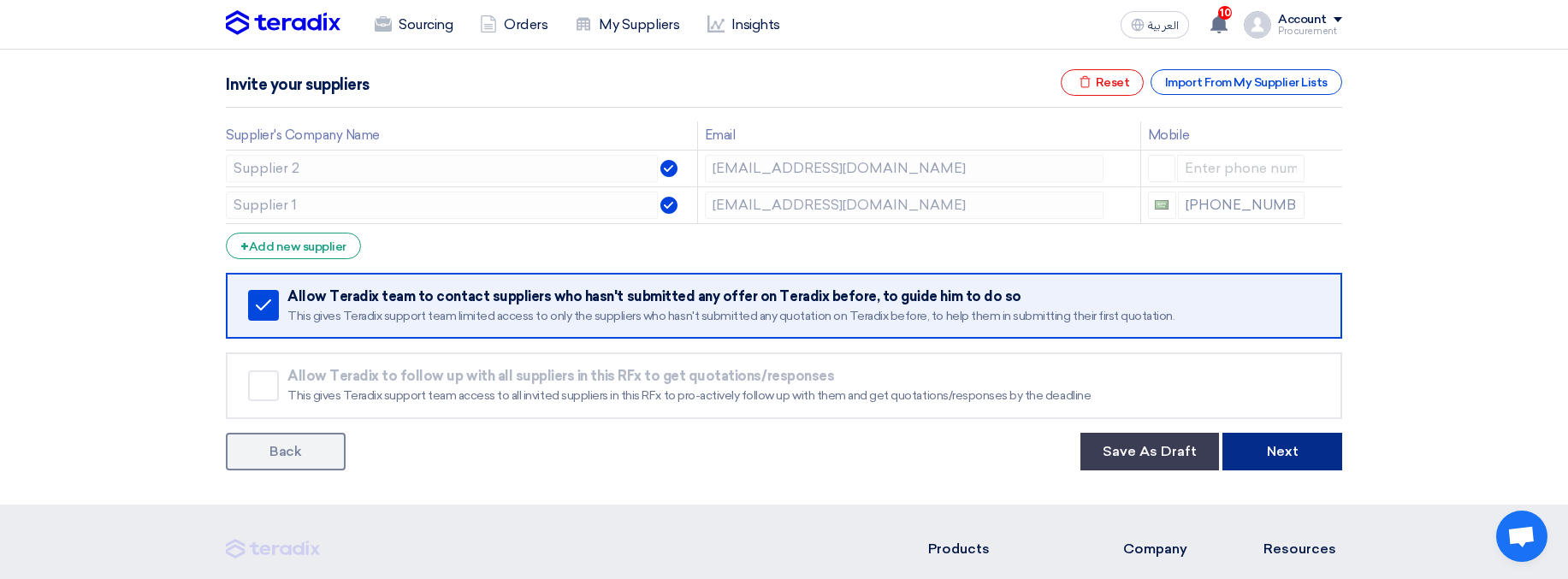
click at [1244, 333] on button "Next" at bounding box center [1283, 452] width 120 height 38
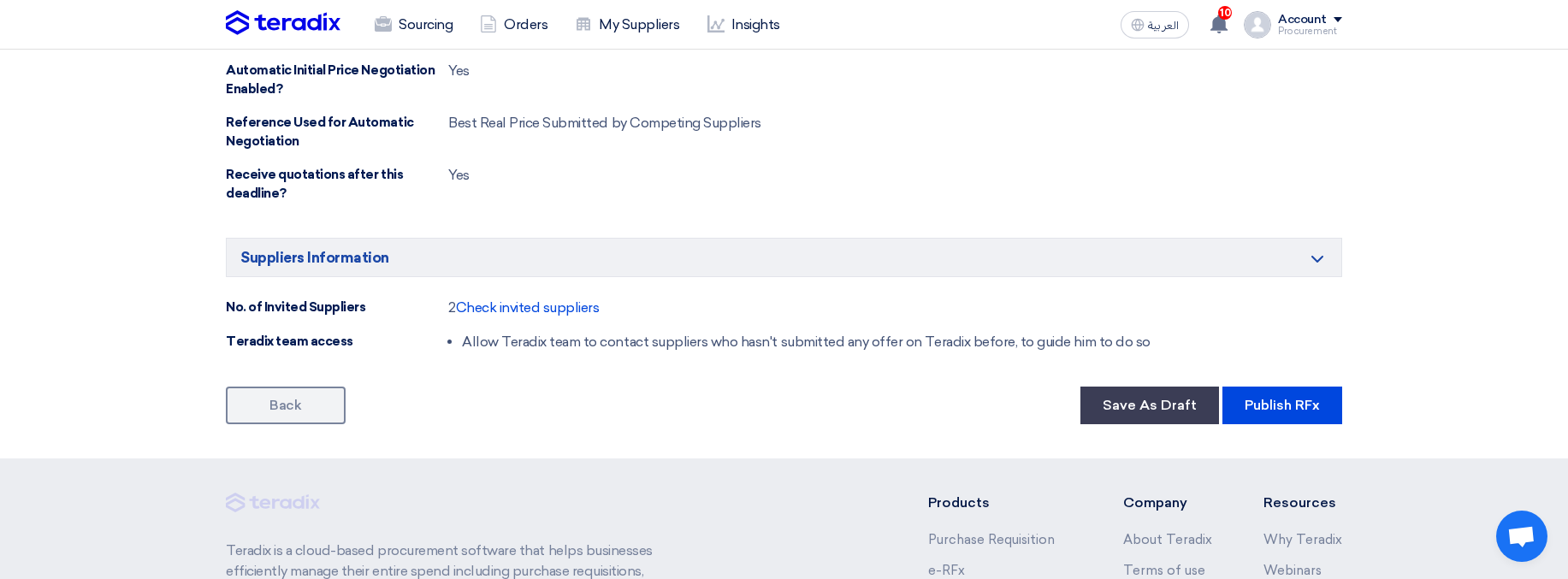
scroll to position [1202, 0]
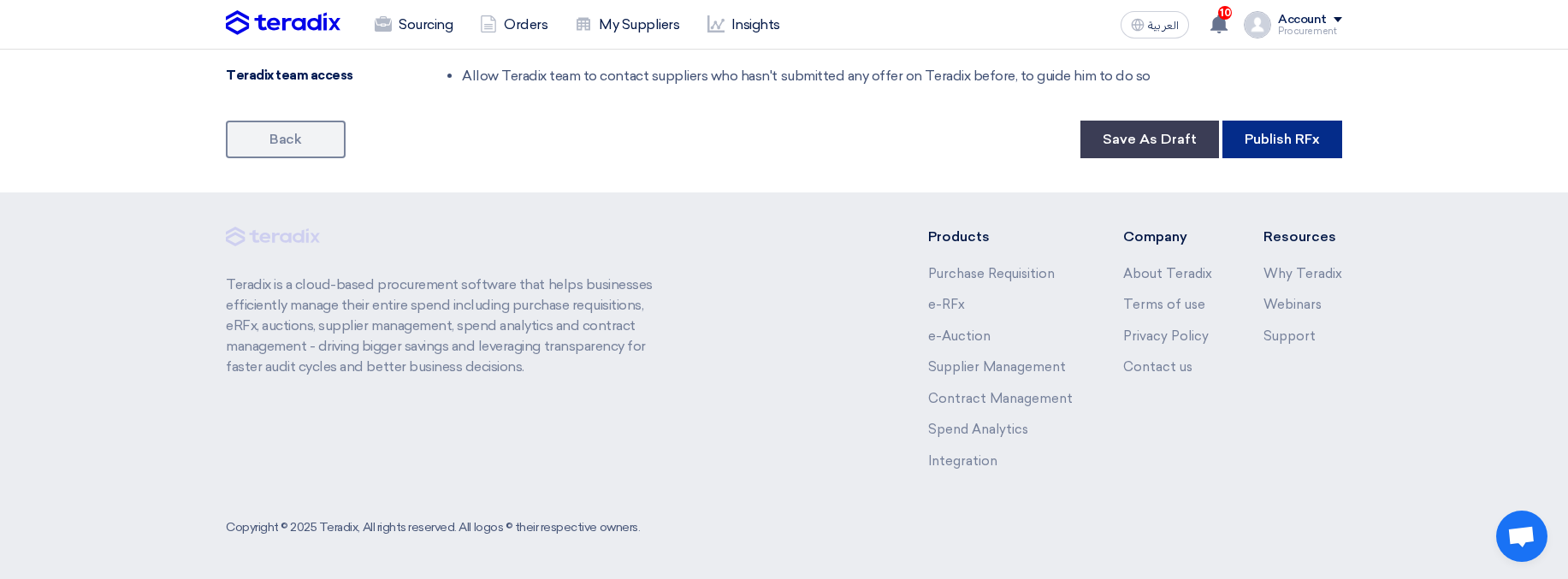
click at [1294, 156] on button "Publish RFx" at bounding box center [1283, 140] width 120 height 38
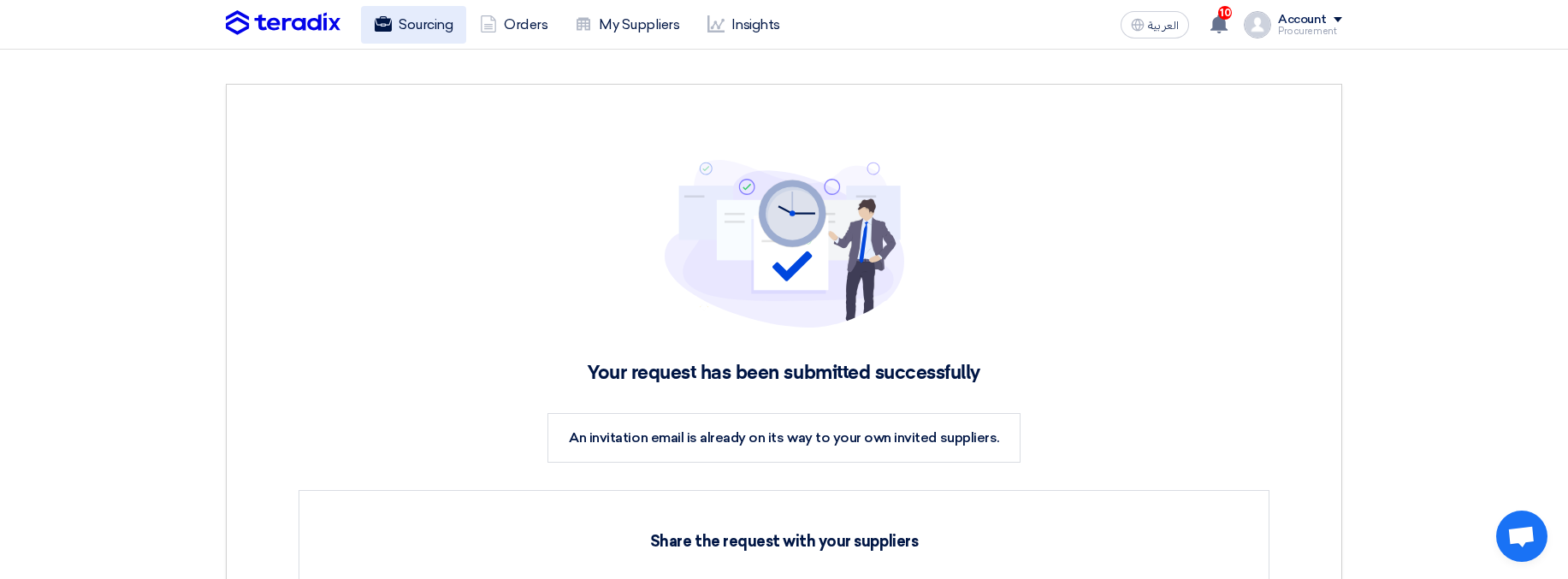
click at [427, 30] on link "Sourcing" at bounding box center [413, 25] width 105 height 38
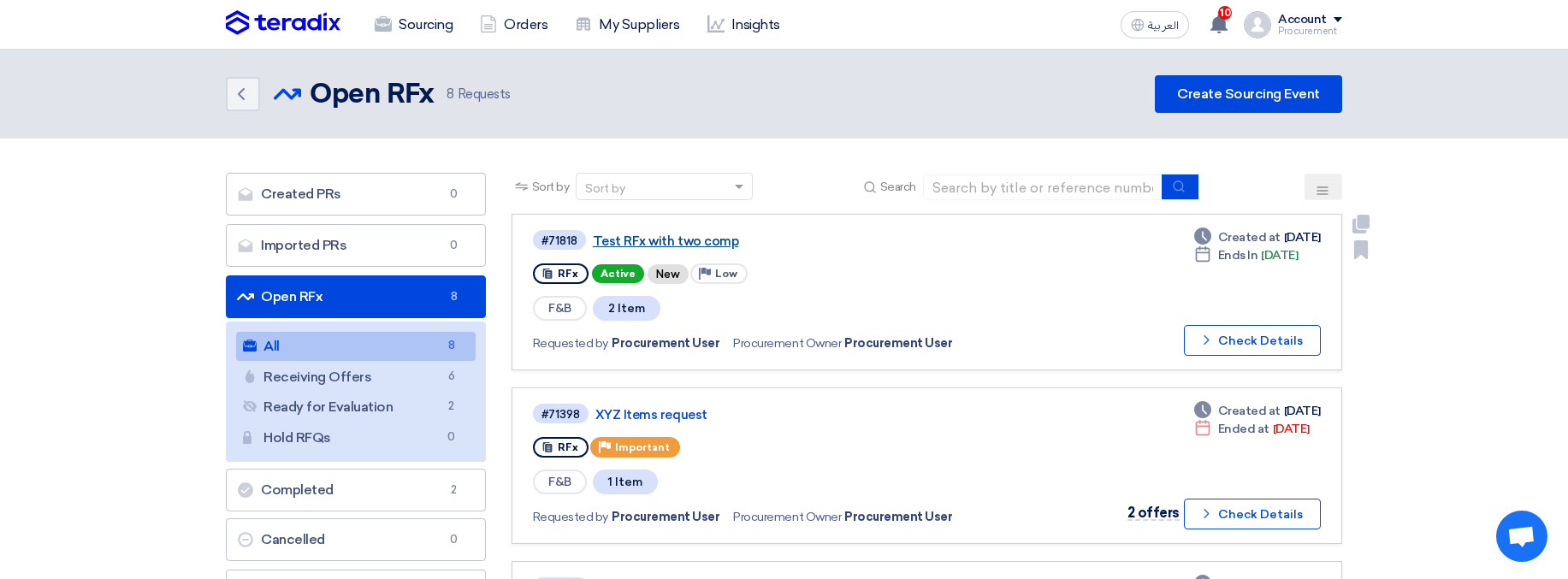
click at [663, 243] on link "Test RFx with two comp" at bounding box center [806, 241] width 428 height 15
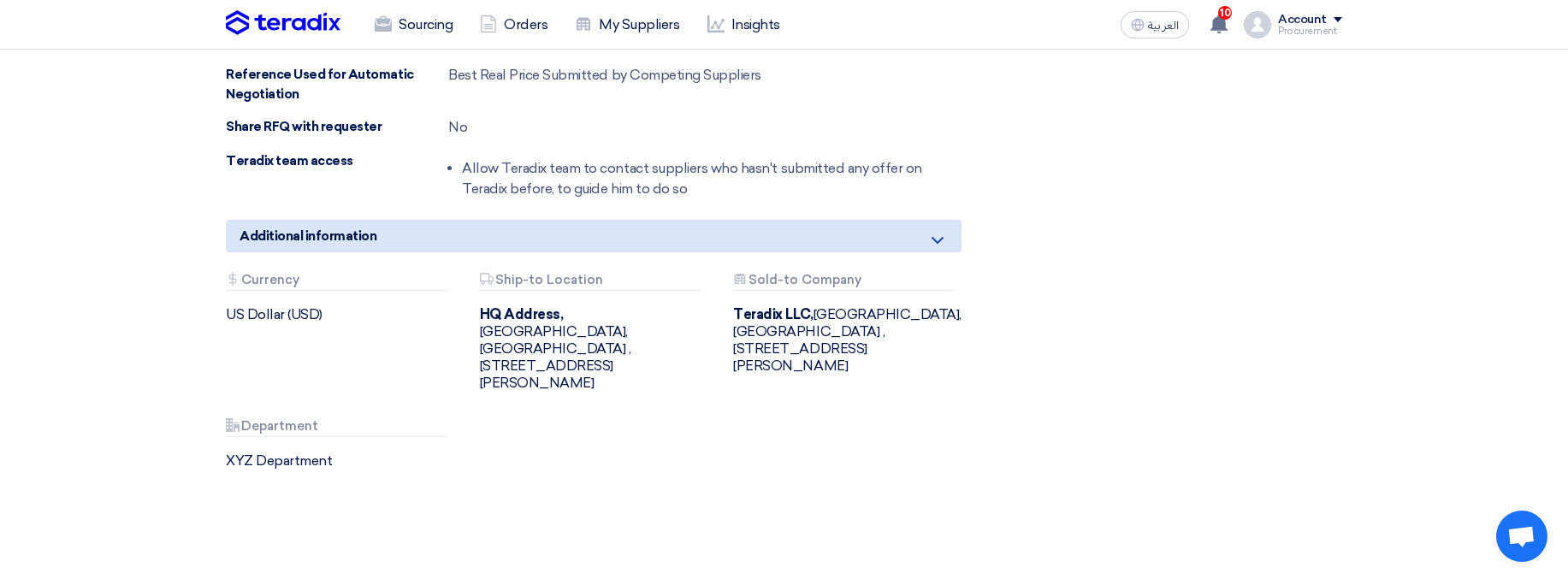
scroll to position [1013, 0]
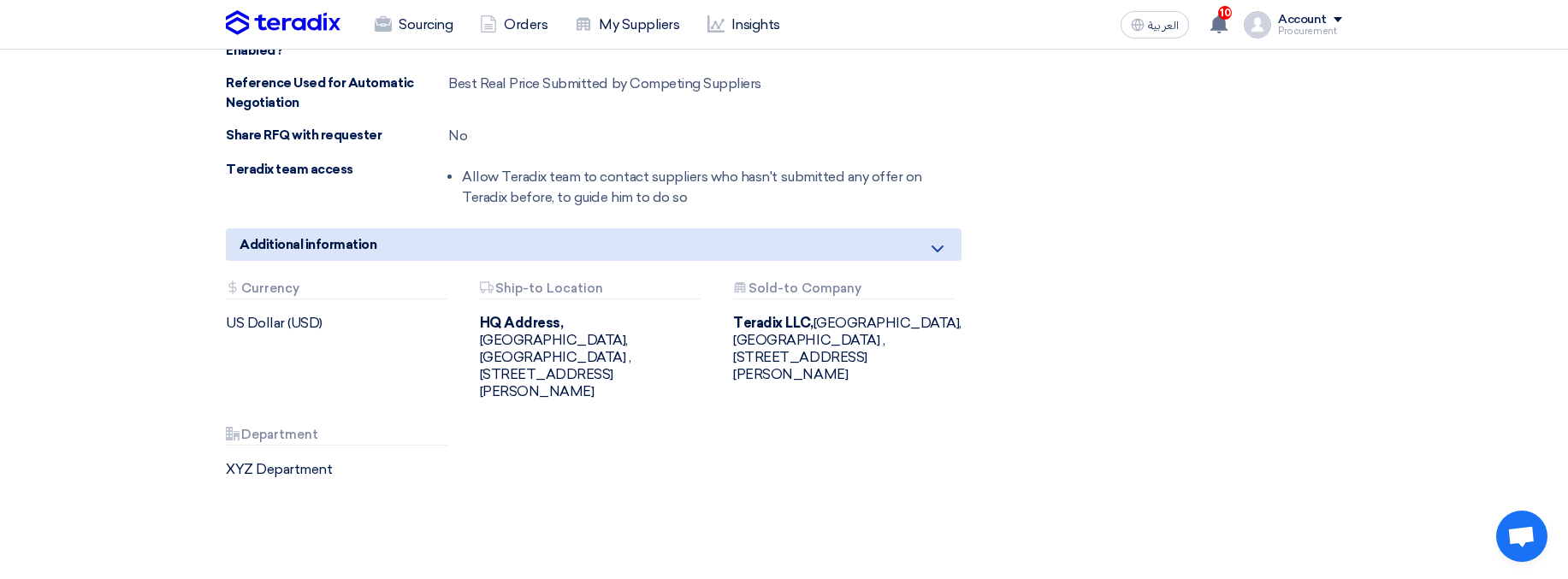
click at [771, 326] on b "Teradix LLC," at bounding box center [773, 323] width 80 height 16
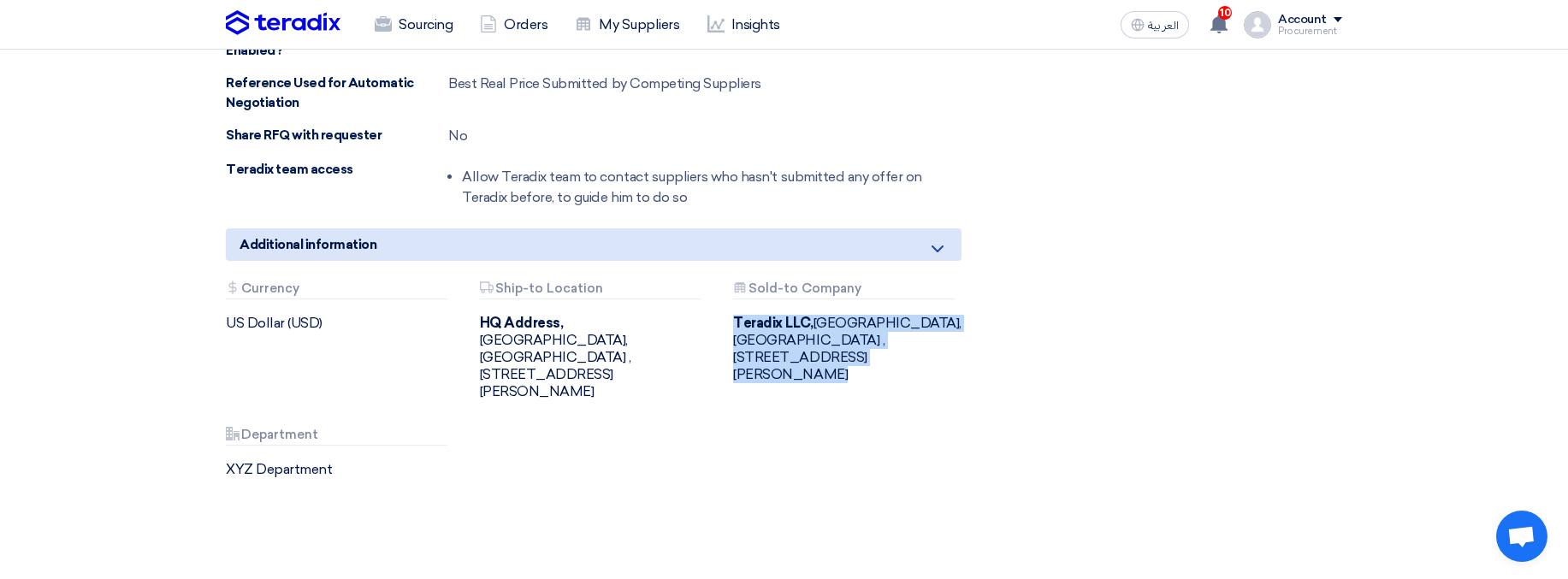
drag, startPoint x: 771, startPoint y: 326, endPoint x: 795, endPoint y: 384, distance: 62.8
click at [795, 333] on div "Attachments Currency US Dollar (USD) Attachments Ship-to Location HQ Address, R…" at bounding box center [593, 393] width 761 height 224
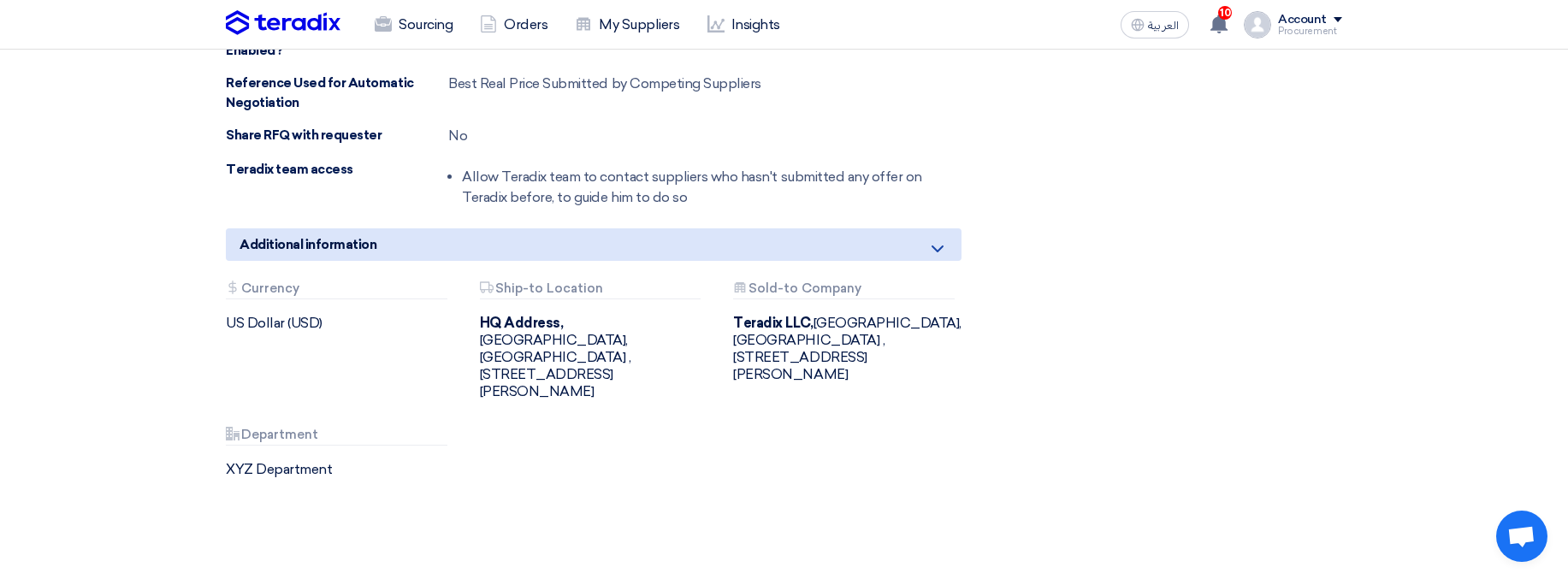
scroll to position [0, 0]
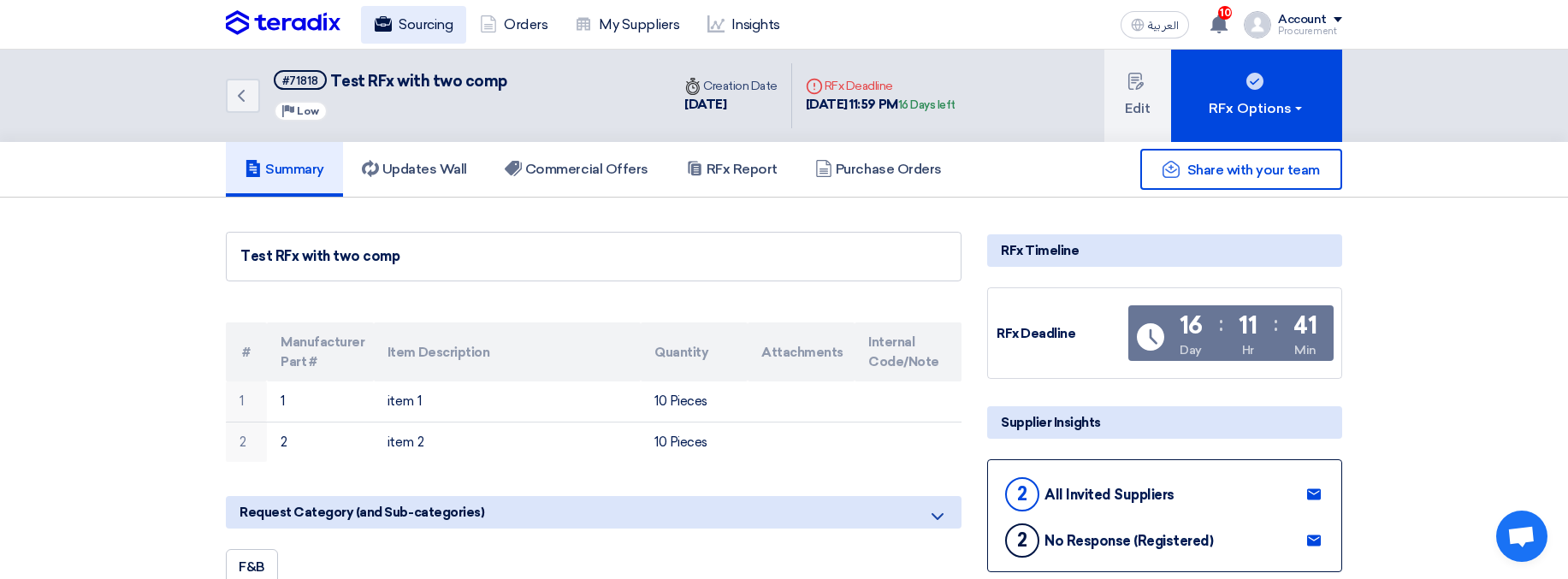
click at [388, 27] on use at bounding box center [383, 23] width 17 height 15
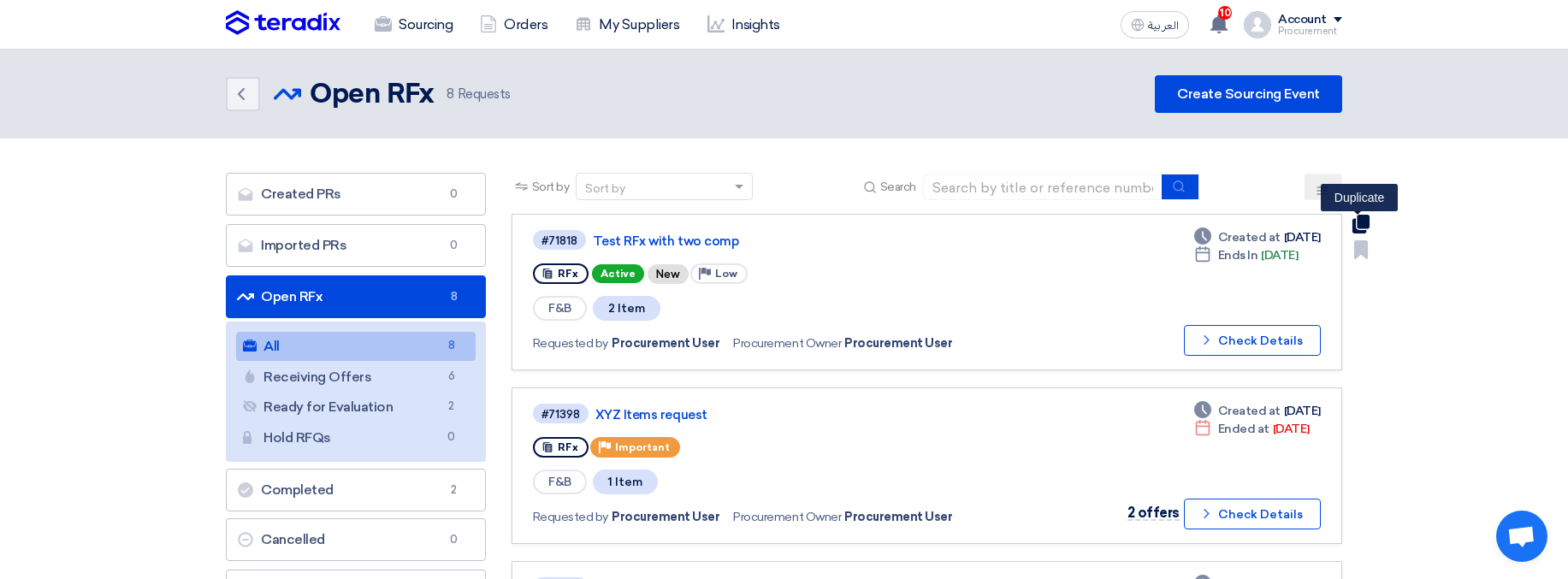
click at [1355, 221] on use at bounding box center [1361, 224] width 17 height 19
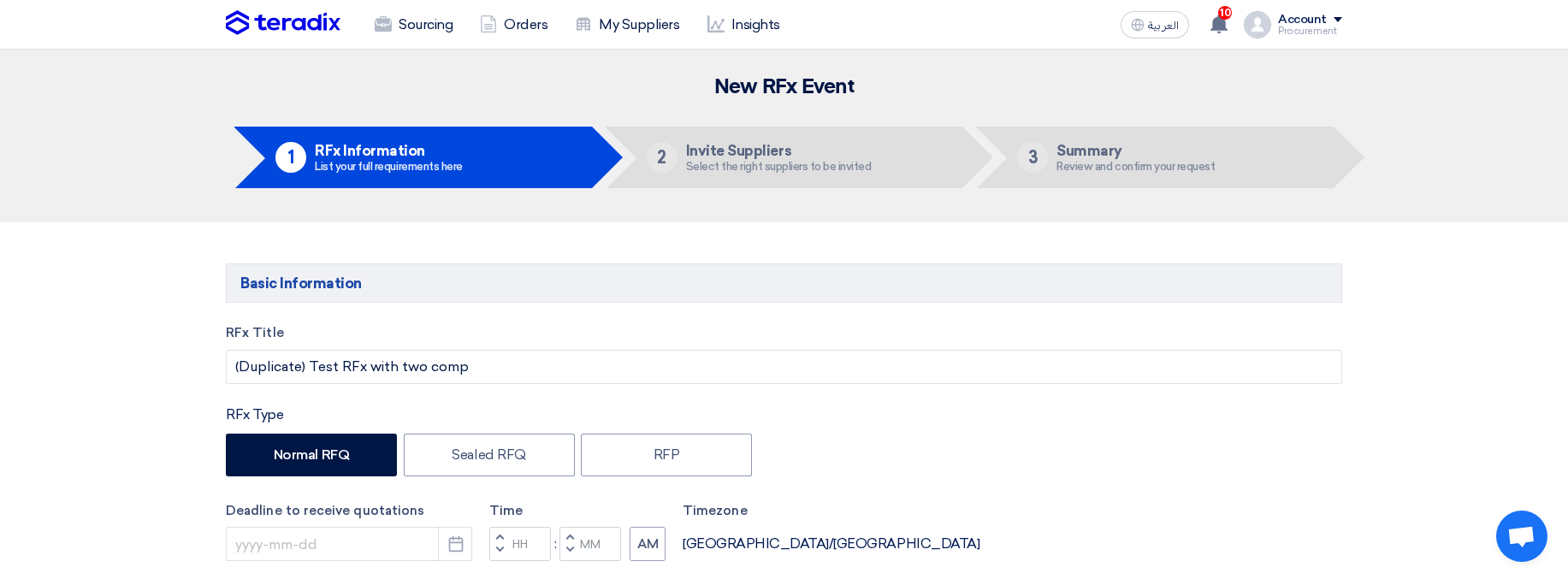
type input "10/31/2025"
type input "11"
type input "59"
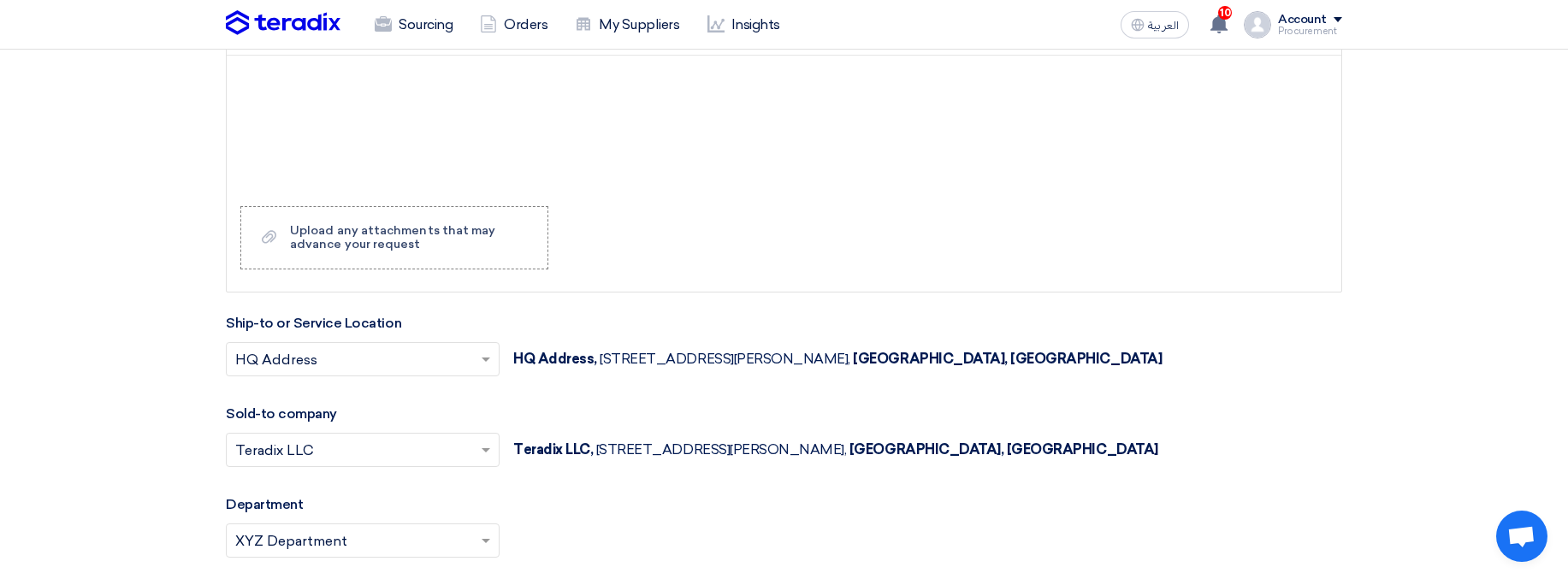
scroll to position [1701, 0]
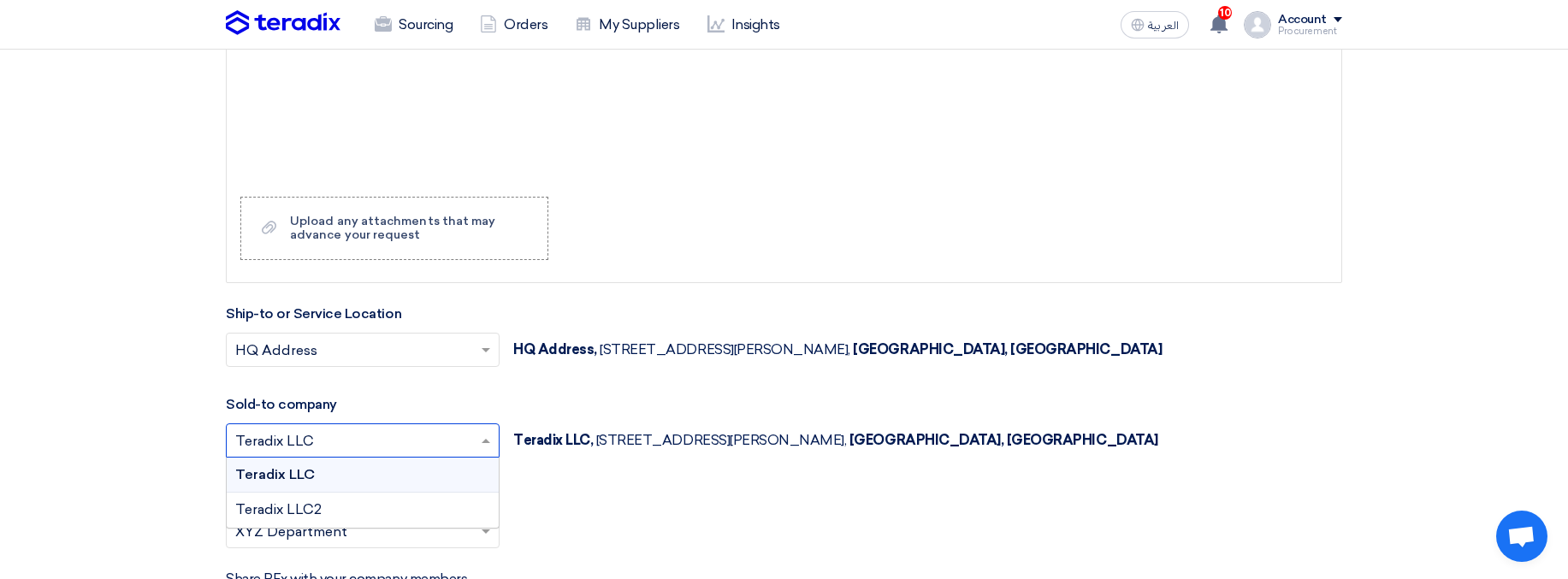
click at [363, 333] on input "text" at bounding box center [353, 442] width 238 height 28
click at [319, 333] on span "Teradix LLC2" at bounding box center [278, 509] width 86 height 16
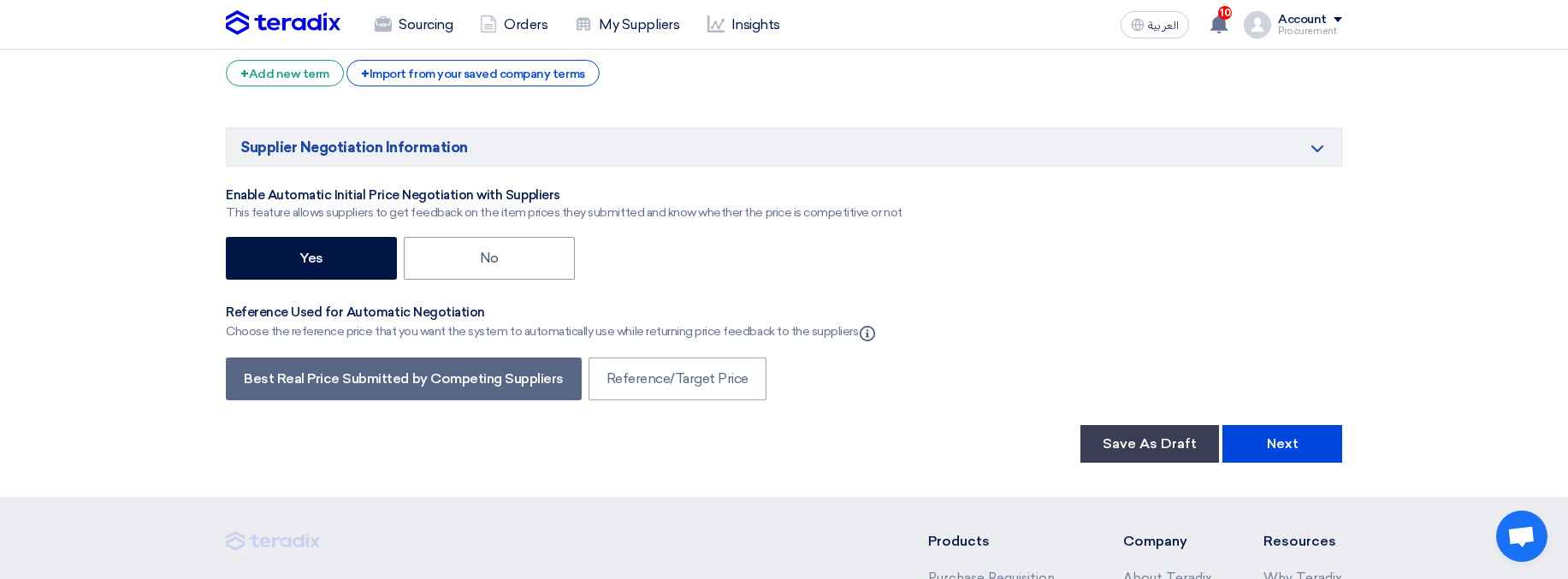
scroll to position [2834, 0]
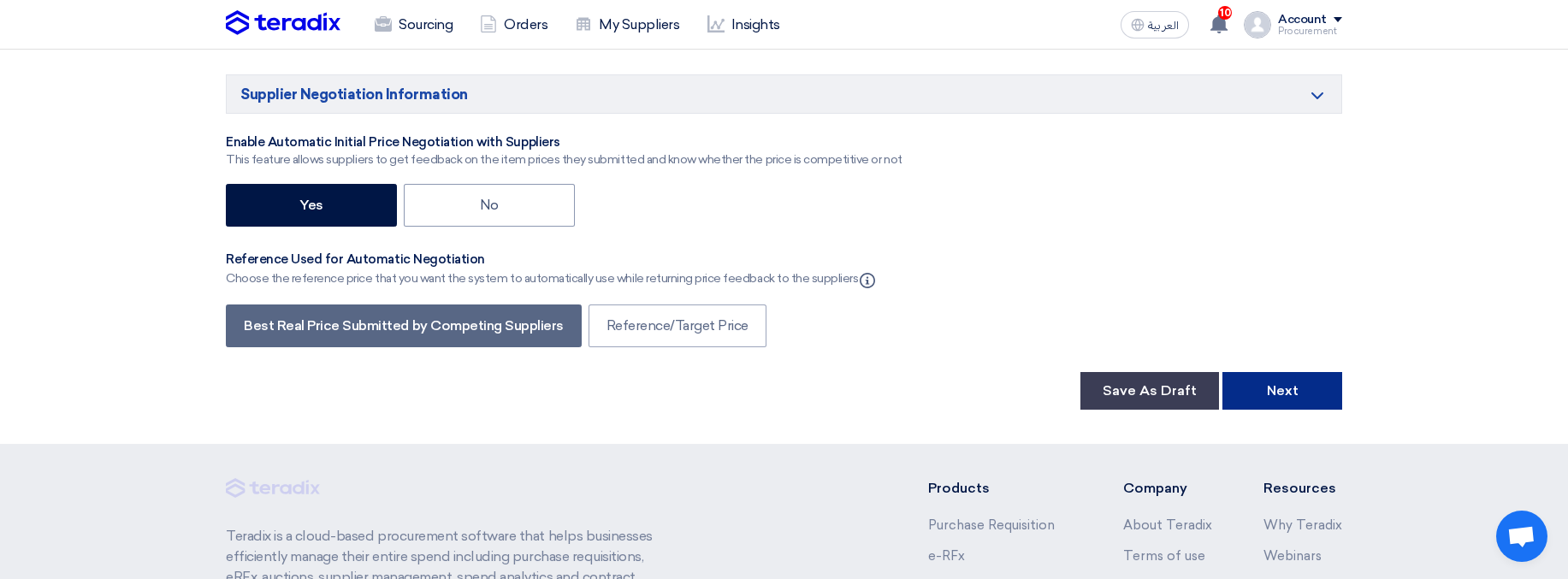
click at [1261, 333] on button "Next" at bounding box center [1283, 391] width 120 height 38
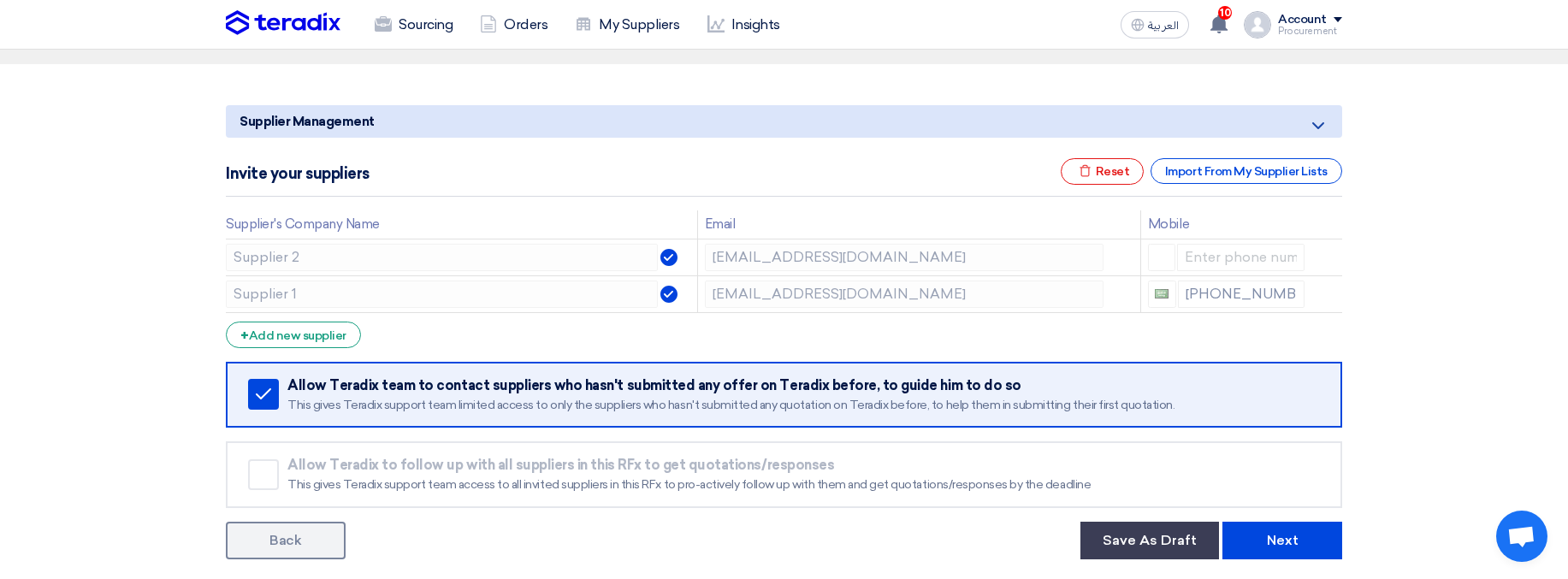
scroll to position [160, 0]
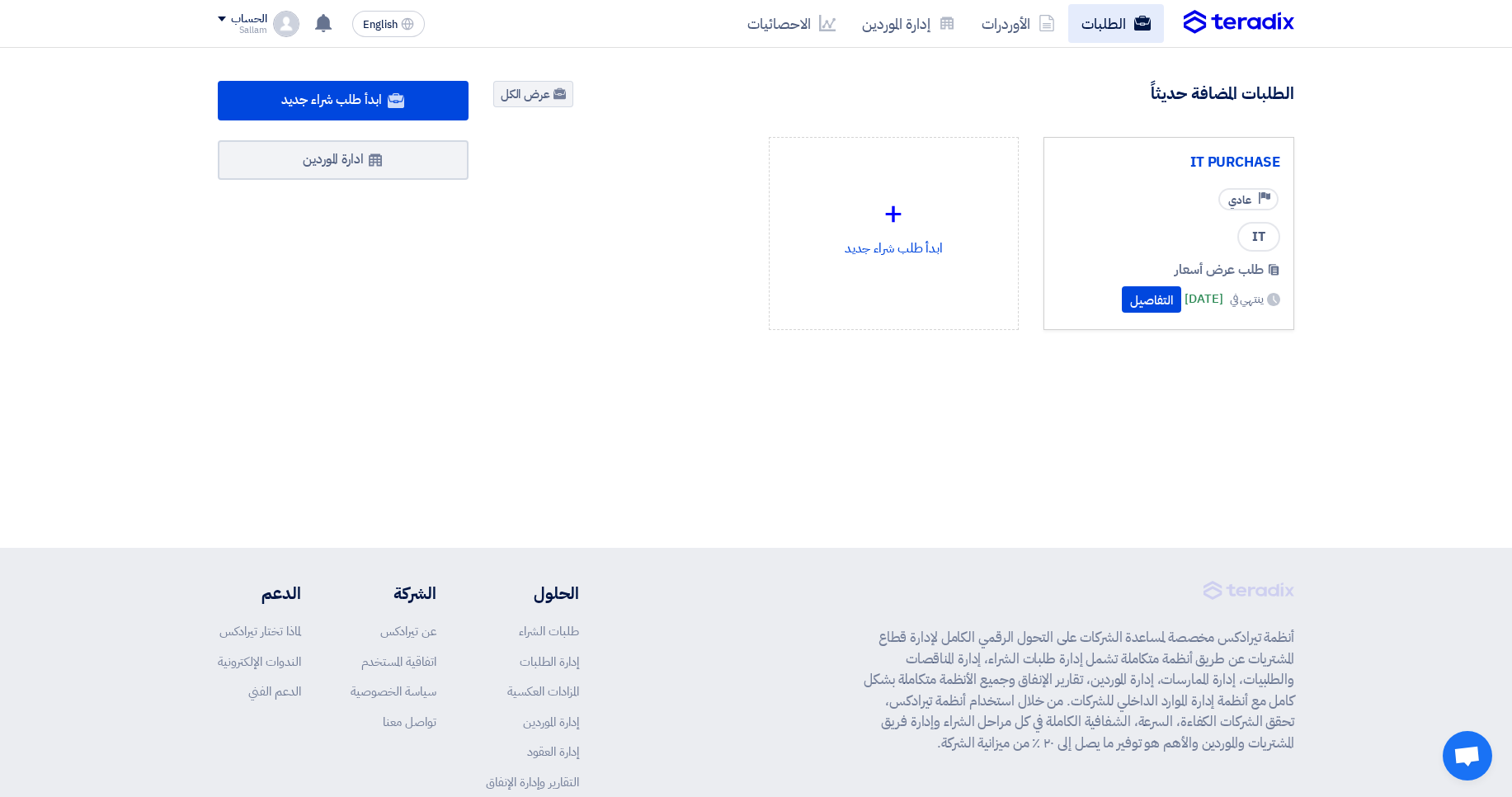
click at [1119, 26] on link "الطلبات" at bounding box center [1116, 23] width 96 height 39
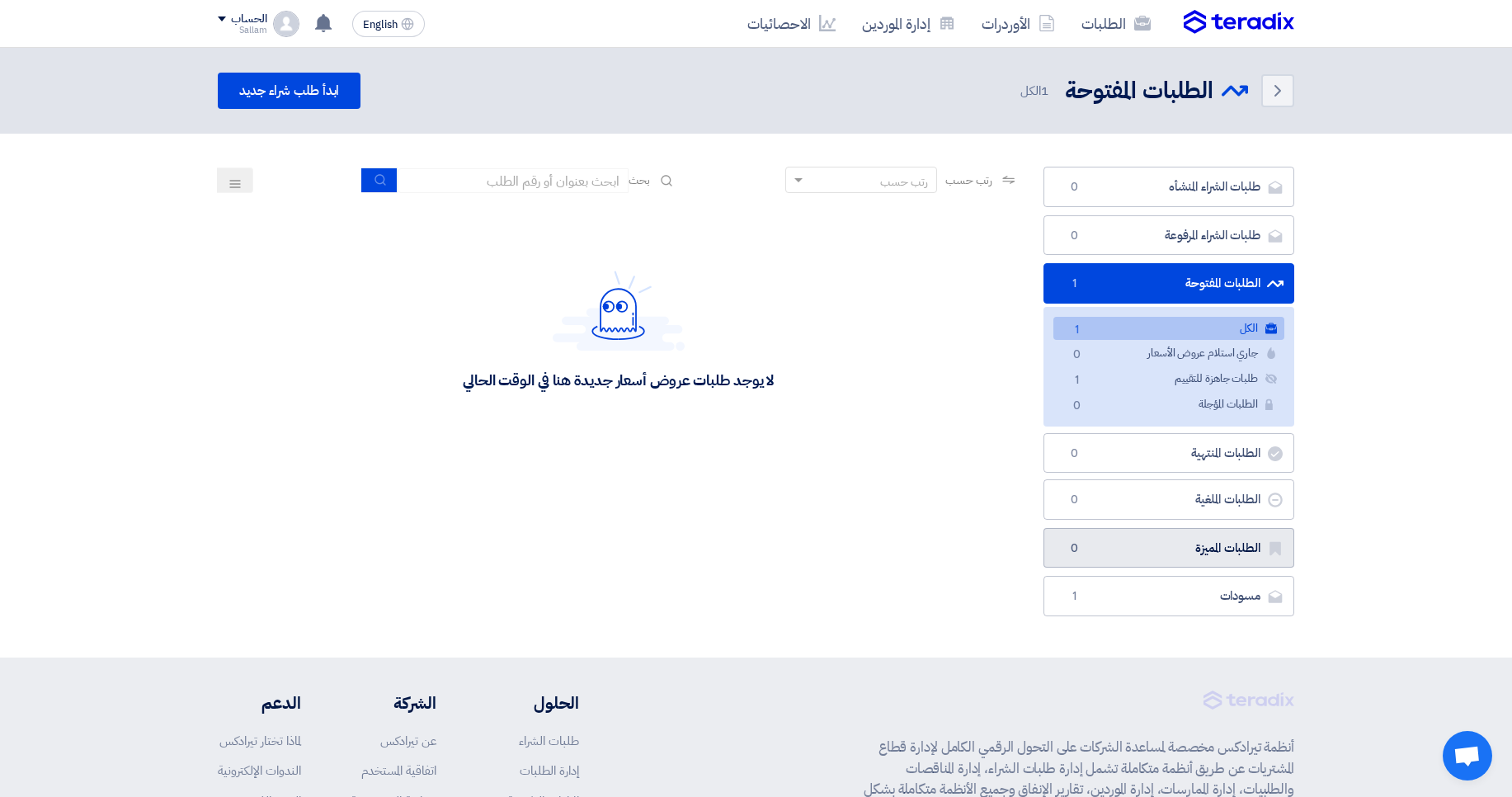
click at [1203, 554] on link "الطلبات المميزة الطلبات المميزة 0" at bounding box center [1169, 548] width 251 height 41
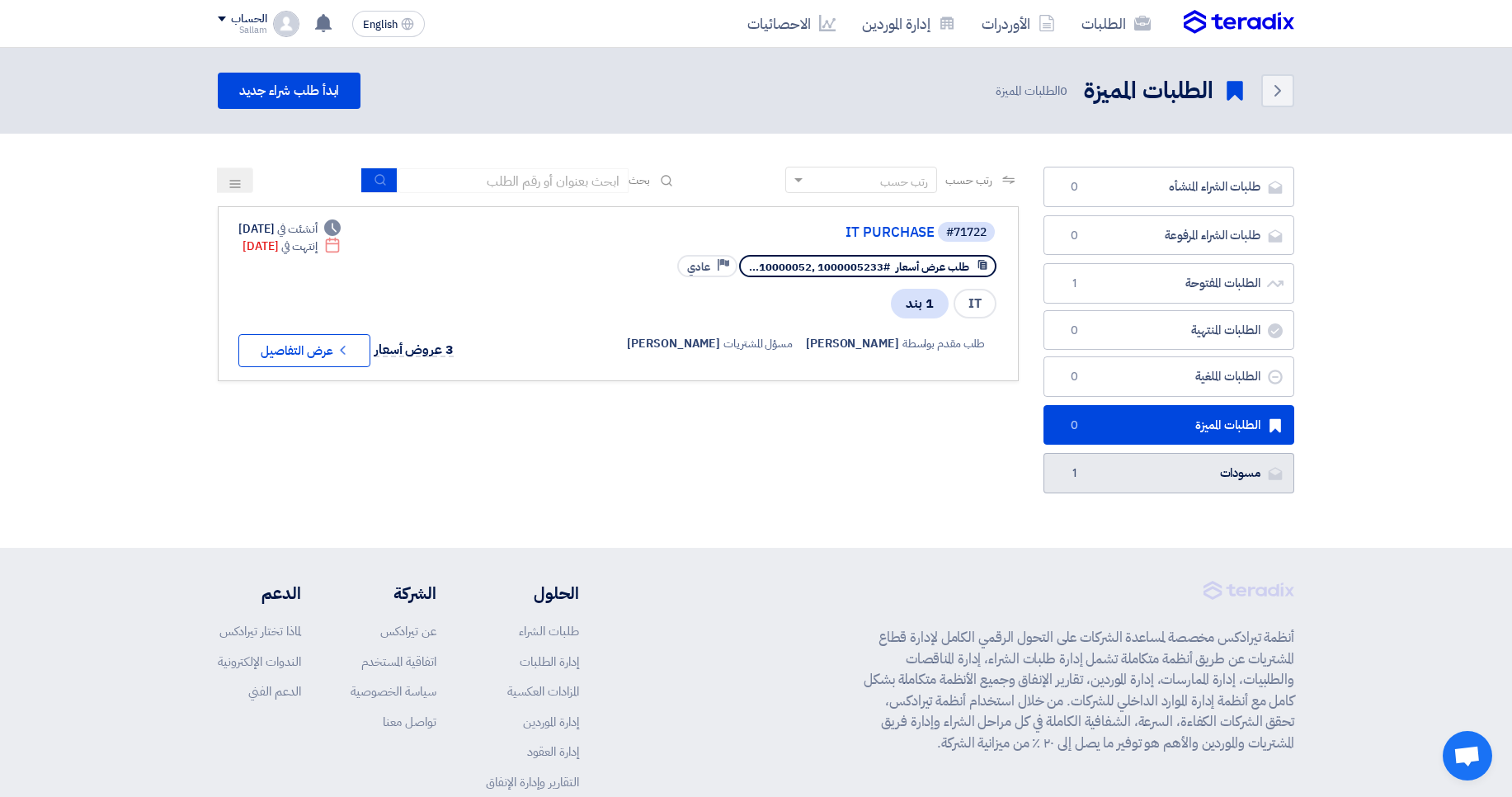
click at [1225, 481] on link "مسودات [GEOGRAPHIC_DATA] 1" at bounding box center [1169, 473] width 251 height 41
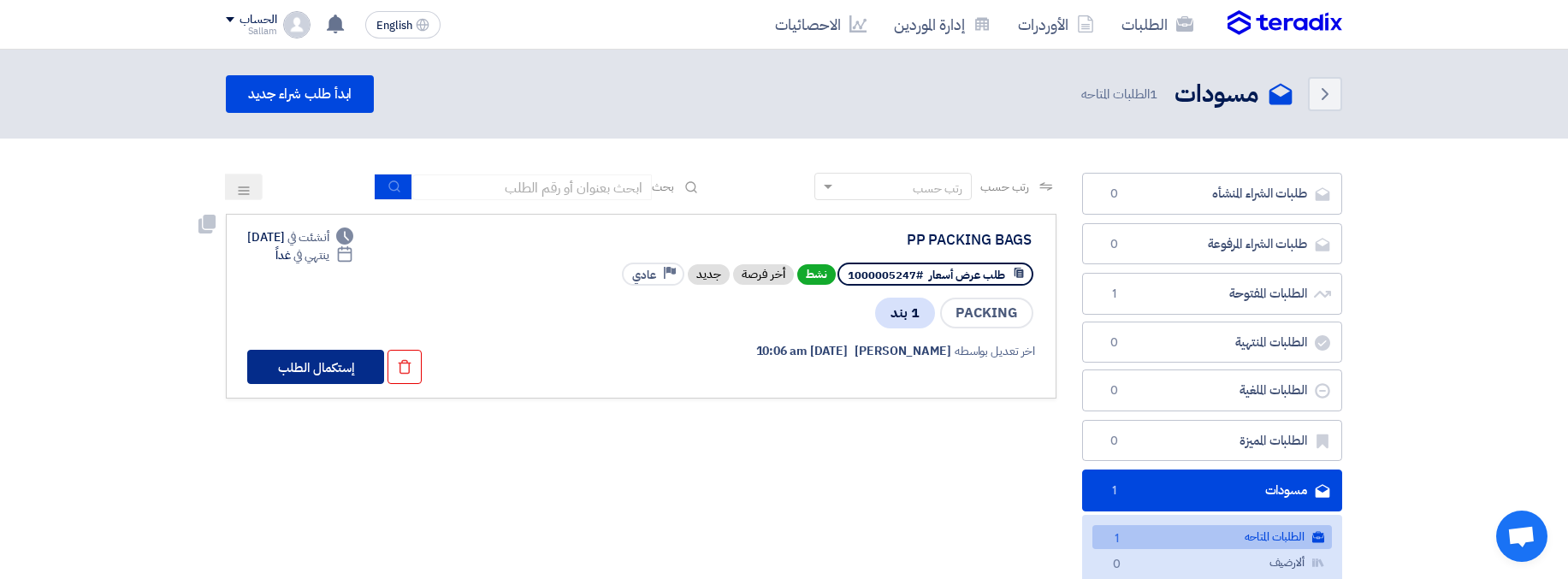
click at [279, 373] on button "إستكمال الطلب" at bounding box center [316, 367] width 137 height 34
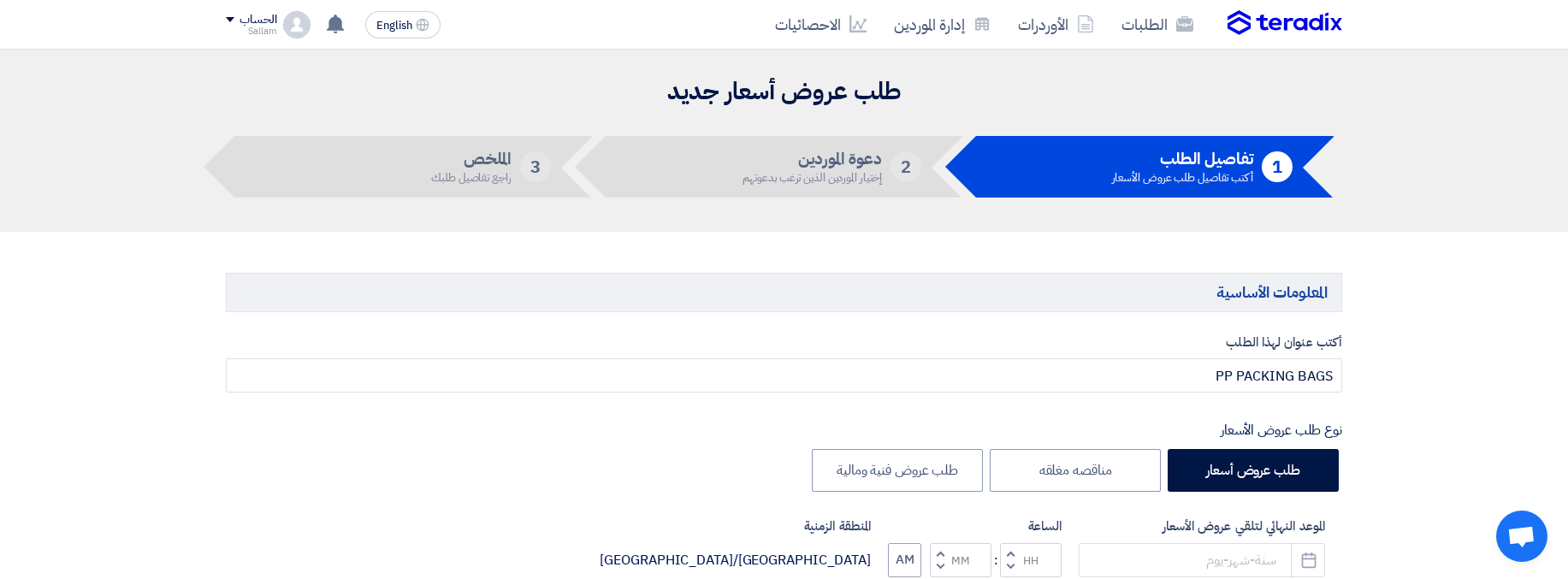
type input "[DATE]"
type input "11"
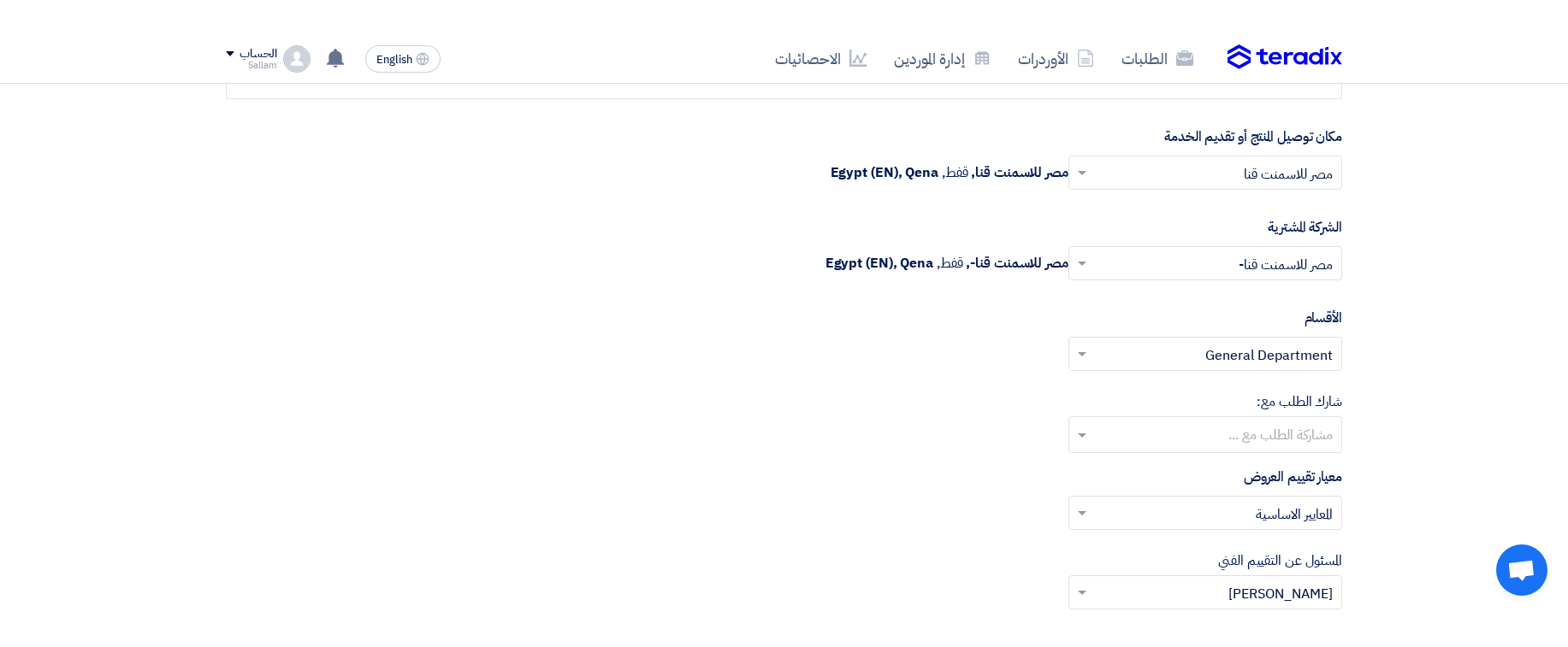
scroll to position [1877, 0]
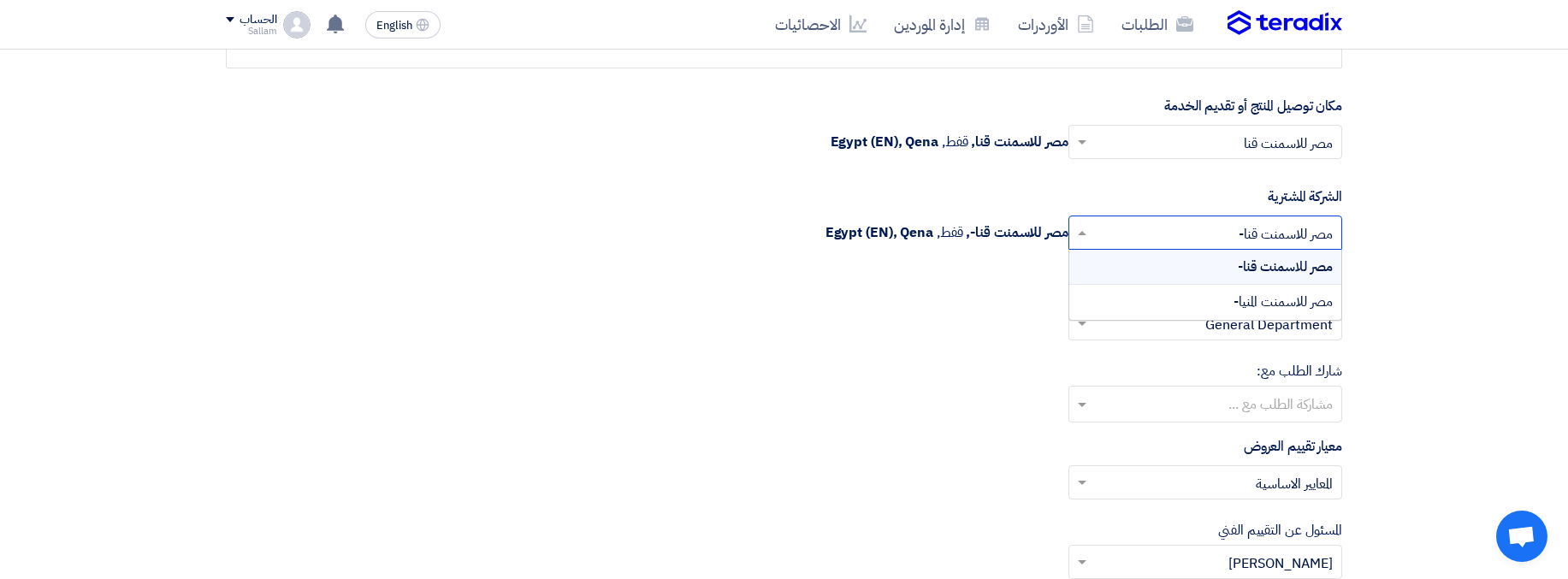
click at [1187, 227] on input "text" at bounding box center [1214, 234] width 239 height 28
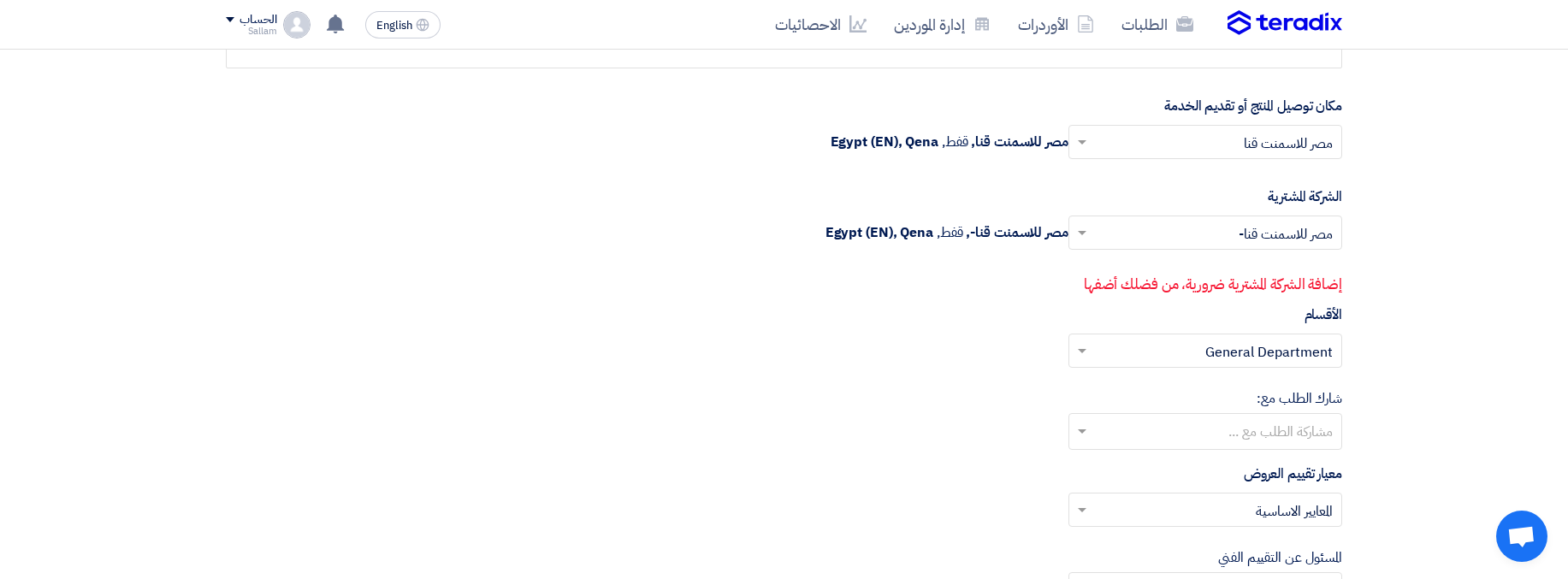
click at [1238, 233] on input "text" at bounding box center [1214, 234] width 239 height 28
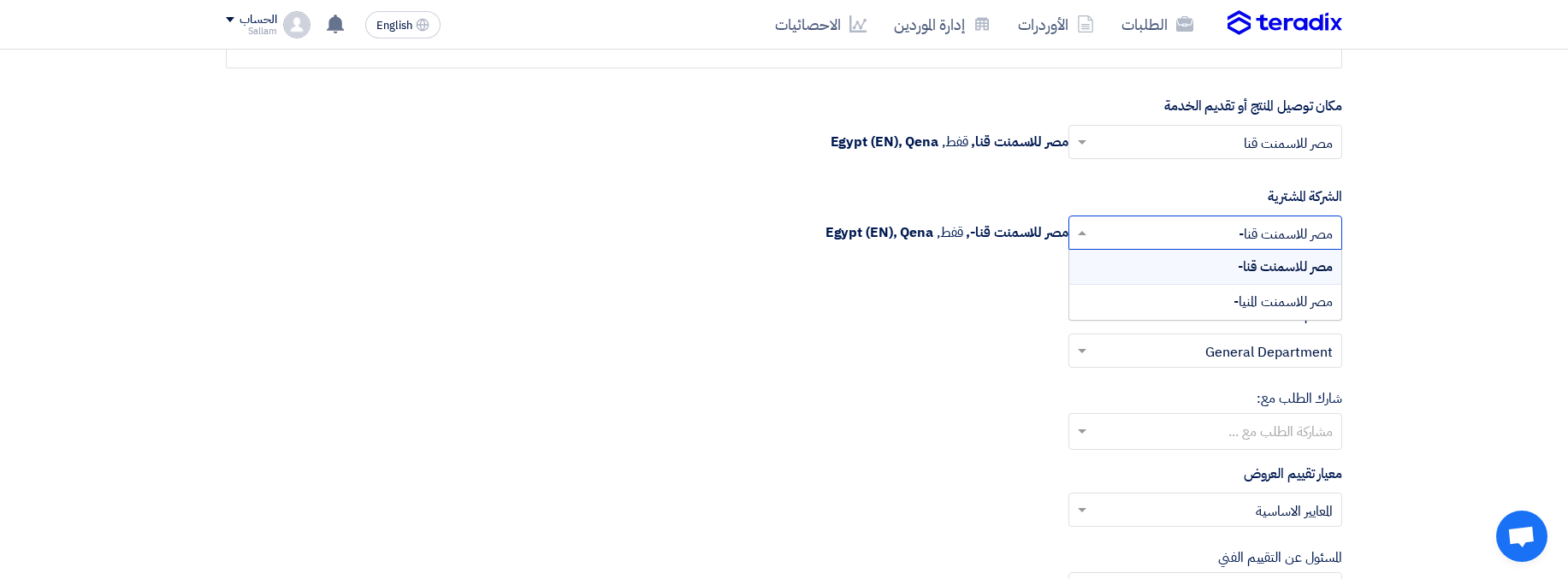
click at [1269, 225] on input "text" at bounding box center [1214, 234] width 239 height 28
click at [1243, 308] on span "مصر للاسمنت المنيا-" at bounding box center [1283, 301] width 100 height 21
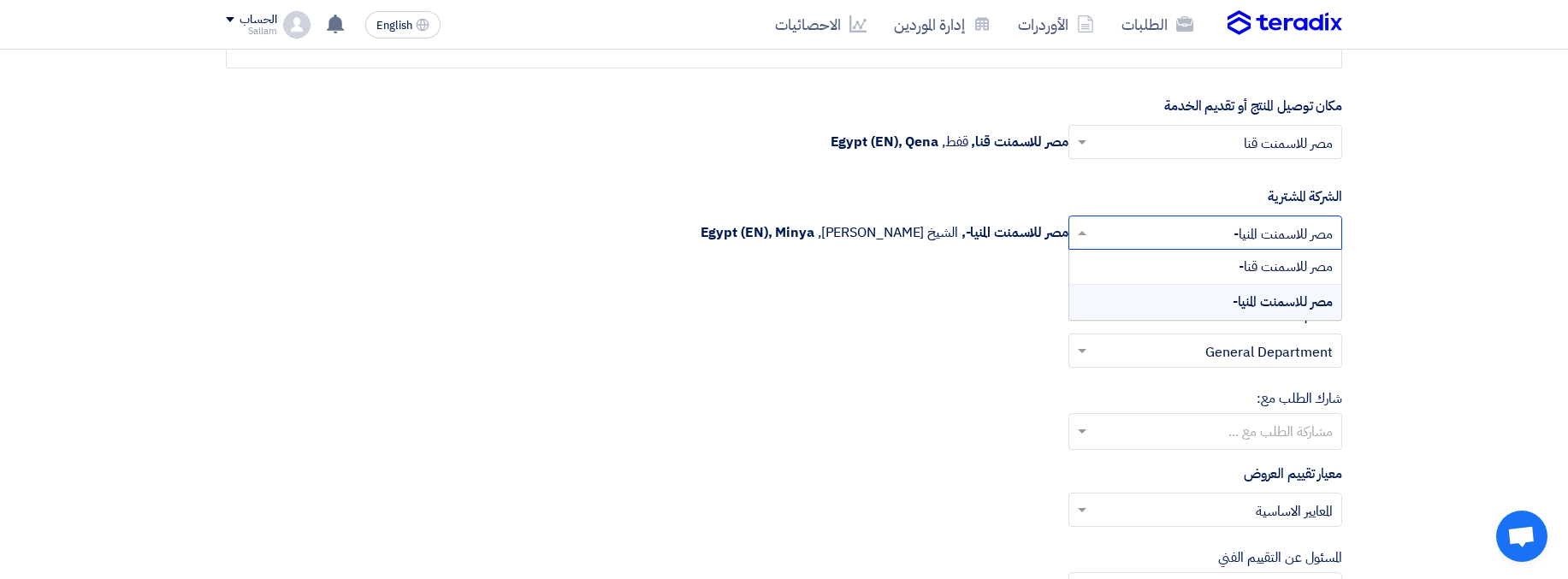
click at [1293, 229] on input "text" at bounding box center [1214, 234] width 239 height 28
click at [1260, 271] on span "مصر للاسمنت قنا-" at bounding box center [1286, 266] width 94 height 21
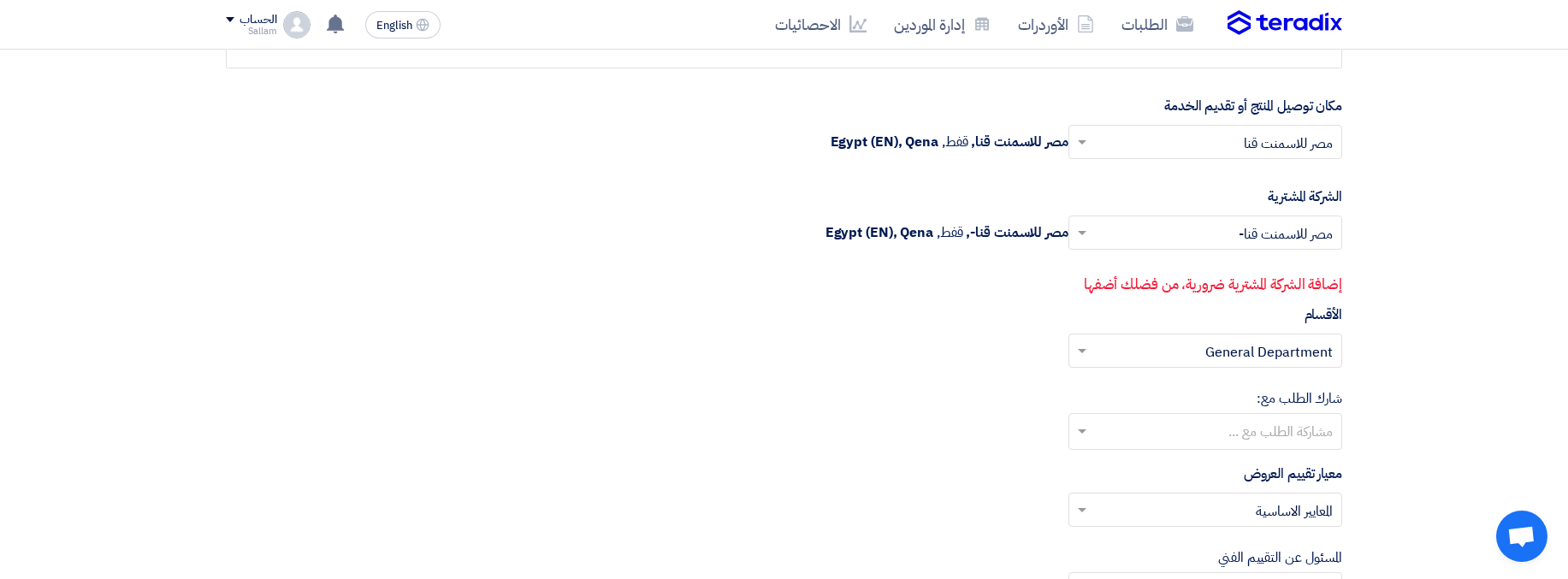
click at [1240, 286] on p "إضافة الشركة المشترية ضرورية، من فضلك أضفها" at bounding box center [784, 284] width 1115 height 22
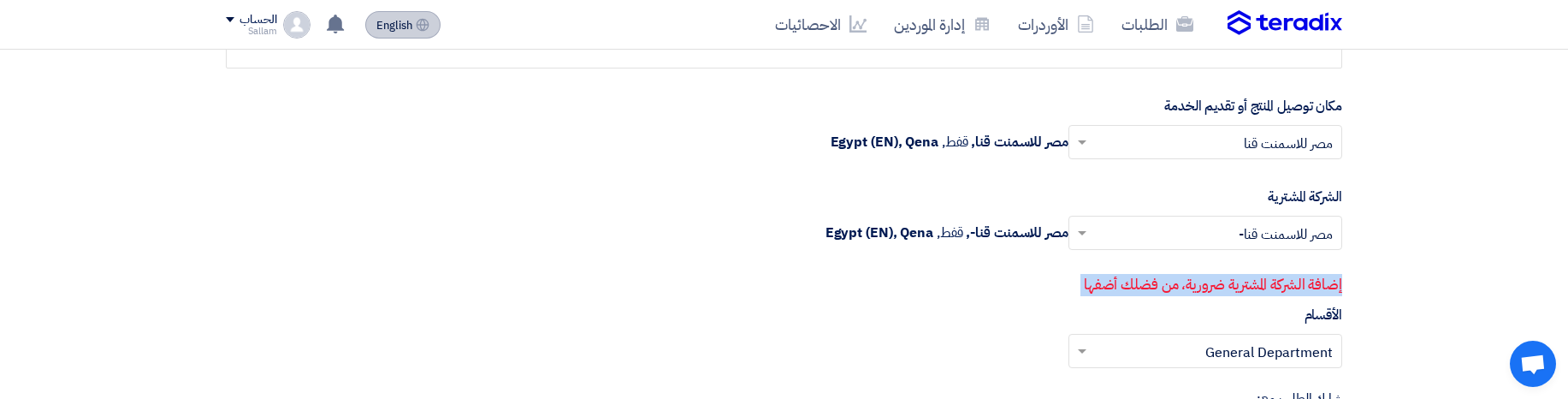
click at [423, 16] on button "English EN" at bounding box center [403, 24] width 75 height 28
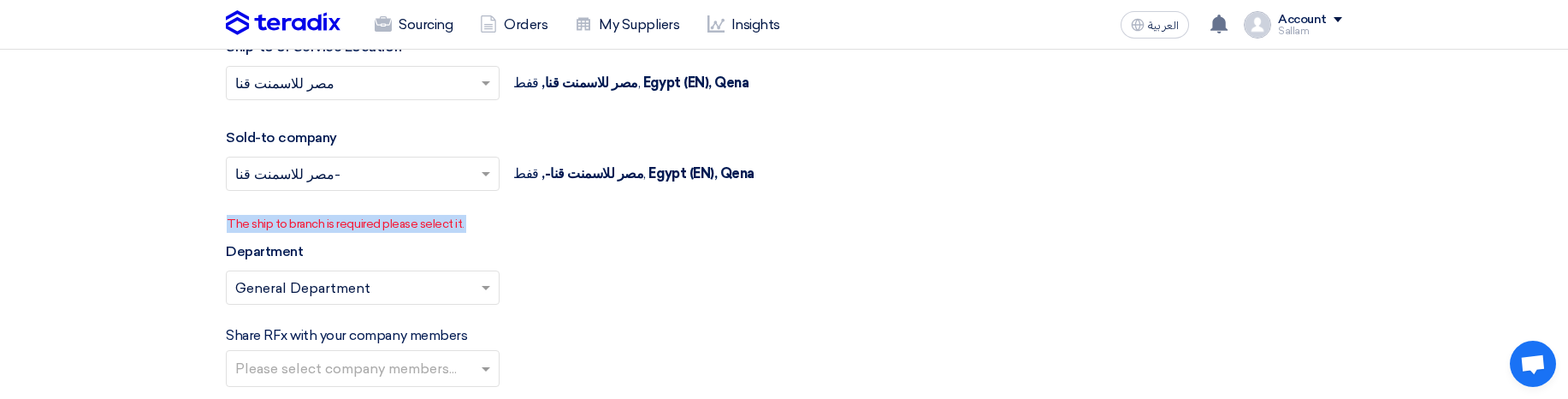
click at [867, 230] on p "The ship to branch is required please select it." at bounding box center [784, 224] width 1115 height 18
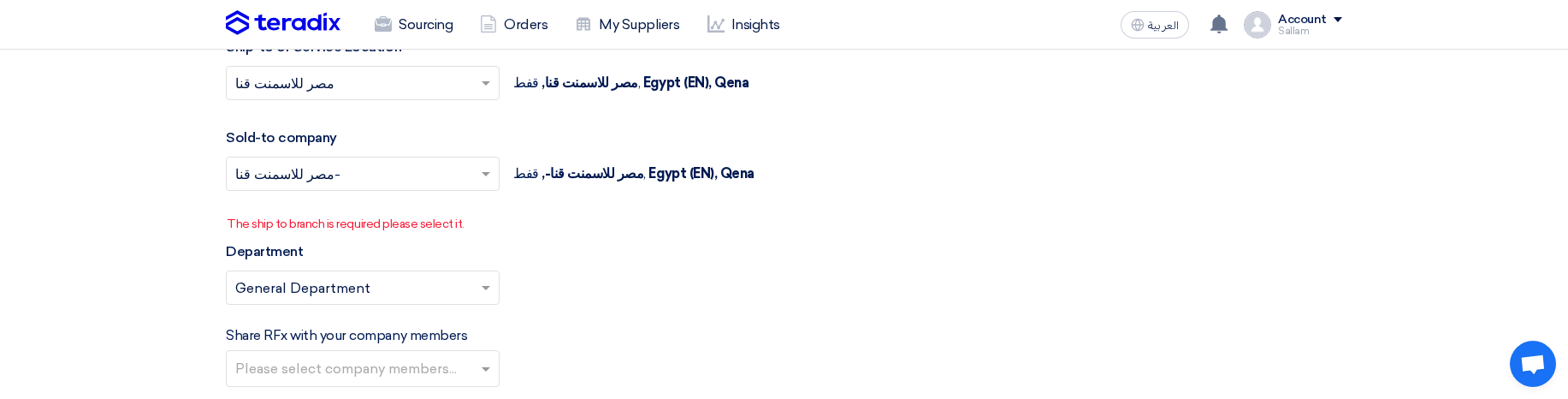
click at [230, 218] on p "The ship to branch is required please select it." at bounding box center [784, 224] width 1115 height 18
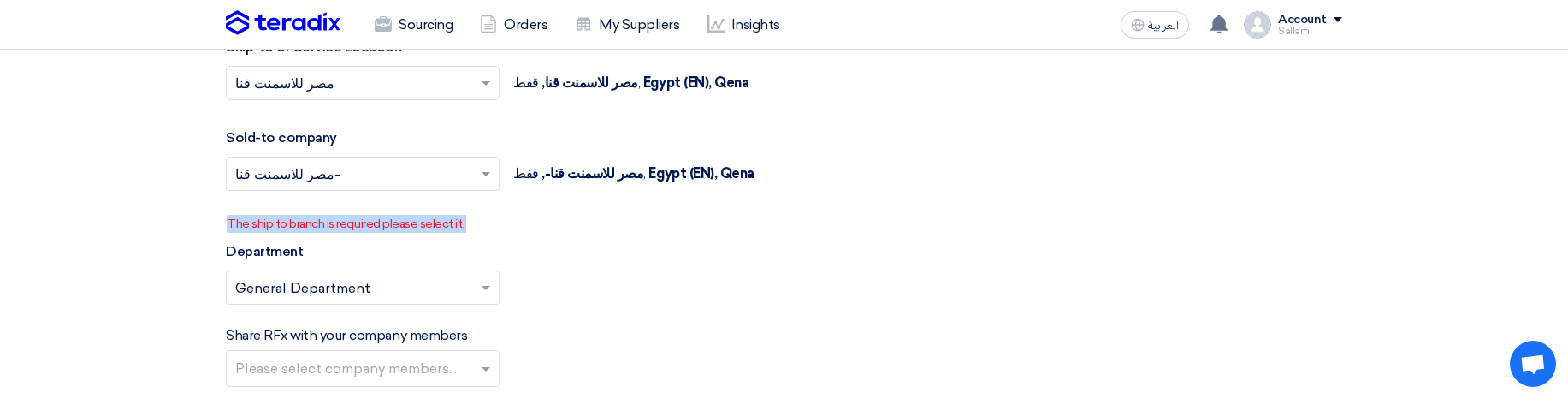
drag, startPoint x: 230, startPoint y: 218, endPoint x: 494, endPoint y: 225, distance: 264.1
click at [494, 225] on p "The ship to branch is required please select it." at bounding box center [784, 224] width 1115 height 18
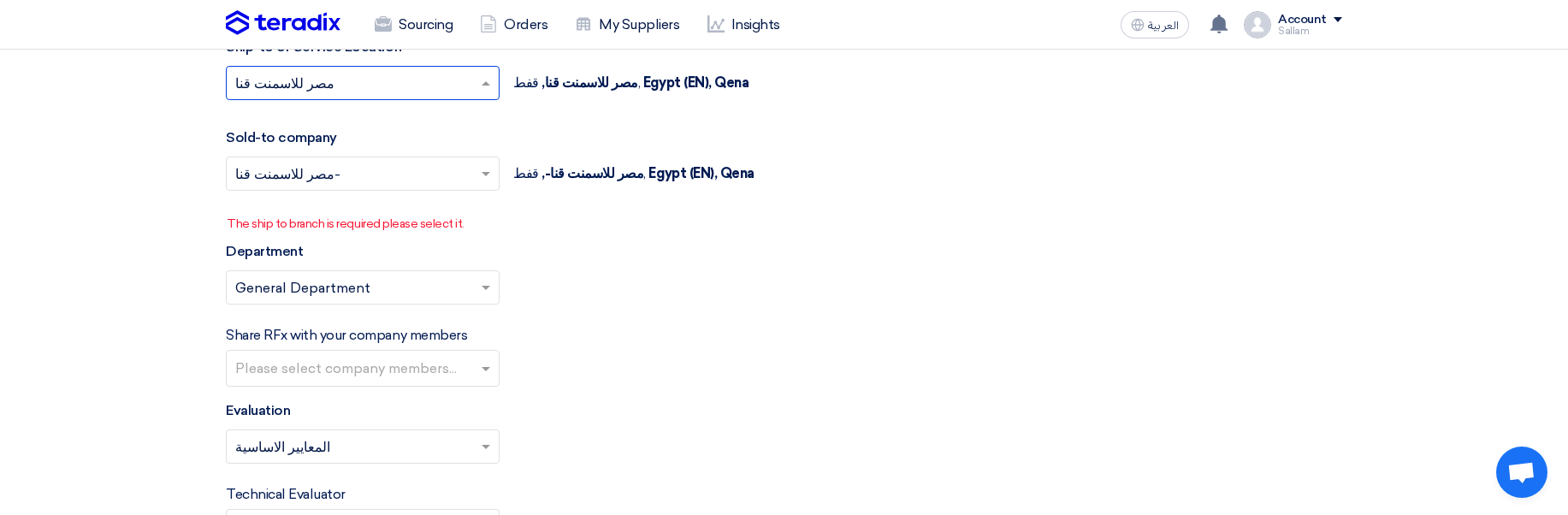
click at [423, 86] on input "text" at bounding box center [353, 84] width 238 height 28
click at [410, 111] on div "الاداره" at bounding box center [362, 118] width 272 height 35
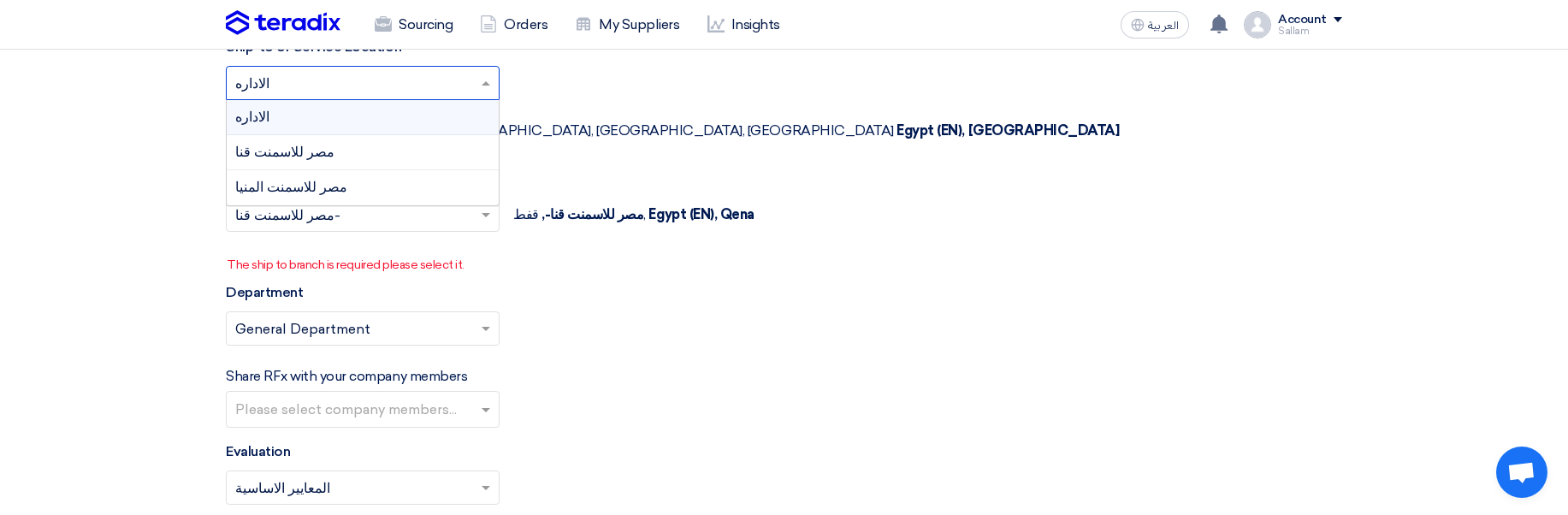
click at [364, 76] on input "text" at bounding box center [353, 84] width 238 height 28
click at [349, 159] on div "مصر للاسمنت قنا" at bounding box center [362, 153] width 272 height 35
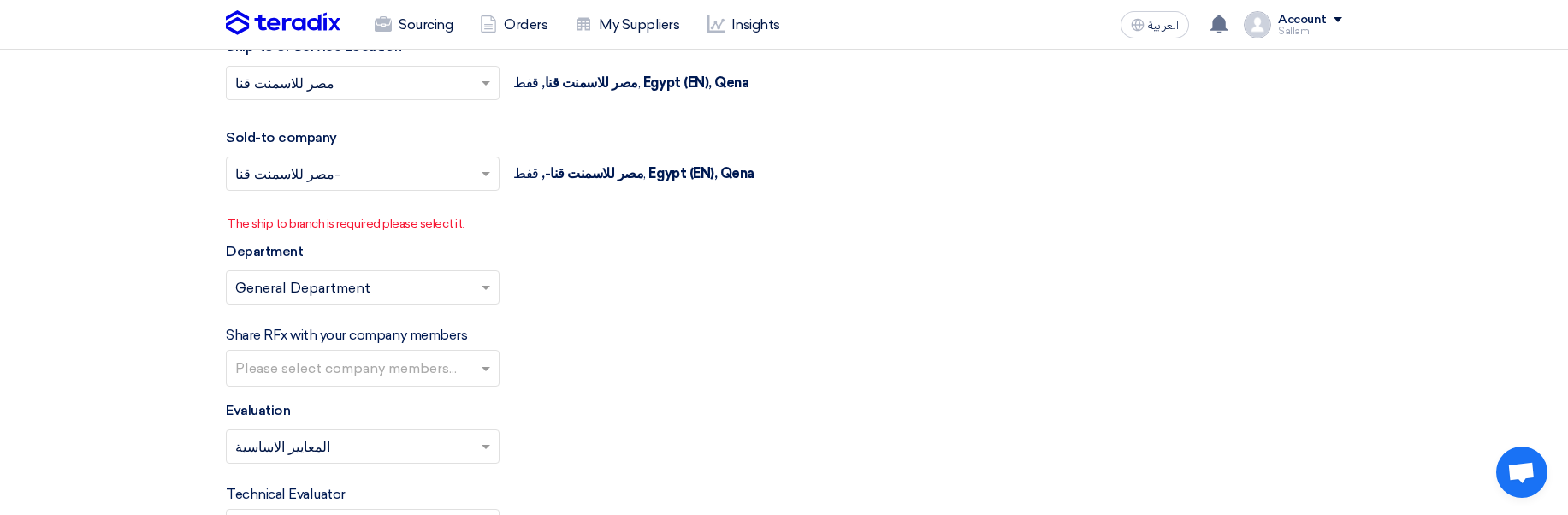
click at [382, 229] on p "The ship to branch is required please select it." at bounding box center [784, 224] width 1115 height 18
drag, startPoint x: 382, startPoint y: 229, endPoint x: 275, endPoint y: 226, distance: 107.0
click at [275, 226] on p "The ship to branch is required please select it." at bounding box center [784, 224] width 1115 height 18
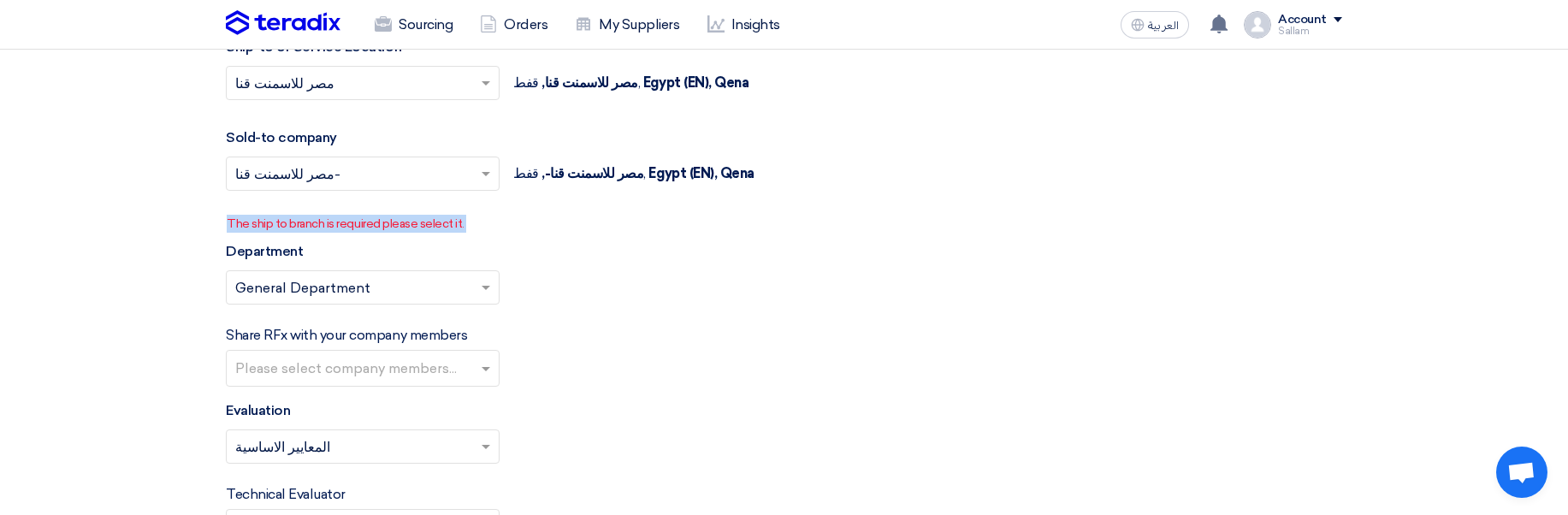
click at [275, 226] on p "The ship to branch is required please select it." at bounding box center [784, 224] width 1115 height 18
copy div "The ship to branch is required please select it."
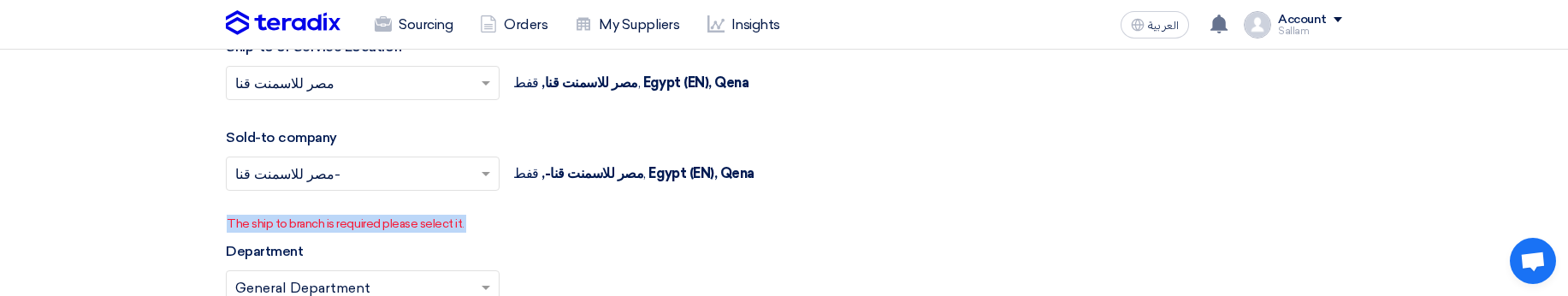
click at [327, 231] on p "The ship to branch is required please select it." at bounding box center [784, 224] width 1115 height 18
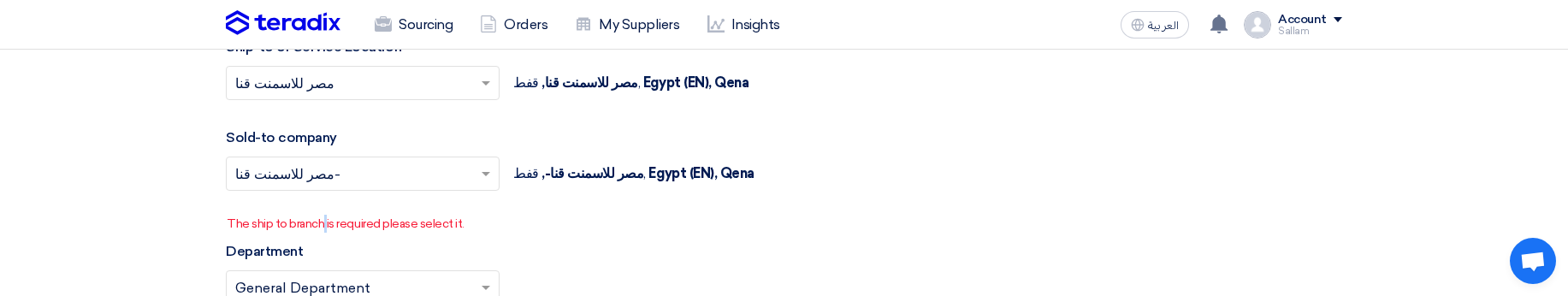
click at [327, 231] on p "The ship to branch is required please select it." at bounding box center [784, 224] width 1115 height 18
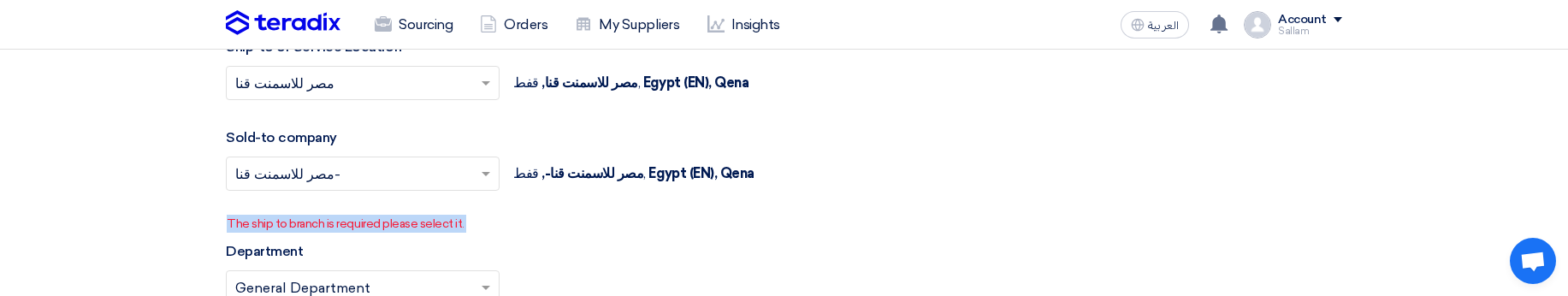
click at [327, 231] on p "The ship to branch is required please select it." at bounding box center [784, 224] width 1115 height 18
copy div "The ship to branch is required please select it."
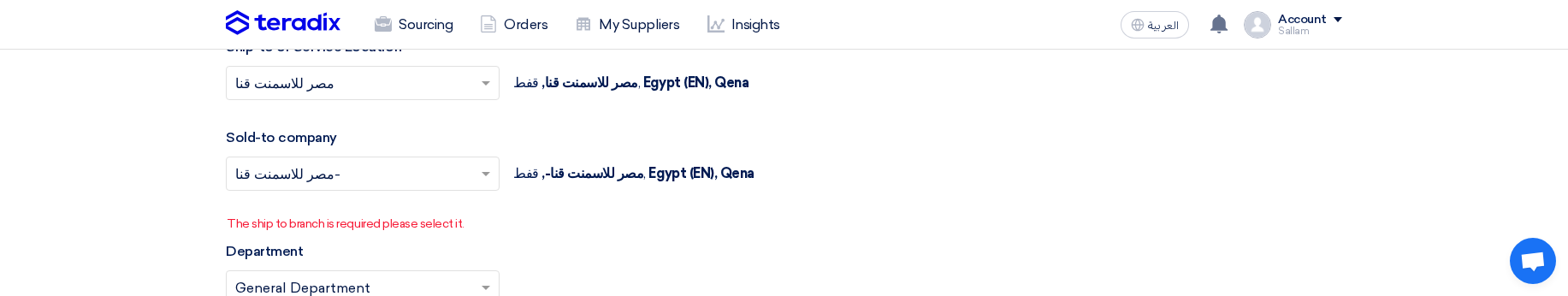
drag, startPoint x: 995, startPoint y: 289, endPoint x: 977, endPoint y: 300, distance: 21.1
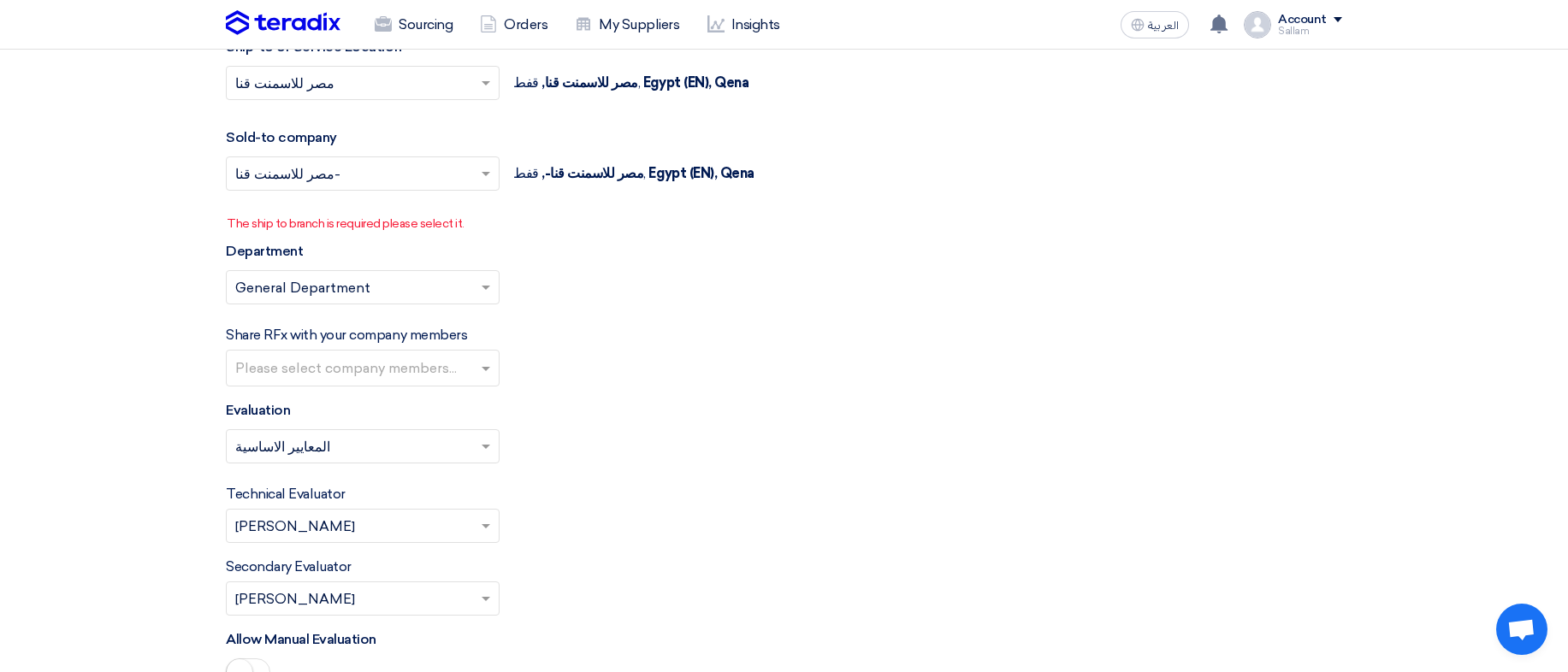
click at [1305, 38] on div "Account Sallam Sourcing Orders My Suppliers Insights Settings New Feature Reque…" at bounding box center [1293, 24] width 99 height 28
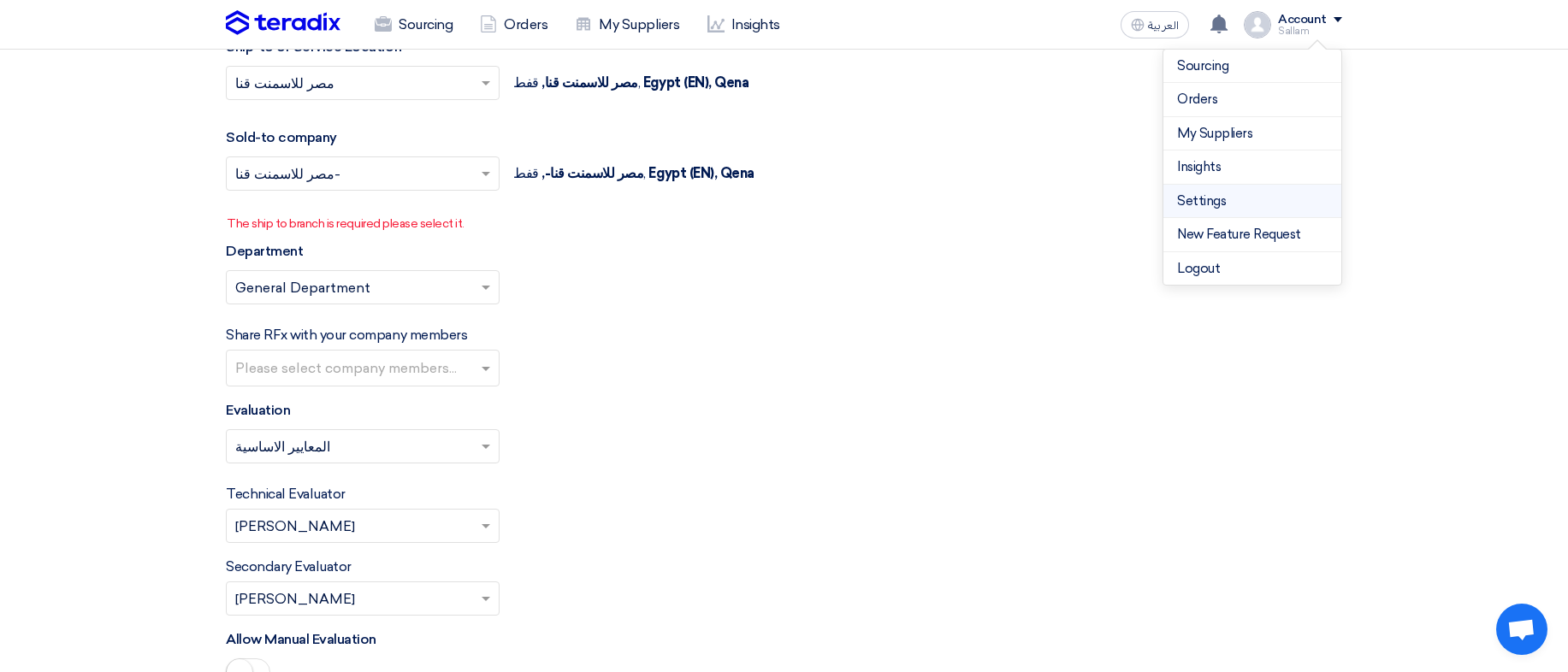
click at [1208, 211] on li "Settings" at bounding box center [1252, 202] width 178 height 34
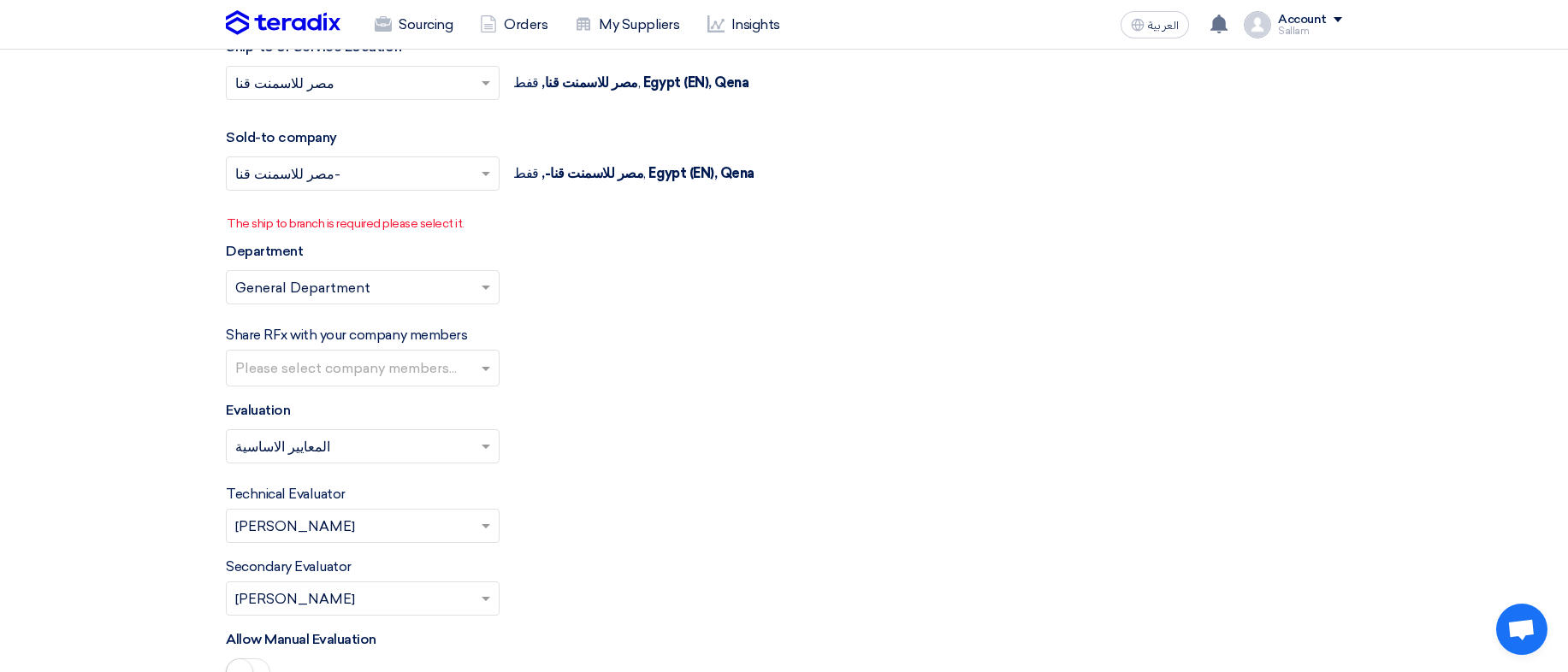
click at [1320, 24] on div "Account" at bounding box center [1303, 20] width 48 height 14
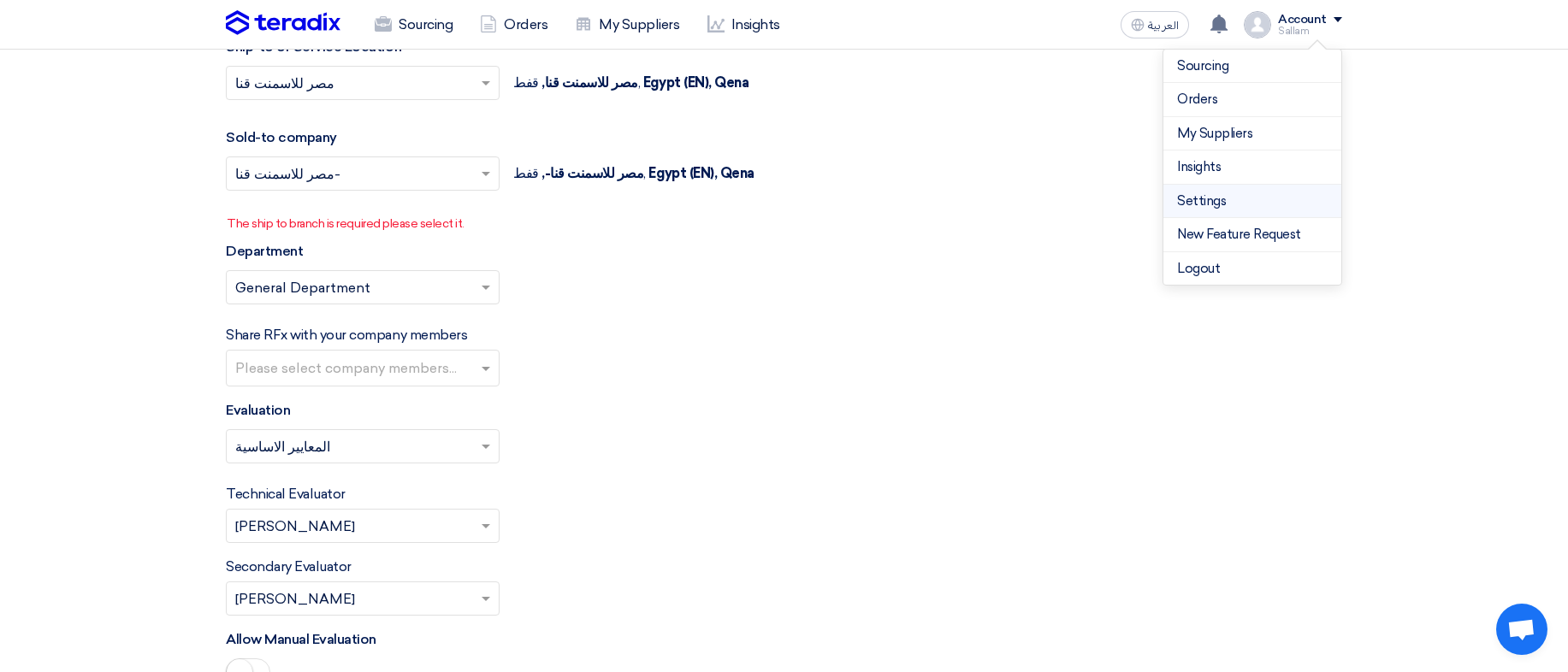
click at [1190, 202] on link "Settings" at bounding box center [1252, 202] width 151 height 20
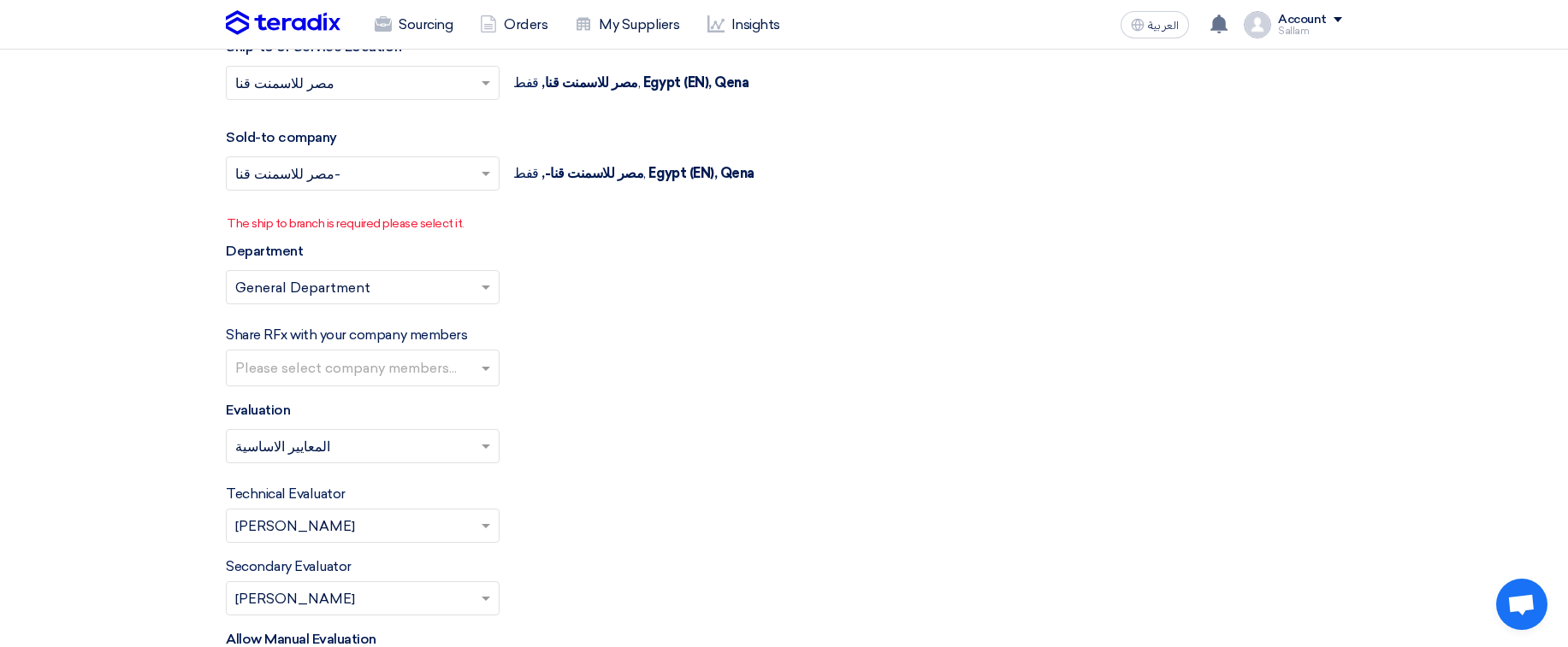
click at [640, 177] on span "مصر للاسمنت قنا-," at bounding box center [593, 173] width 102 height 16
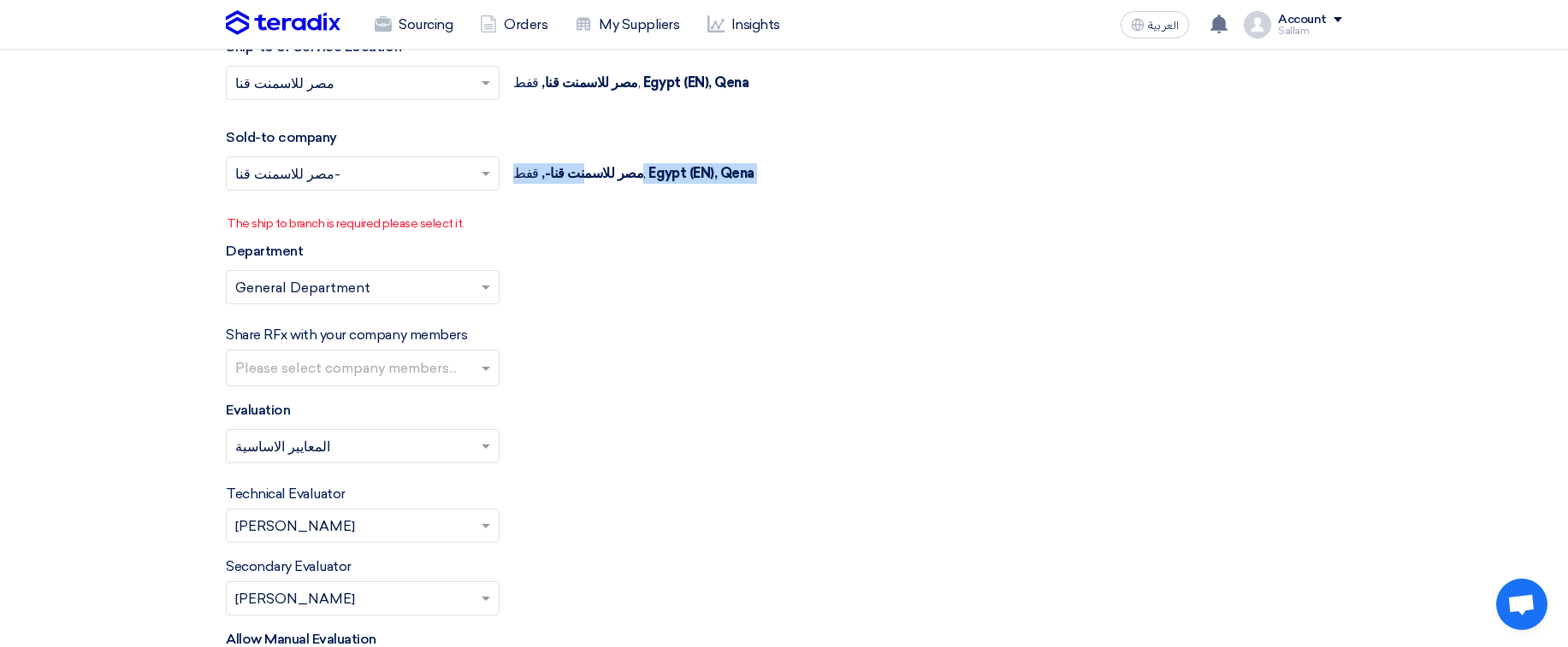
click at [640, 177] on span "مصر للاسمنت قنا-," at bounding box center [593, 173] width 102 height 16
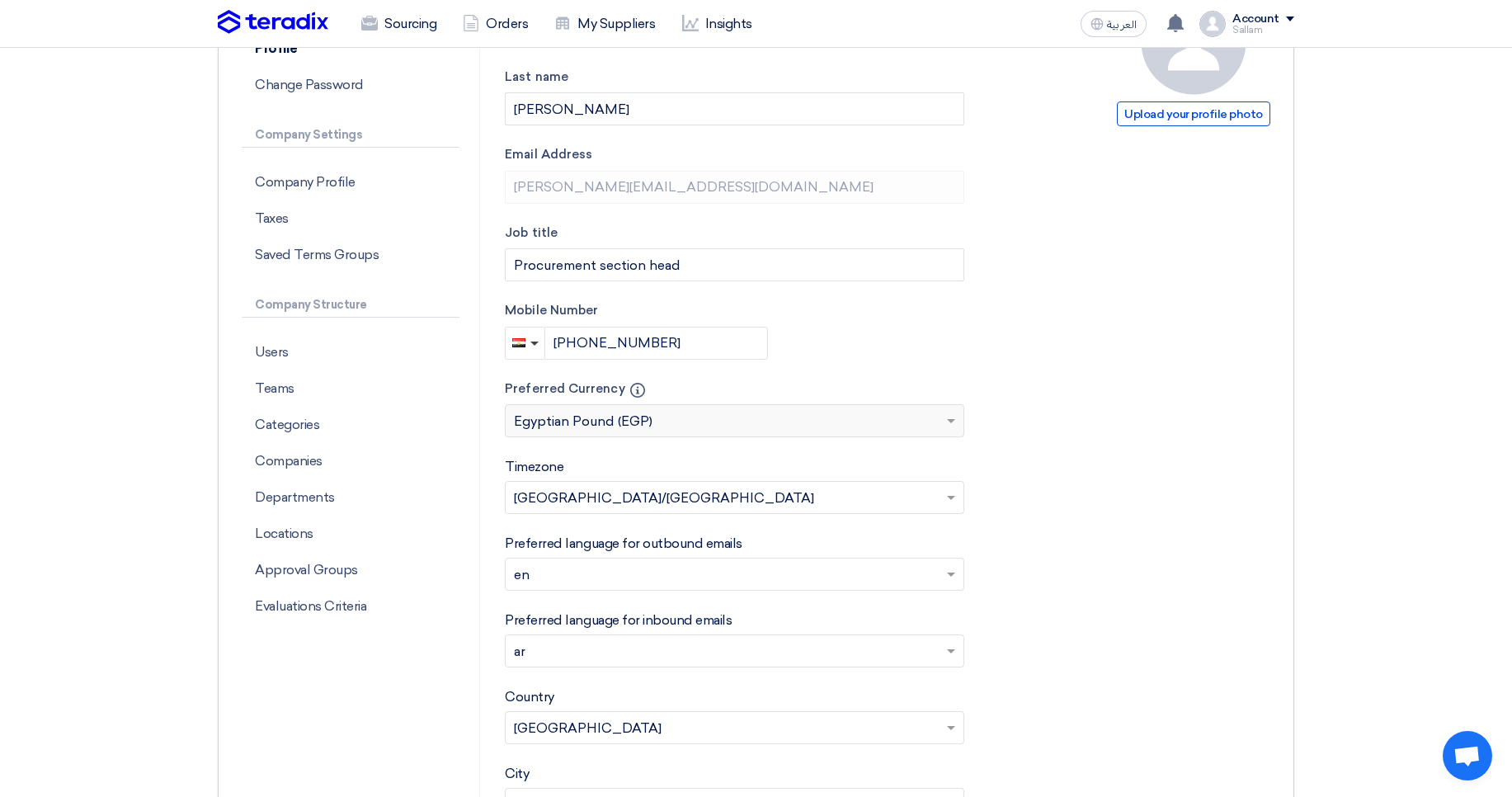
scroll to position [215, 0]
click at [357, 427] on p "Categories" at bounding box center [351, 424] width 218 height 36
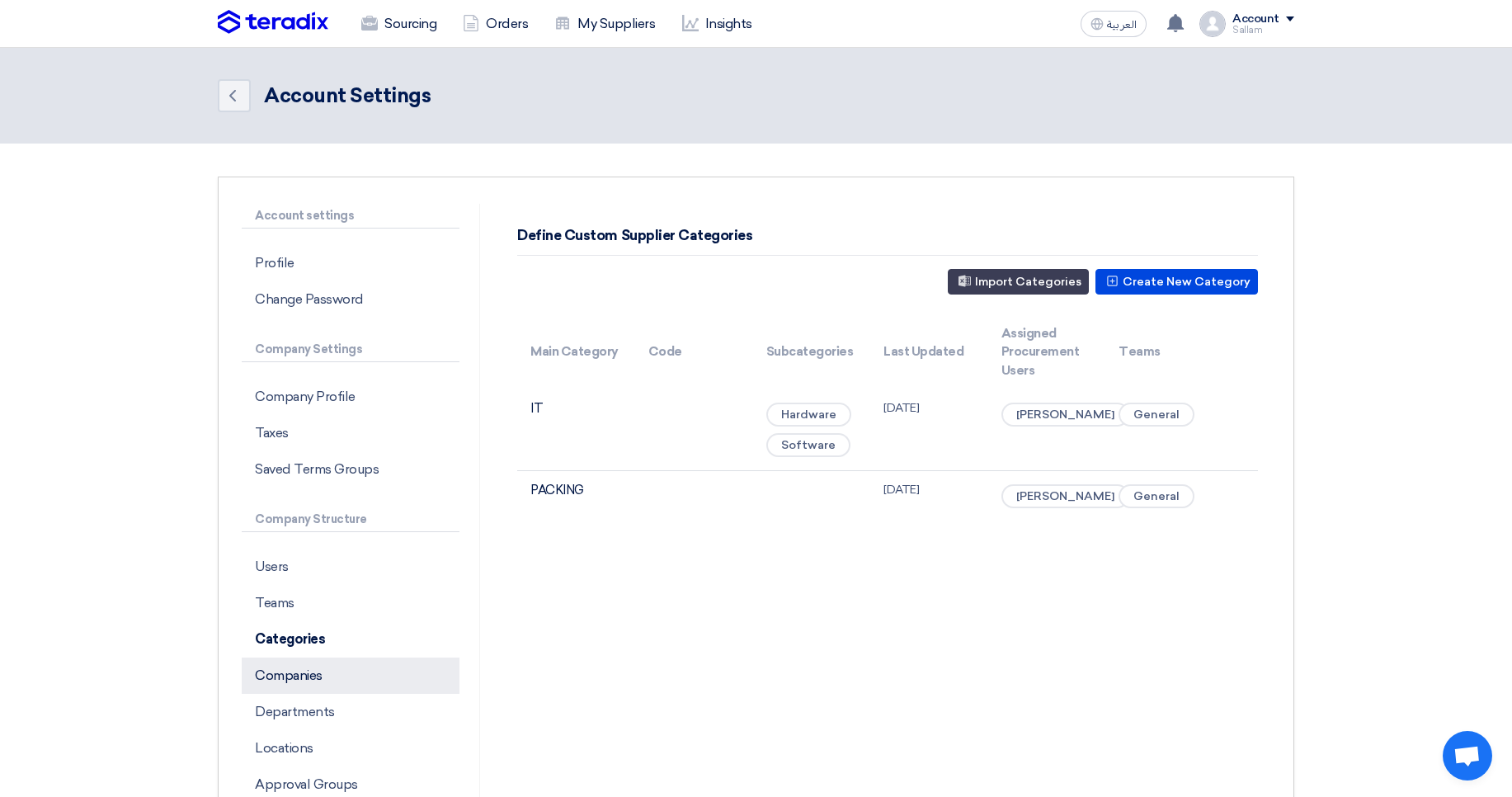
click at [322, 685] on p "Companies" at bounding box center [351, 676] width 218 height 36
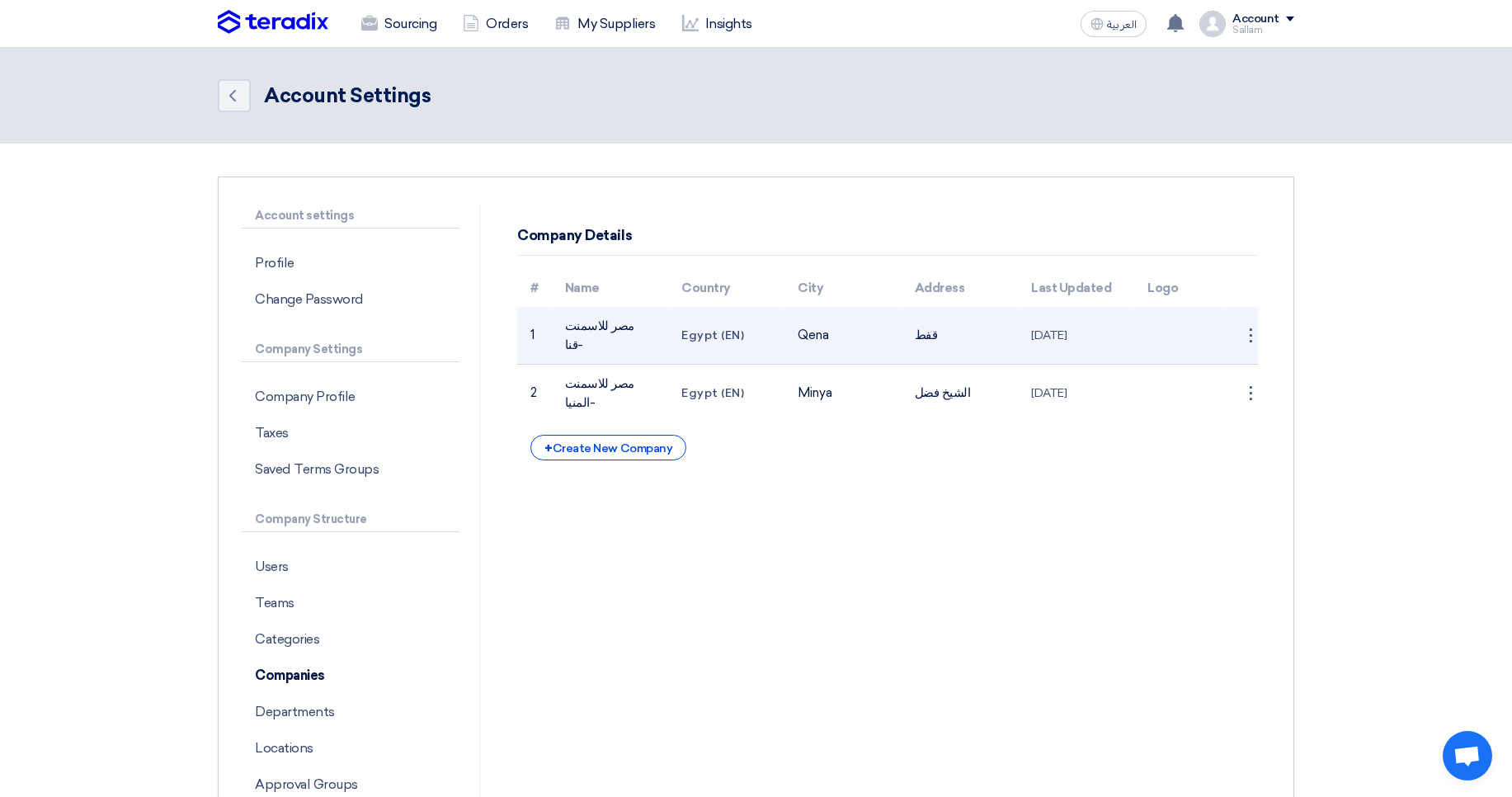
click at [1150, 319] on td at bounding box center [1178, 335] width 89 height 58
click at [1163, 333] on td at bounding box center [1178, 335] width 89 height 58
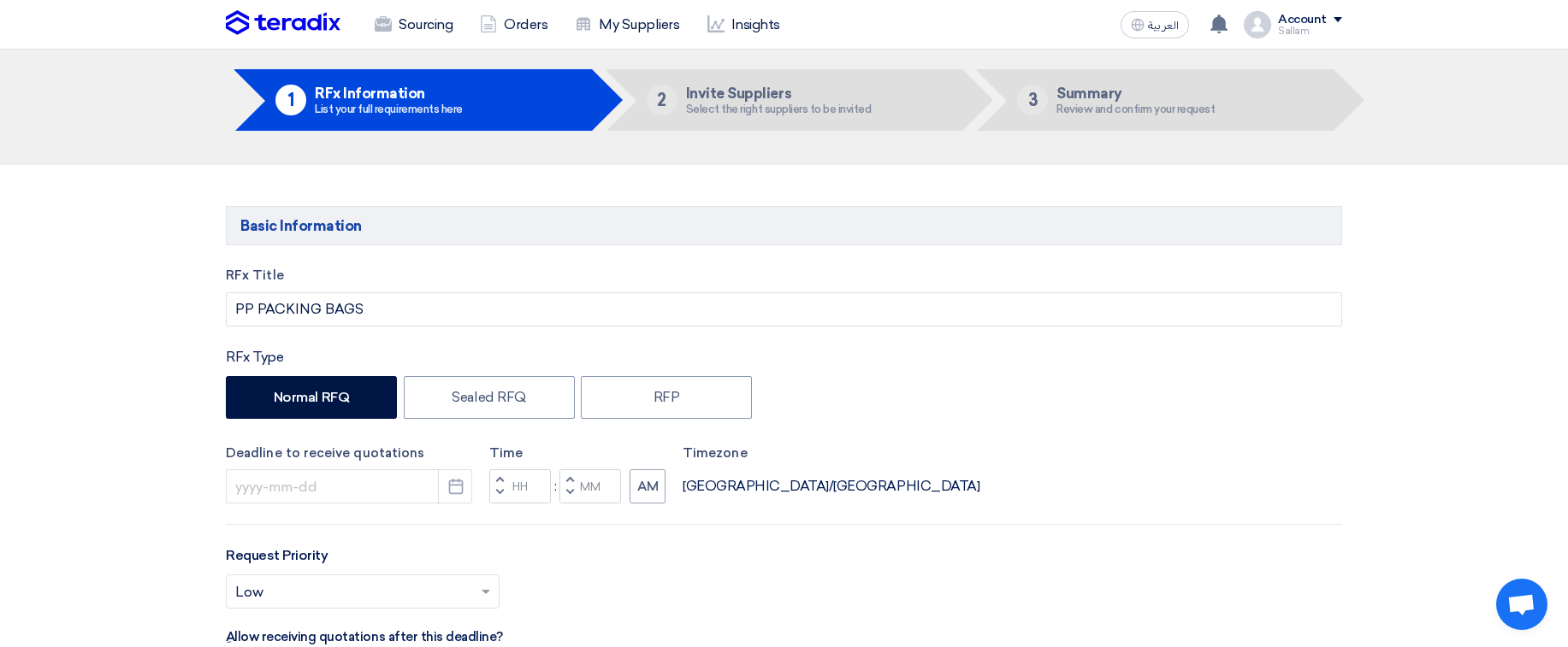
type input "[DATE]"
type input "11"
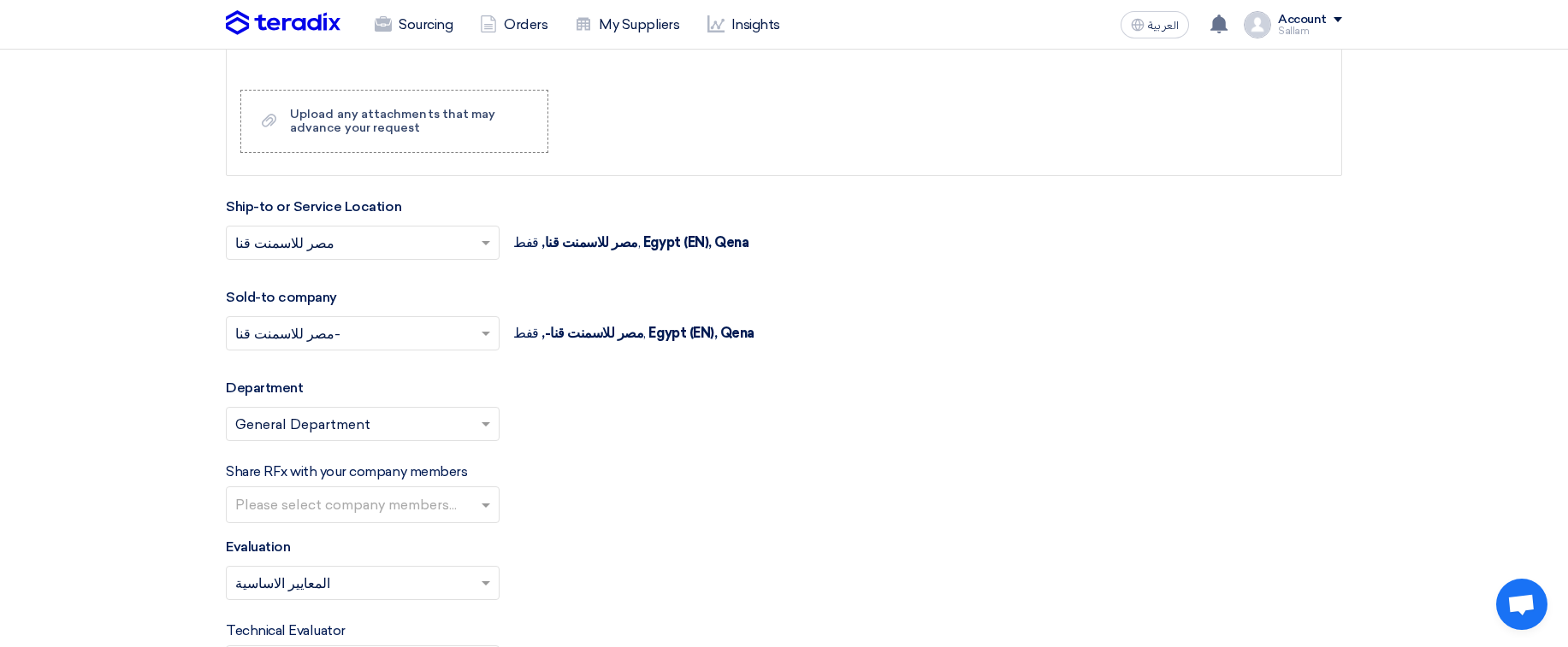
scroll to position [1840, 0]
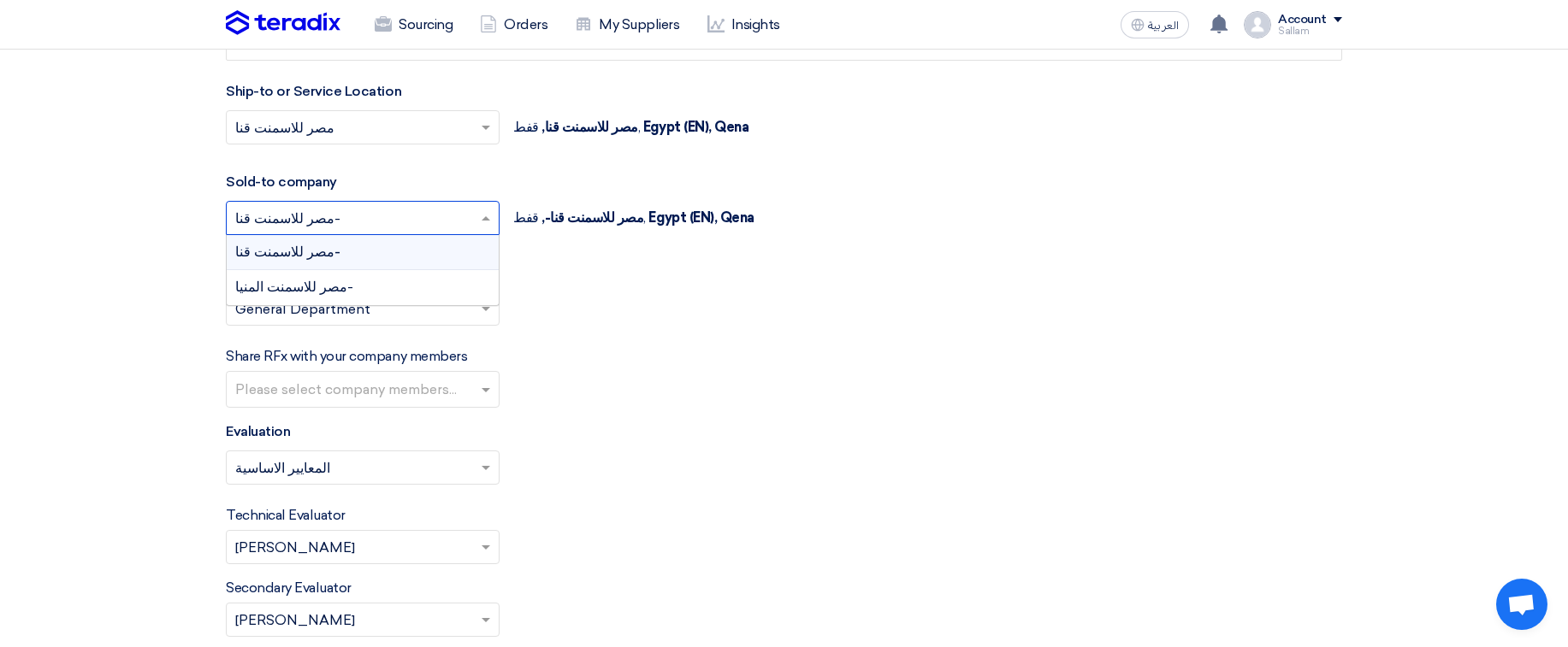
click at [383, 217] on input "text" at bounding box center [353, 220] width 238 height 28
click at [353, 291] on div "مصر للاسمنت المنيا-" at bounding box center [362, 288] width 272 height 34
click at [409, 225] on input "text" at bounding box center [353, 220] width 238 height 28
click at [383, 261] on div "مصر للاسمنت قنا-" at bounding box center [362, 252] width 272 height 35
